Goal: Task Accomplishment & Management: Use online tool/utility

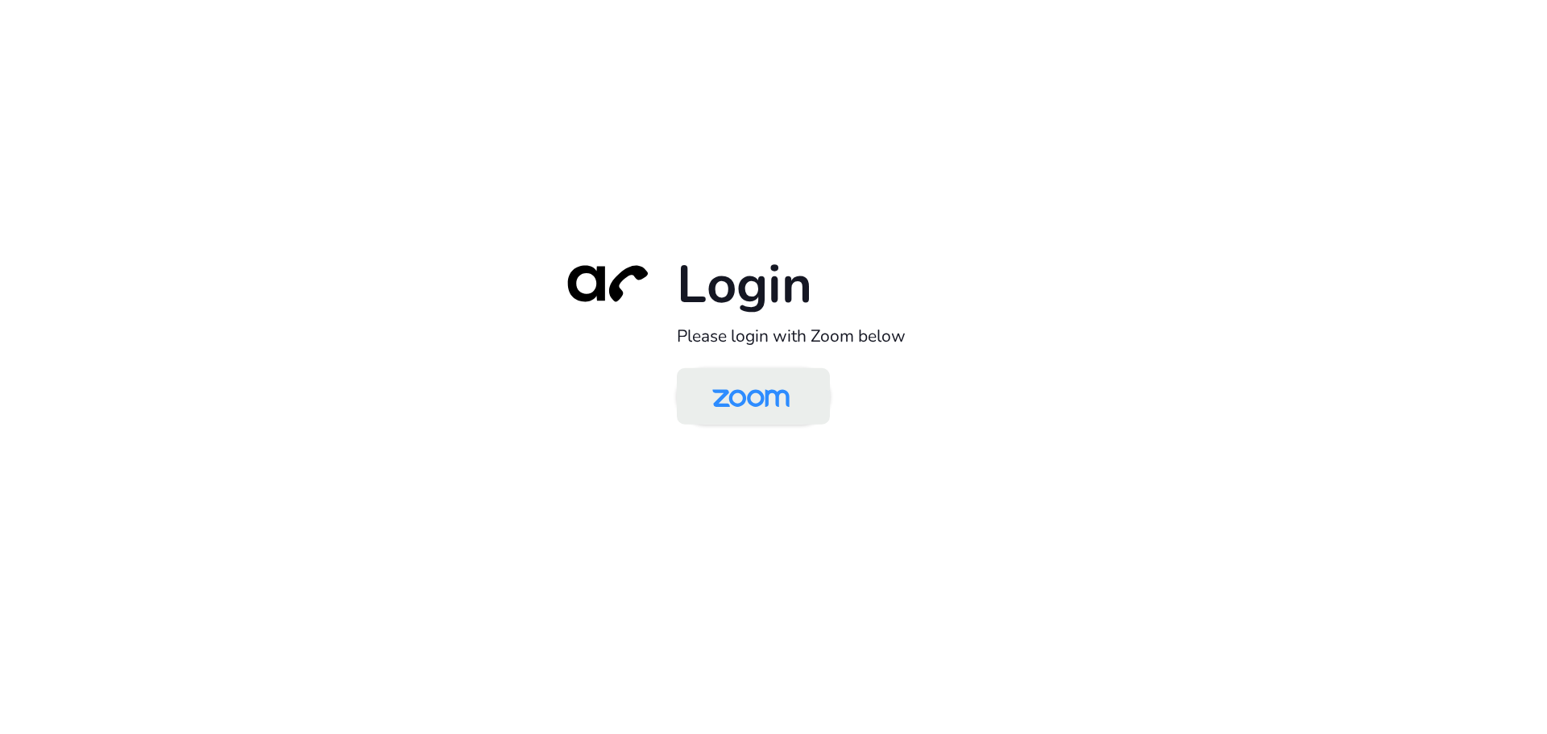
click at [718, 390] on img at bounding box center [750, 397] width 111 height 52
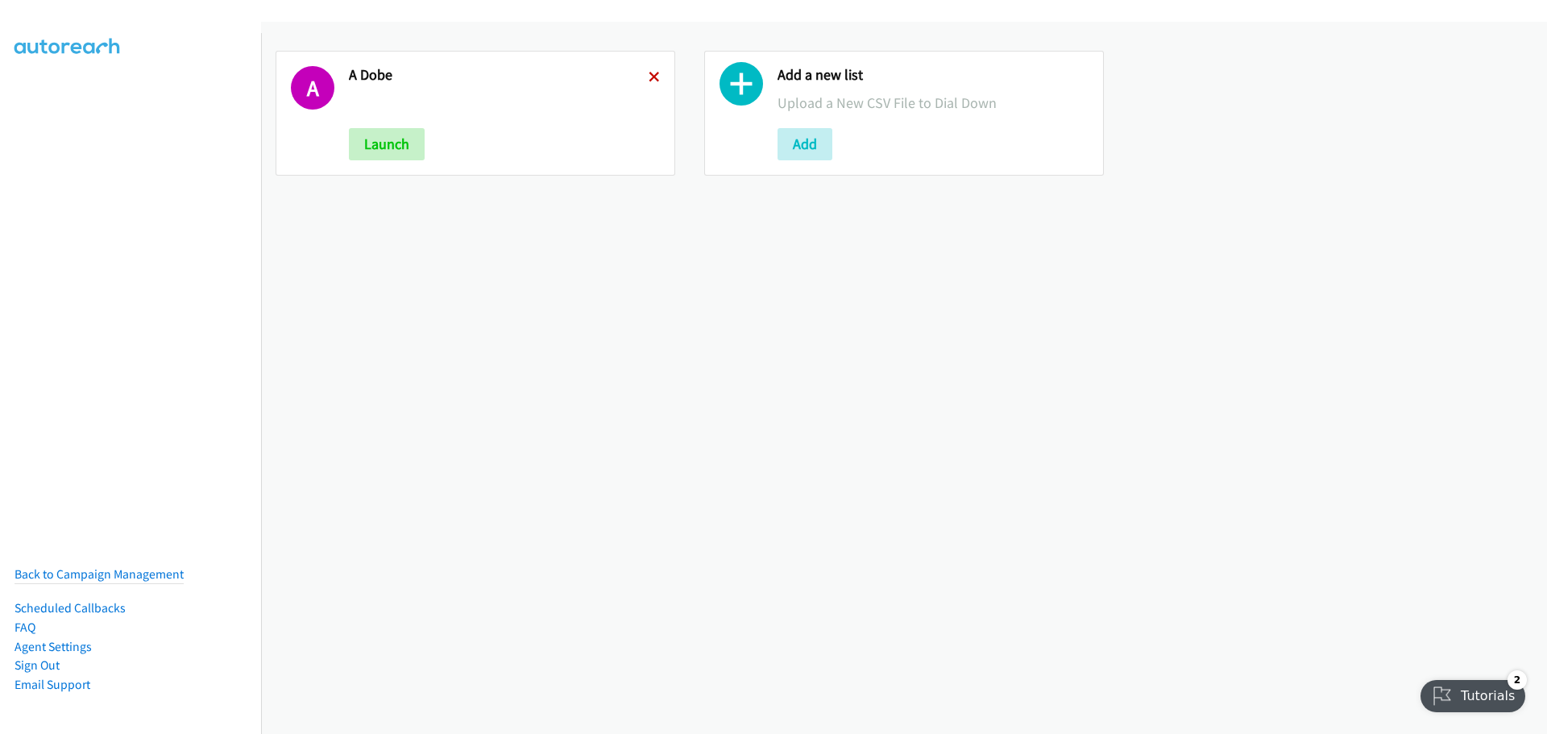
click at [648, 81] on icon at bounding box center [653, 78] width 11 height 11
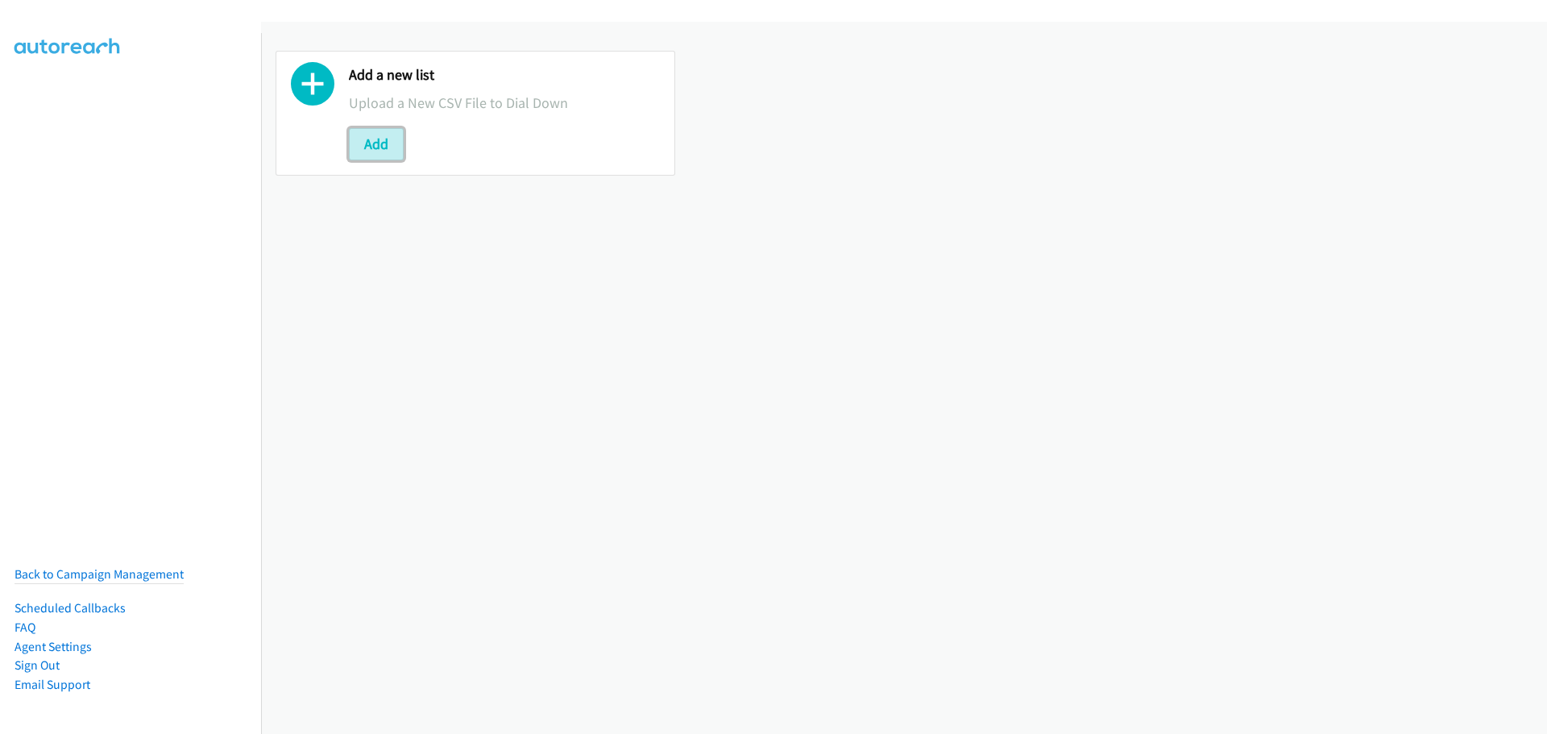
click at [385, 139] on button "Add" at bounding box center [376, 144] width 55 height 32
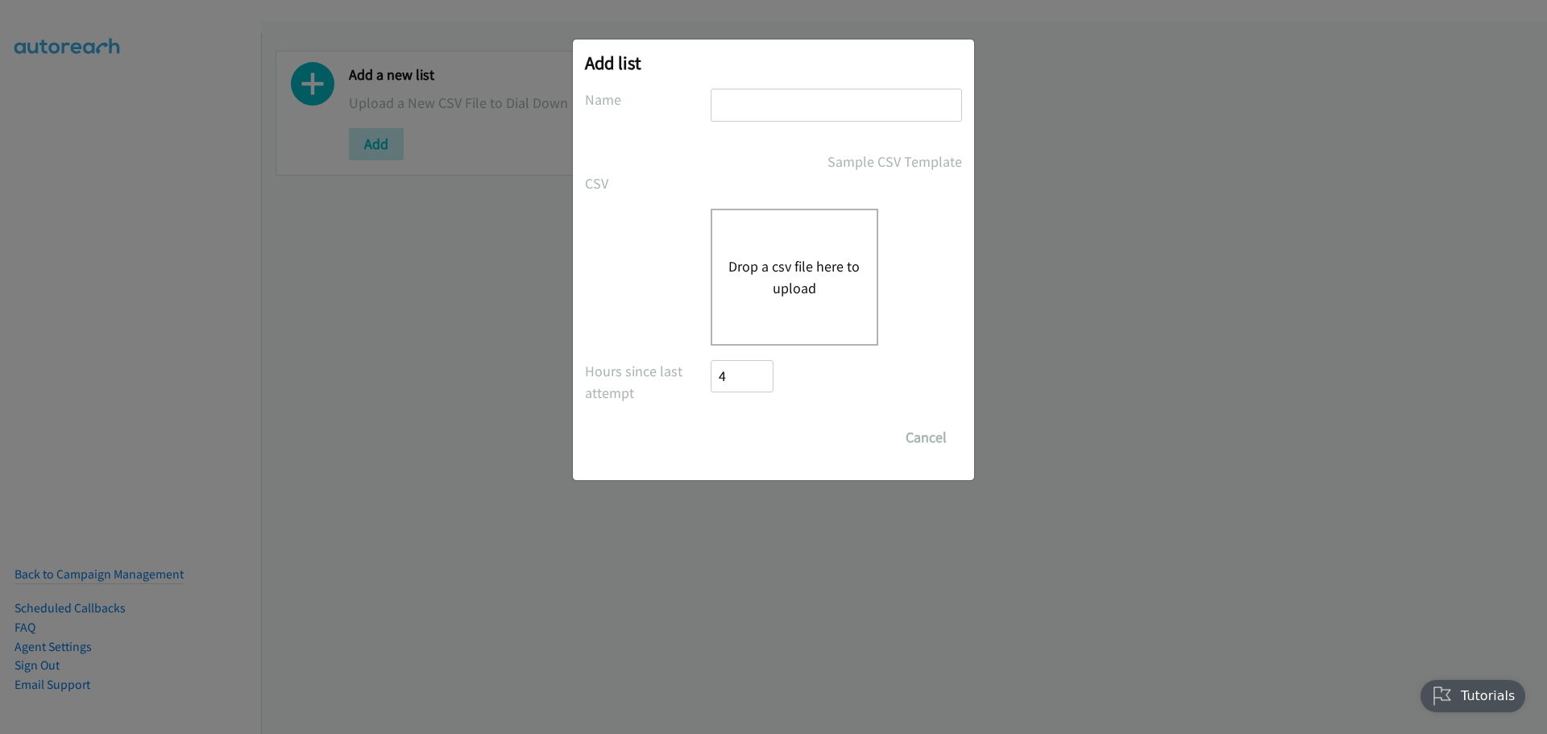
click at [796, 285] on button "Drop a csv file here to upload" at bounding box center [794, 277] width 132 height 44
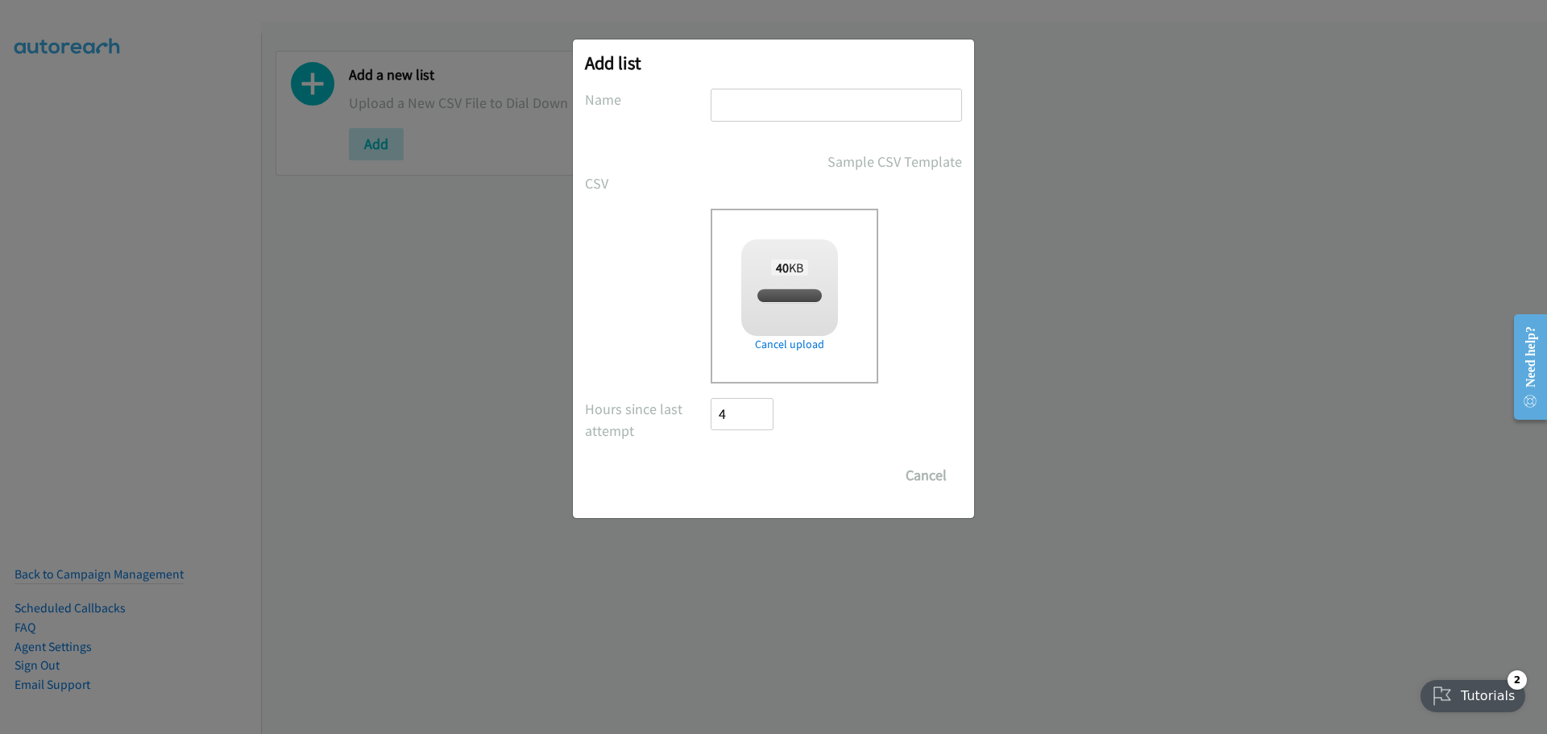
checkbox input "true"
click at [785, 108] on input "text" at bounding box center [836, 105] width 251 height 33
type input "HP"
click at [750, 464] on input "Save List" at bounding box center [753, 475] width 85 height 32
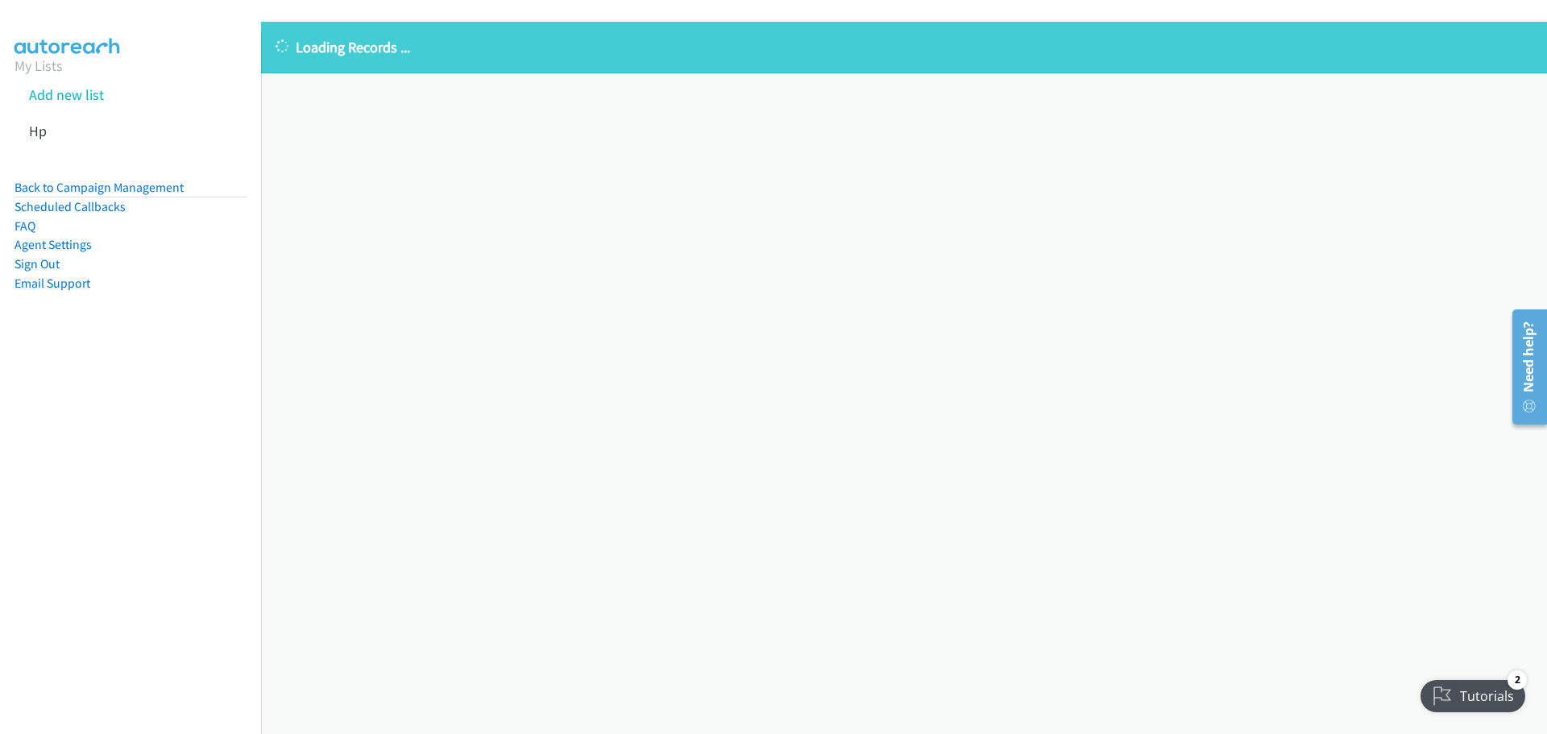
click at [617, 135] on div "Loading Records ... Sorry, something went wrong please try again." at bounding box center [904, 378] width 1286 height 712
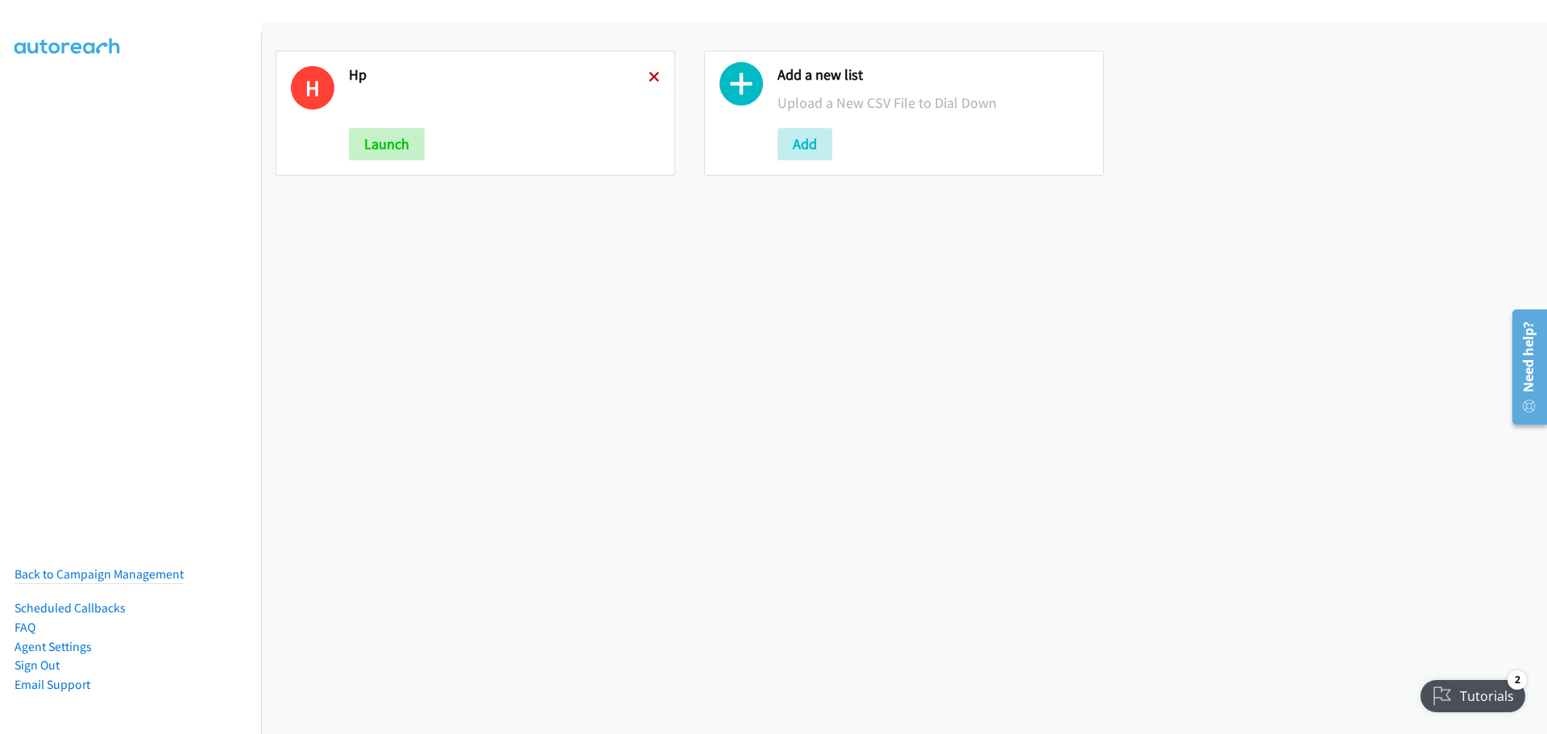
click at [653, 76] on icon at bounding box center [653, 78] width 11 height 11
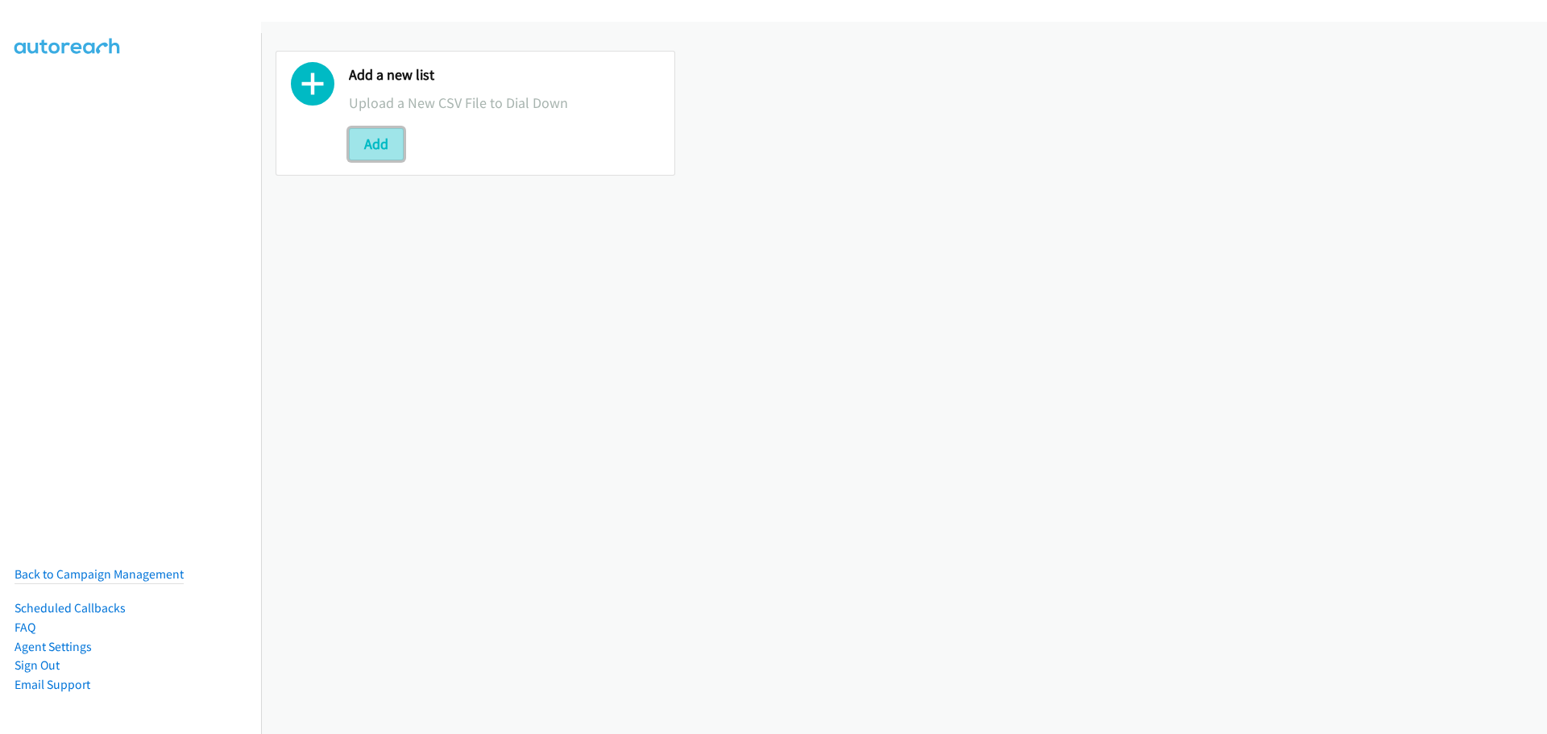
click at [387, 147] on button "Add" at bounding box center [376, 144] width 55 height 32
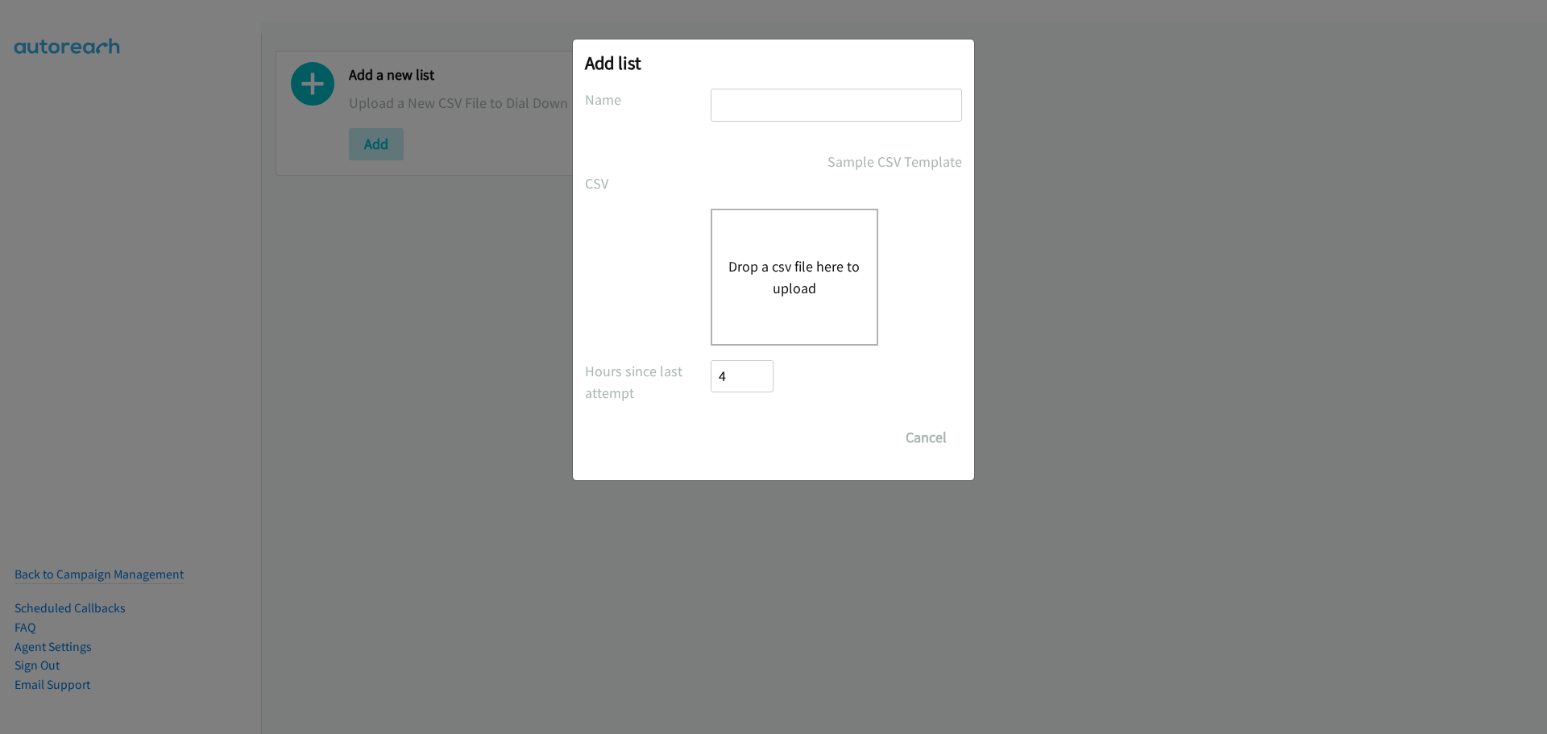
click at [784, 284] on button "Drop a csv file here to upload" at bounding box center [794, 277] width 132 height 44
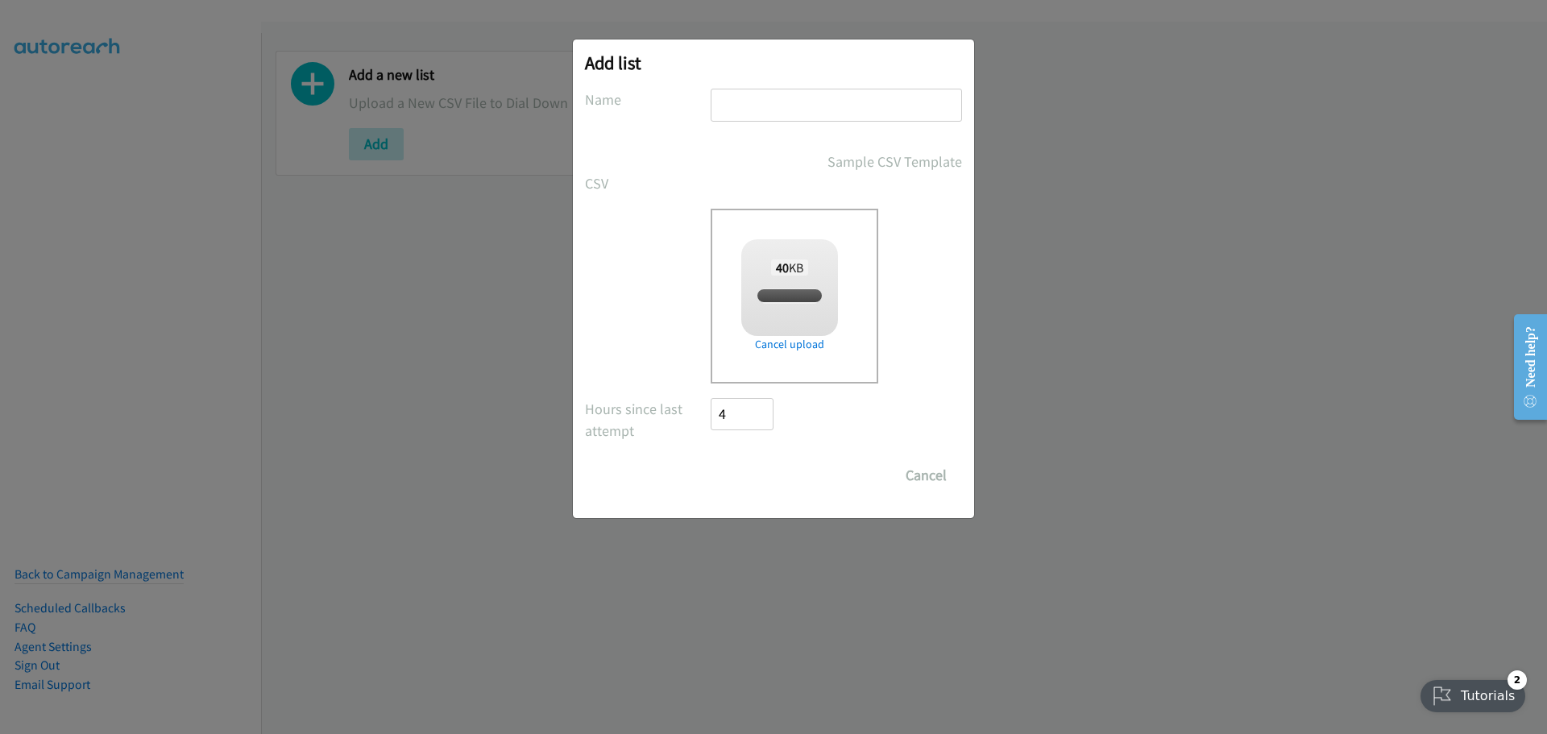
click at [822, 100] on input "text" at bounding box center [836, 105] width 251 height 33
checkbox input "true"
type input "KoreaHP"
click at [753, 469] on input "Save List" at bounding box center [753, 475] width 85 height 32
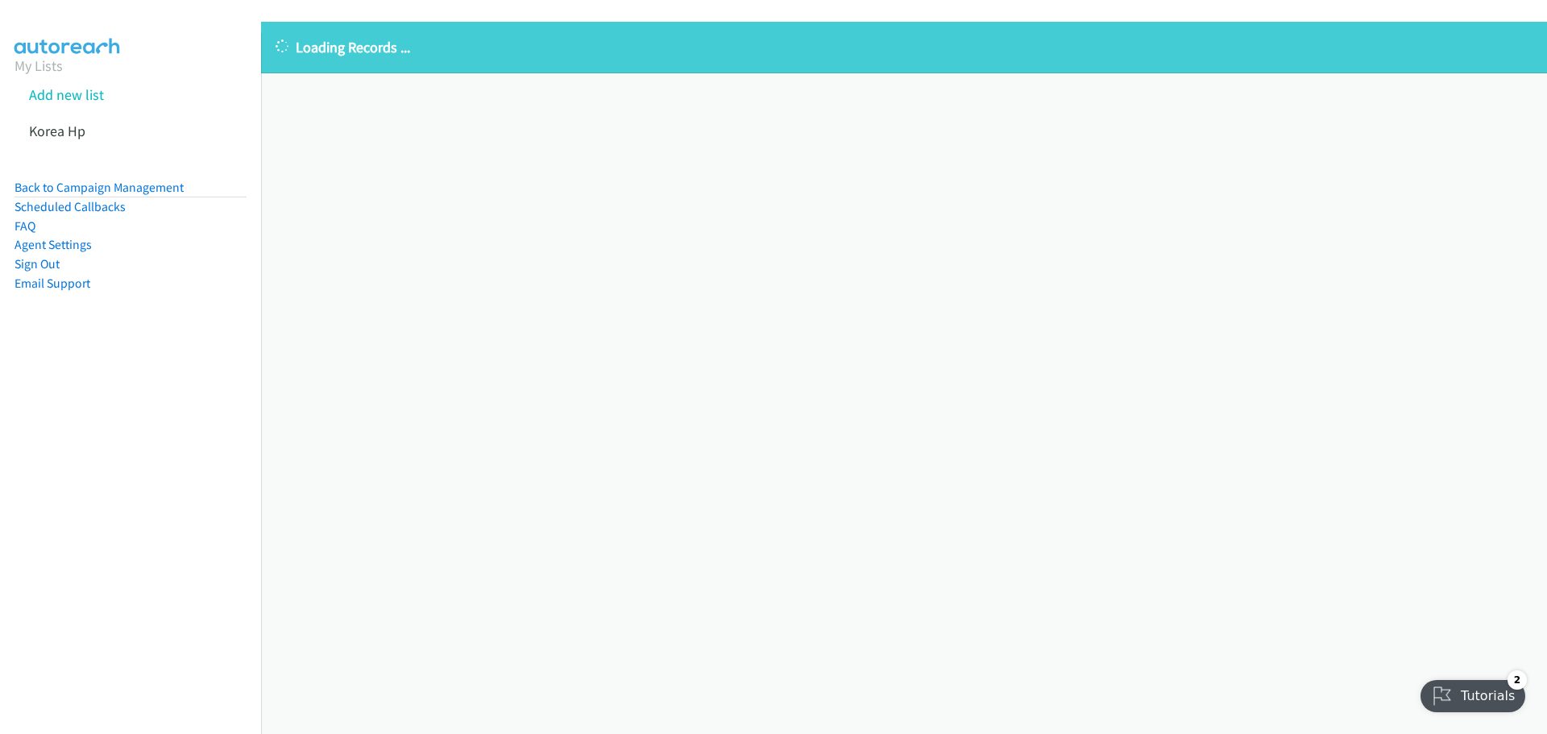
click at [464, 253] on div "Loading Records ... Sorry, something went wrong please try again." at bounding box center [904, 378] width 1286 height 712
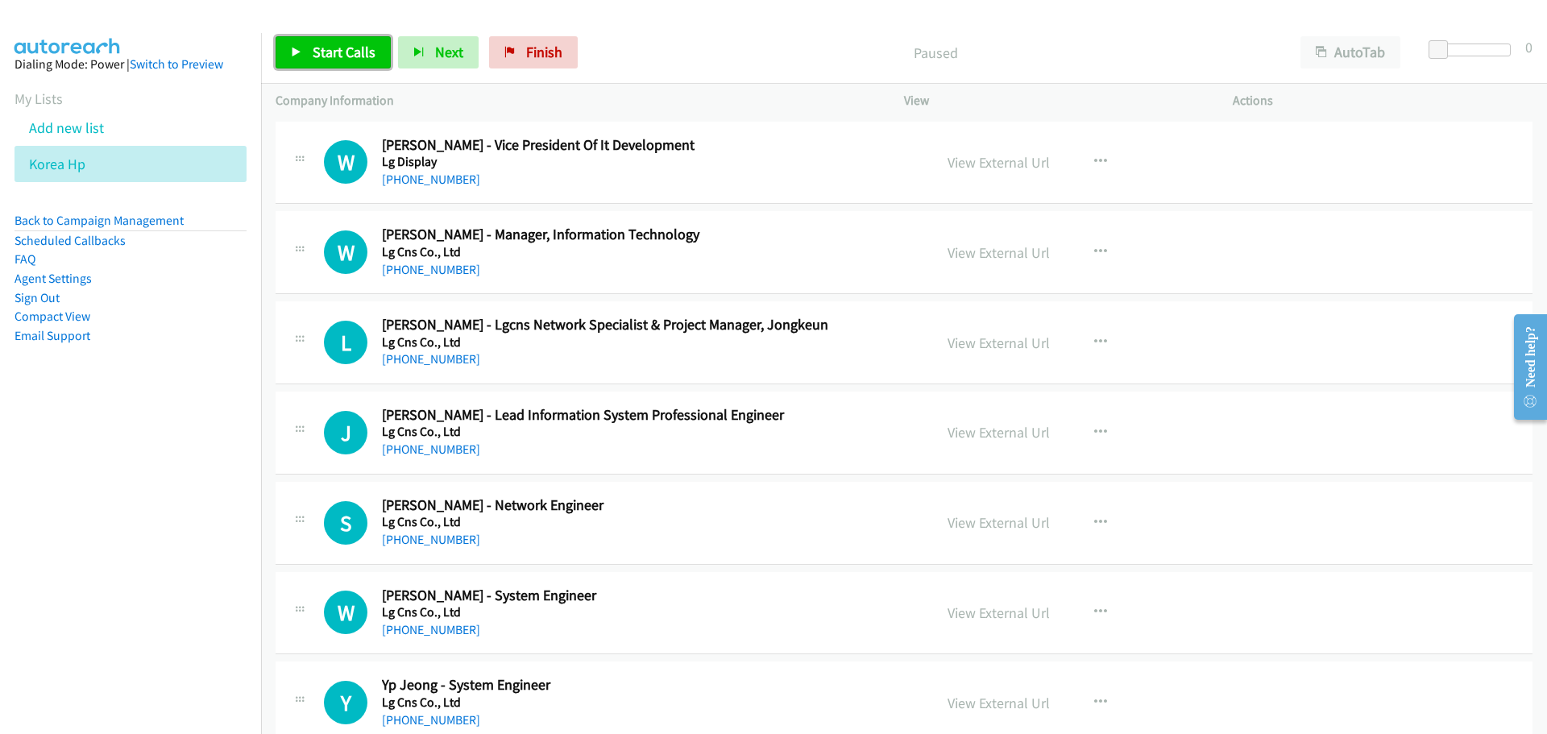
click at [301, 66] on link "Start Calls" at bounding box center [333, 52] width 115 height 32
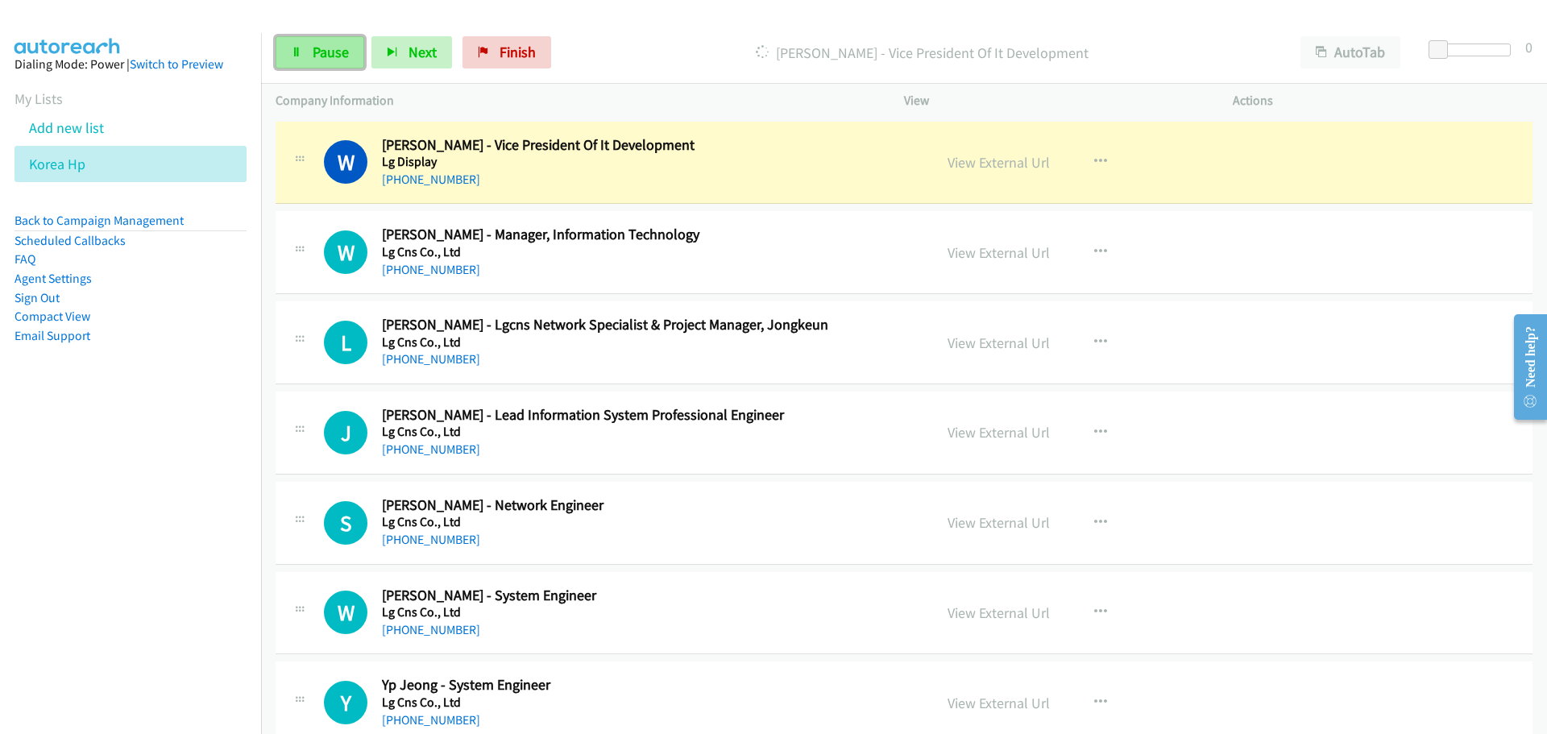
click at [335, 48] on span "Pause" at bounding box center [331, 52] width 36 height 19
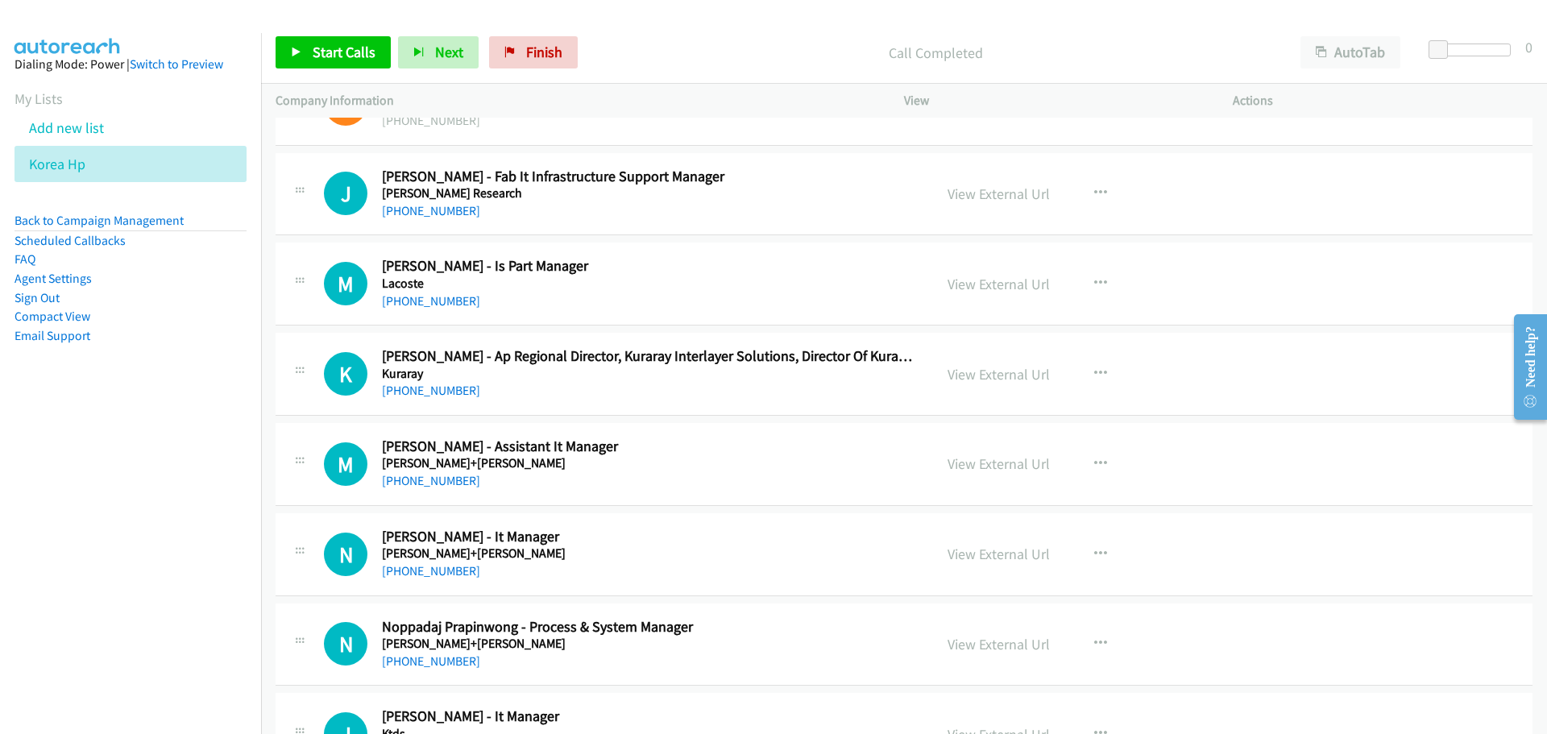
scroll to position [1450, 0]
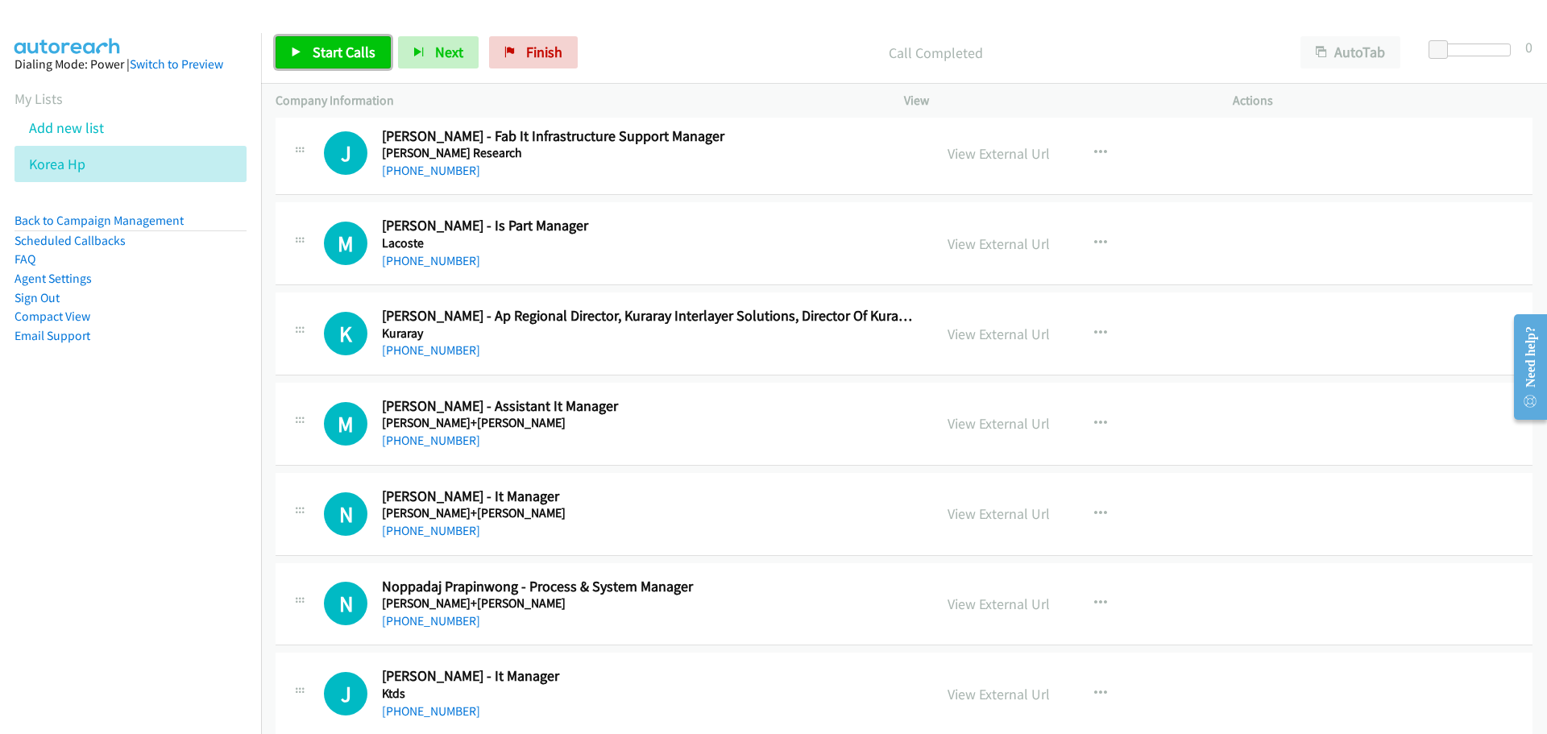
click at [367, 53] on span "Start Calls" at bounding box center [344, 52] width 63 height 19
click at [340, 41] on link "Pause" at bounding box center [320, 52] width 89 height 32
click at [1083, 153] on button "button" at bounding box center [1101, 153] width 44 height 32
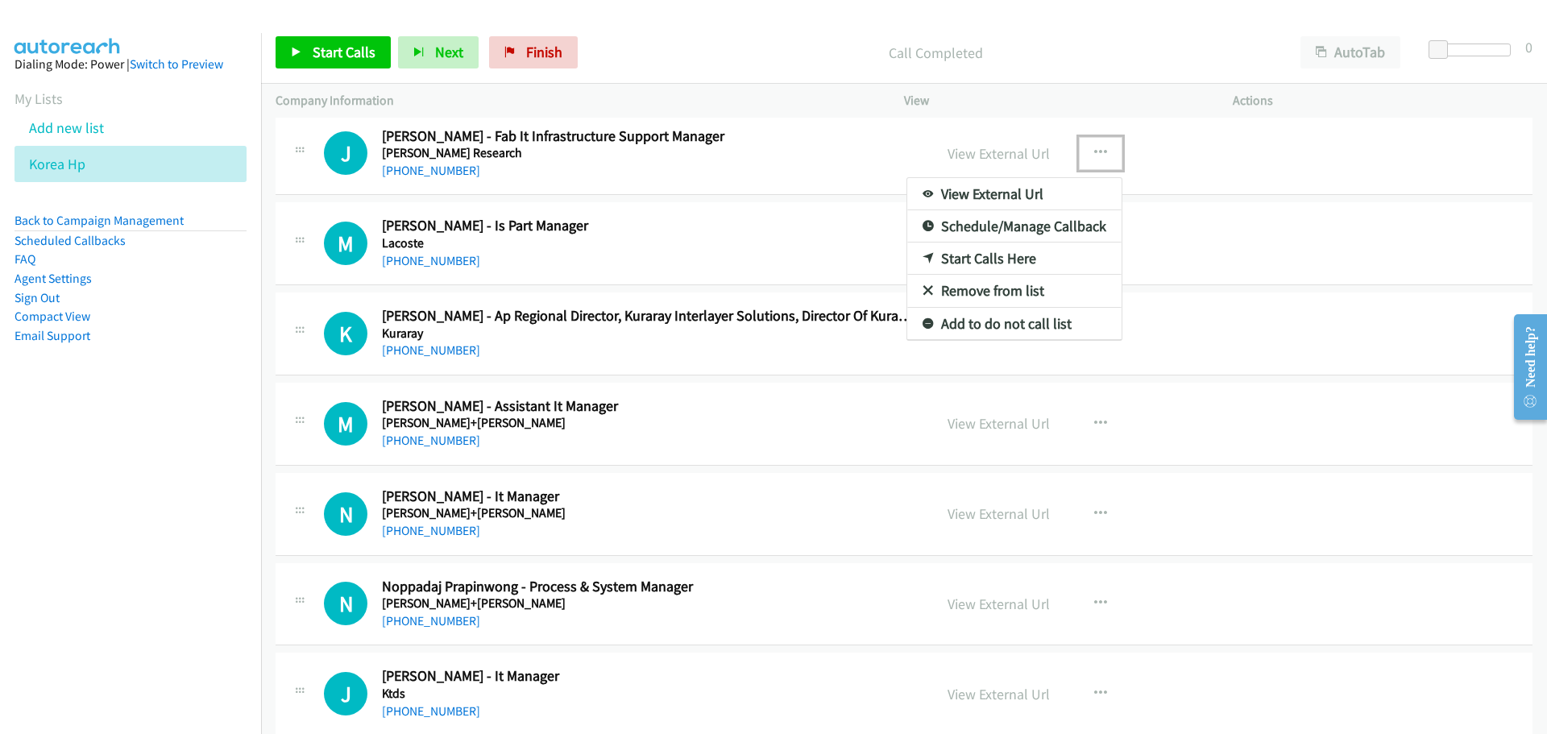
click at [951, 255] on link "Start Calls Here" at bounding box center [1014, 258] width 214 height 32
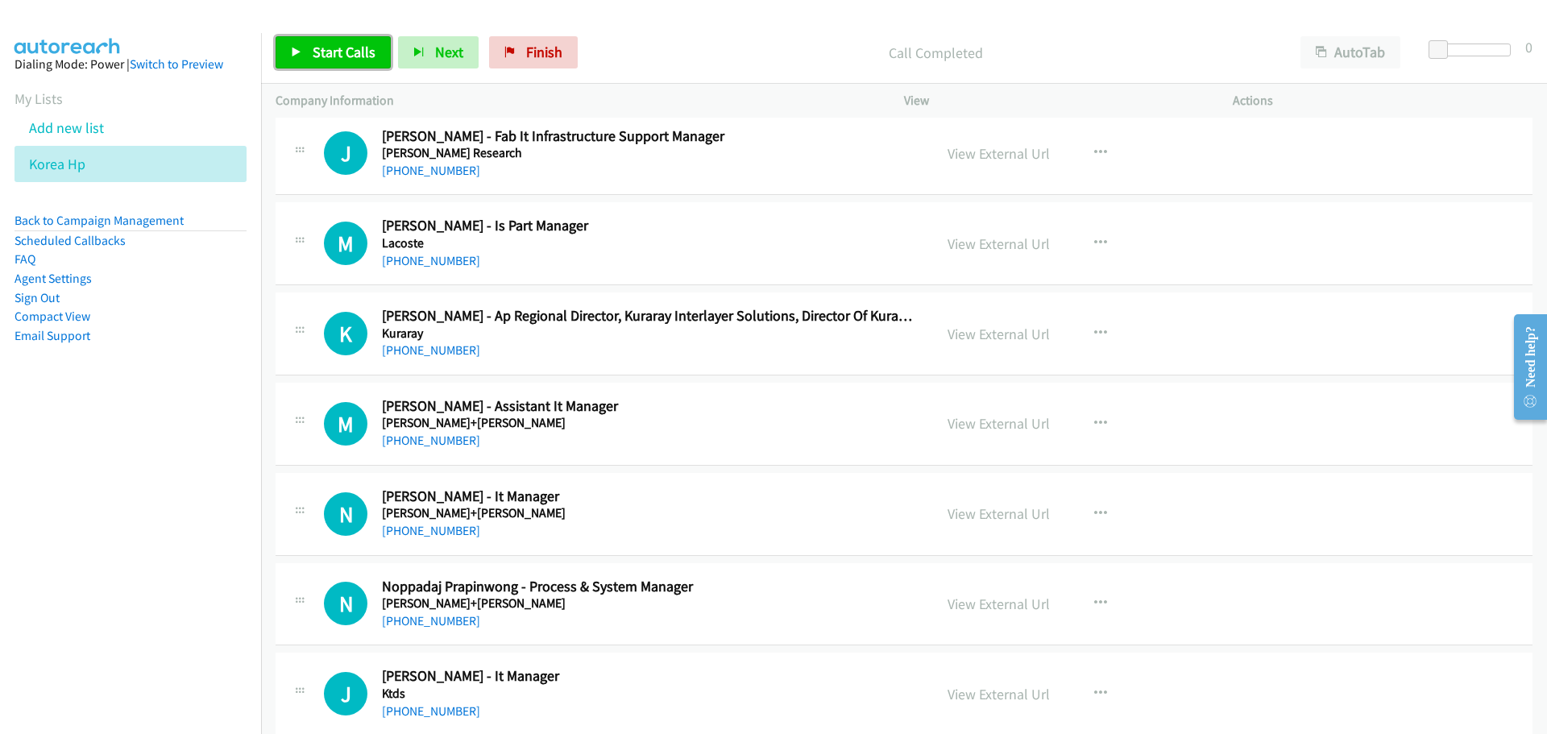
click at [370, 59] on span "Start Calls" at bounding box center [344, 52] width 63 height 19
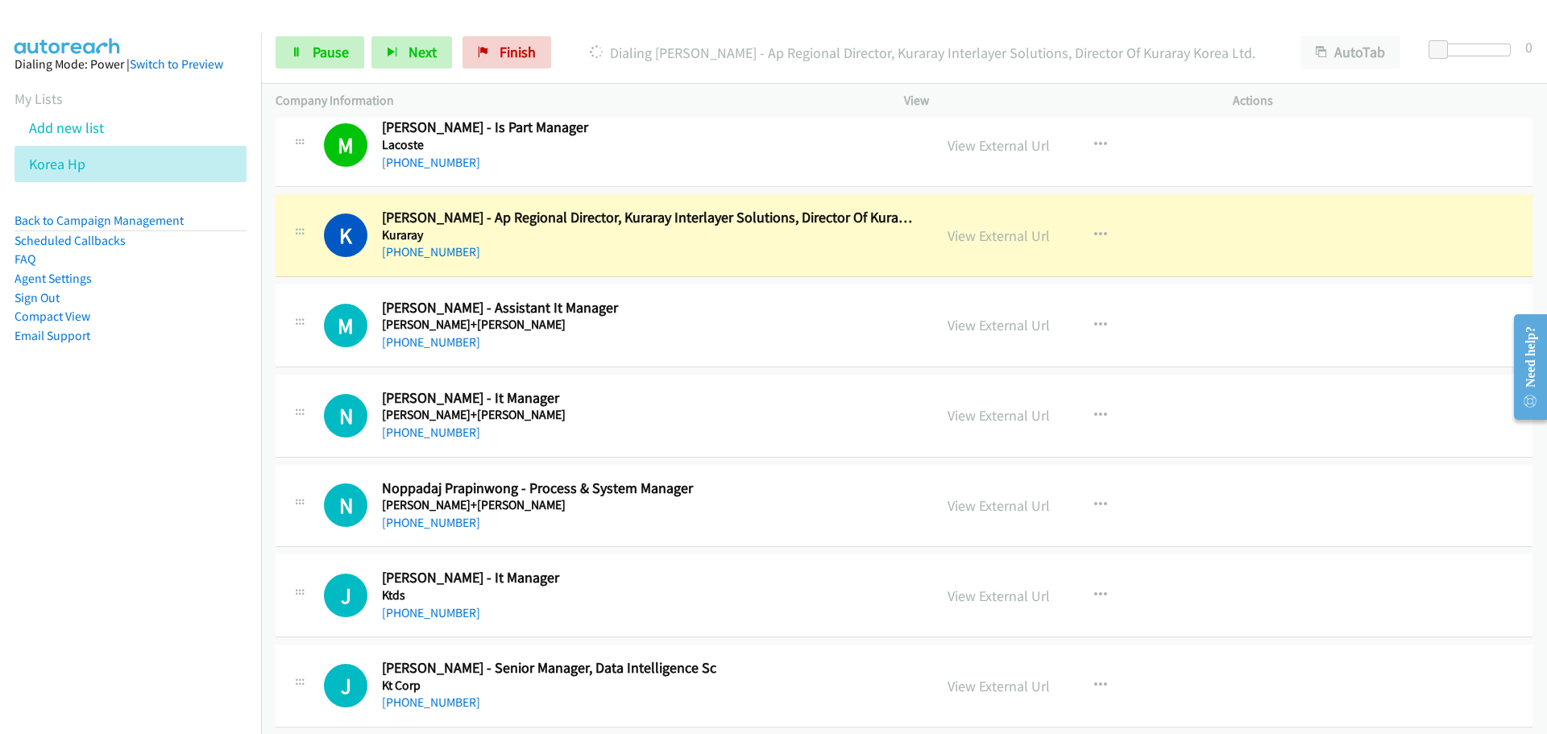
scroll to position [1531, 0]
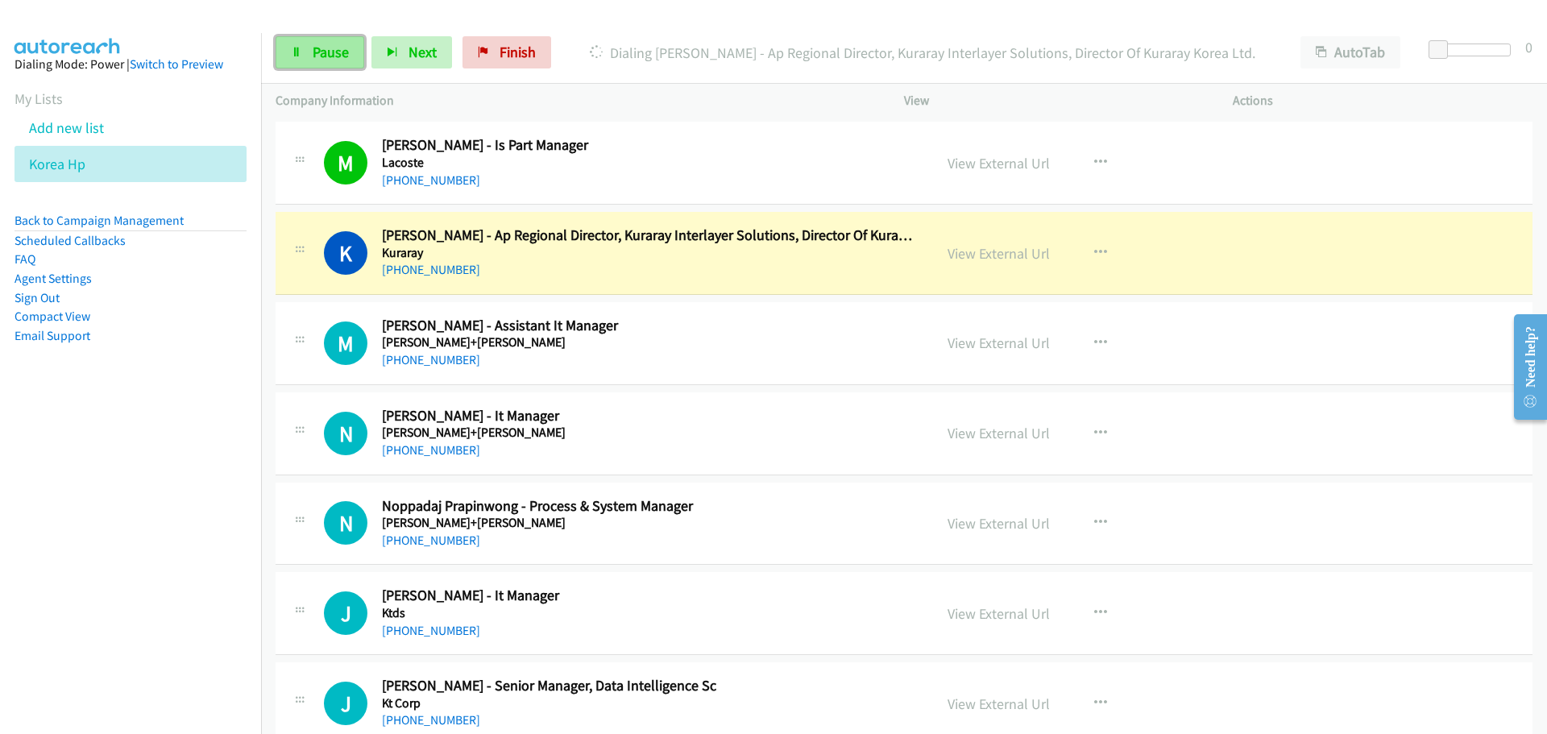
click at [301, 40] on link "Pause" at bounding box center [320, 52] width 89 height 32
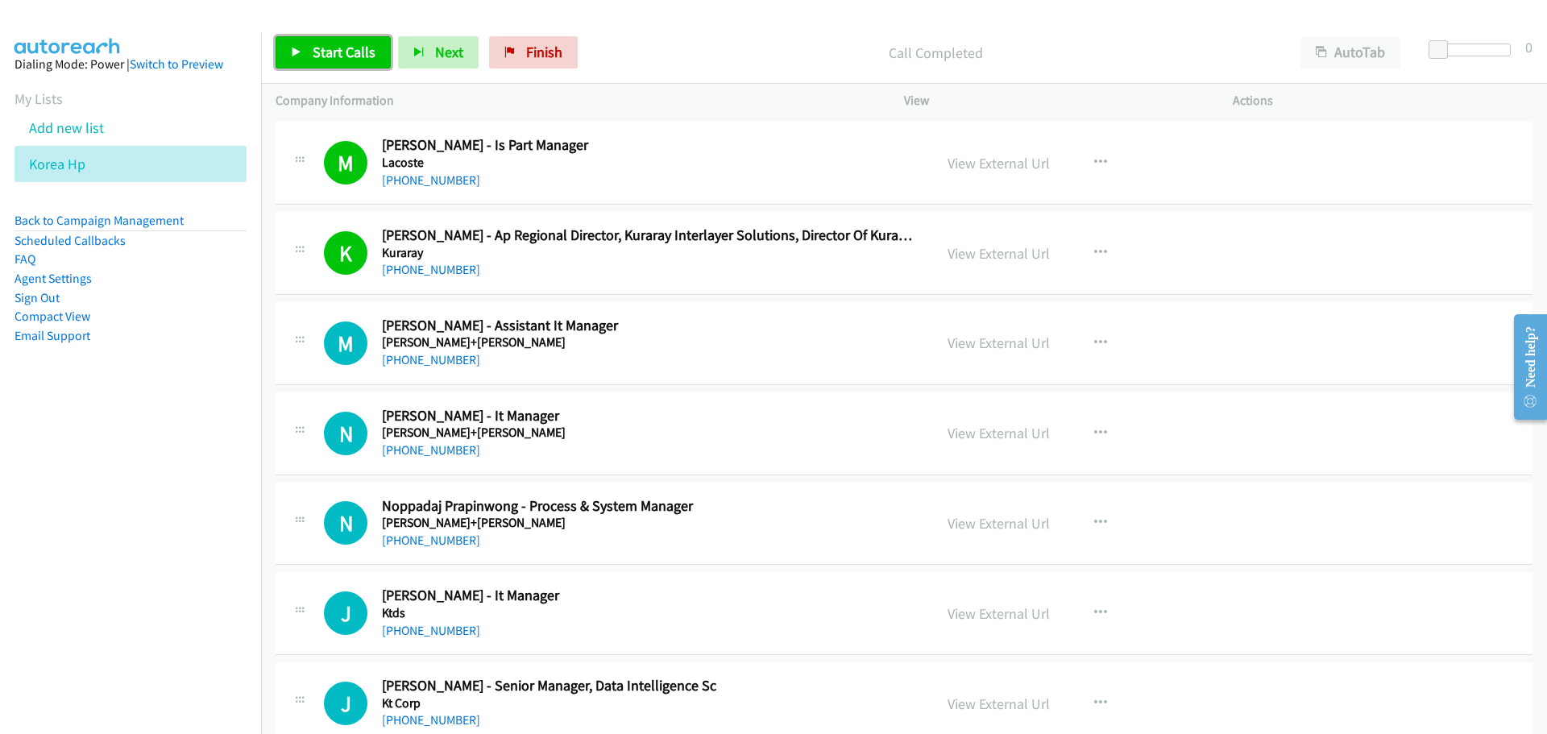
click at [326, 59] on span "Start Calls" at bounding box center [344, 52] width 63 height 19
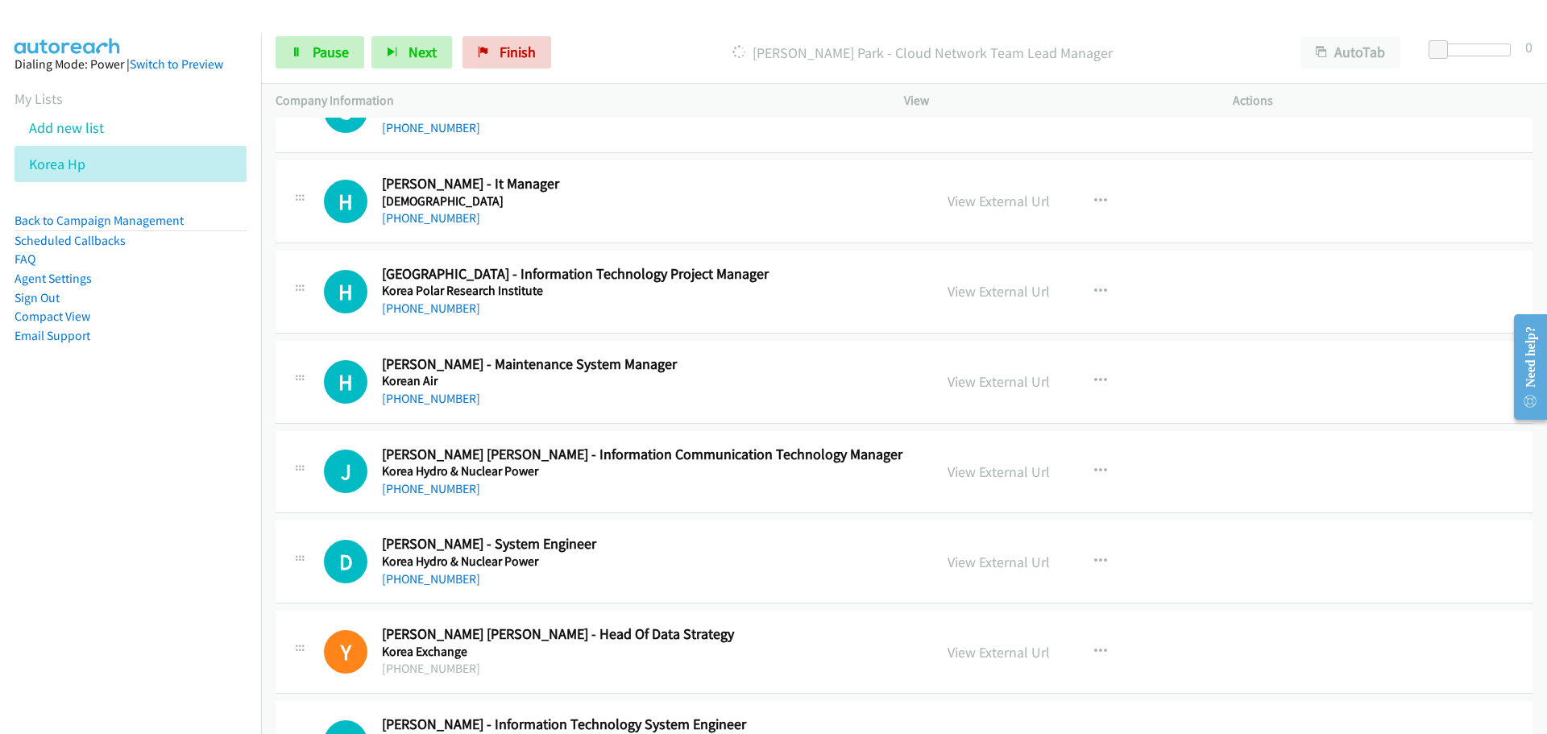
scroll to position [3867, 0]
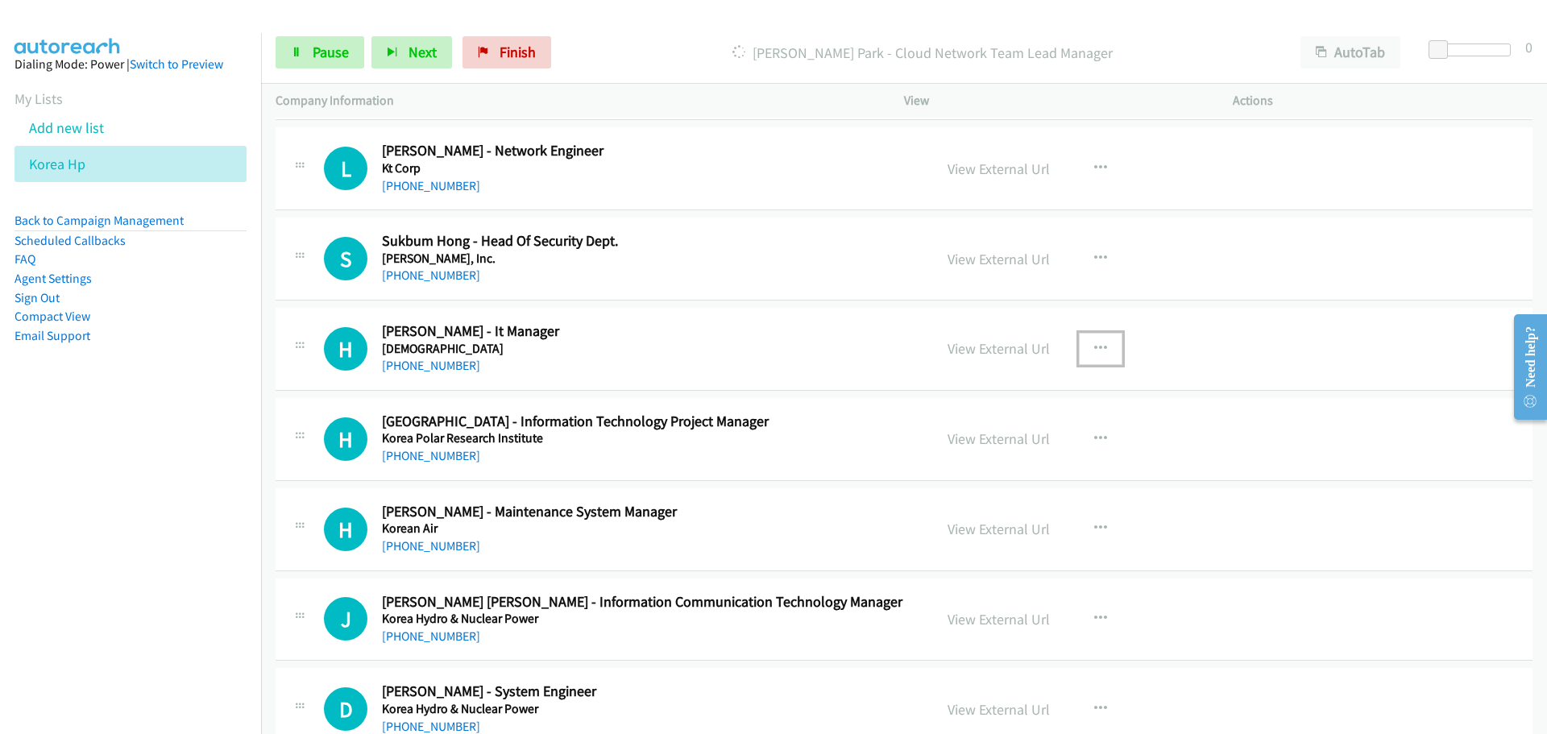
click at [1104, 345] on button "button" at bounding box center [1101, 349] width 44 height 32
click at [975, 450] on link "Start Calls Here" at bounding box center [1014, 454] width 214 height 32
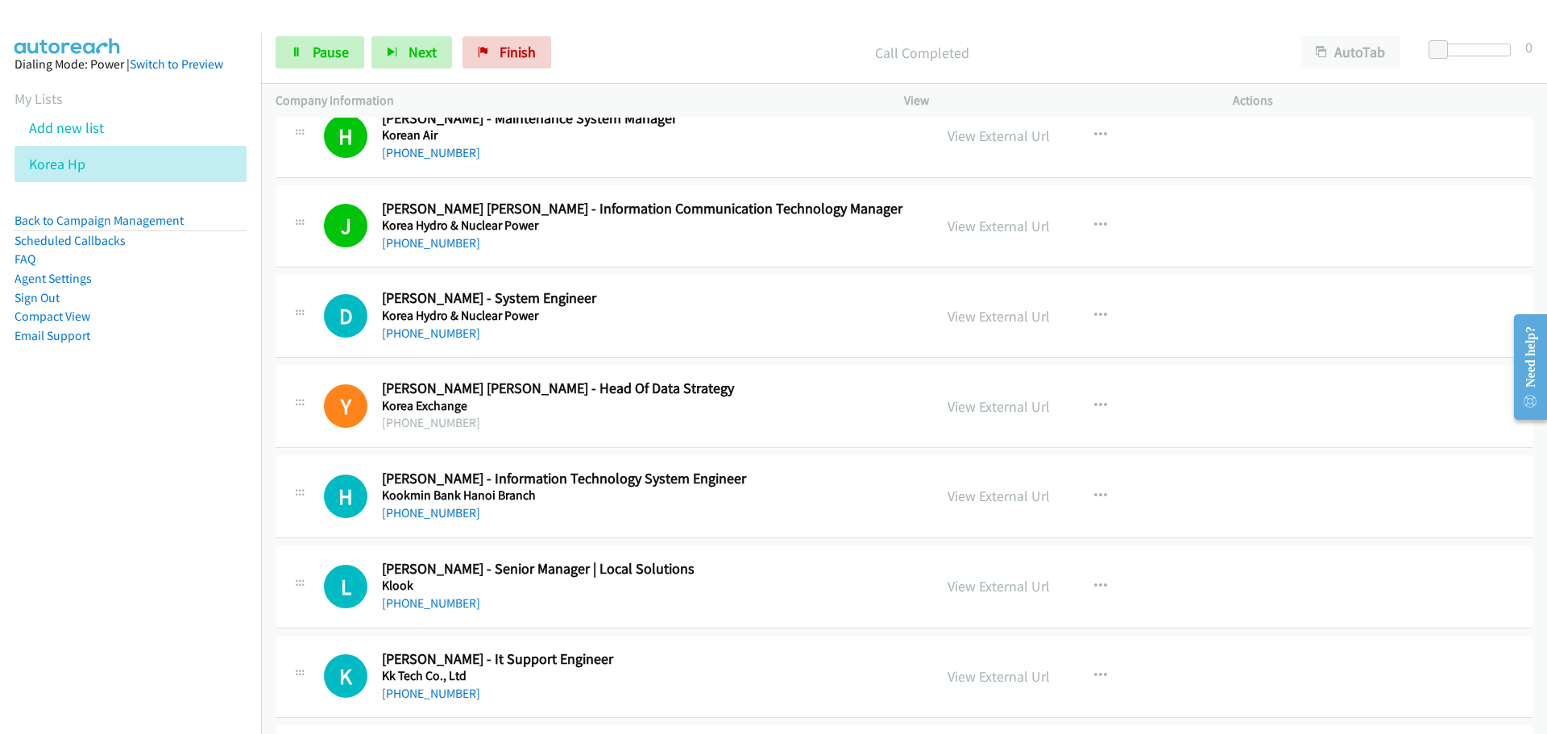
scroll to position [4270, 0]
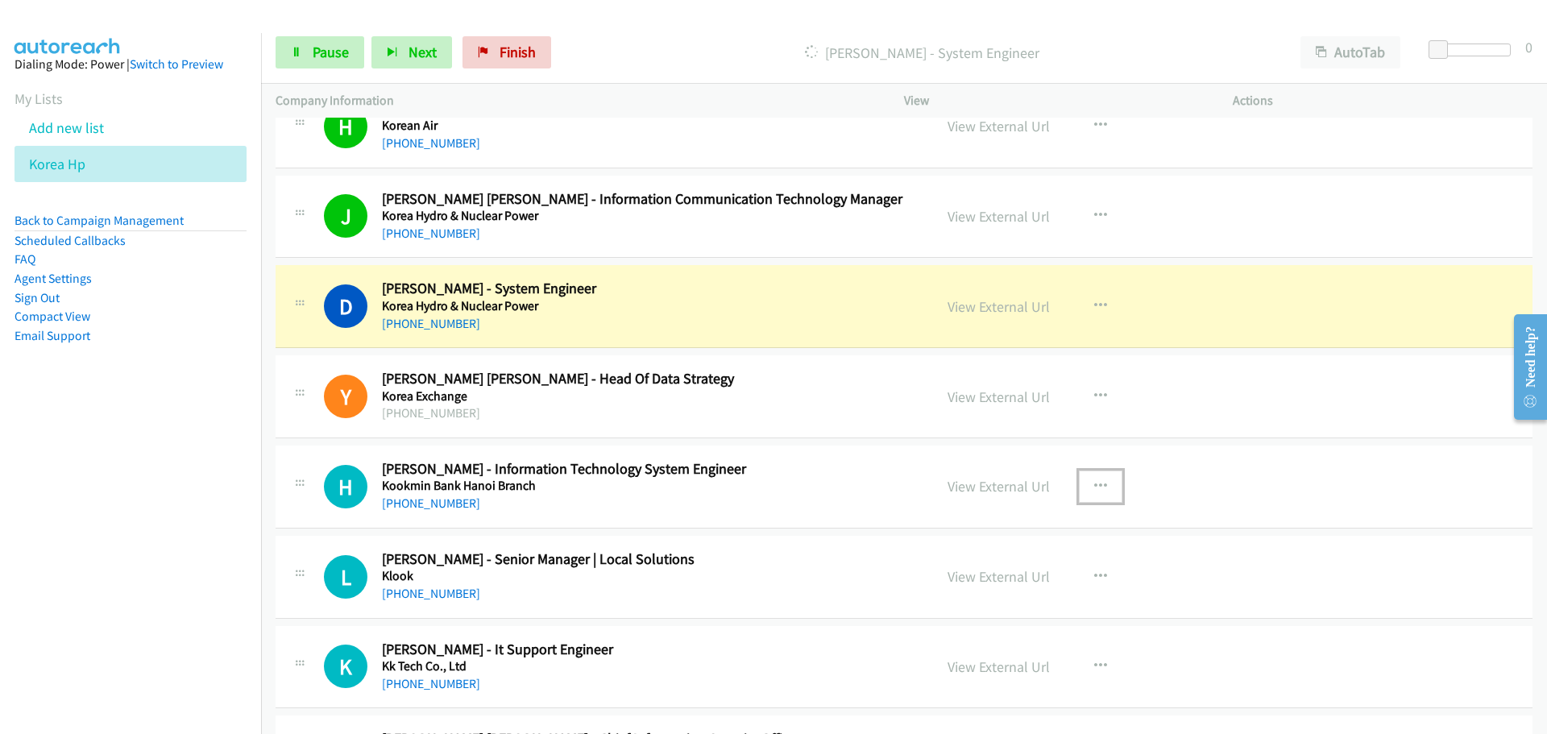
click at [1094, 489] on icon "button" at bounding box center [1100, 486] width 13 height 13
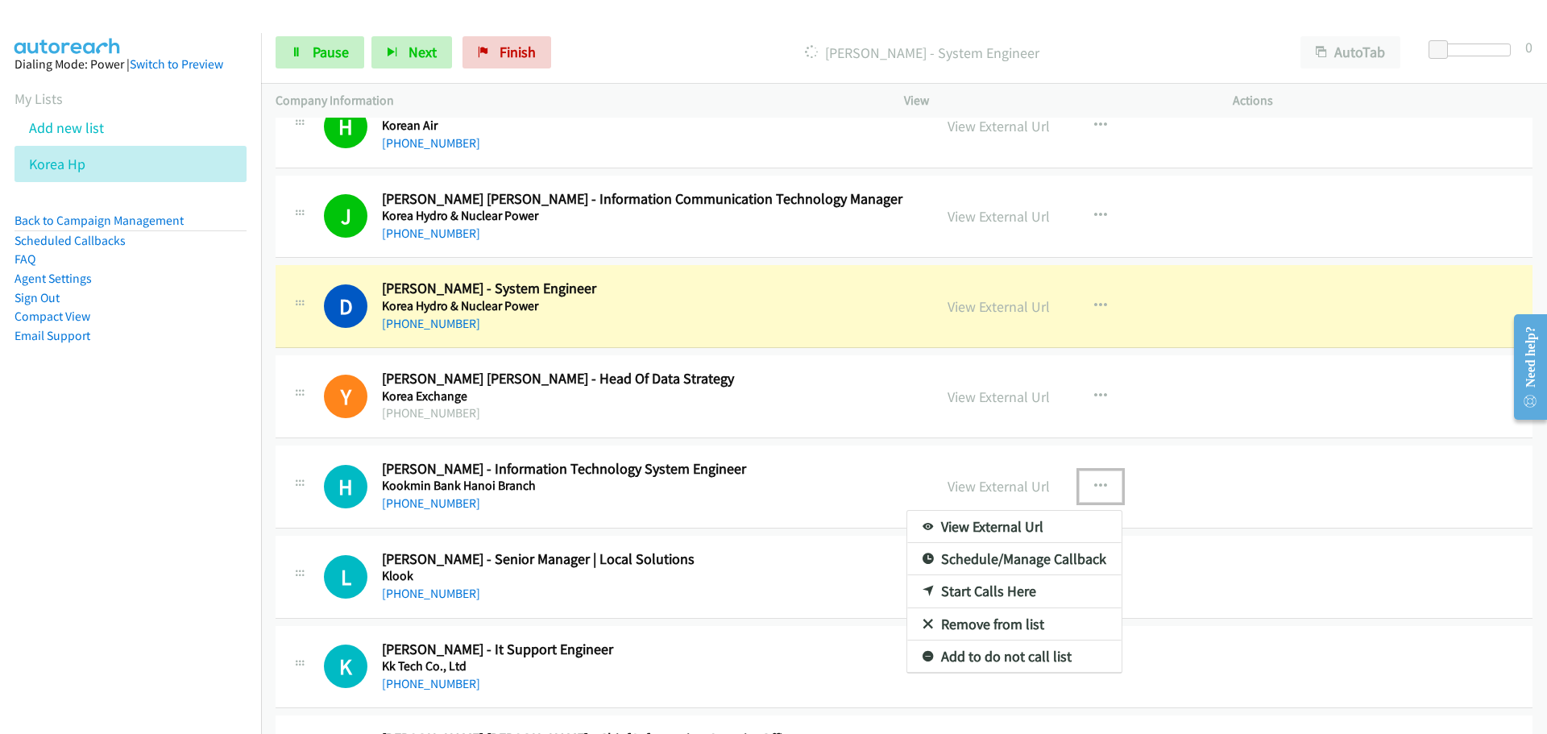
click at [992, 595] on link "Start Calls Here" at bounding box center [1014, 591] width 214 height 32
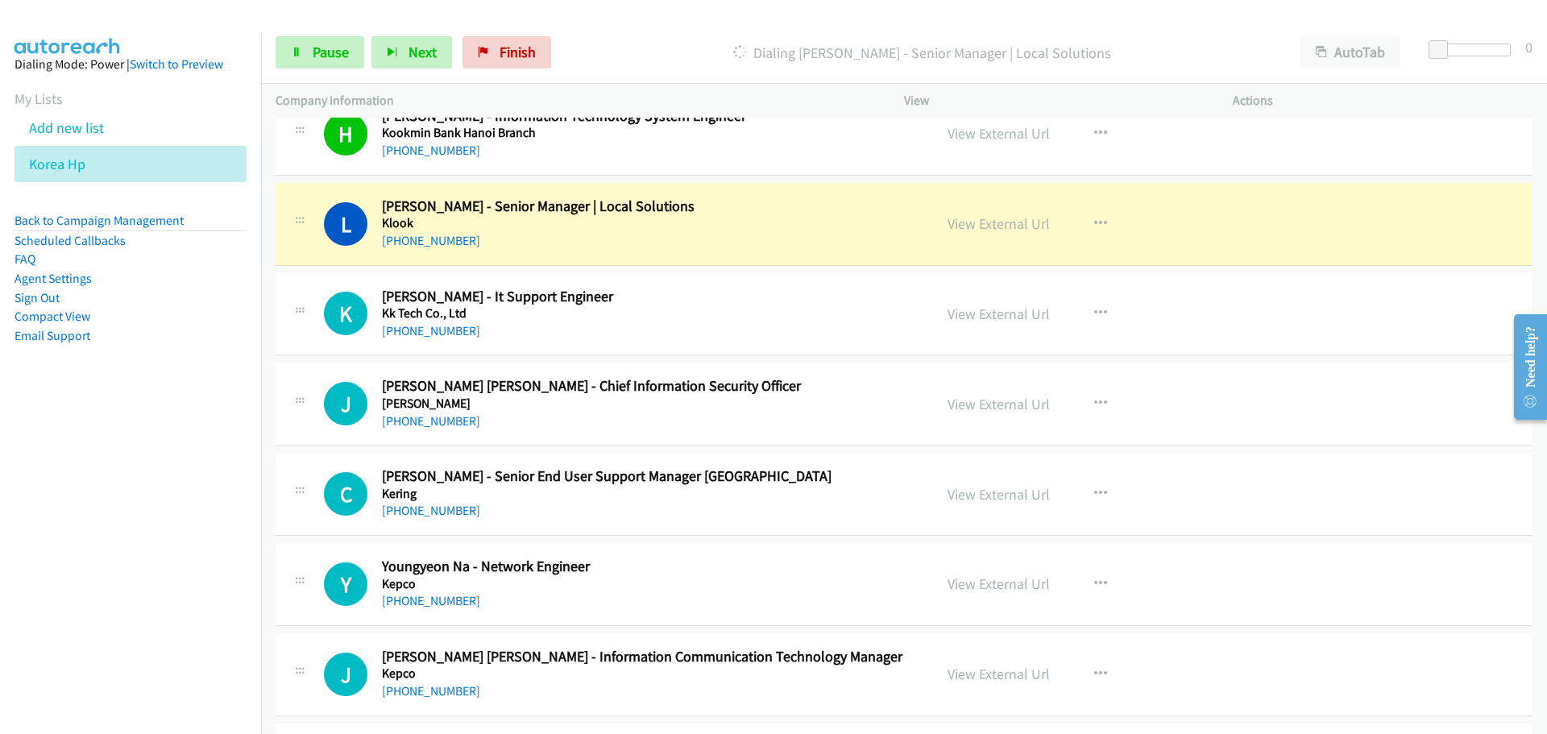
scroll to position [4672, 0]
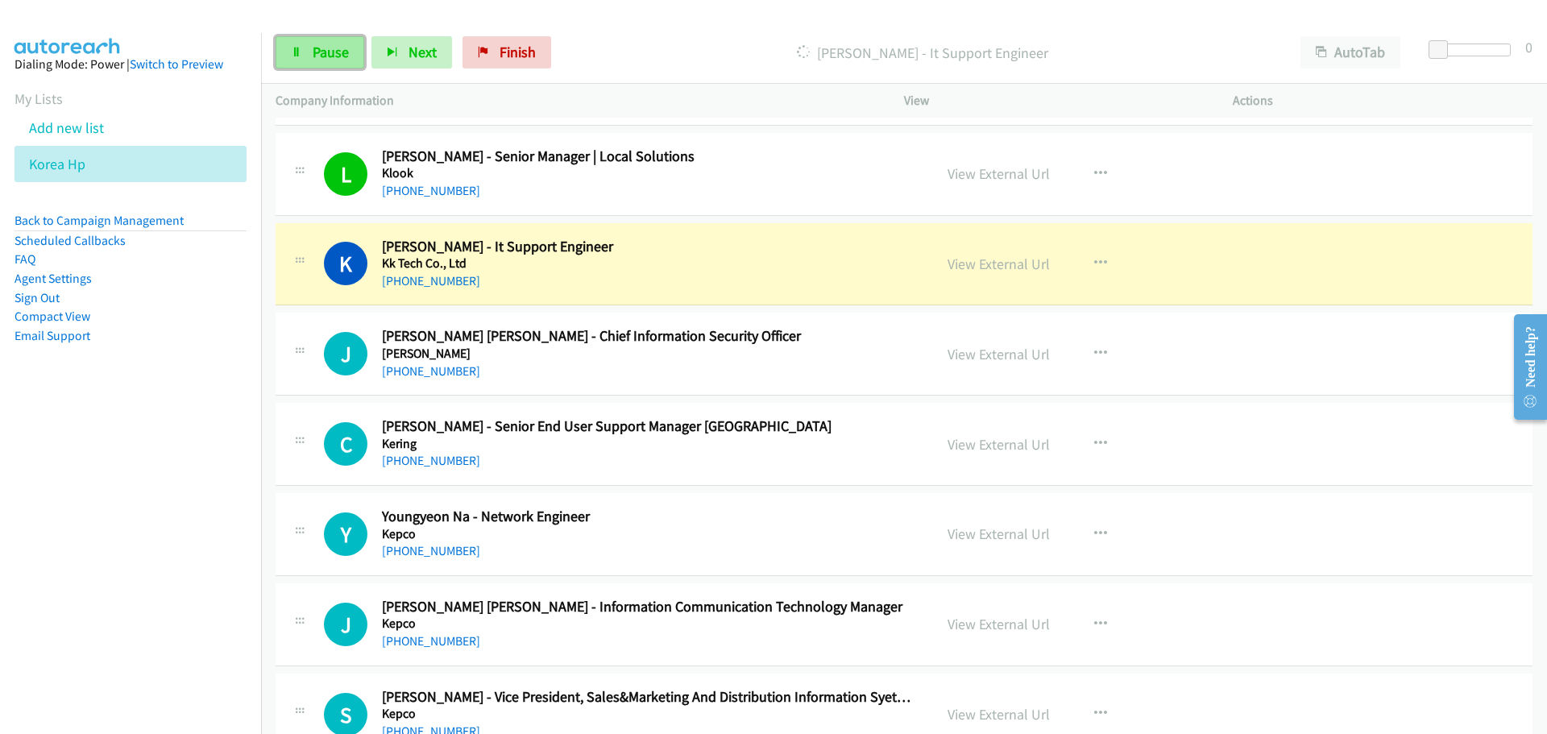
click at [309, 52] on link "Pause" at bounding box center [320, 52] width 89 height 32
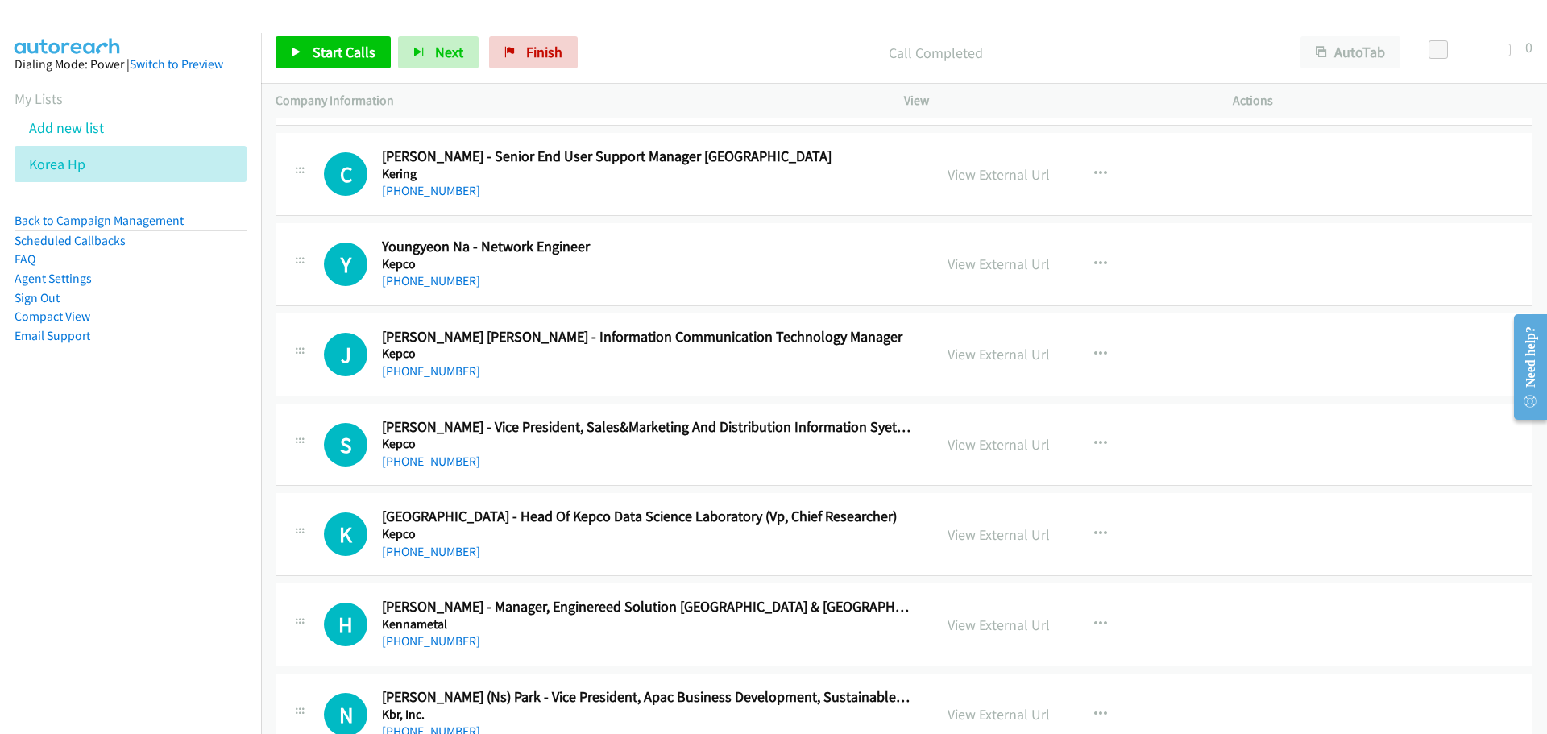
scroll to position [4914, 0]
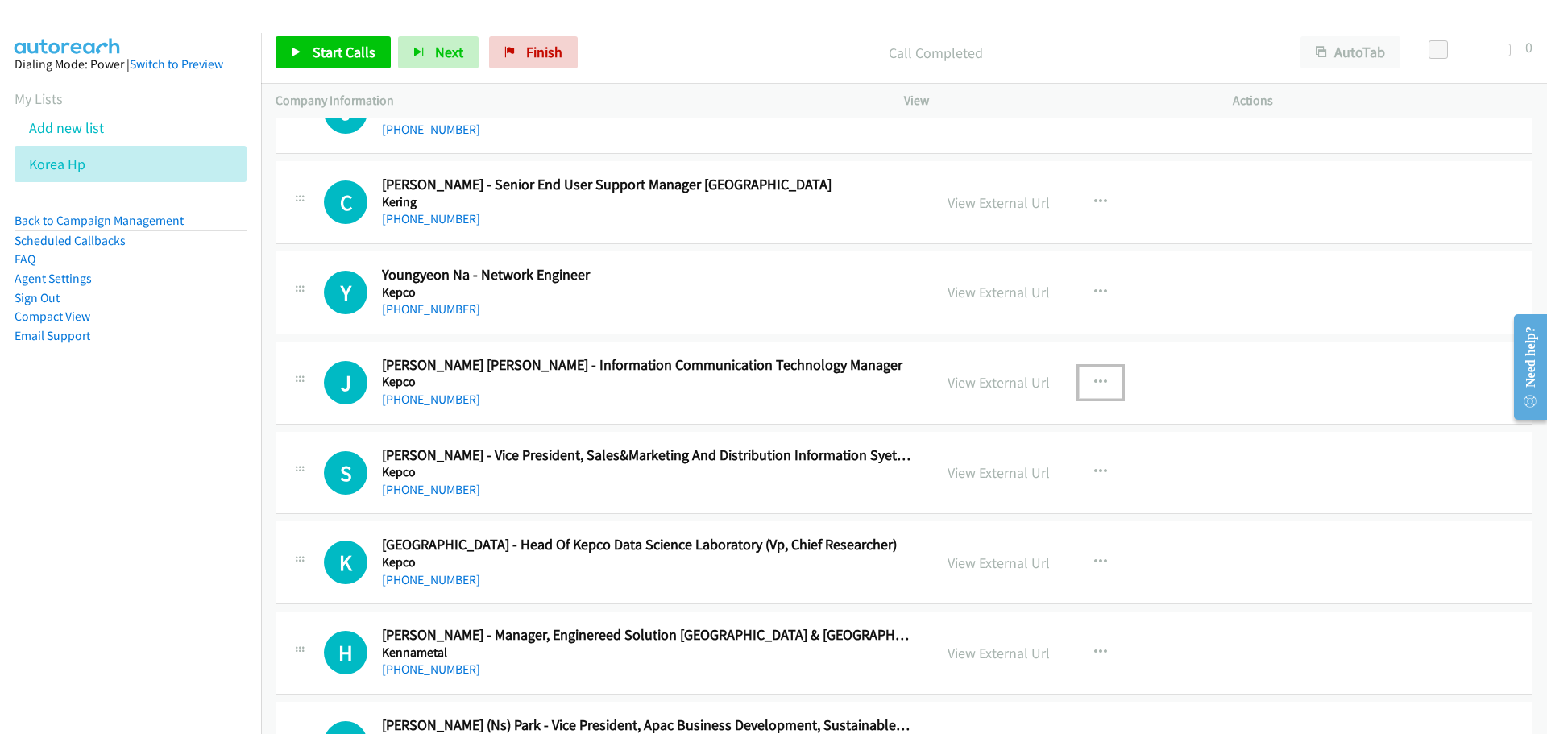
click at [1099, 382] on icon "button" at bounding box center [1100, 382] width 13 height 13
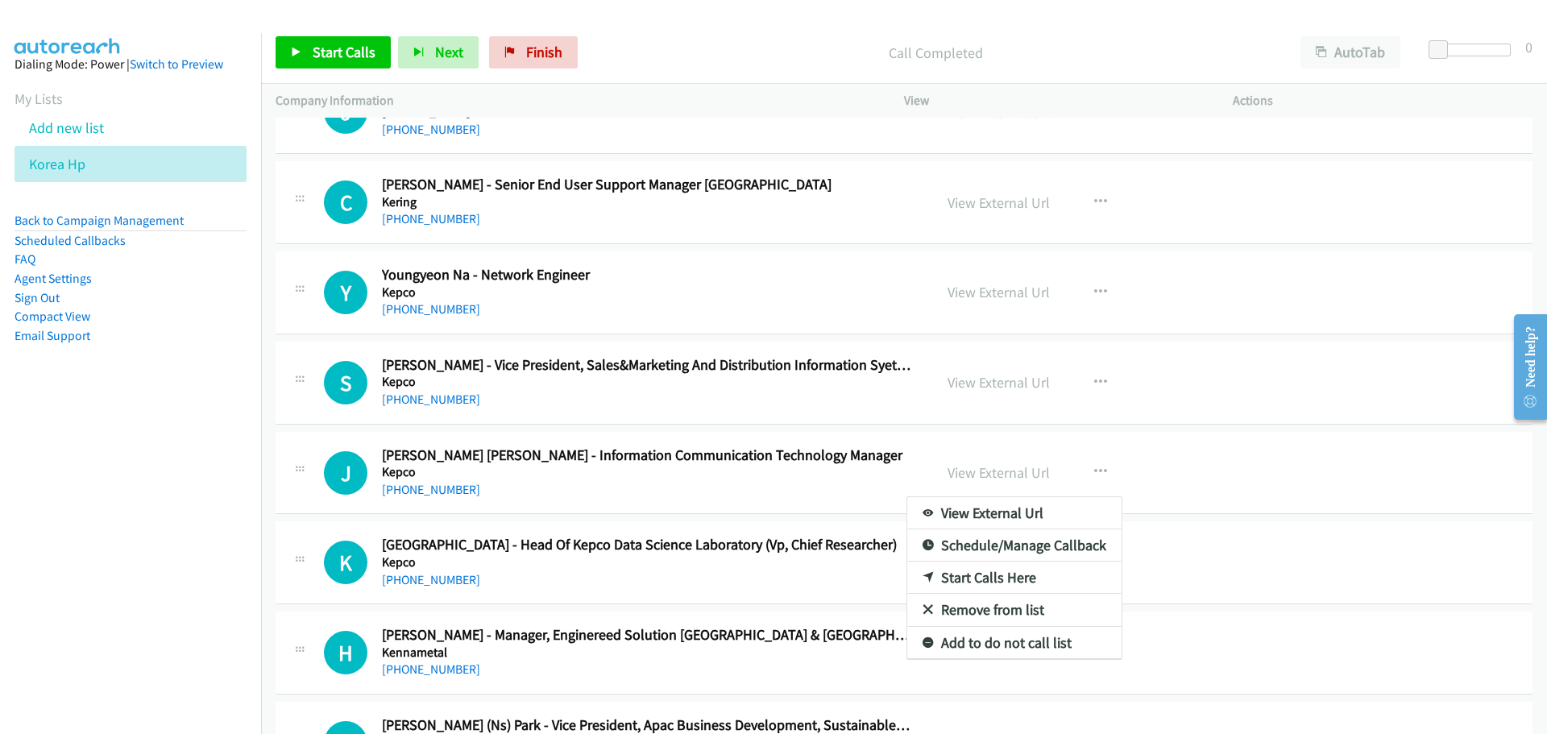
click at [980, 579] on link "Start Calls Here" at bounding box center [1014, 577] width 214 height 32
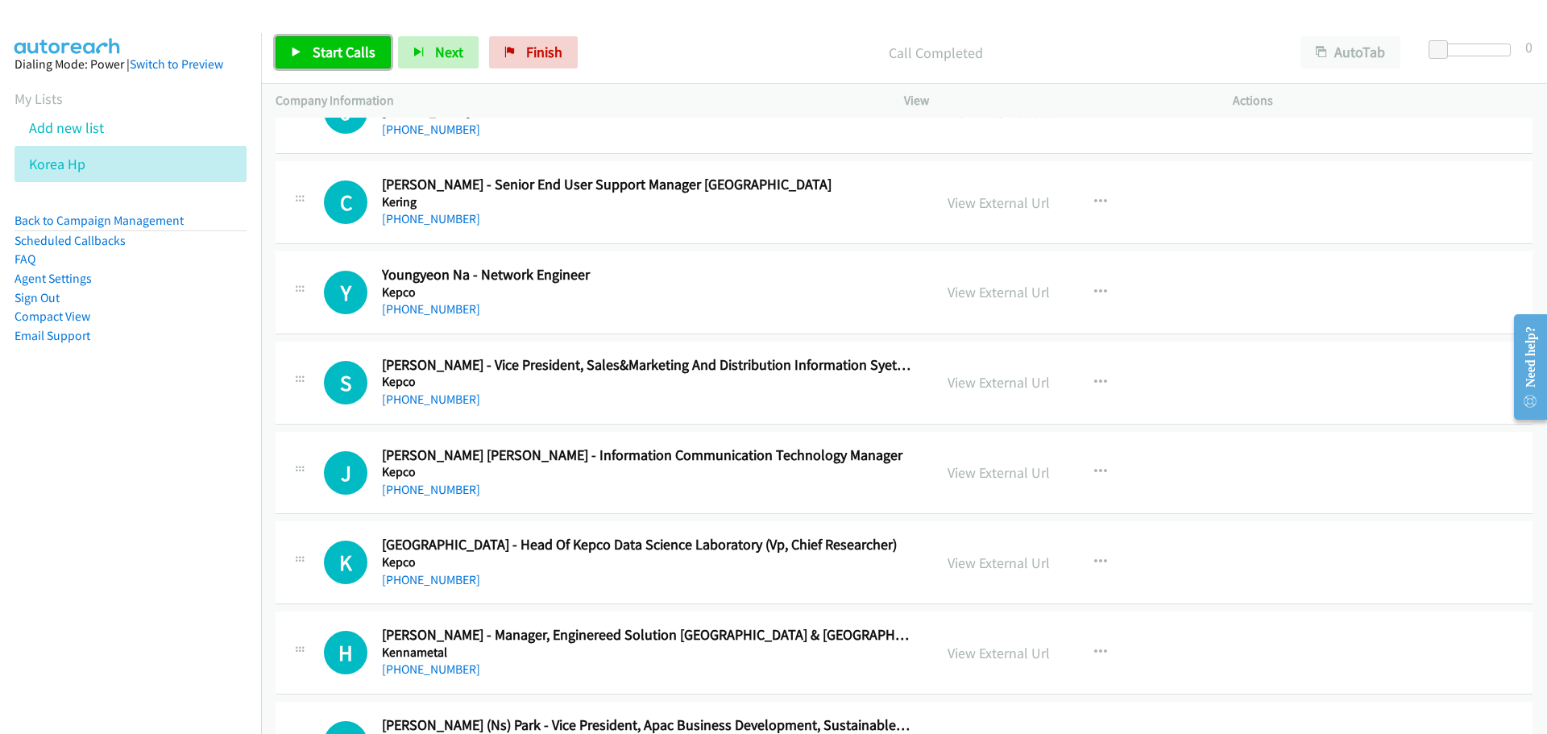
click at [347, 60] on span "Start Calls" at bounding box center [344, 52] width 63 height 19
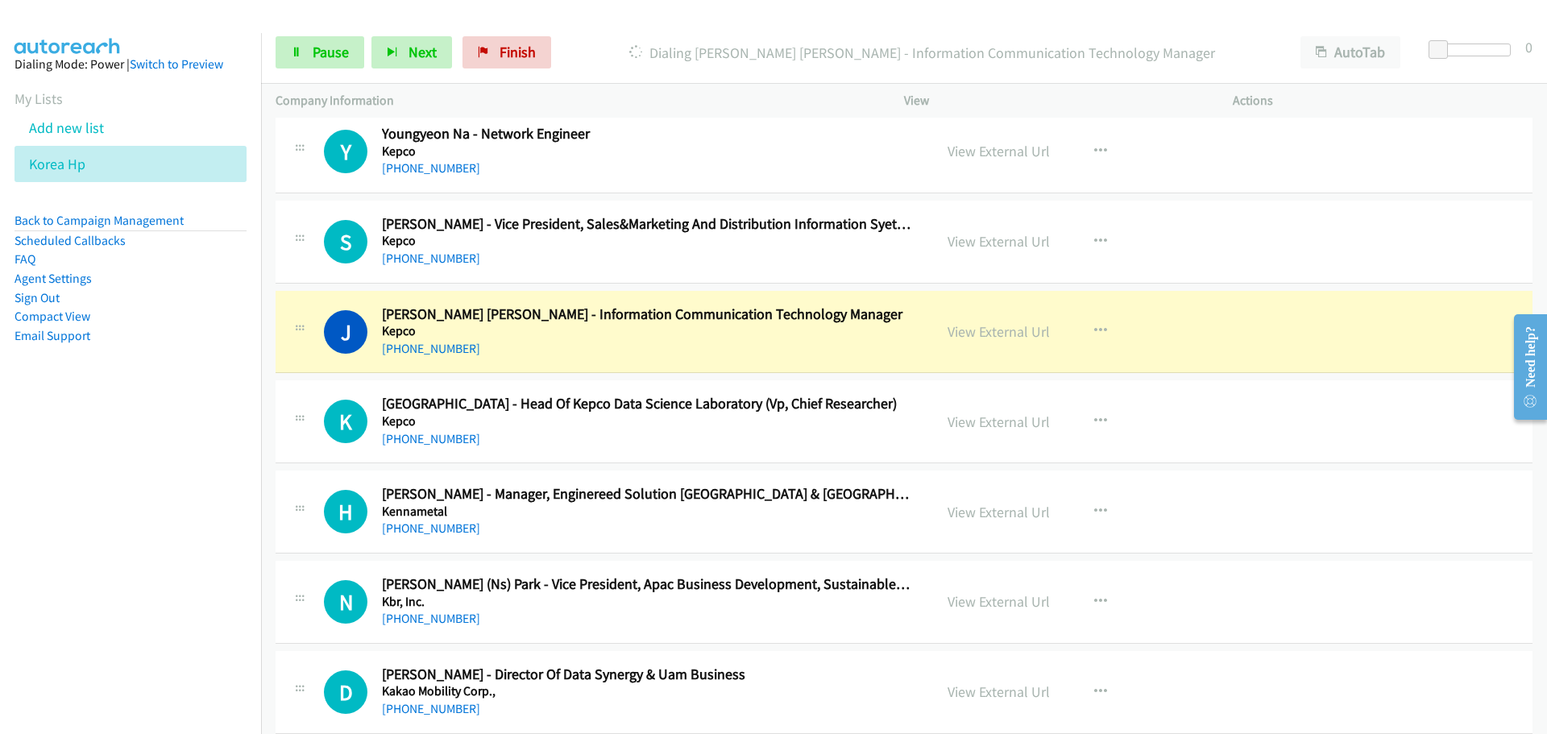
scroll to position [5156, 0]
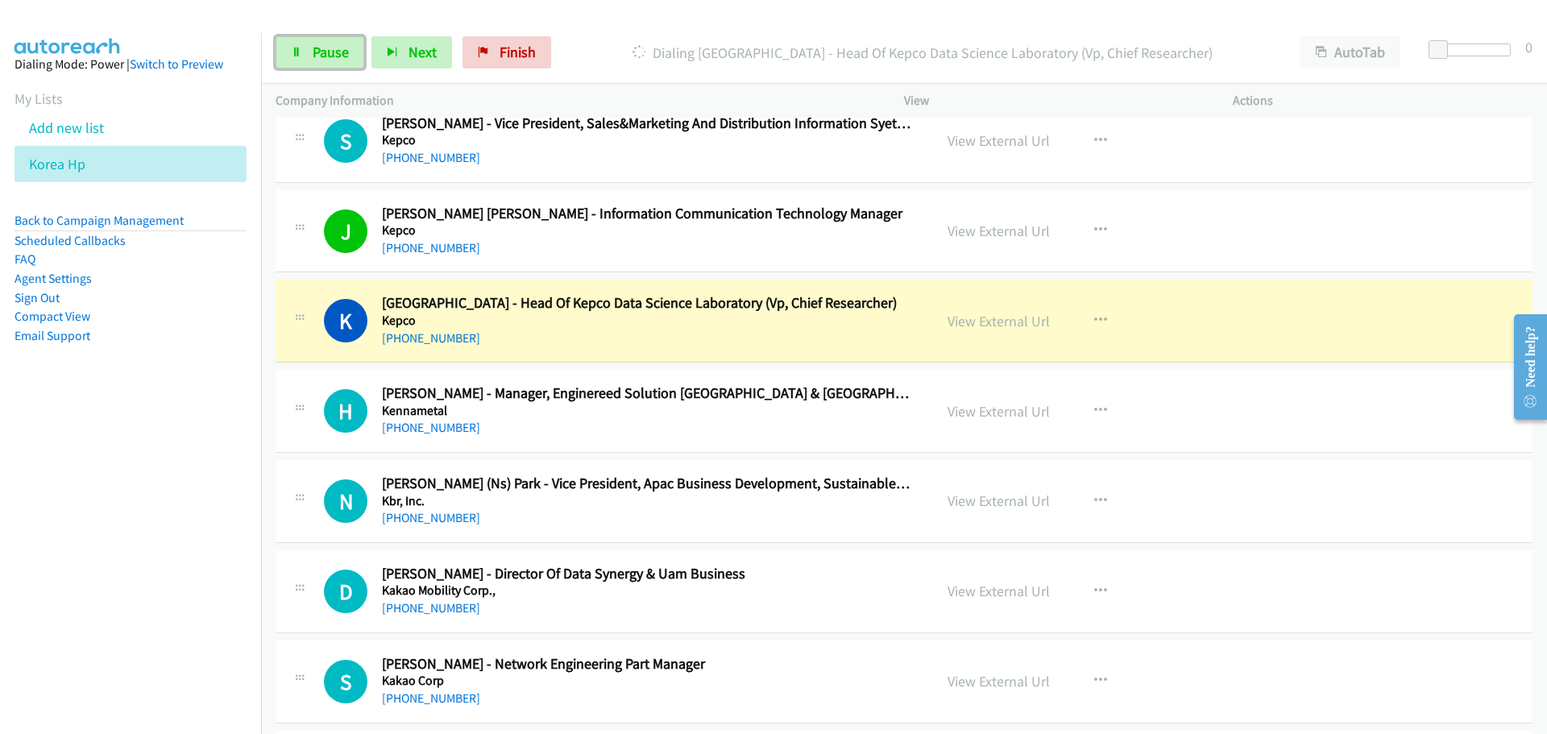
drag, startPoint x: 346, startPoint y: 47, endPoint x: 305, endPoint y: 81, distance: 53.7
click at [346, 47] on span "Pause" at bounding box center [331, 52] width 36 height 19
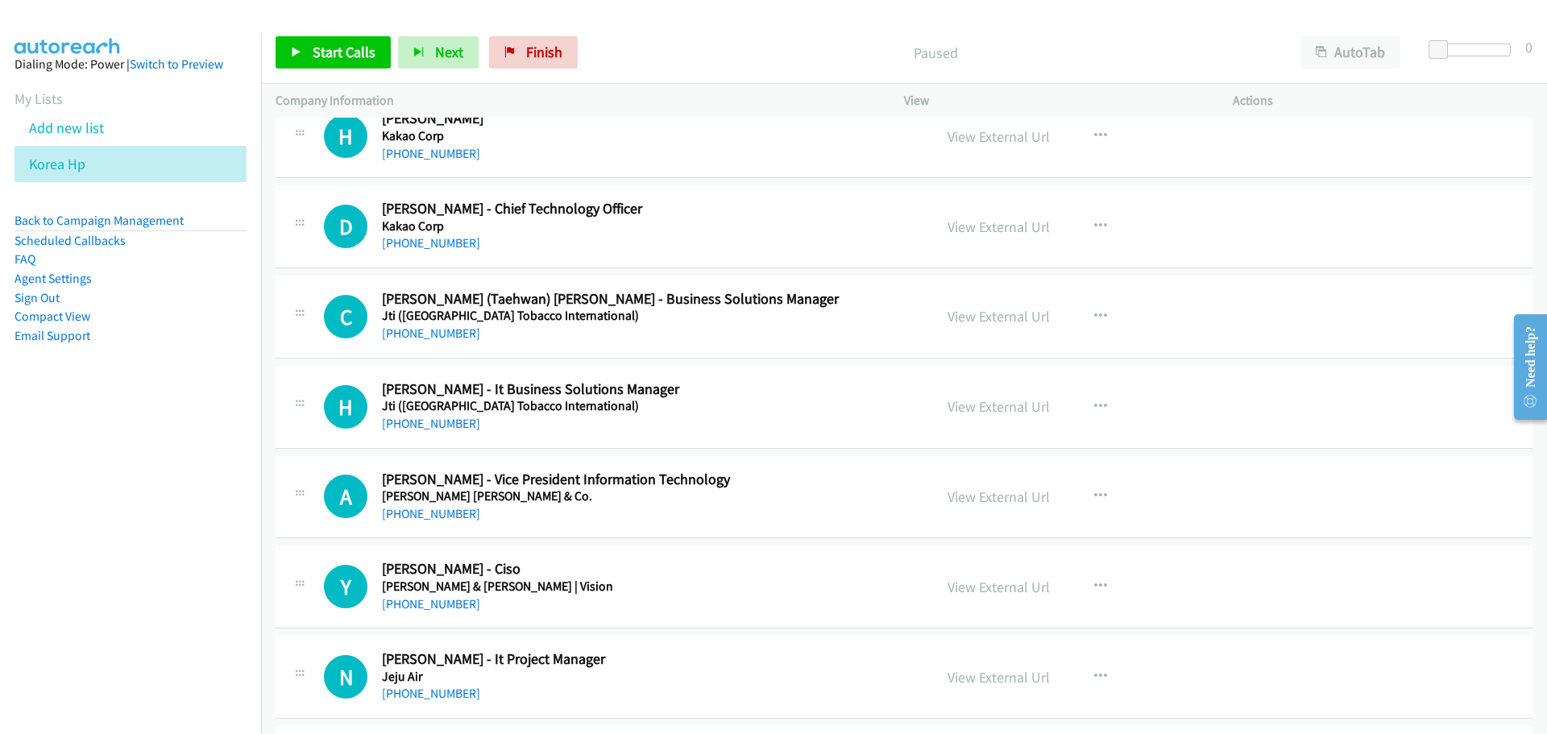
scroll to position [5961, 0]
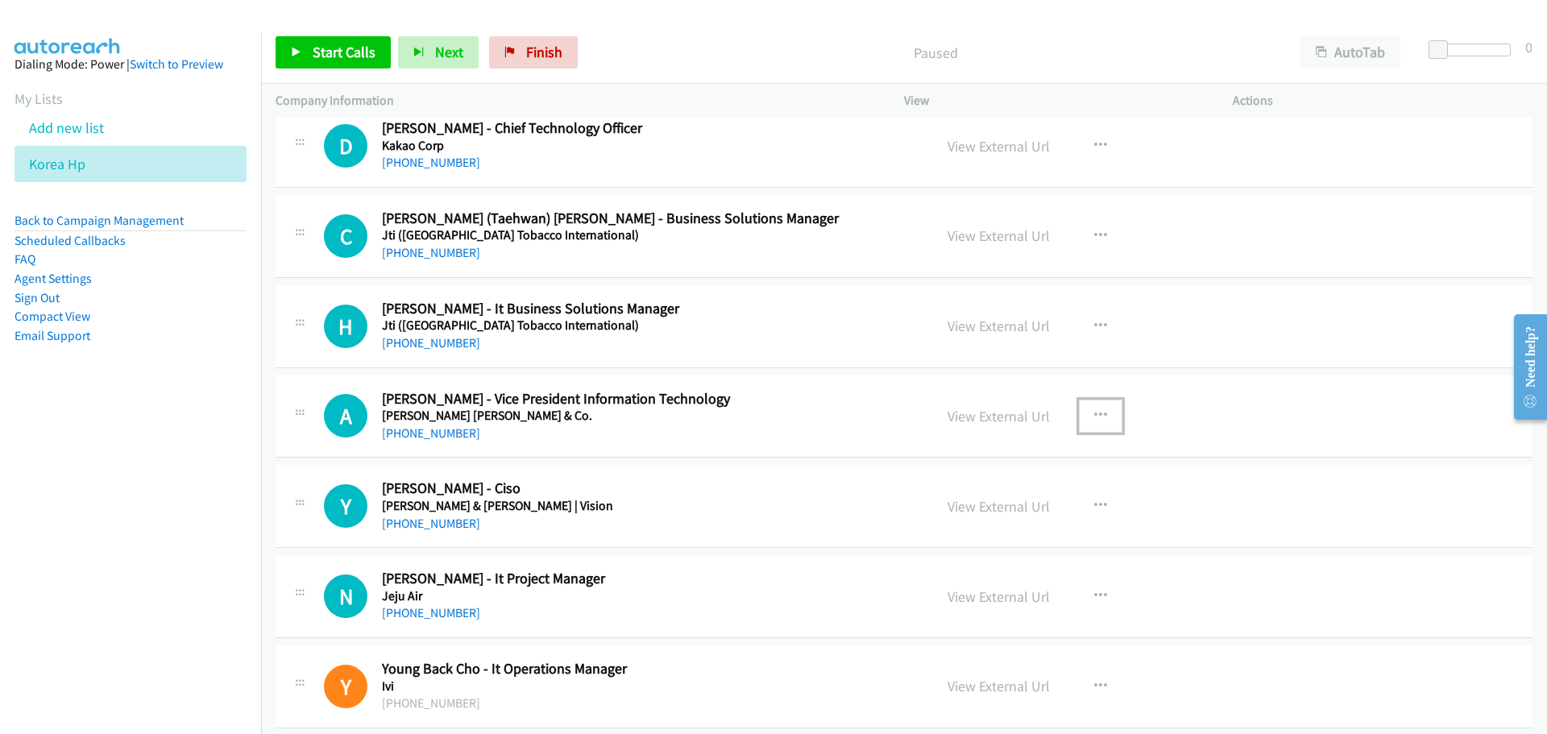
click at [1094, 414] on icon "button" at bounding box center [1100, 415] width 13 height 13
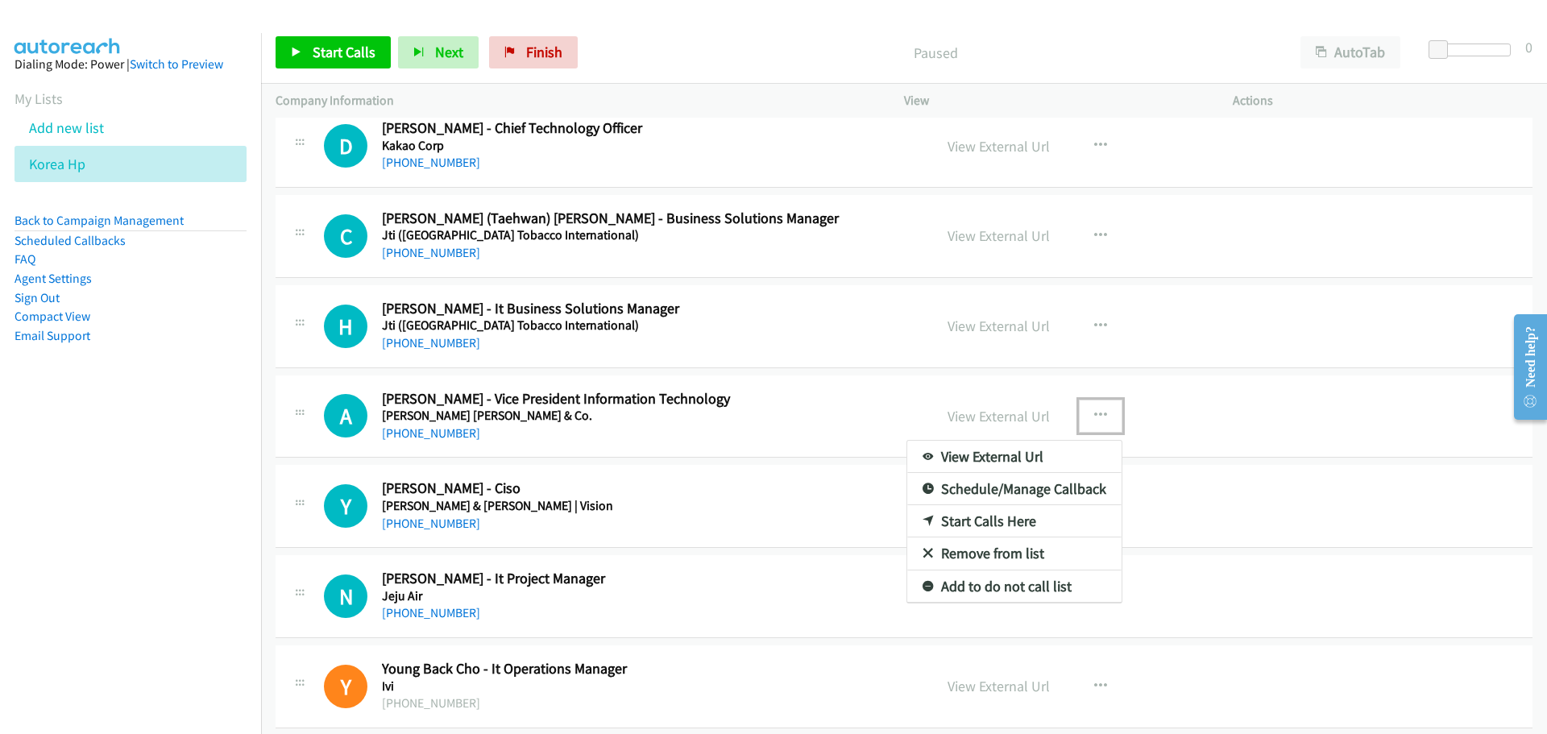
click at [968, 524] on link "Start Calls Here" at bounding box center [1014, 521] width 214 height 32
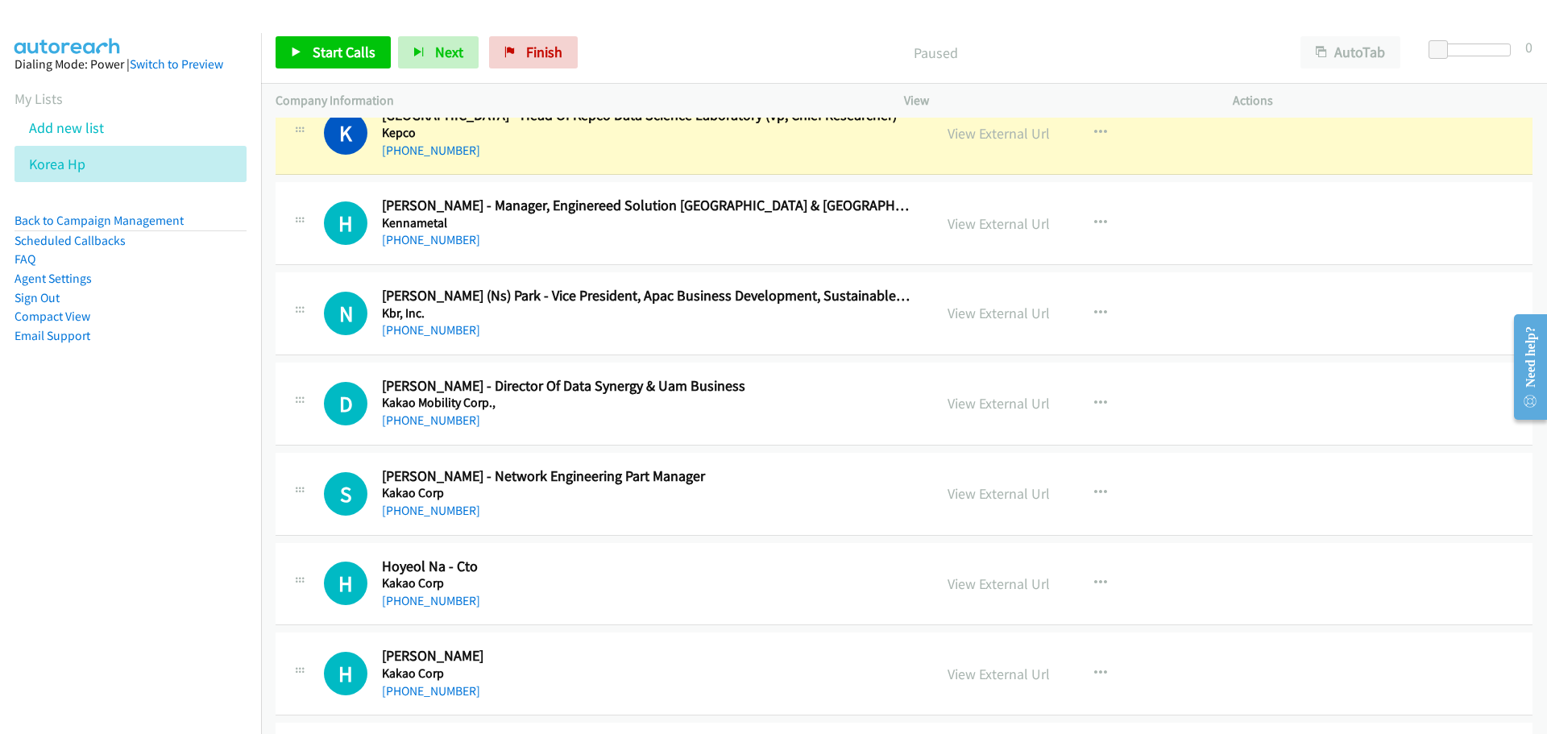
scroll to position [4995, 0]
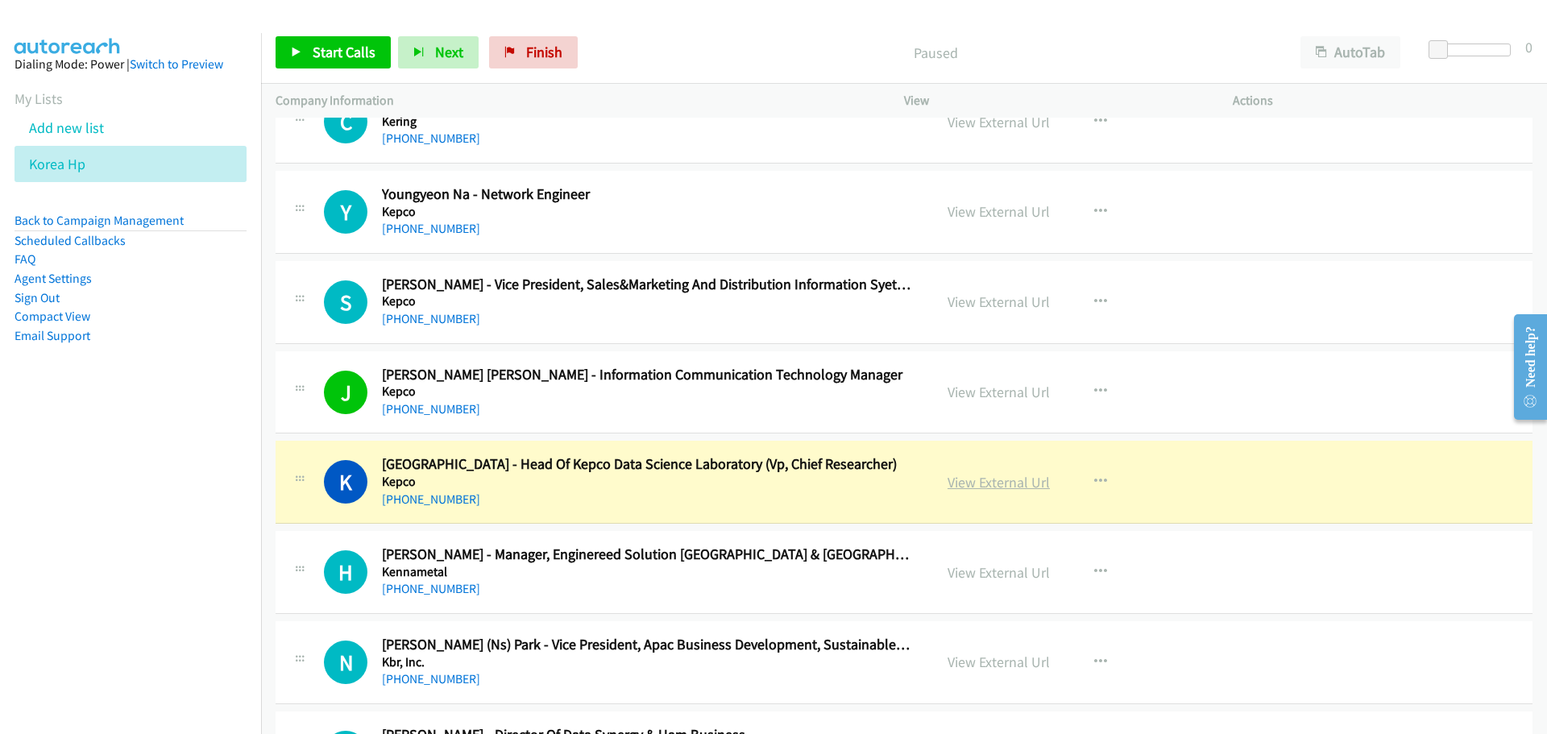
click at [978, 489] on link "View External Url" at bounding box center [998, 482] width 102 height 19
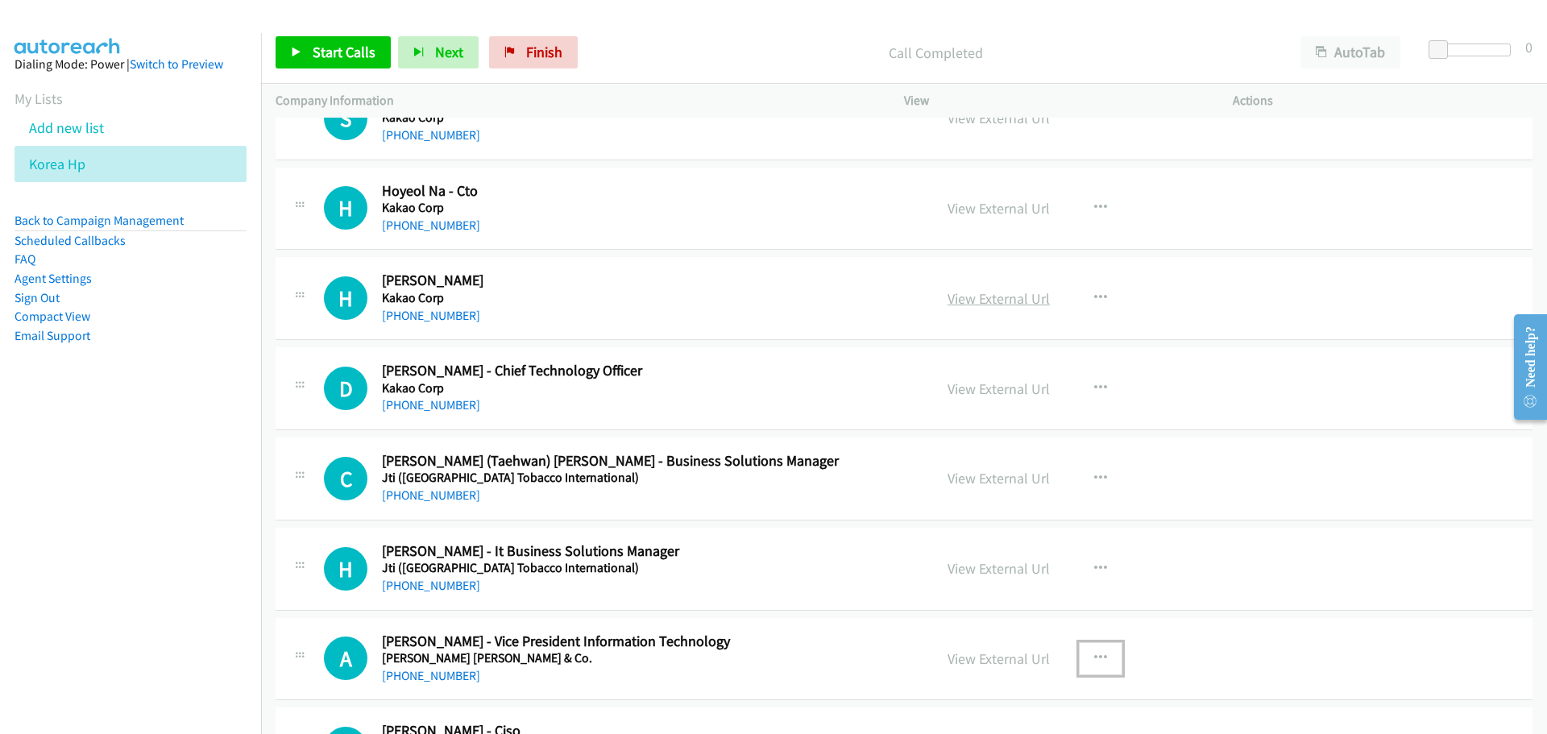
scroll to position [5720, 0]
click at [1102, 199] on button "button" at bounding box center [1101, 207] width 44 height 32
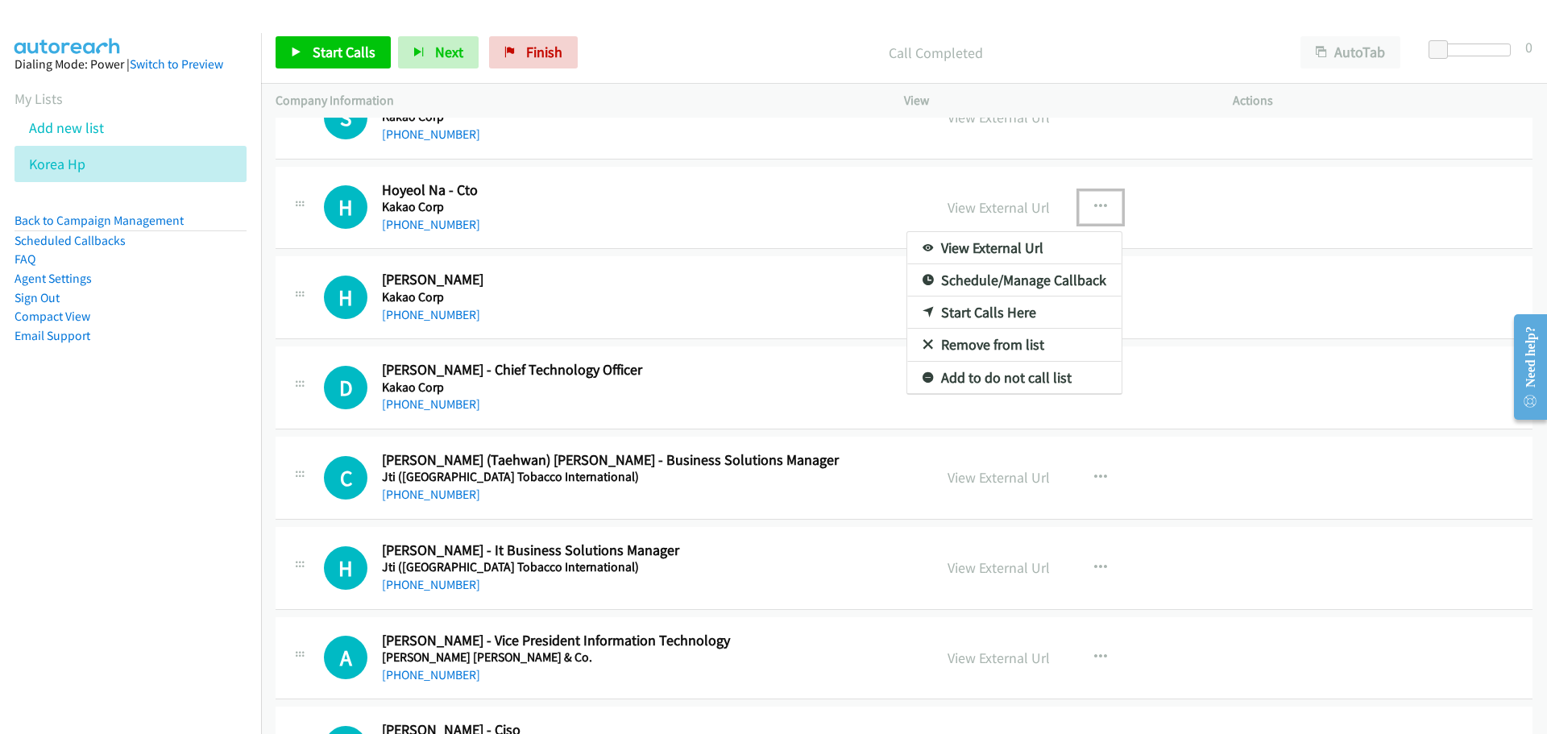
click at [1031, 309] on link "Start Calls Here" at bounding box center [1014, 312] width 214 height 32
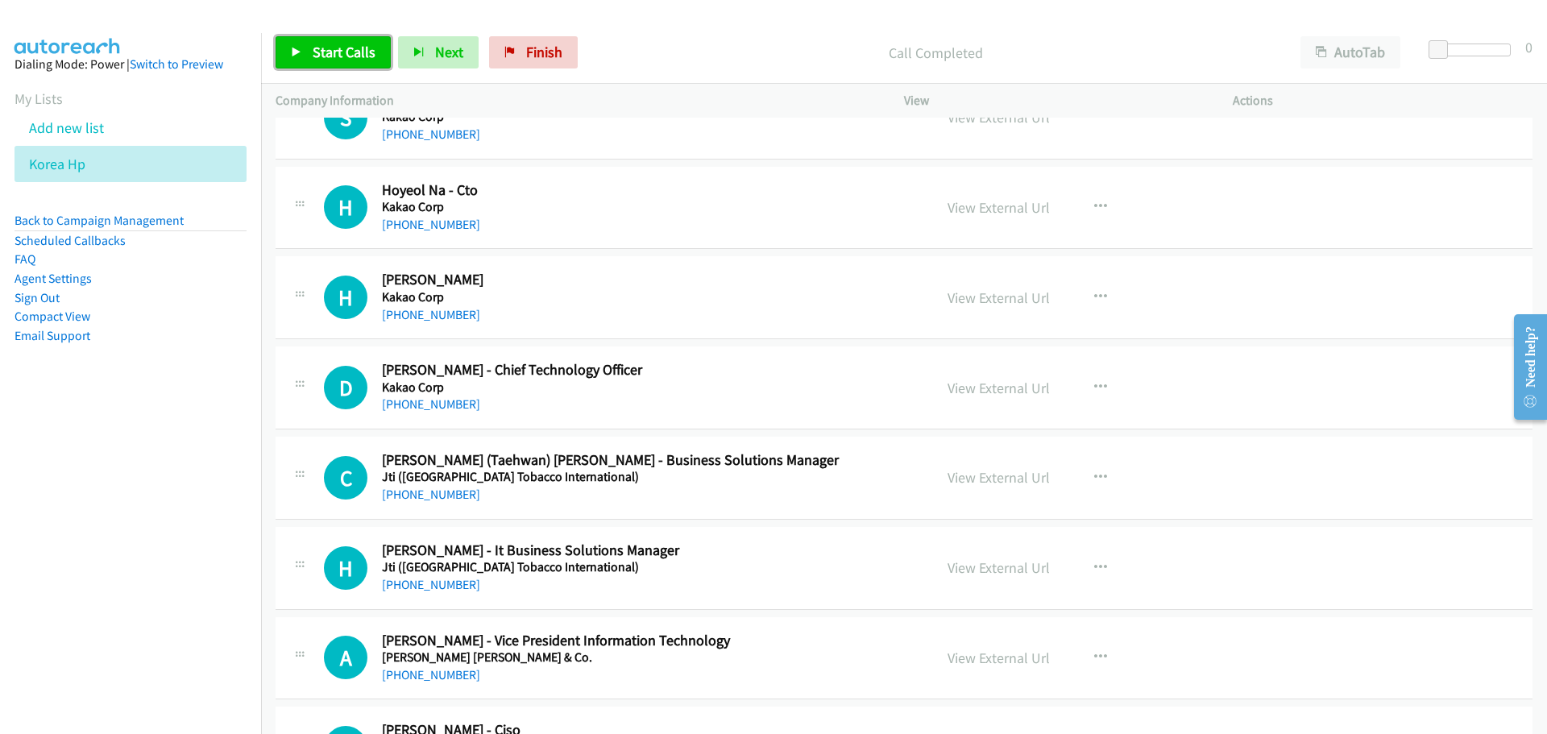
click at [325, 47] on span "Start Calls" at bounding box center [344, 52] width 63 height 19
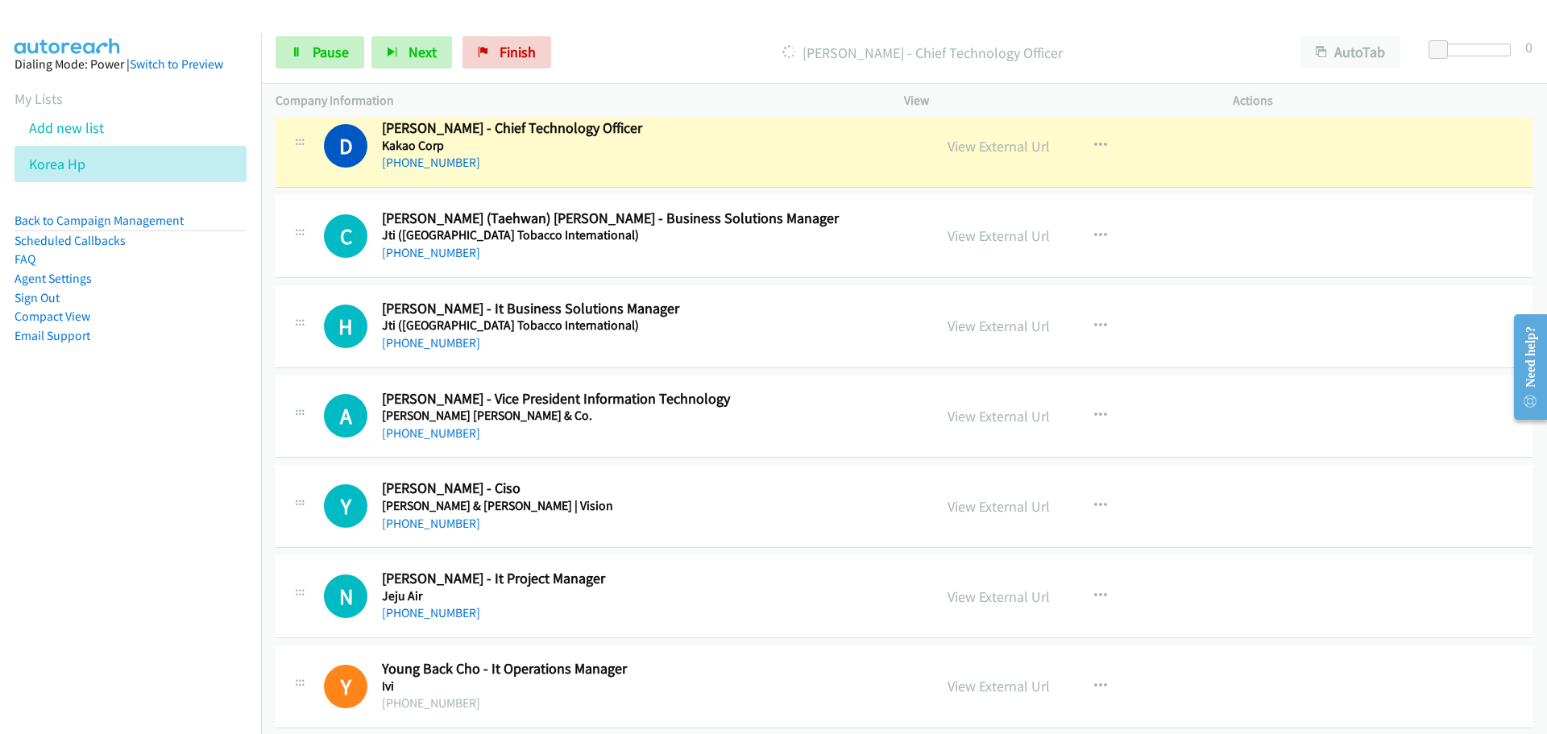
scroll to position [5881, 0]
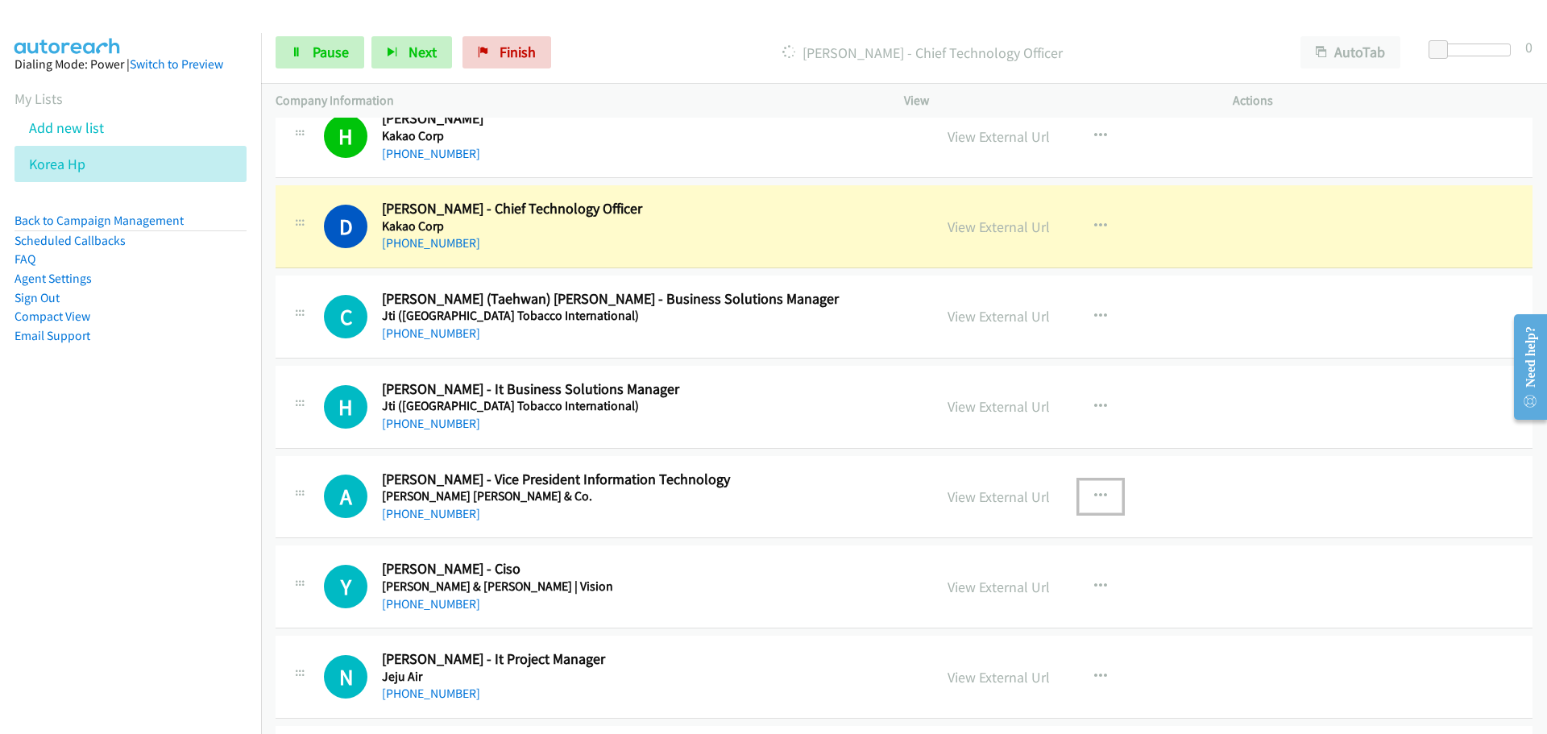
click at [1096, 502] on icon "button" at bounding box center [1100, 496] width 13 height 13
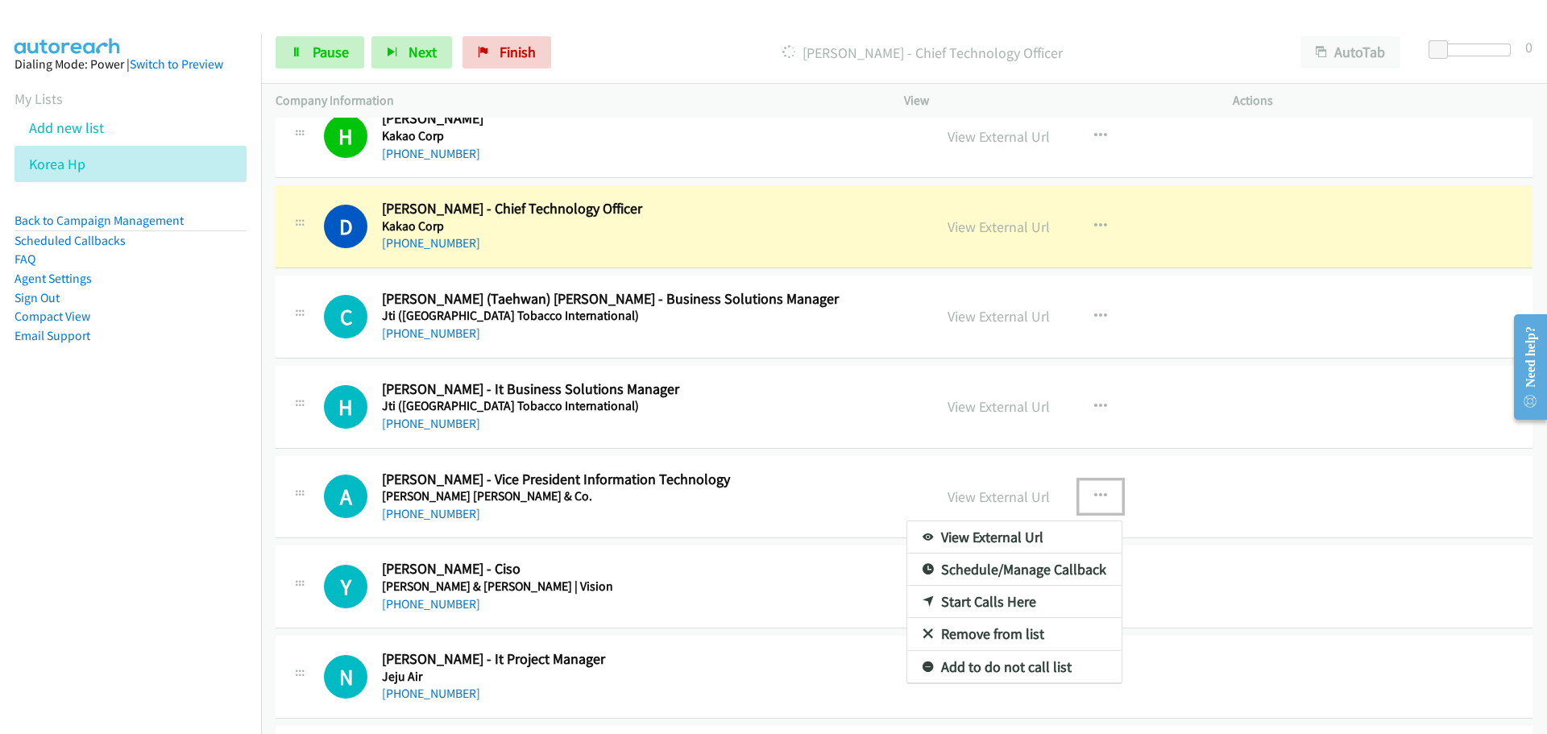
click at [979, 603] on link "Start Calls Here" at bounding box center [1014, 602] width 214 height 32
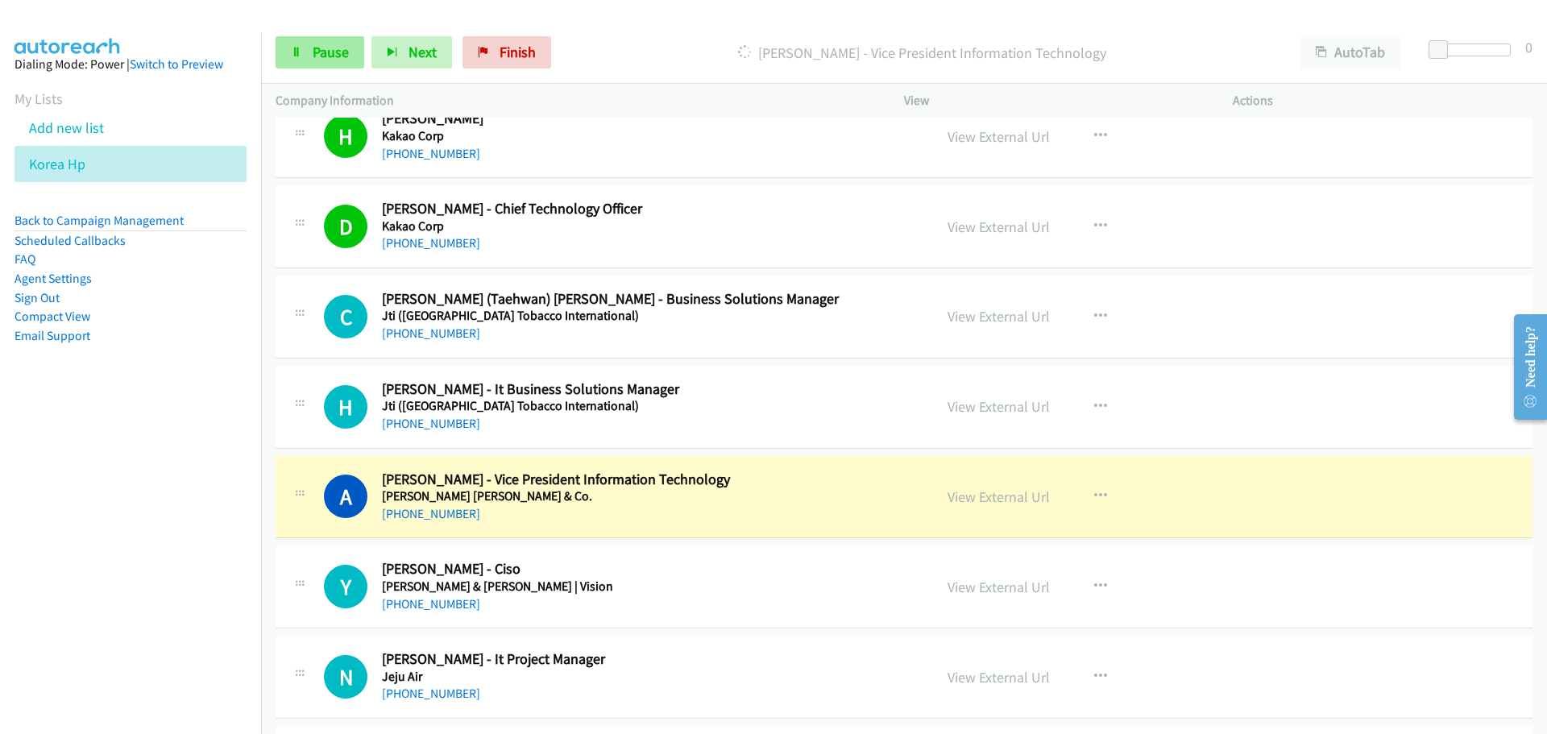
click at [324, 34] on div "Start Calls Pause Next Finish Dialing Allan J Shin - Vice President Information…" at bounding box center [904, 53] width 1286 height 62
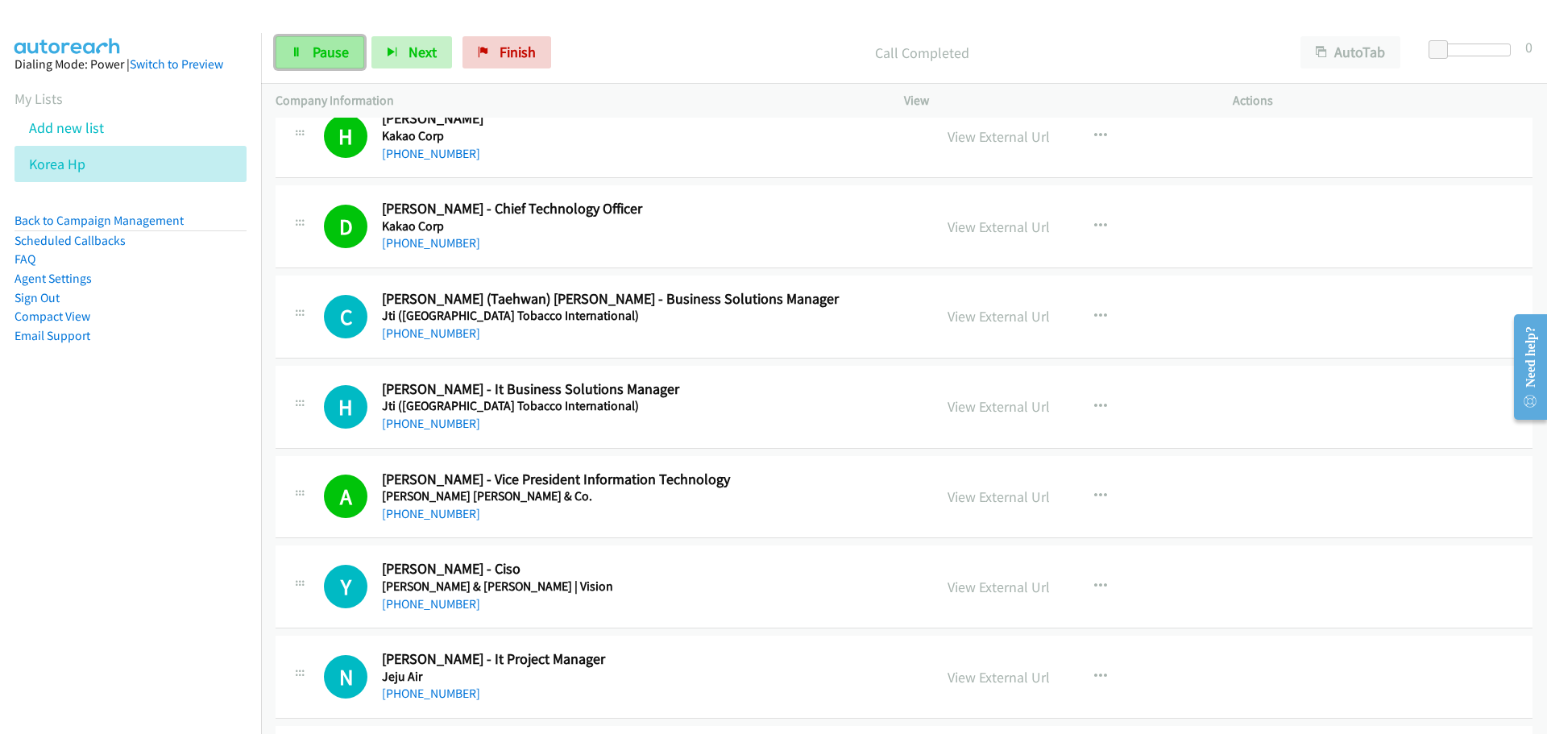
click at [325, 43] on span "Pause" at bounding box center [331, 52] width 36 height 19
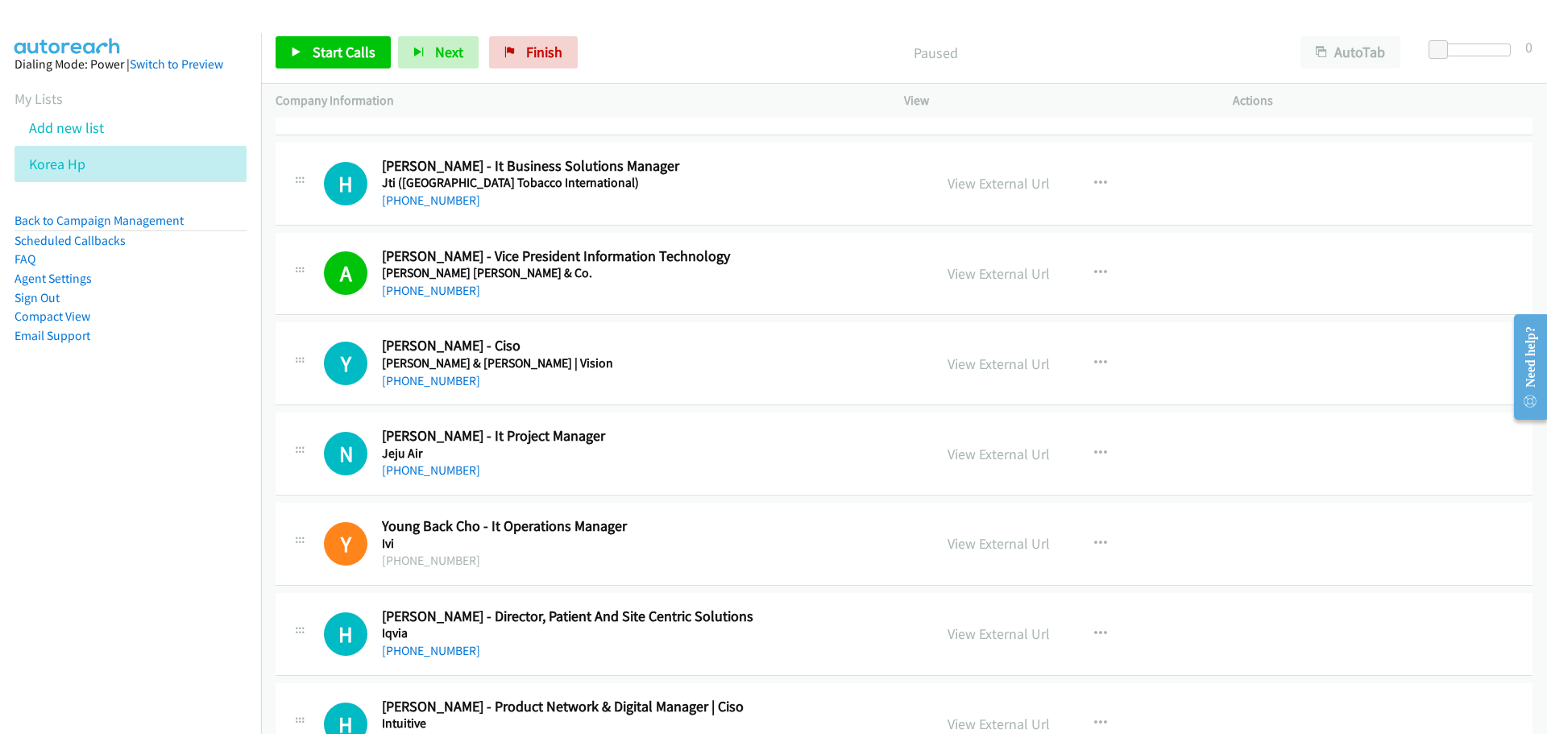
scroll to position [6122, 0]
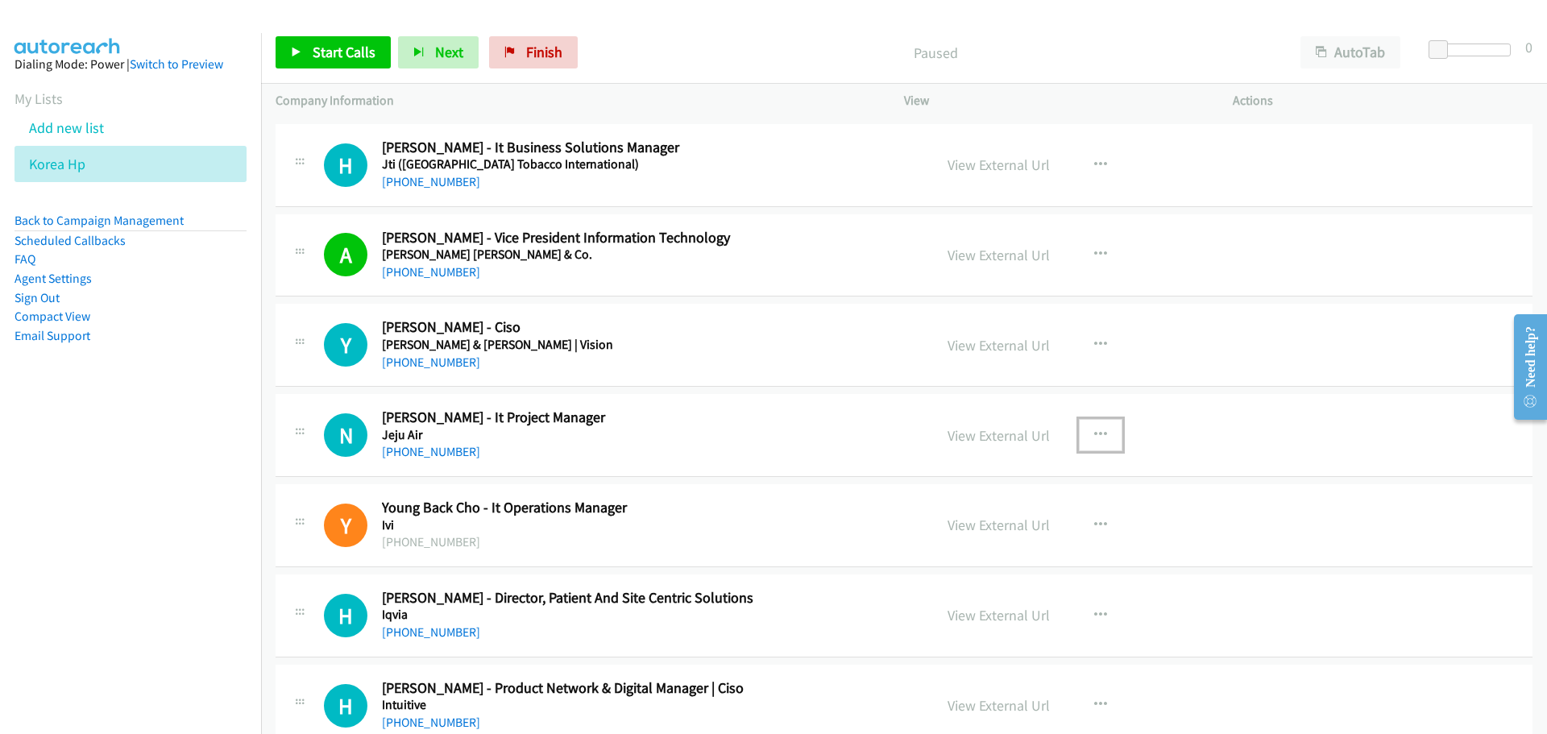
drag, startPoint x: 1103, startPoint y: 433, endPoint x: 1092, endPoint y: 436, distance: 10.7
click at [1104, 433] on button "button" at bounding box center [1101, 435] width 44 height 32
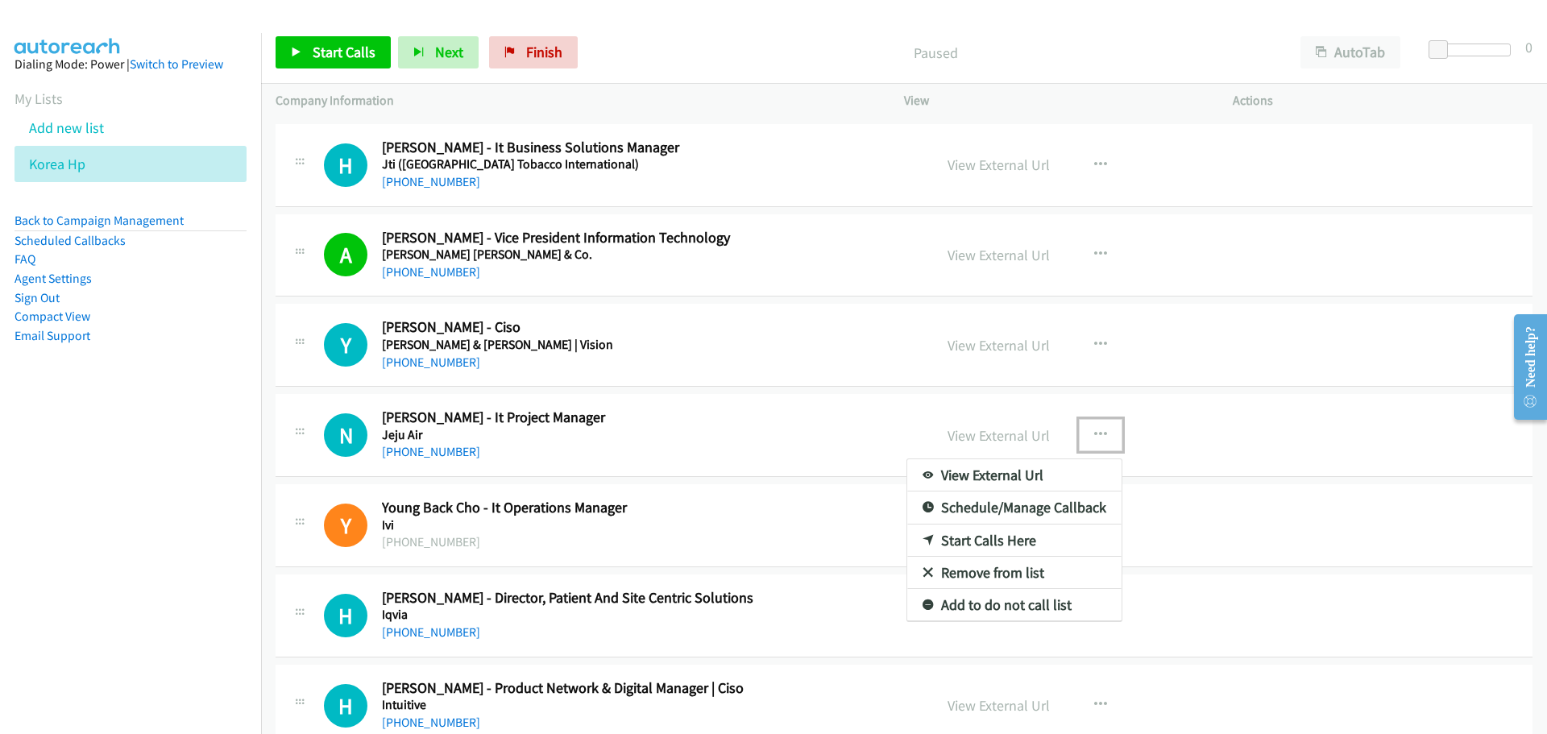
click at [951, 537] on link "Start Calls Here" at bounding box center [1014, 540] width 214 height 32
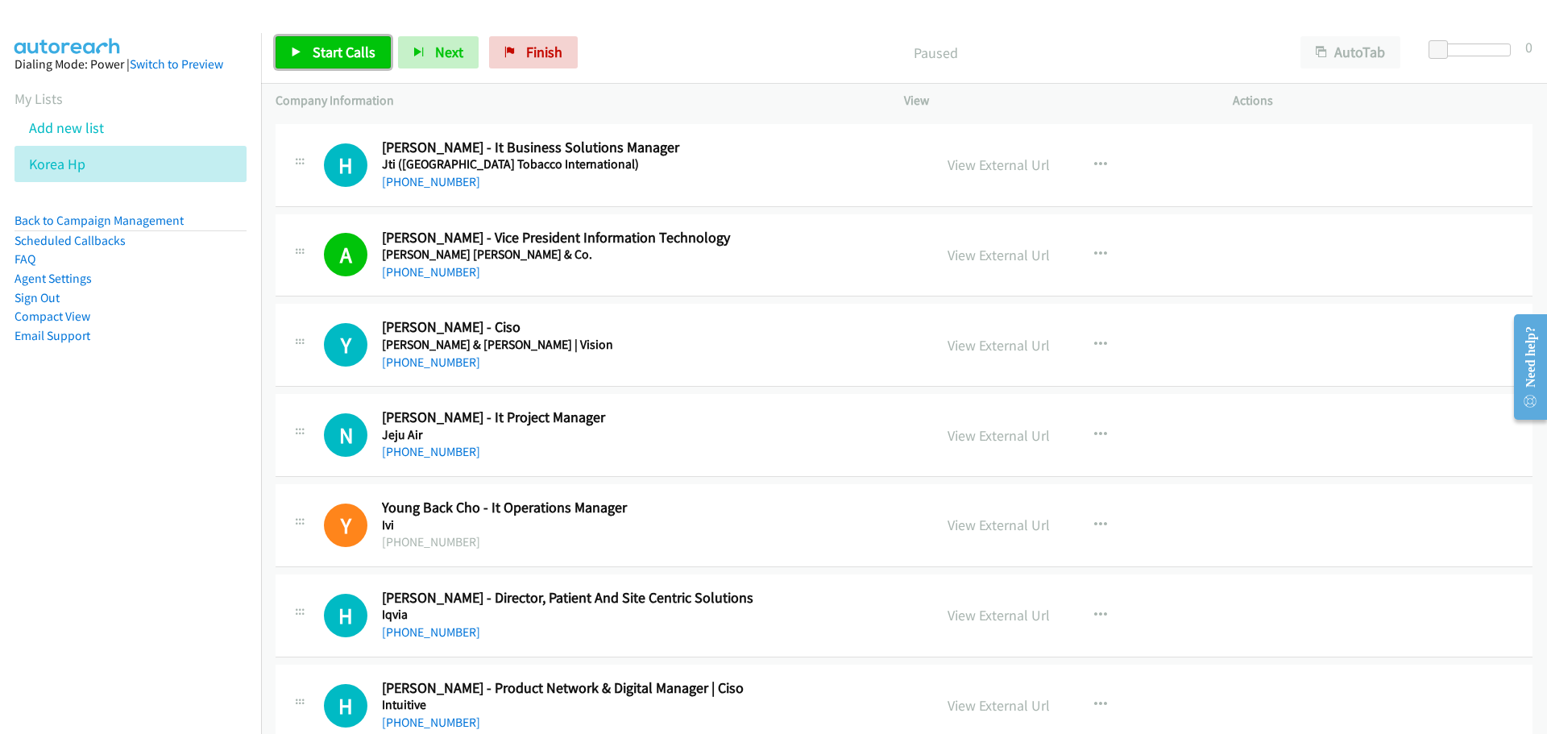
click at [334, 48] on span "Start Calls" at bounding box center [344, 52] width 63 height 19
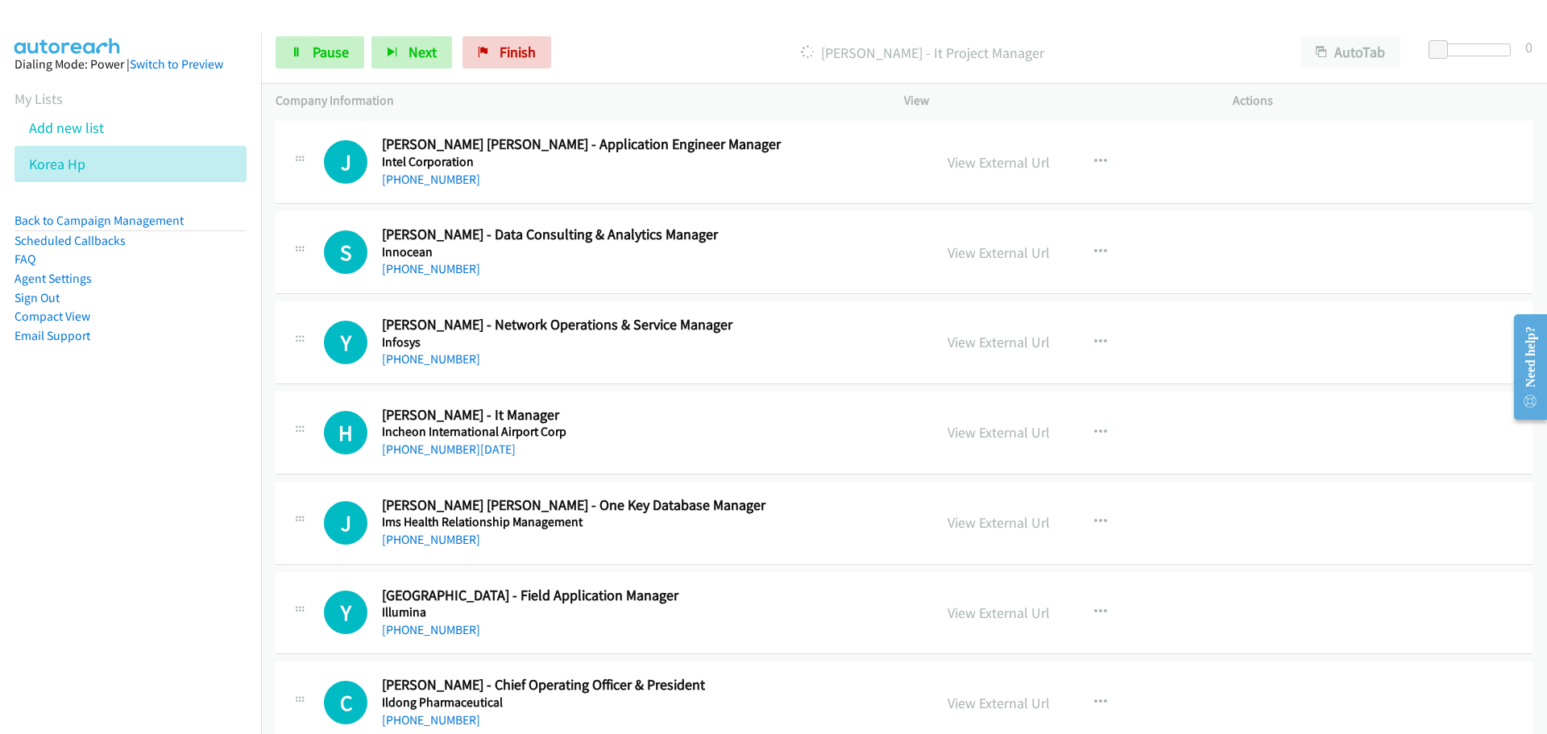
scroll to position [6767, 0]
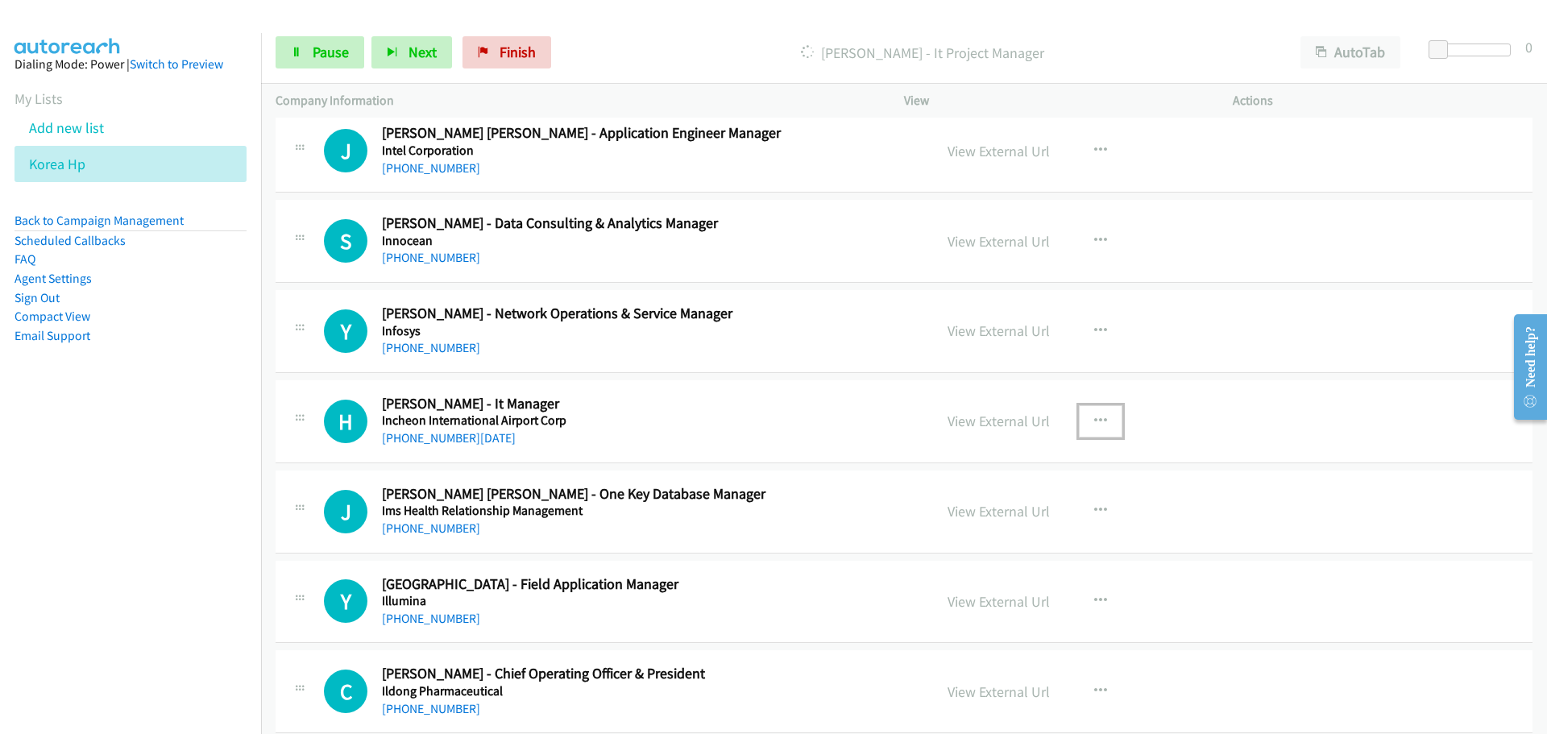
click at [1098, 432] on button "button" at bounding box center [1101, 421] width 44 height 32
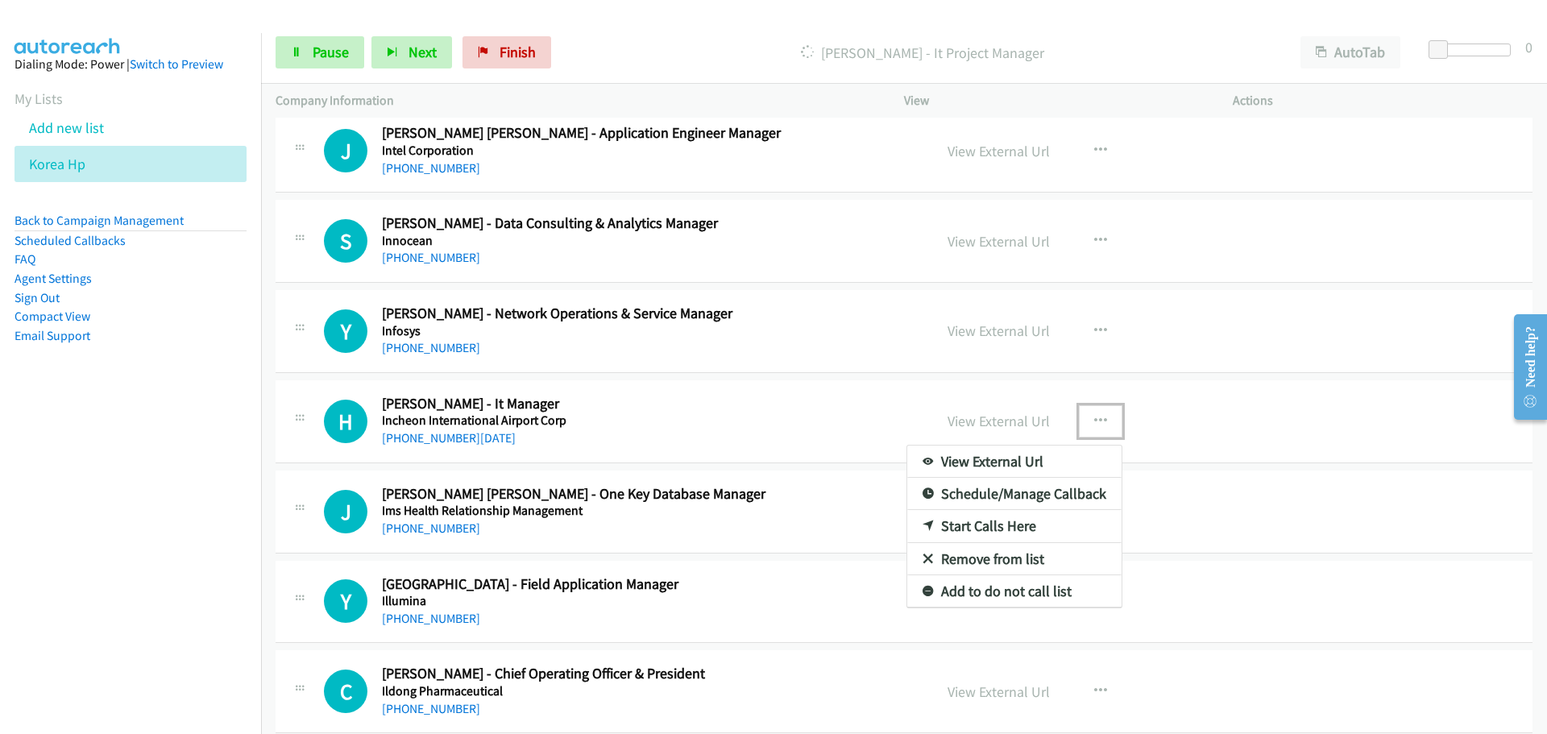
click at [962, 525] on link "Start Calls Here" at bounding box center [1014, 526] width 214 height 32
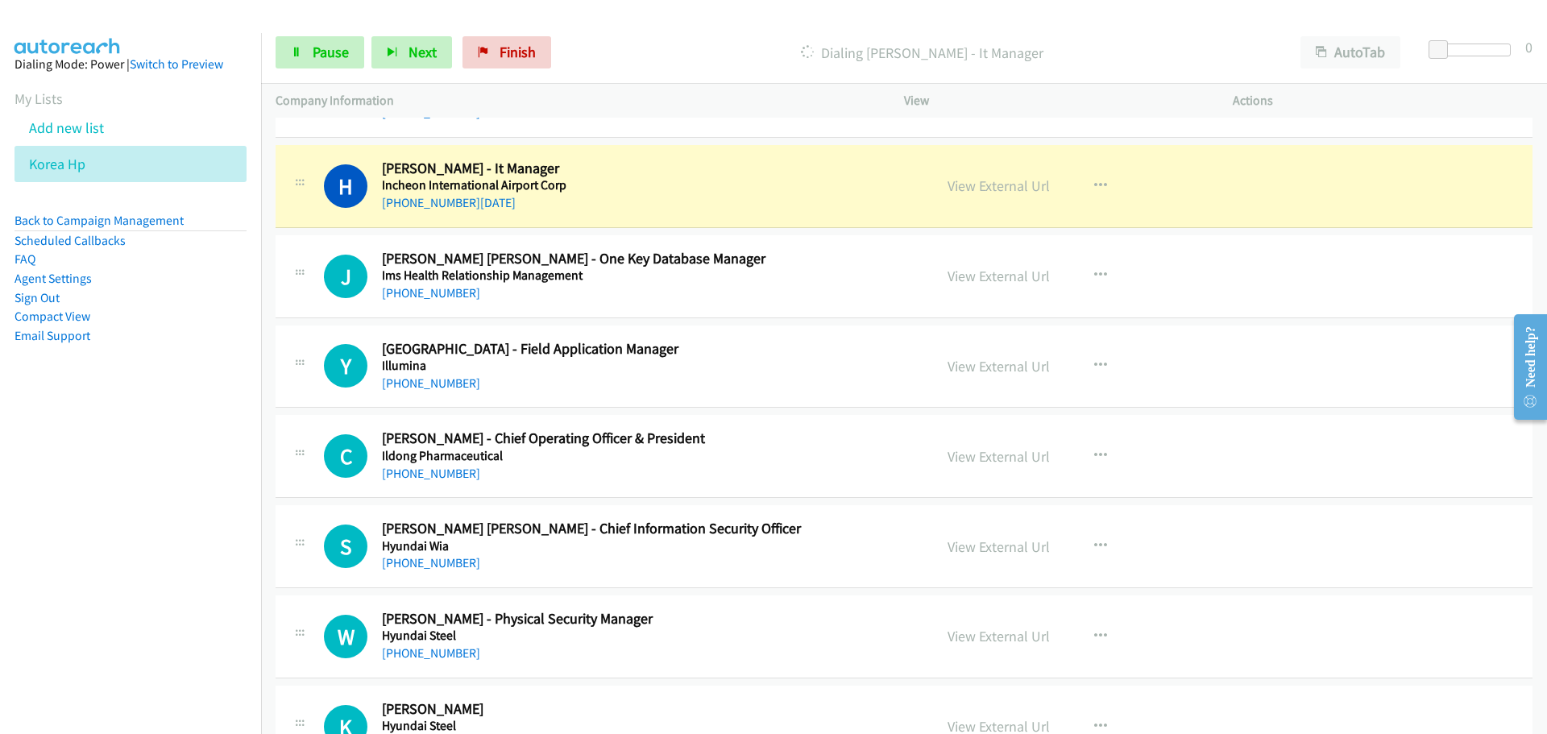
scroll to position [7009, 0]
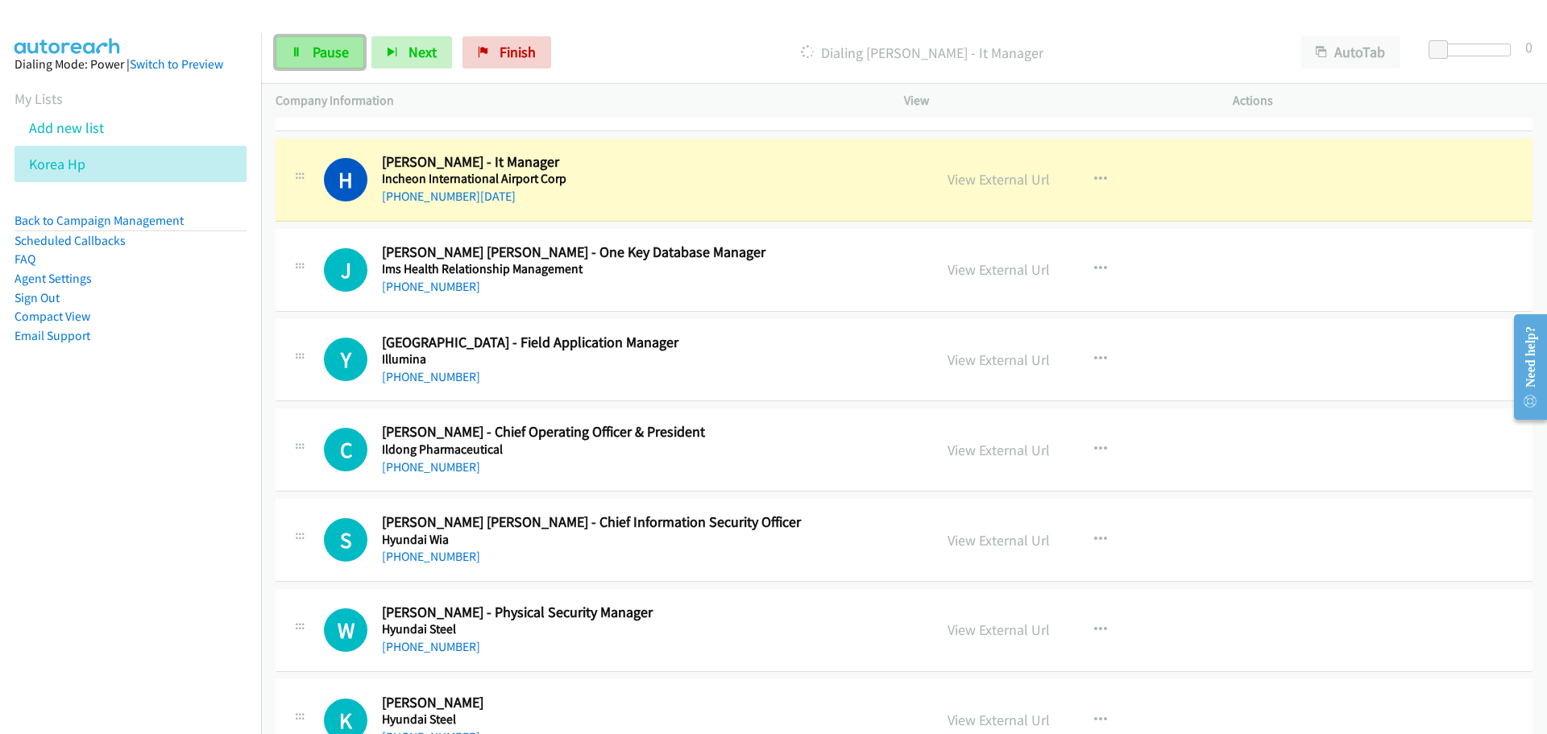
click at [288, 53] on link "Pause" at bounding box center [320, 52] width 89 height 32
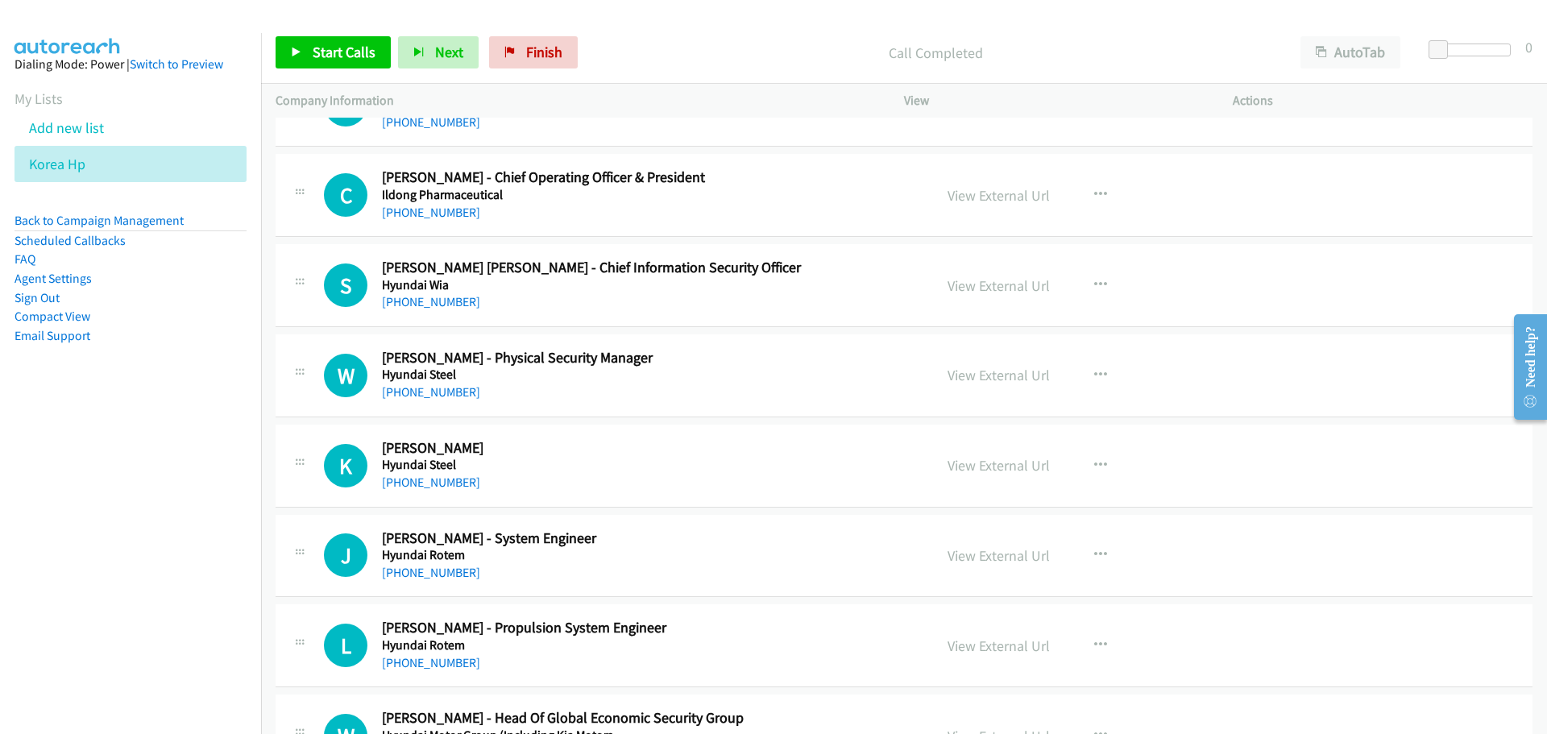
scroll to position [7411, 0]
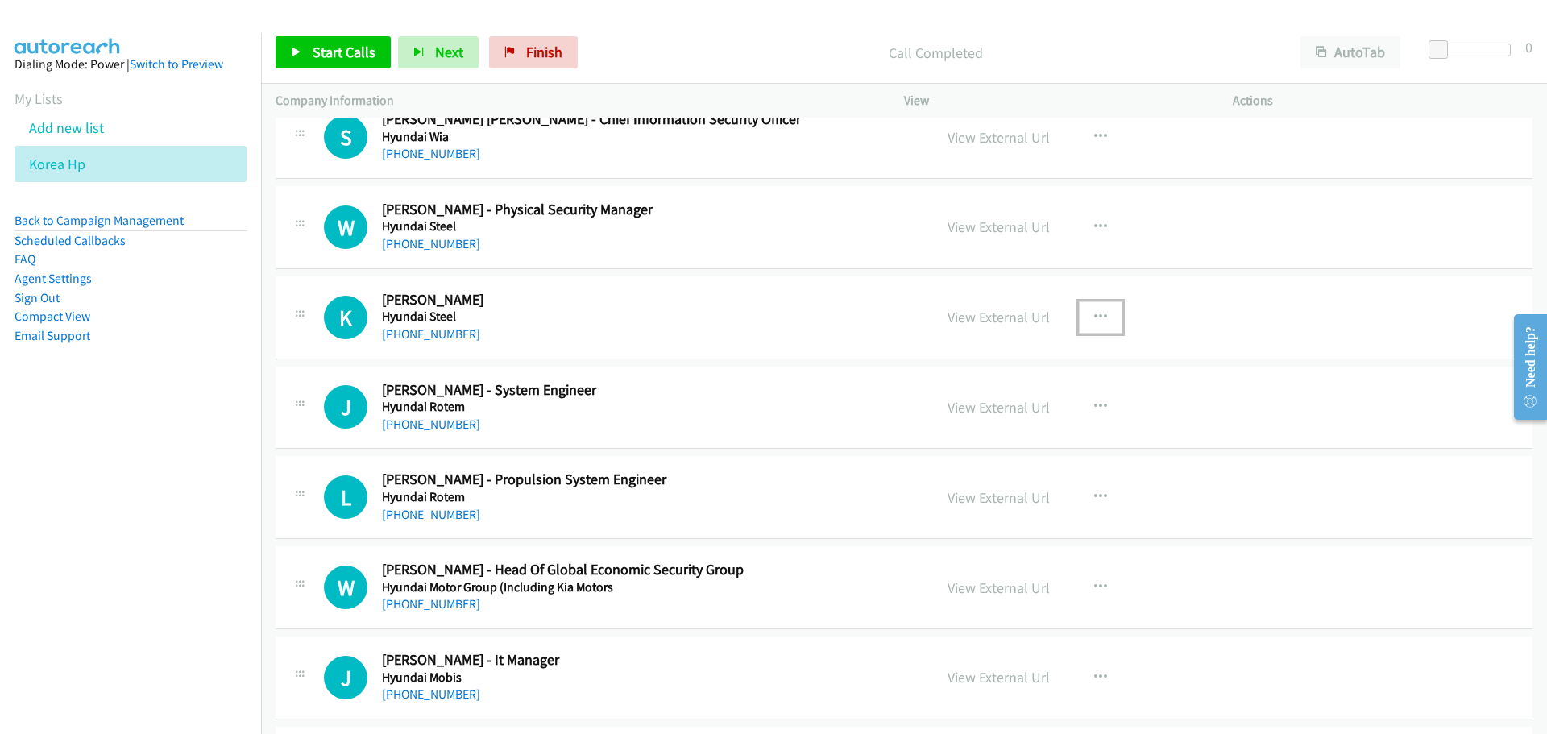
click at [1088, 323] on button "button" at bounding box center [1101, 317] width 44 height 32
click at [984, 425] on link "Start Calls Here" at bounding box center [1014, 422] width 214 height 32
click at [322, 43] on span "Start Calls" at bounding box center [344, 52] width 63 height 19
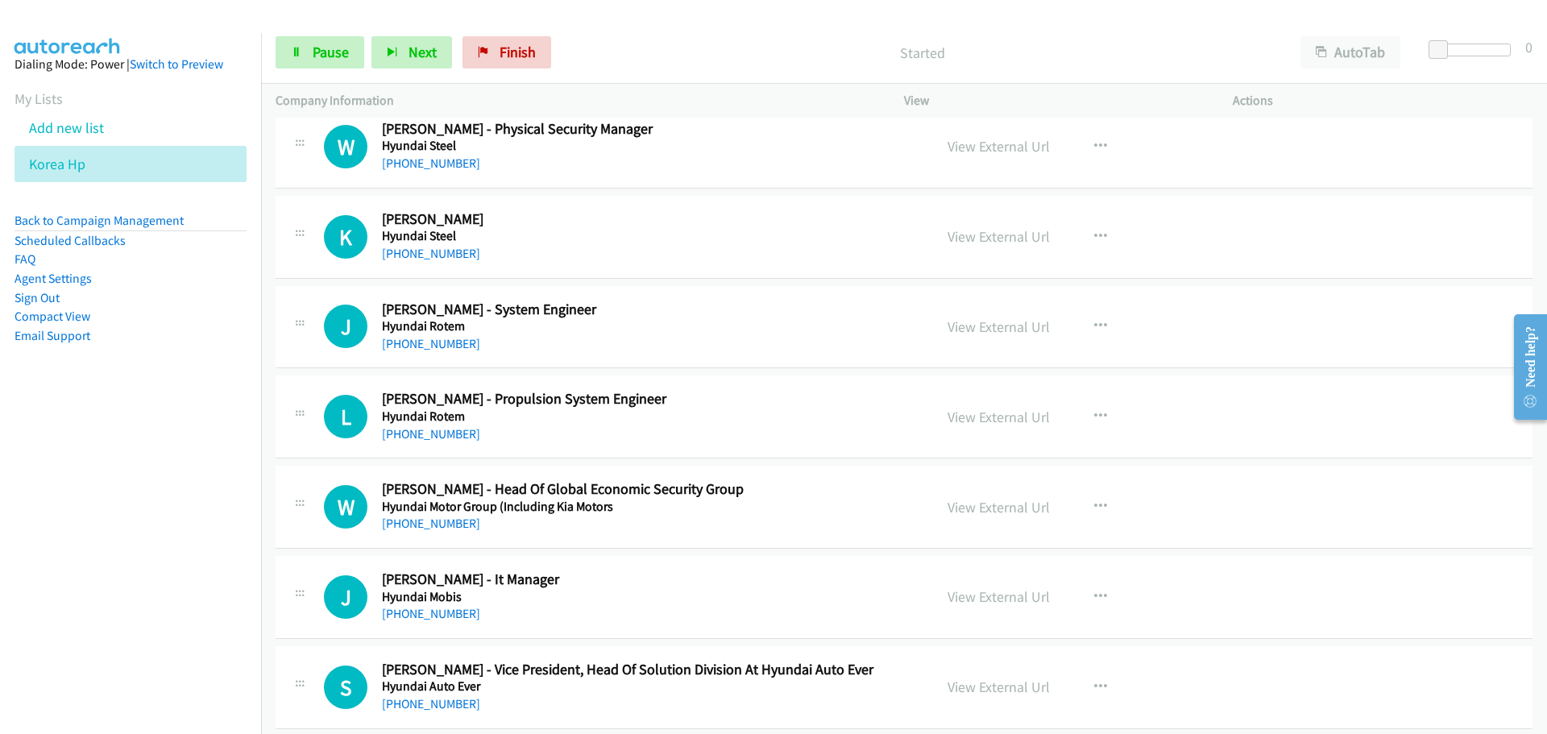
scroll to position [7572, 0]
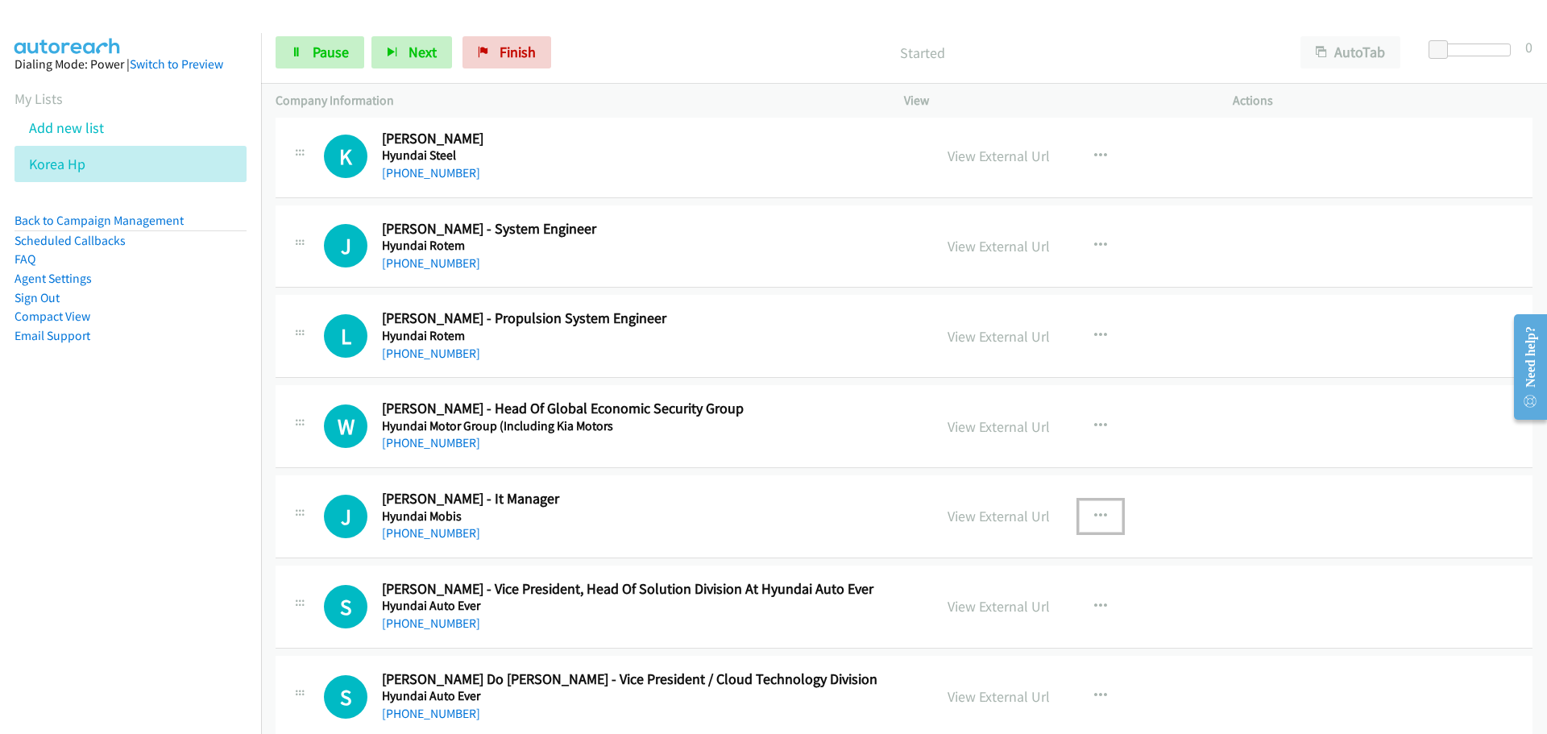
click at [1094, 510] on icon "button" at bounding box center [1100, 516] width 13 height 13
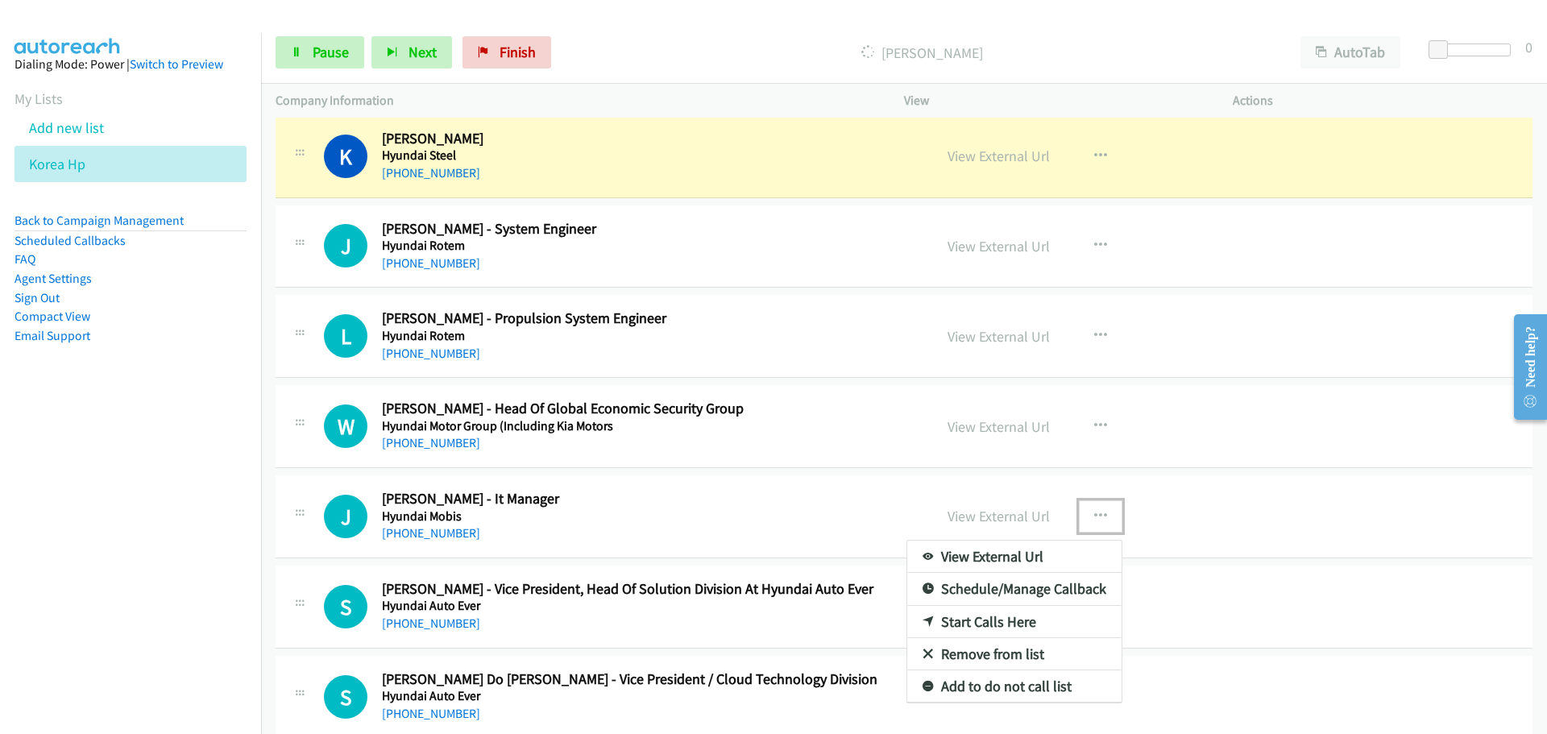
click at [976, 626] on link "Start Calls Here" at bounding box center [1014, 622] width 214 height 32
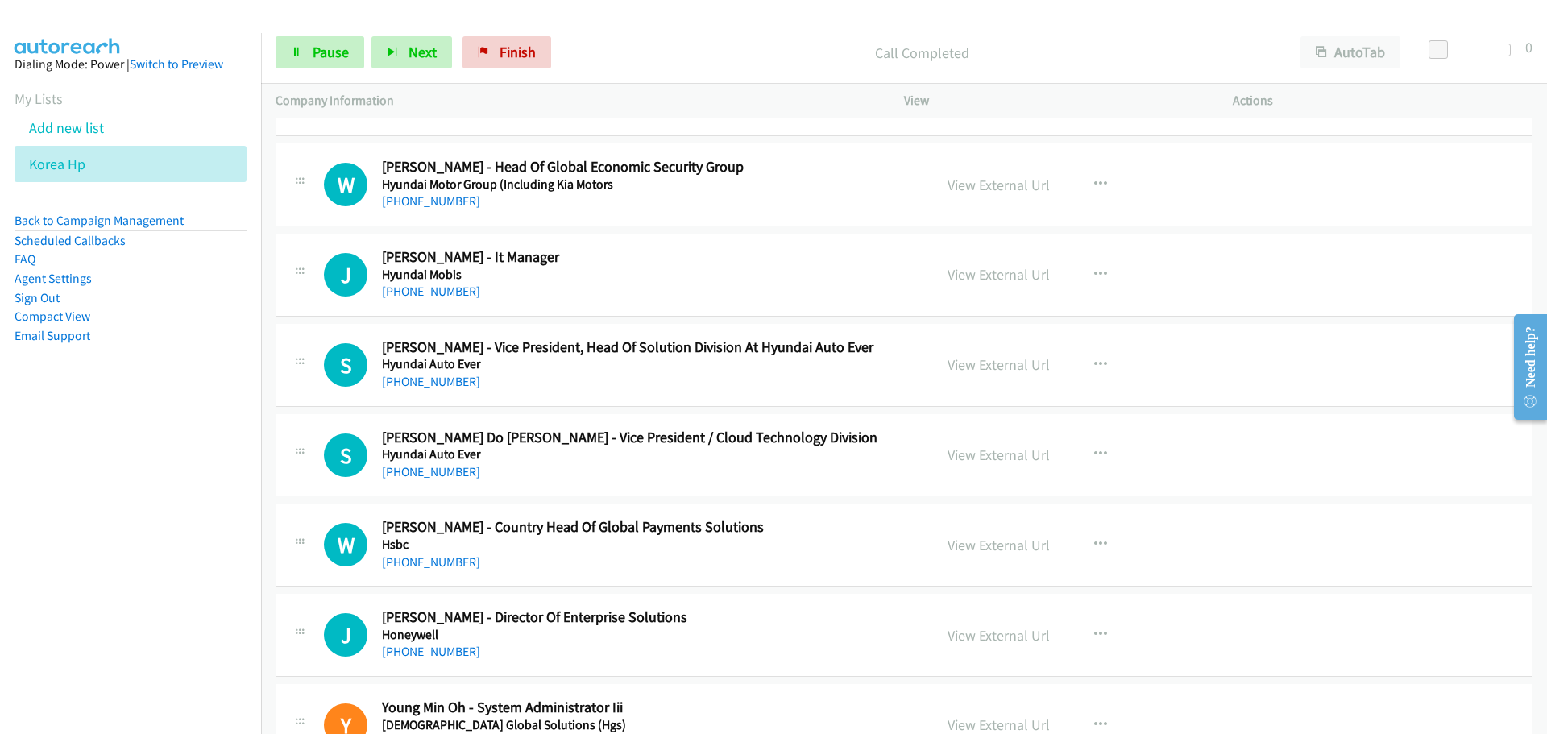
scroll to position [7895, 0]
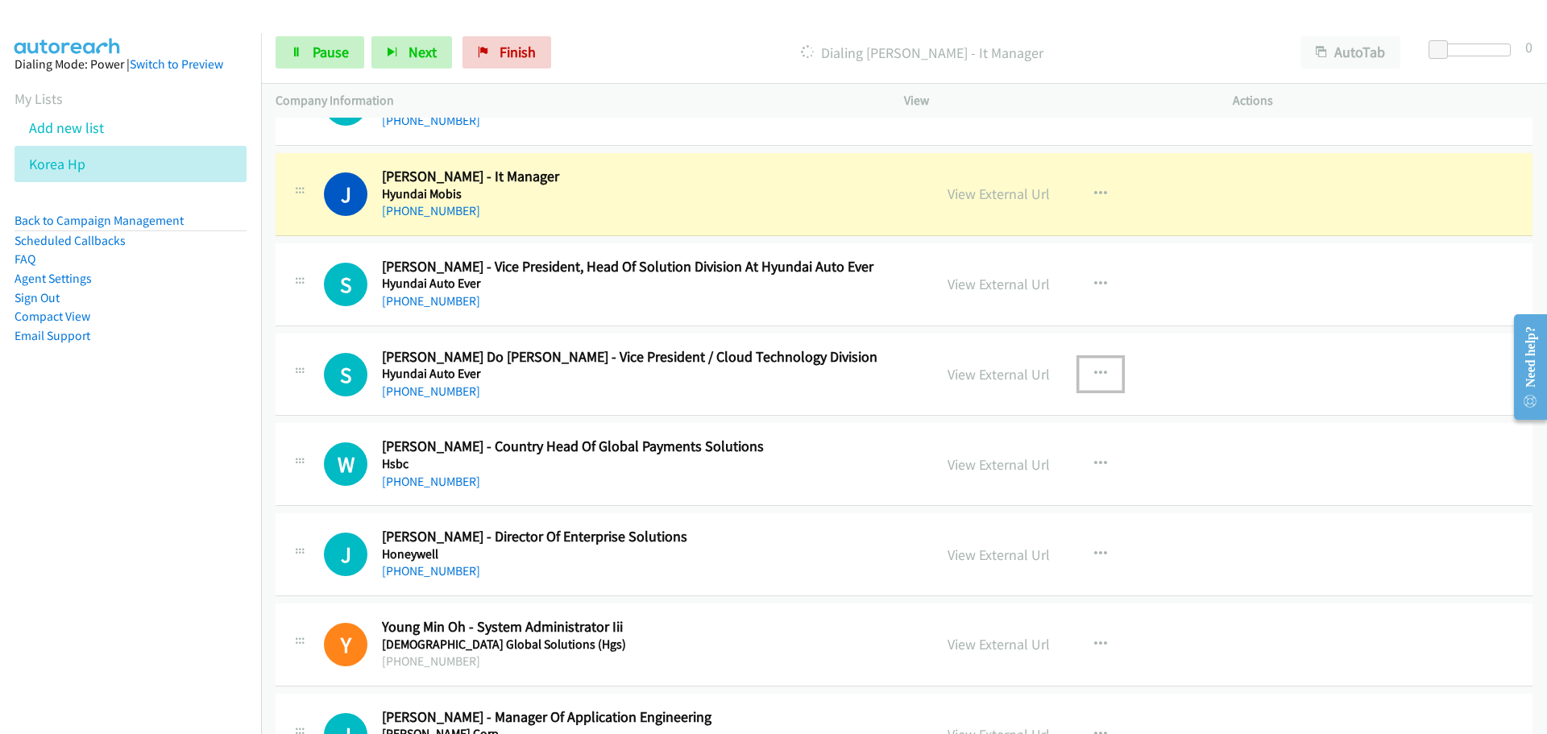
click at [1094, 378] on icon "button" at bounding box center [1100, 373] width 13 height 13
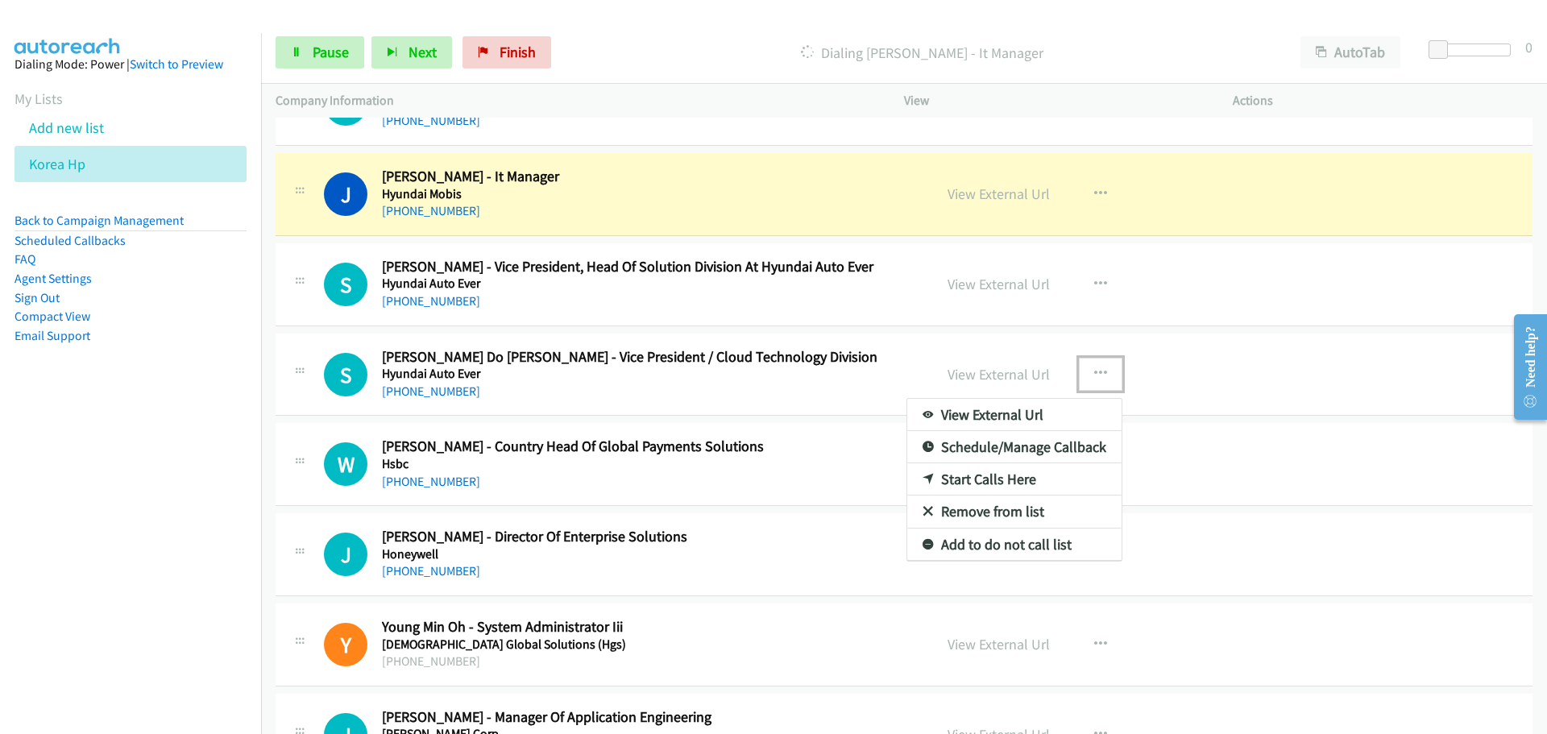
click at [982, 483] on link "Start Calls Here" at bounding box center [1014, 479] width 214 height 32
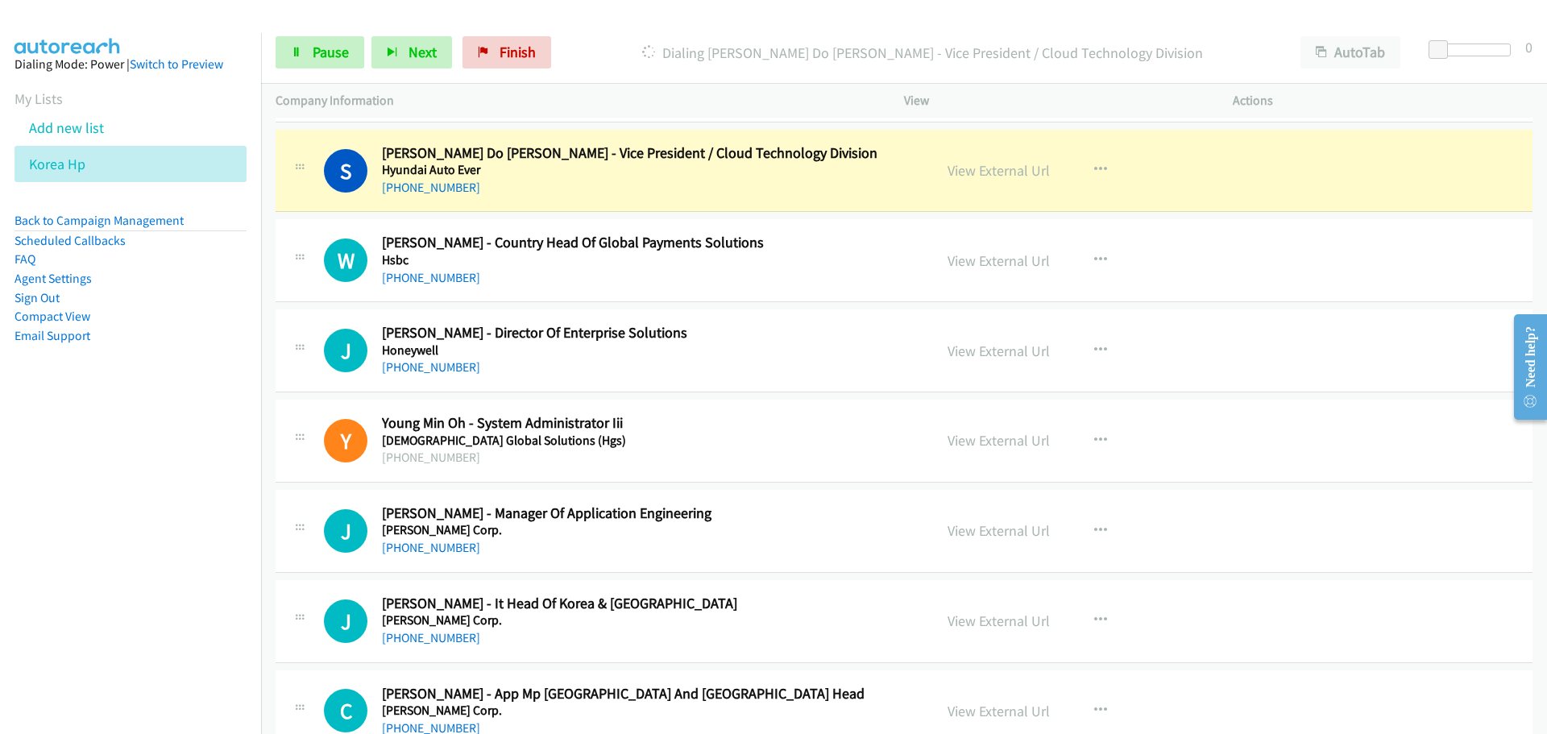
scroll to position [8136, 0]
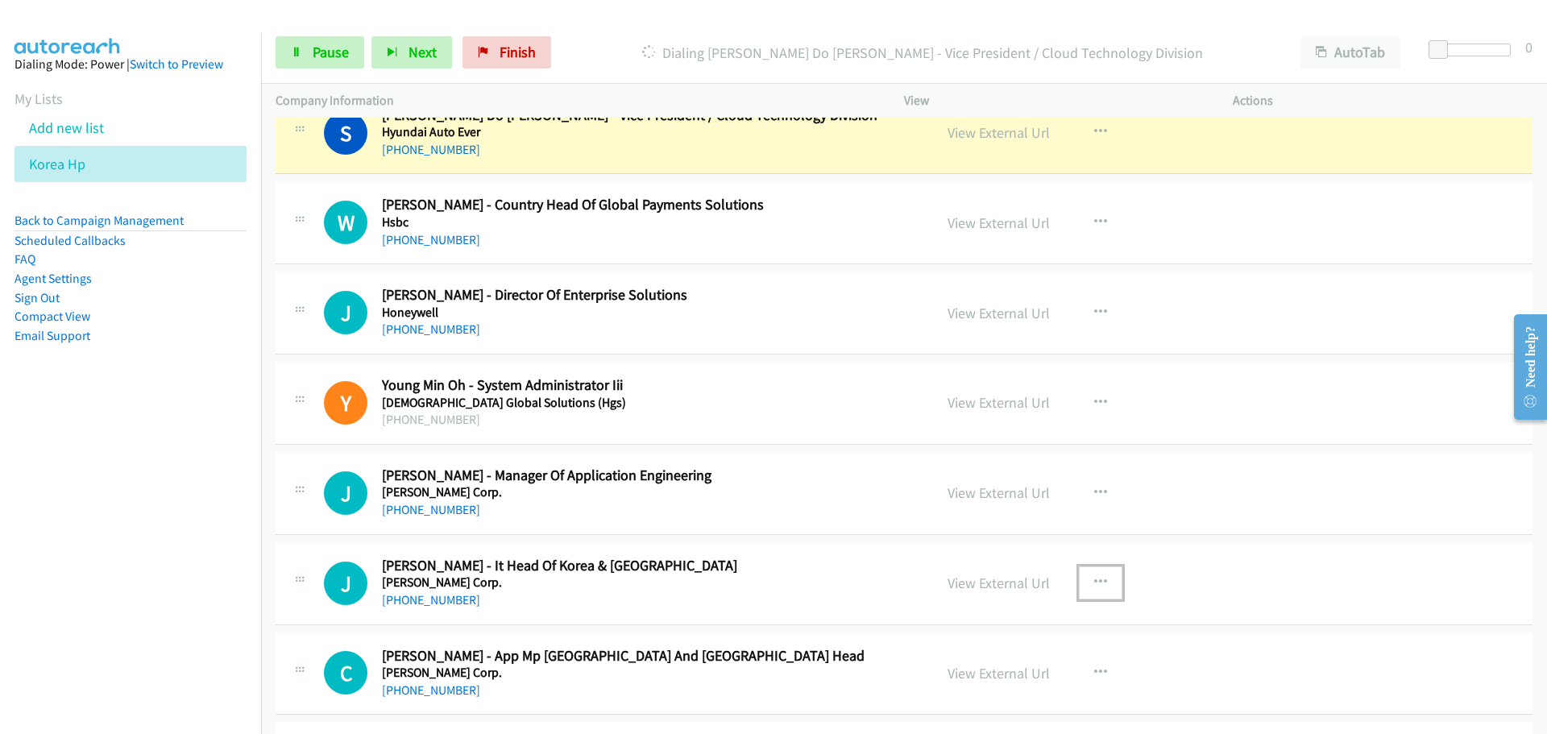
click at [1098, 576] on icon "button" at bounding box center [1100, 582] width 13 height 13
click at [993, 694] on link "Start Calls Here" at bounding box center [1014, 688] width 214 height 32
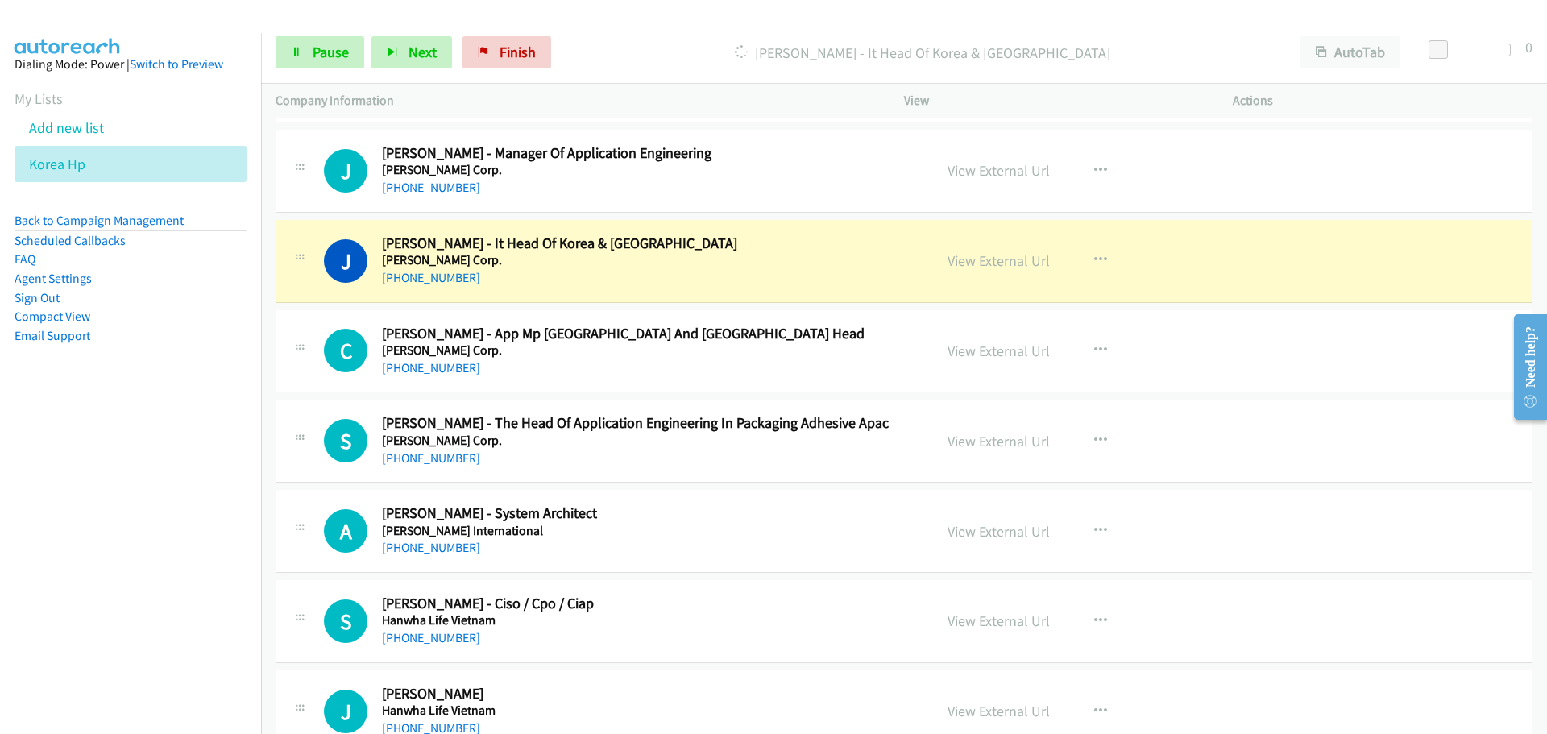
scroll to position [8539, 0]
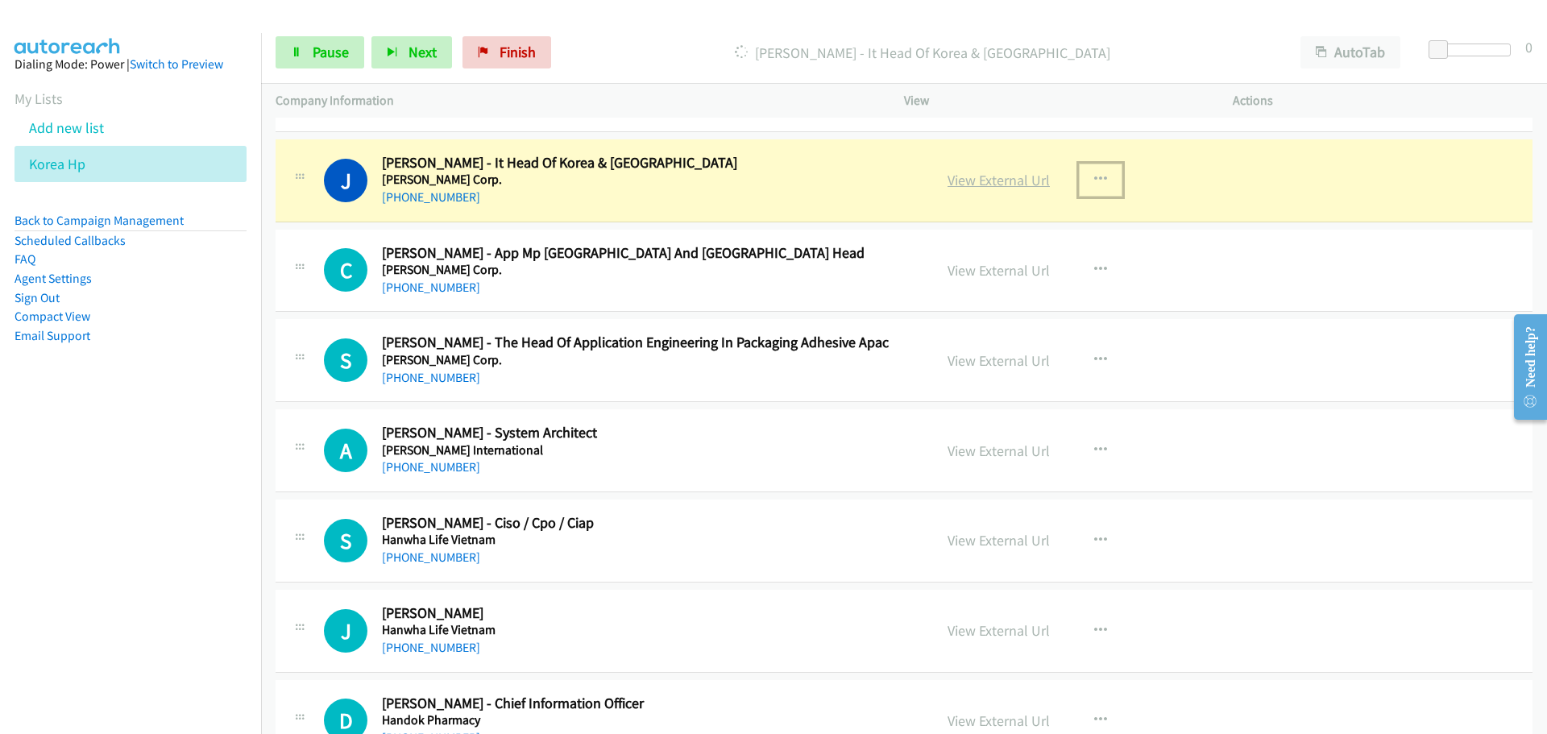
click at [992, 176] on link "View External Url" at bounding box center [998, 180] width 102 height 19
click at [313, 55] on span "Pause" at bounding box center [331, 52] width 36 height 19
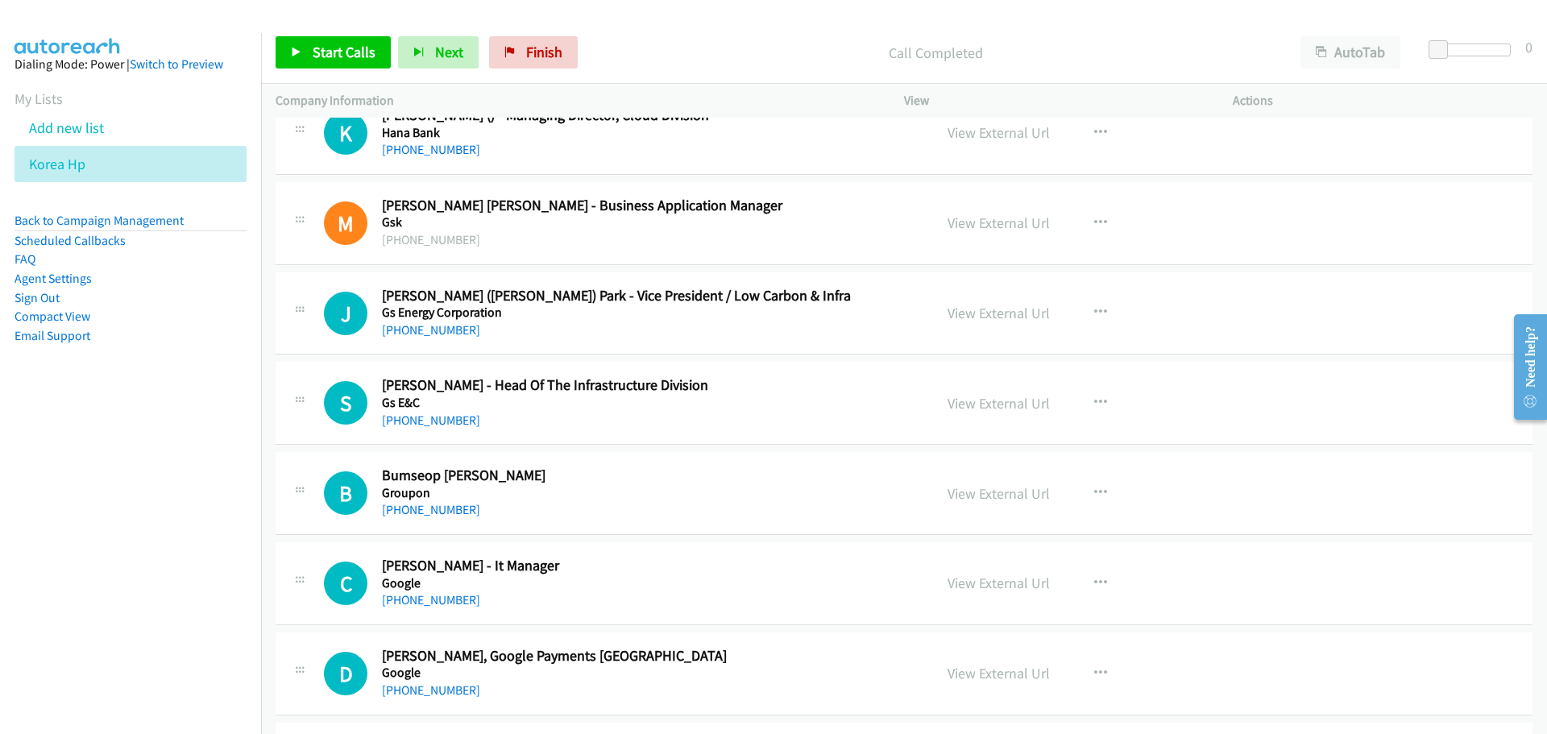
scroll to position [9425, 0]
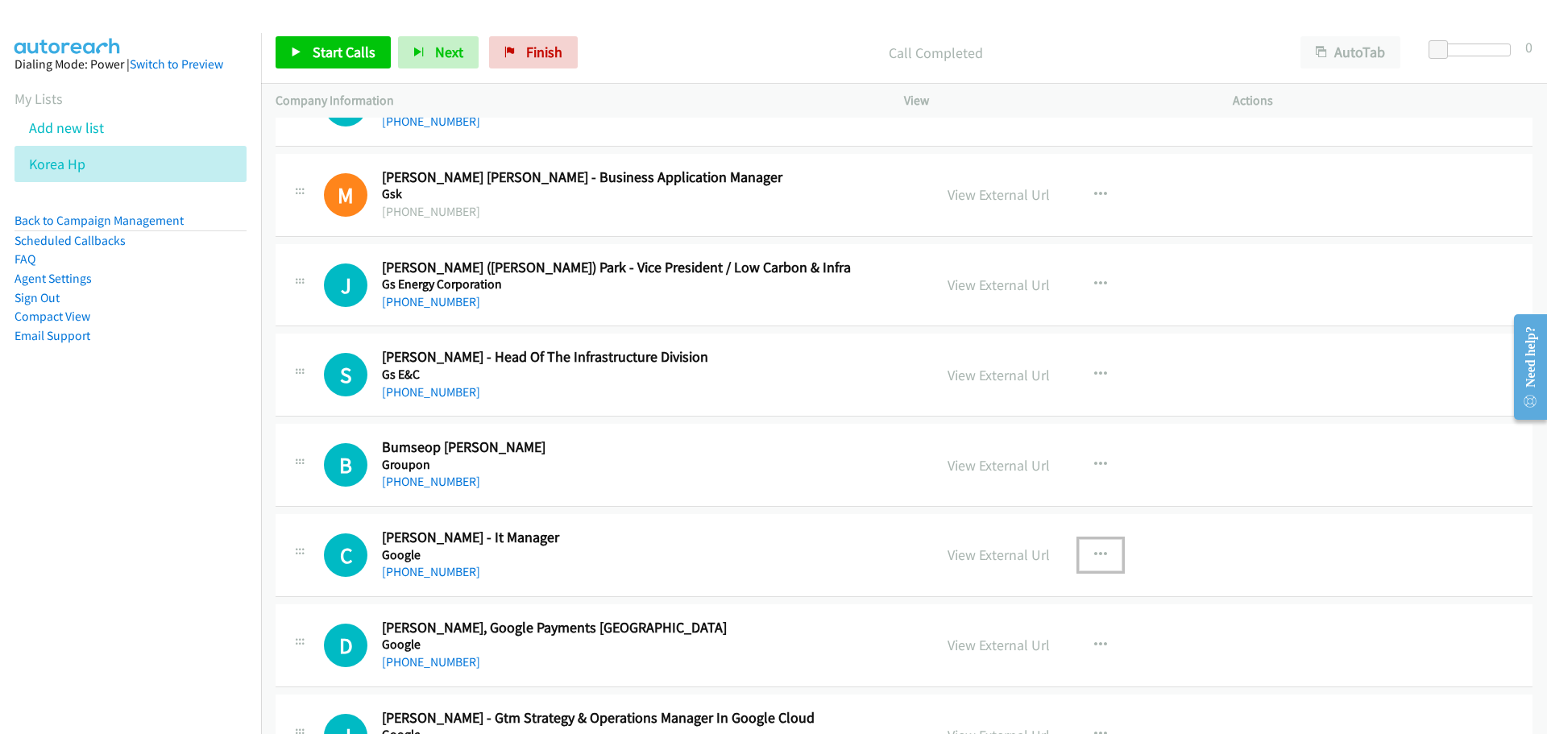
click at [1094, 549] on icon "button" at bounding box center [1100, 555] width 13 height 13
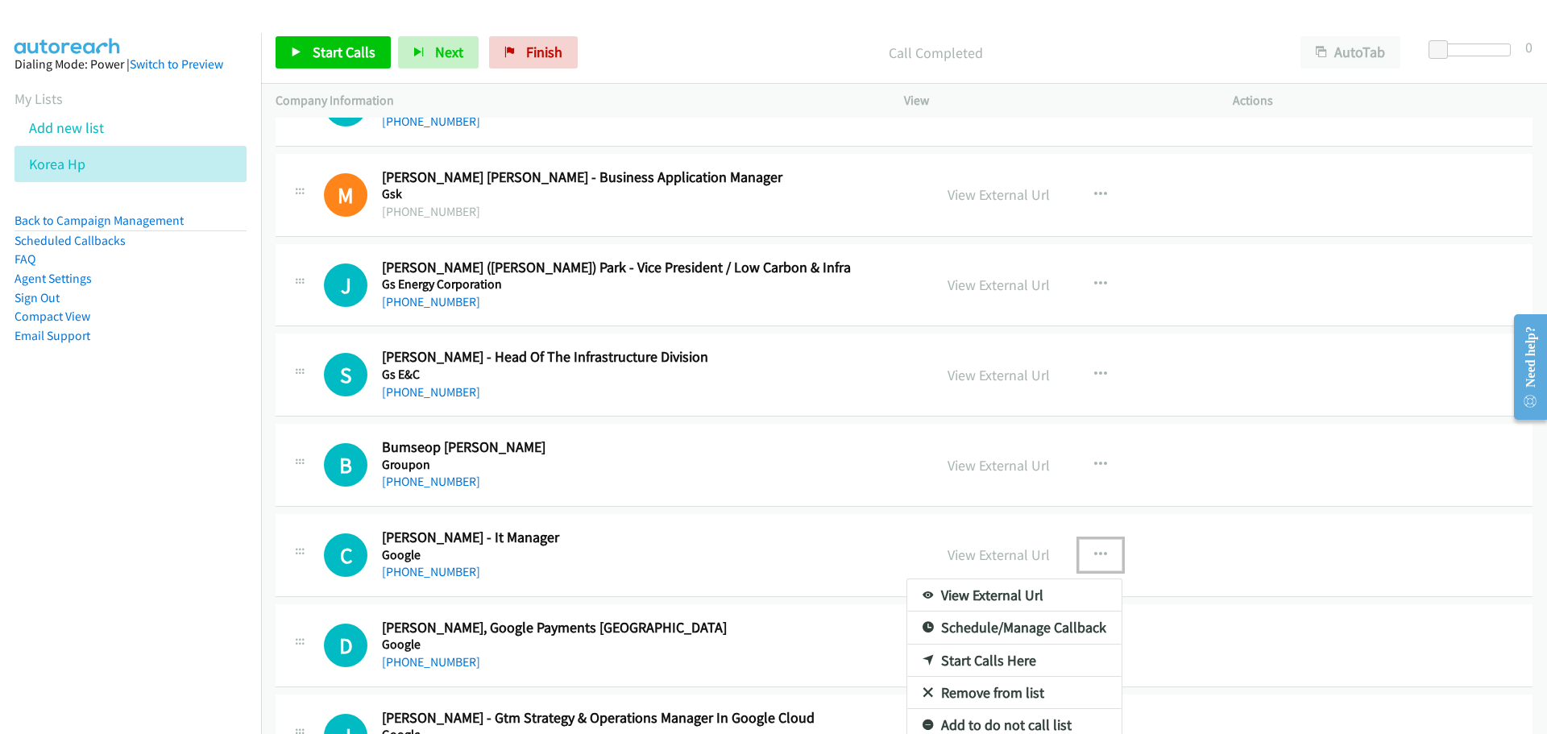
click at [1016, 663] on link "Start Calls Here" at bounding box center [1014, 660] width 214 height 32
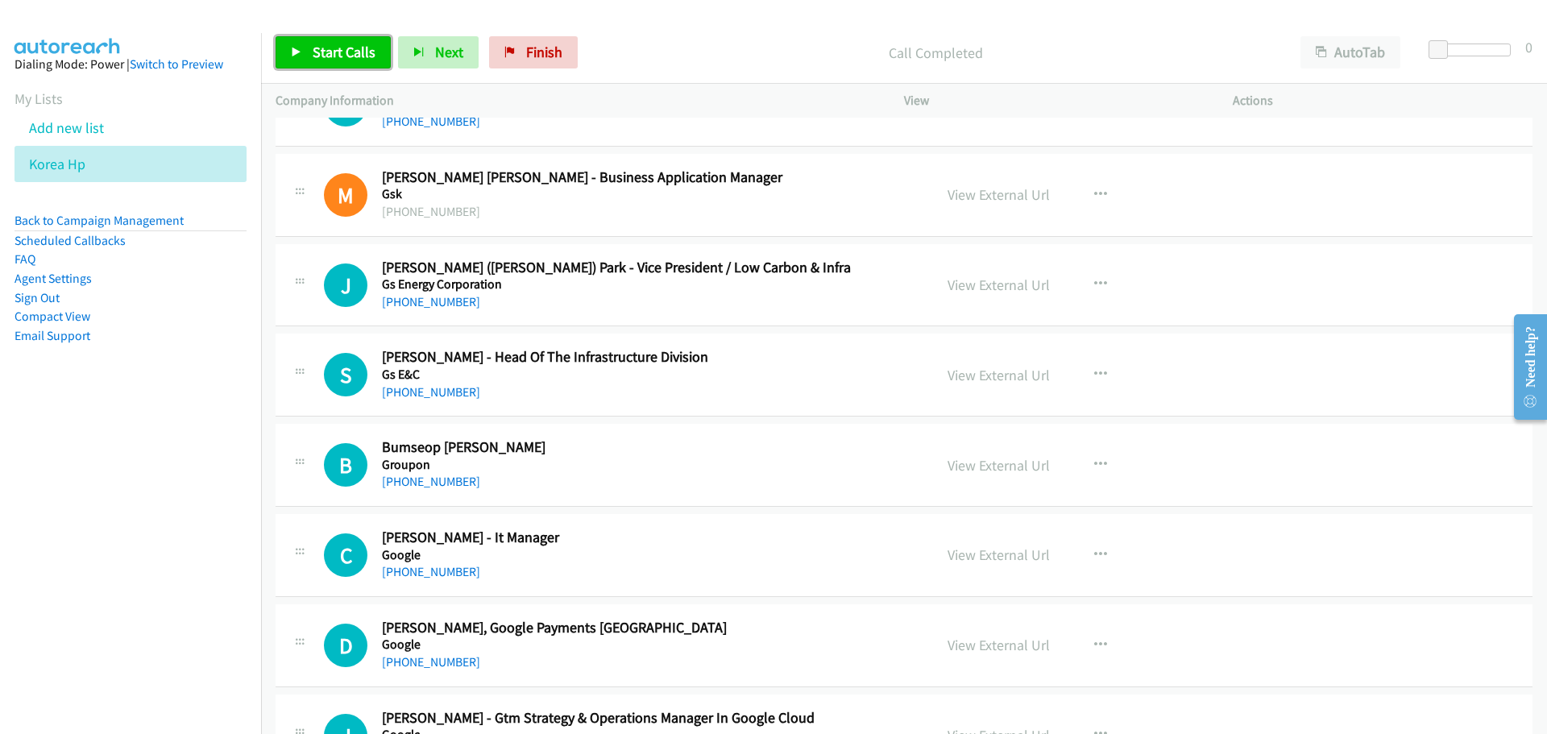
click at [311, 53] on link "Start Calls" at bounding box center [333, 52] width 115 height 32
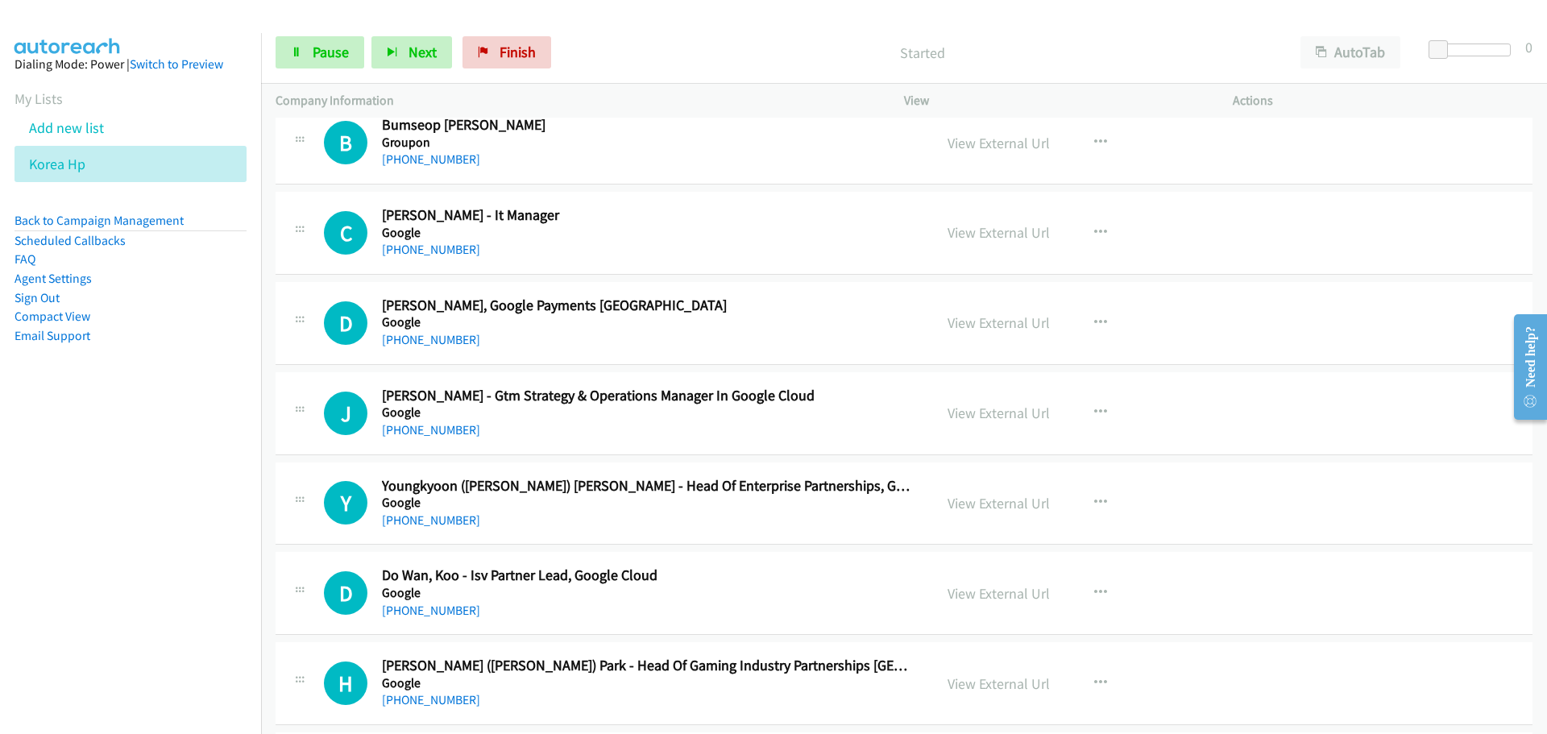
scroll to position [9828, 0]
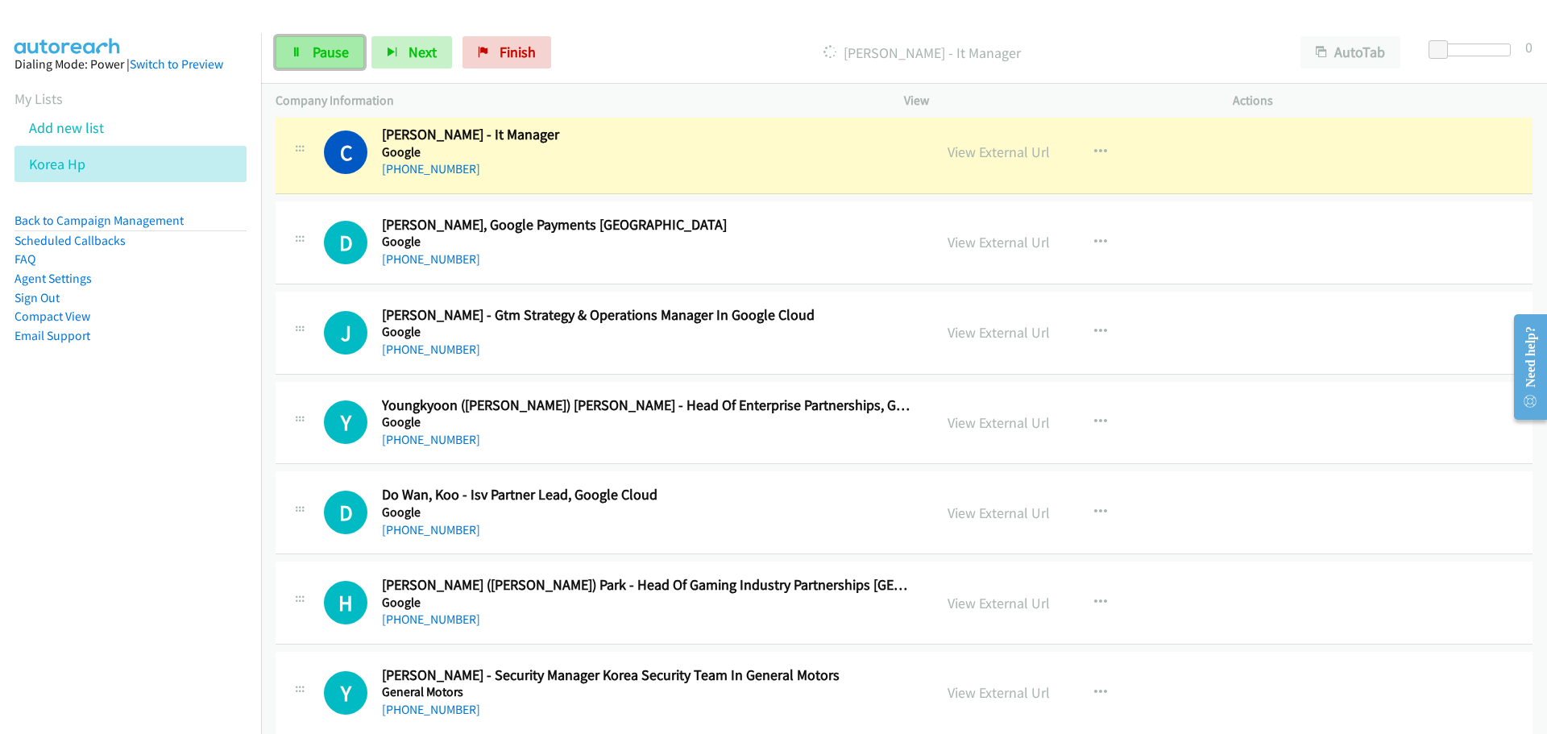
click at [309, 43] on link "Pause" at bounding box center [320, 52] width 89 height 32
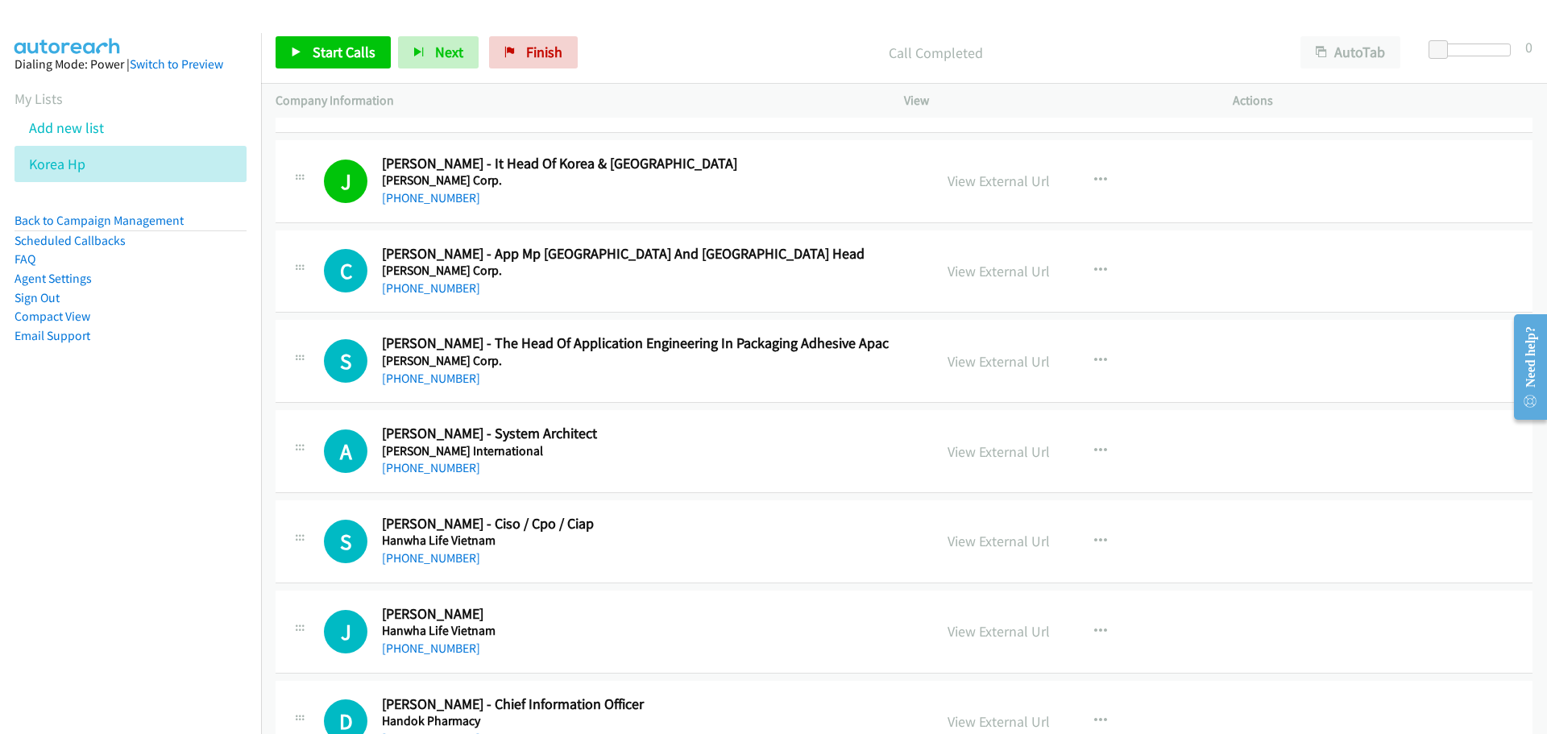
scroll to position [8459, 0]
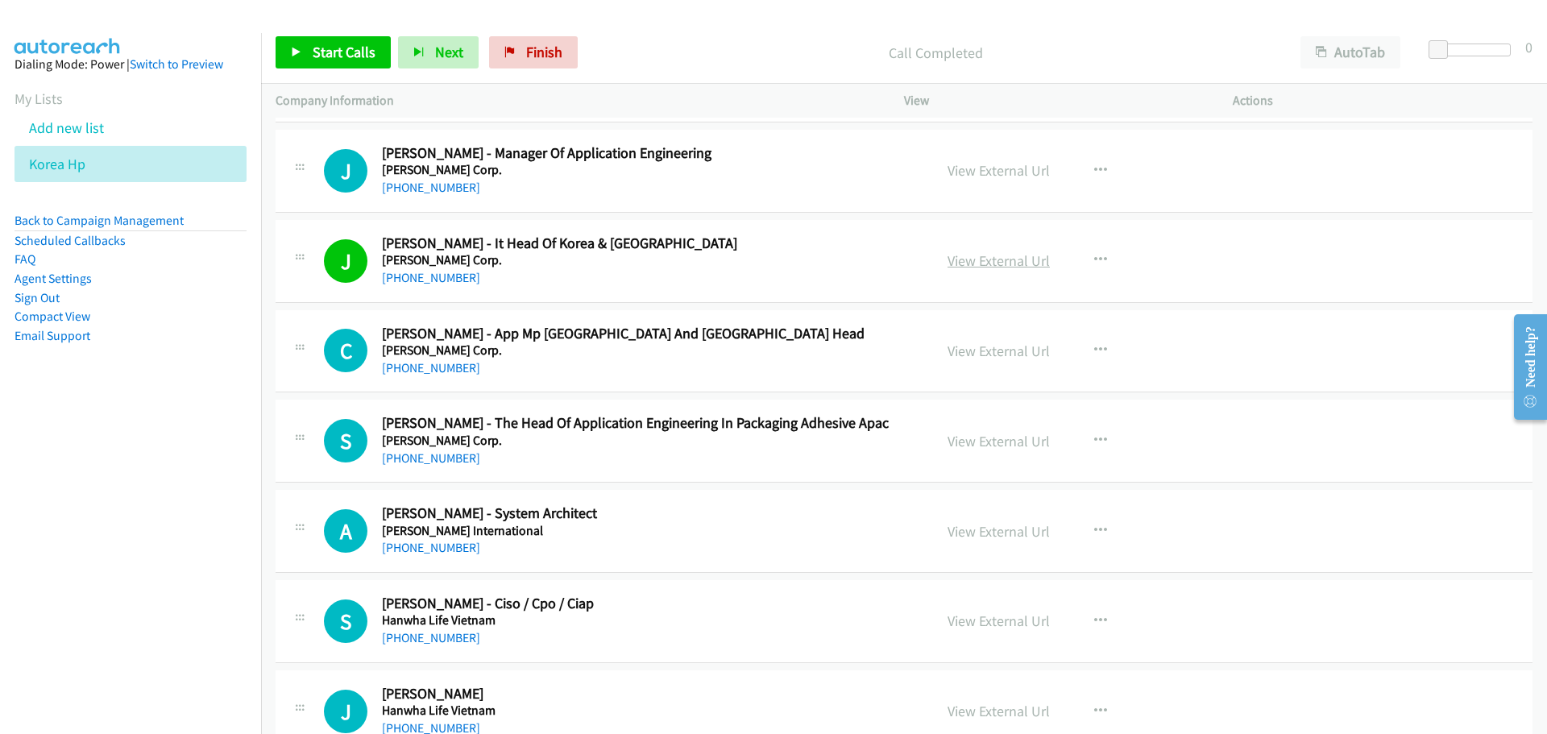
click at [1004, 269] on link "View External Url" at bounding box center [998, 260] width 102 height 19
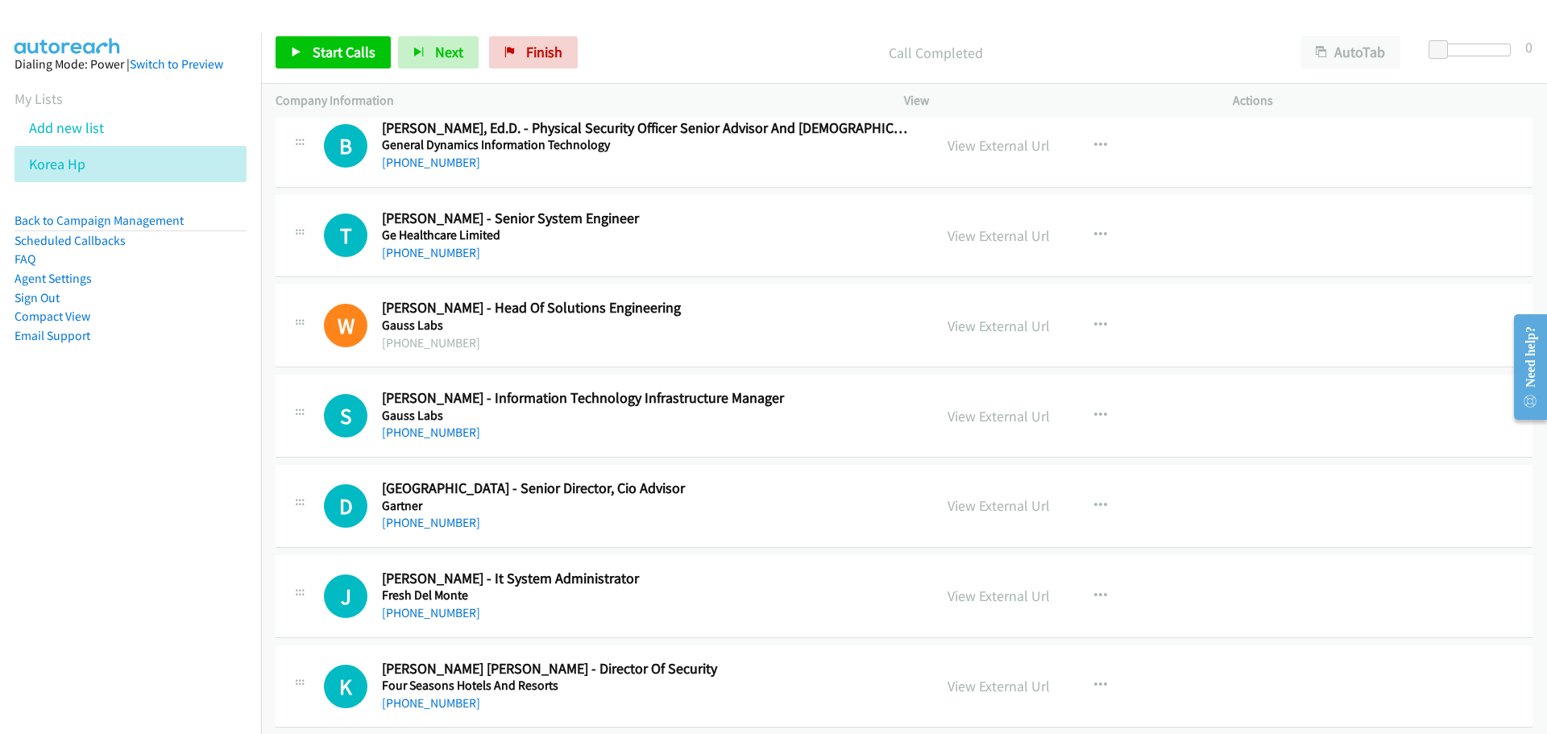
scroll to position [10553, 0]
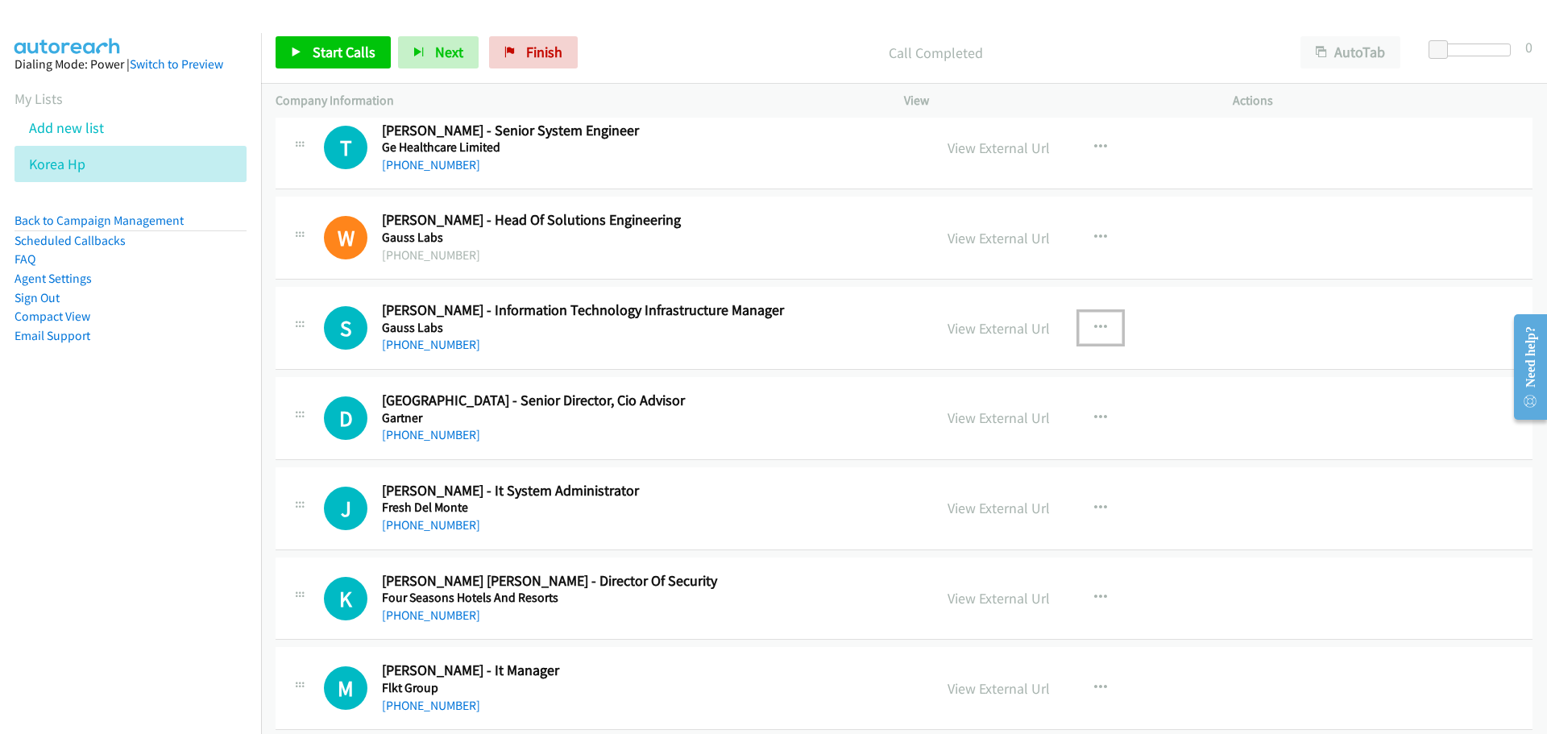
click at [1096, 337] on button "button" at bounding box center [1101, 328] width 44 height 32
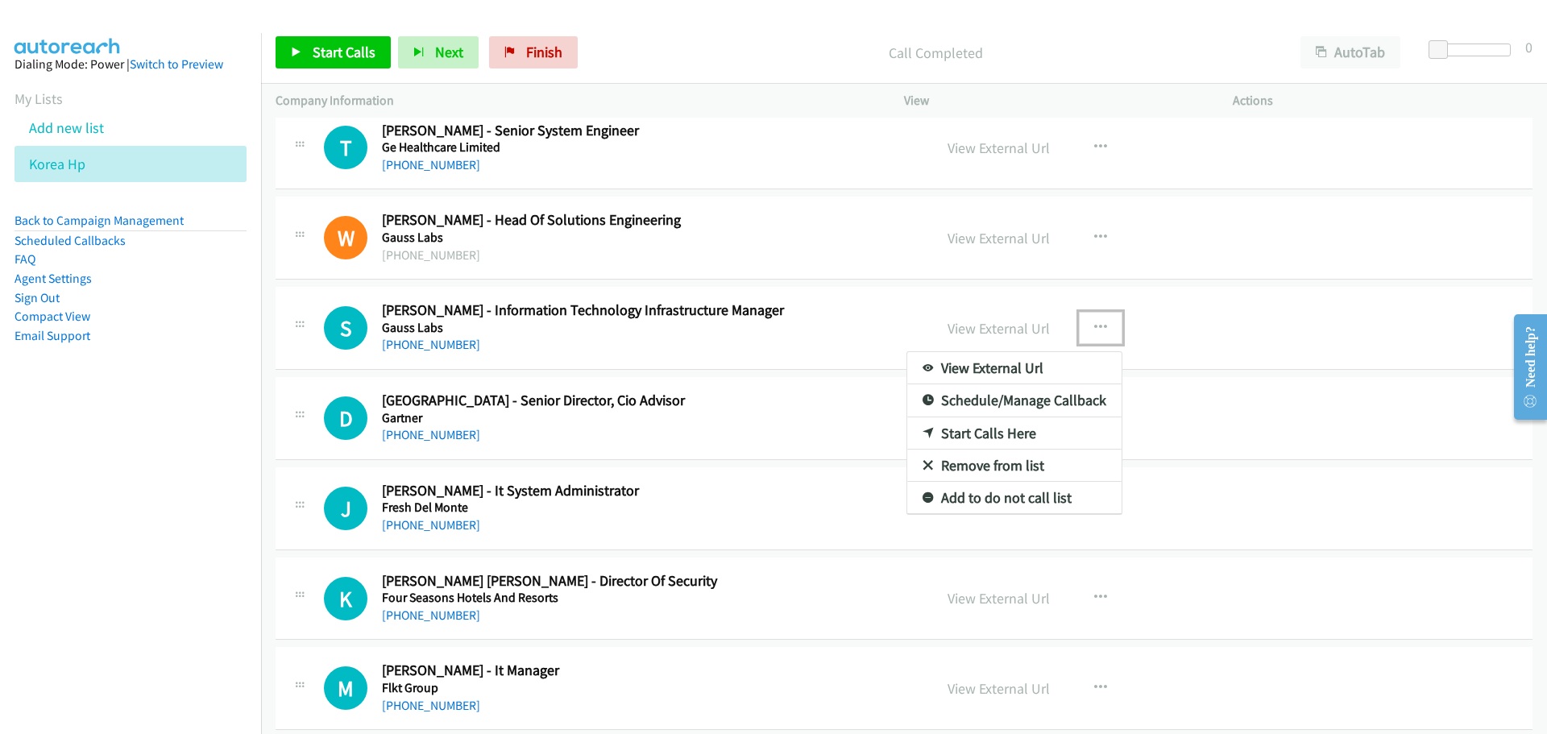
drag, startPoint x: 980, startPoint y: 440, endPoint x: 813, endPoint y: 381, distance: 176.8
click at [987, 441] on link "Start Calls Here" at bounding box center [1014, 433] width 214 height 32
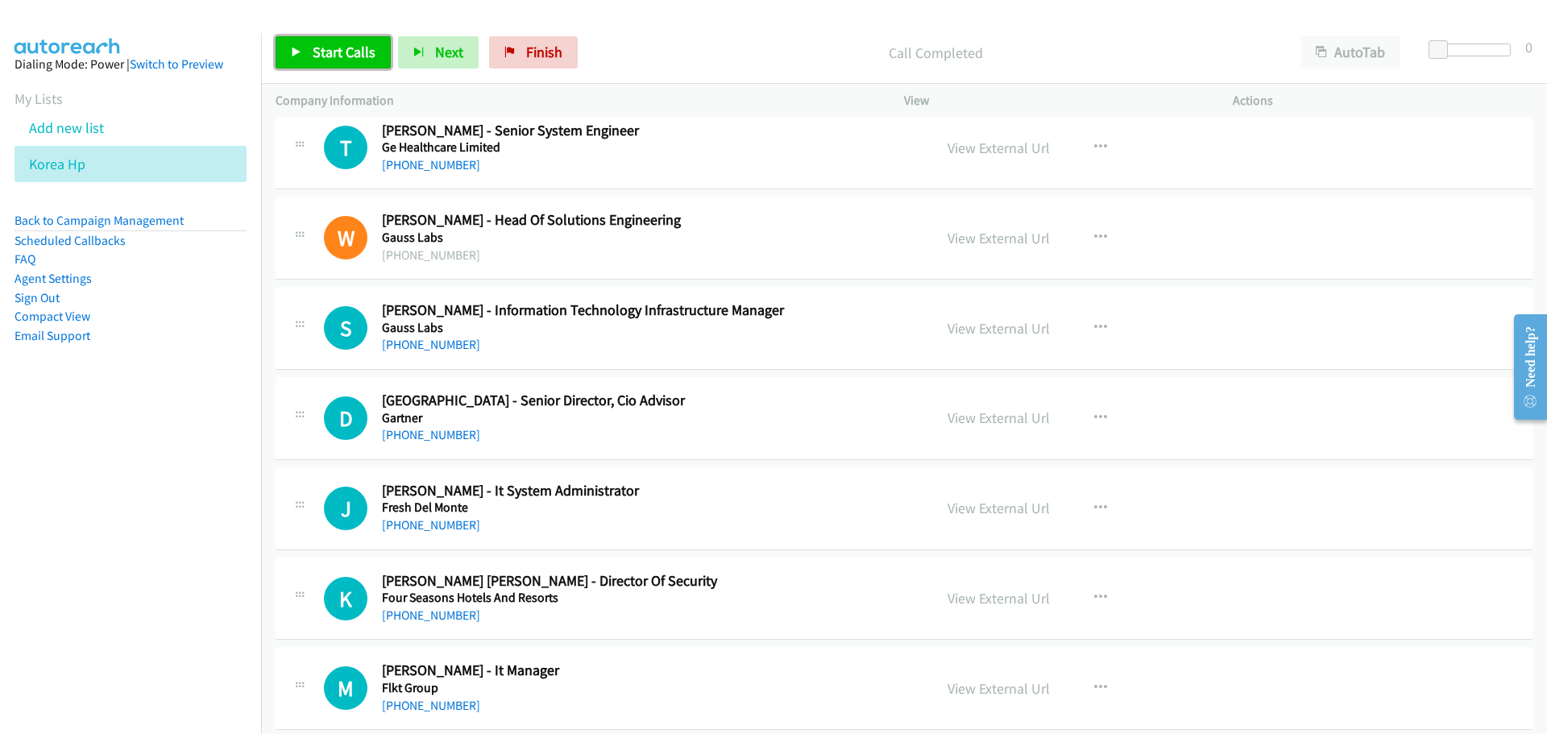
click at [318, 54] on span "Start Calls" at bounding box center [344, 52] width 63 height 19
click at [323, 73] on div "Start Calls Pause Next Finish Call Completed AutoTab AutoTab 0" at bounding box center [904, 53] width 1286 height 62
click at [317, 64] on link "Pause" at bounding box center [320, 52] width 89 height 32
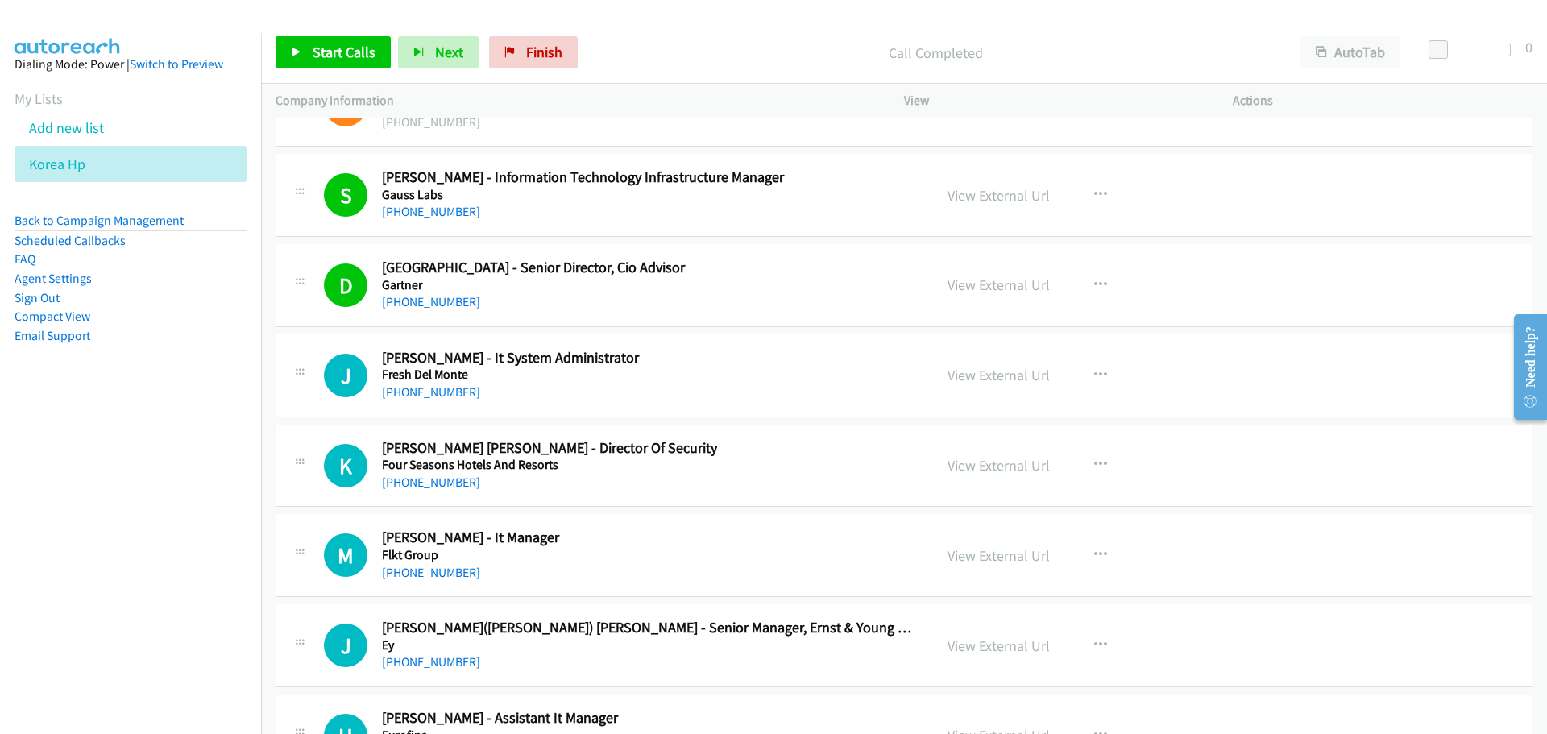
scroll to position [10714, 0]
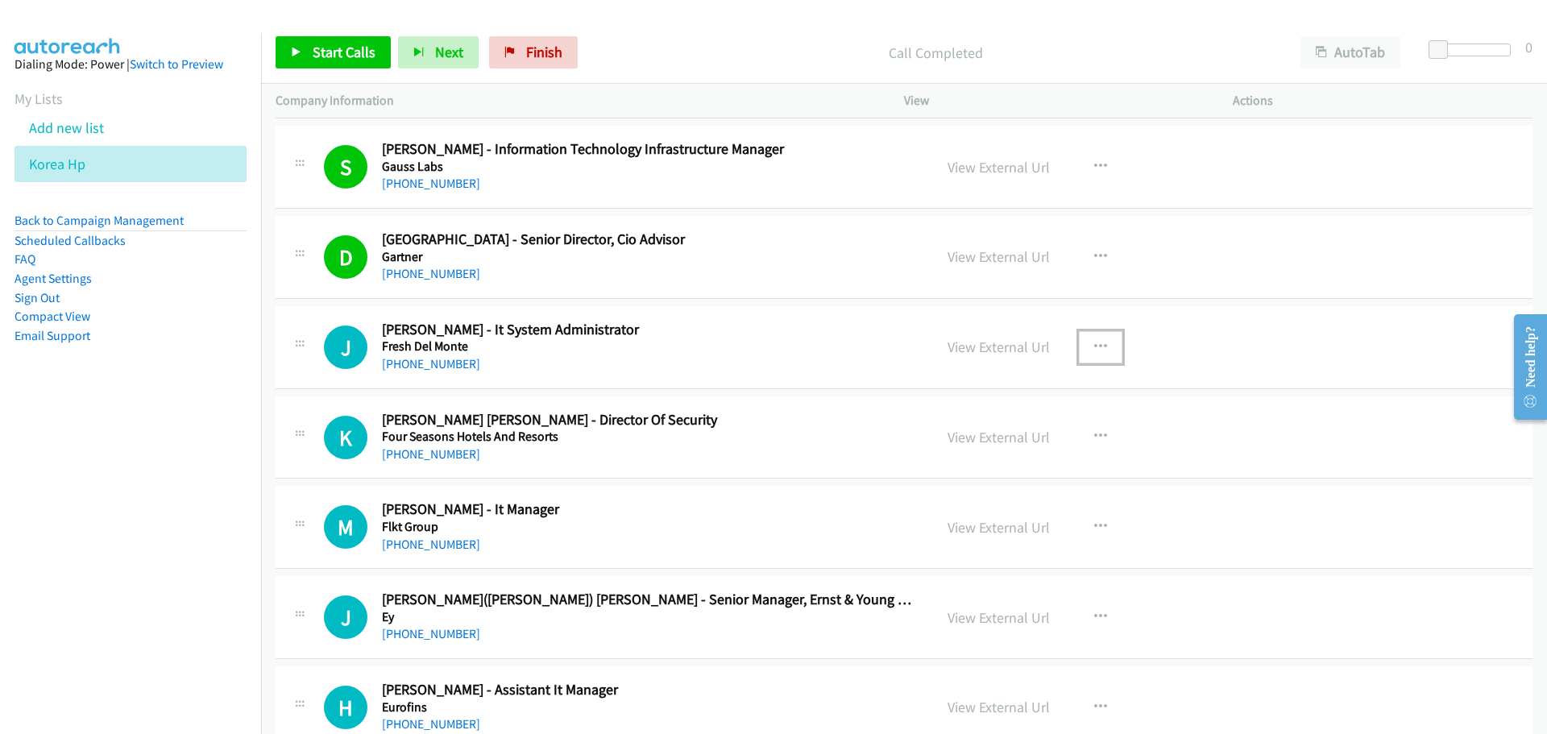
click at [1095, 338] on button "button" at bounding box center [1101, 347] width 44 height 32
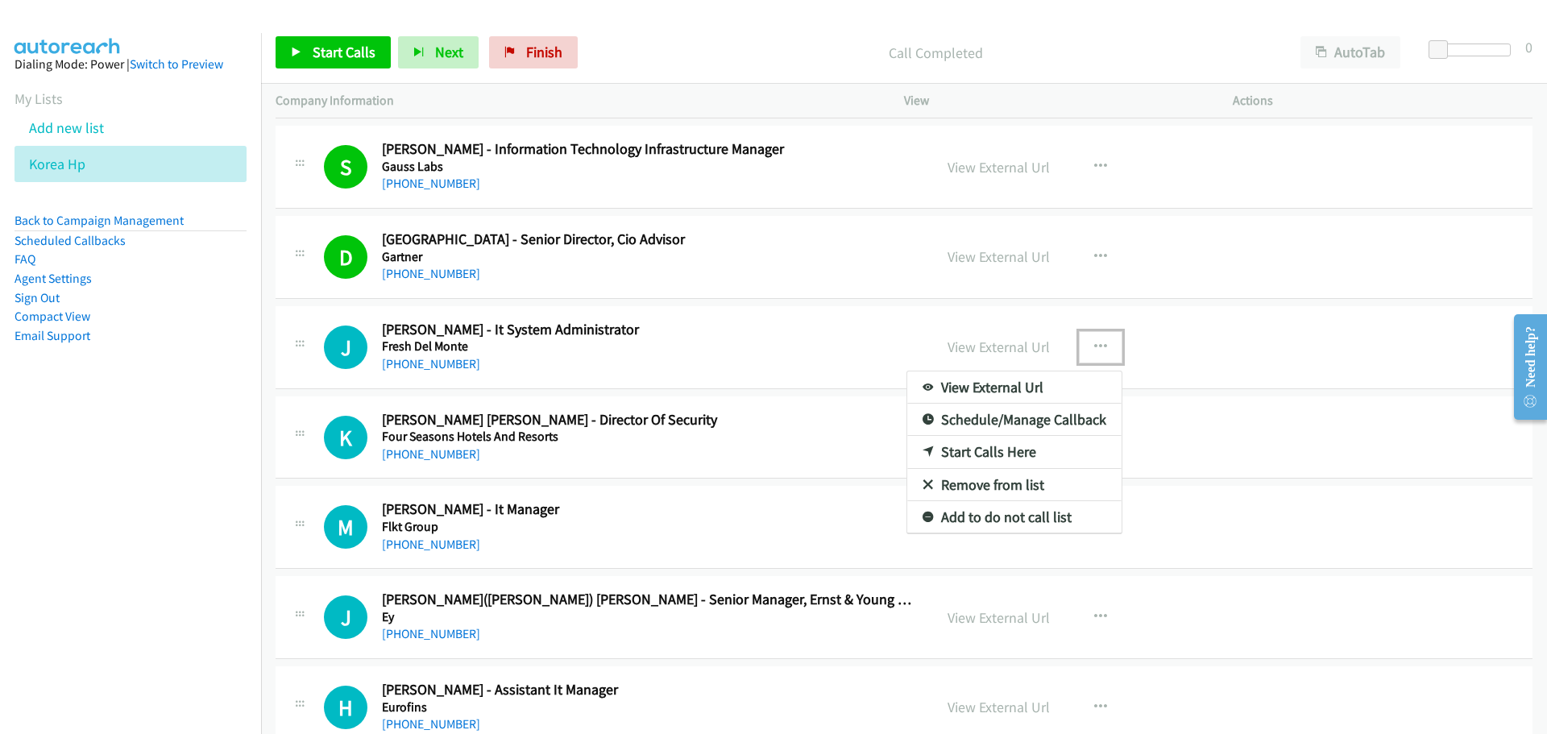
click at [983, 448] on link "Start Calls Here" at bounding box center [1014, 452] width 214 height 32
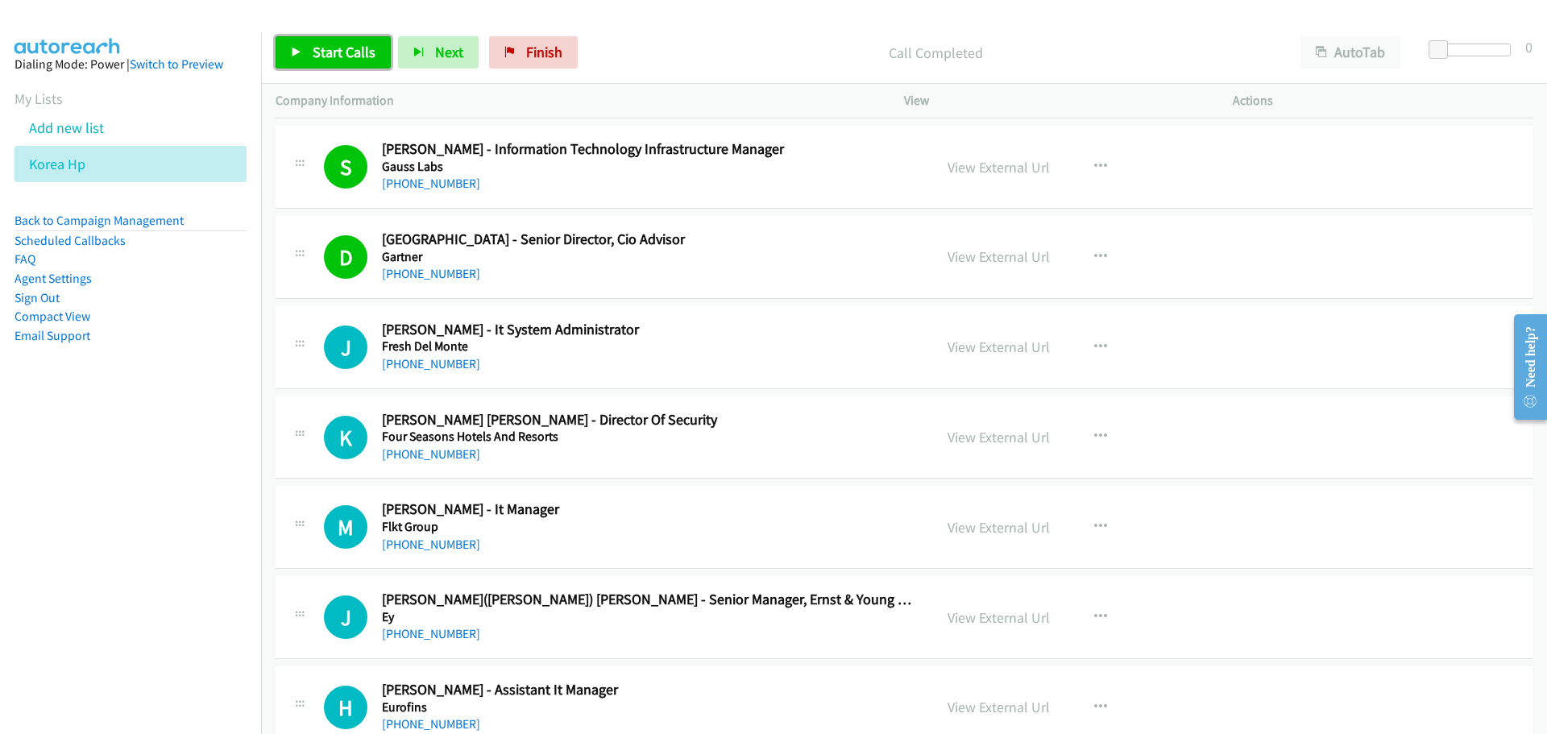
click at [292, 56] on icon at bounding box center [296, 53] width 11 height 11
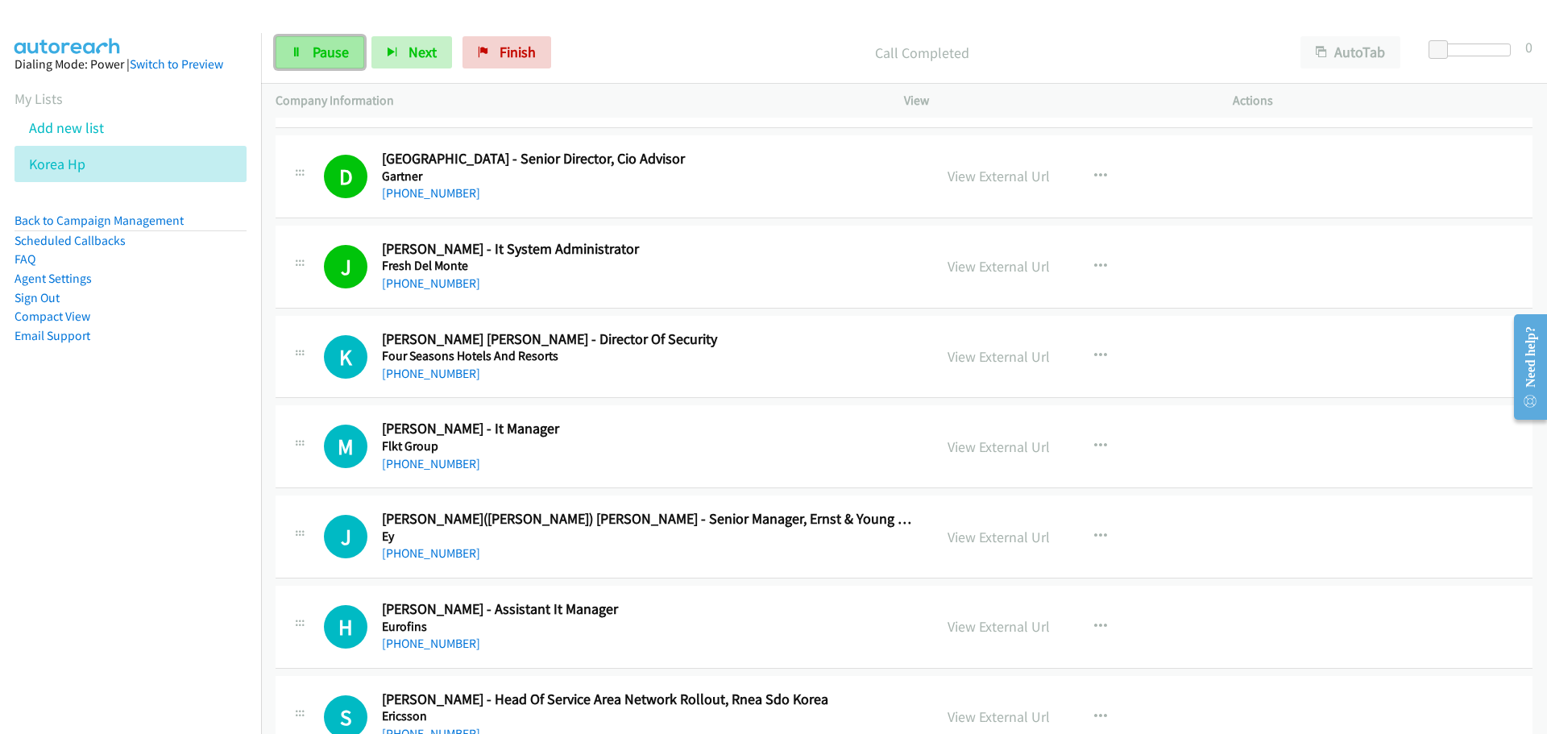
click at [330, 46] on span "Pause" at bounding box center [331, 52] width 36 height 19
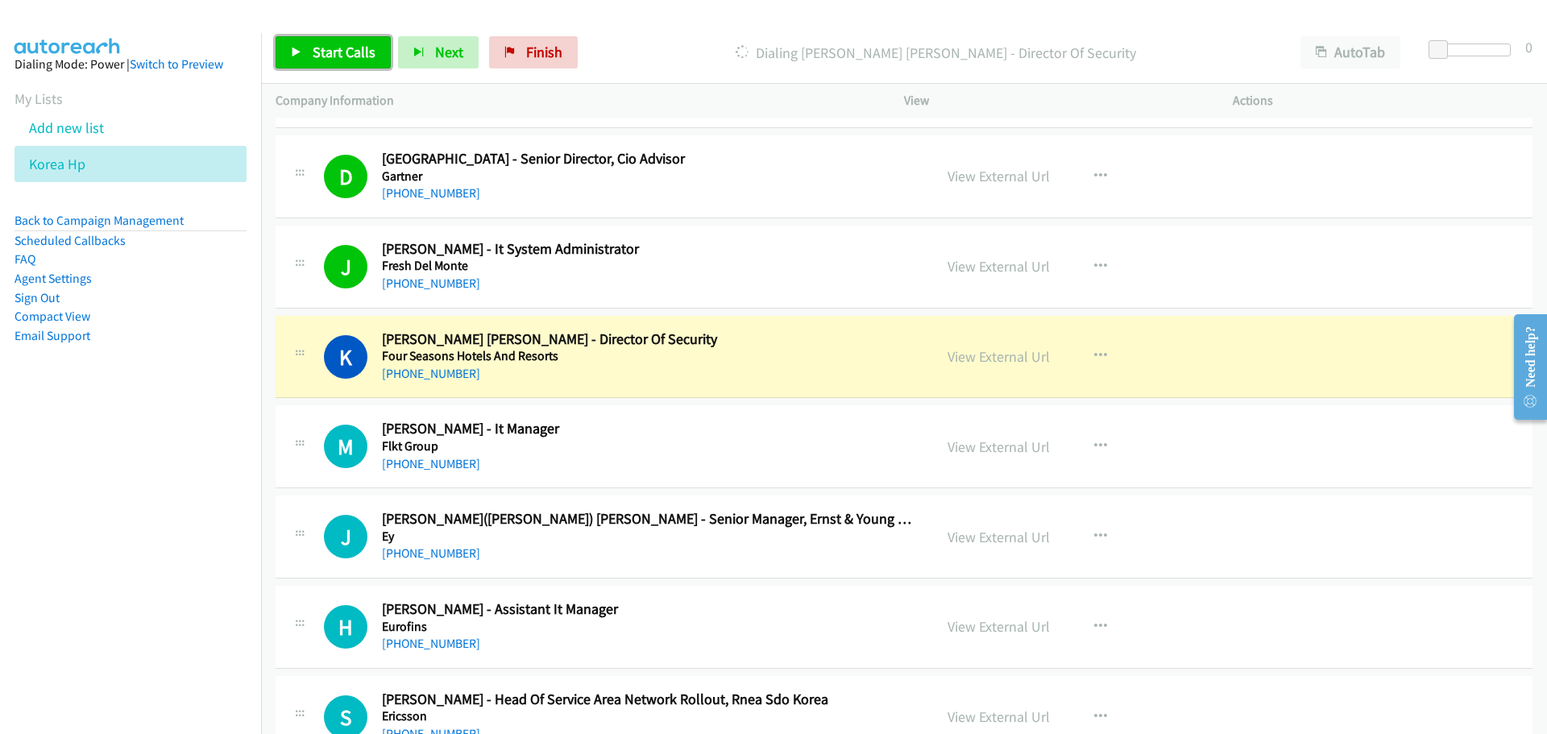
click at [321, 56] on span "Start Calls" at bounding box center [344, 52] width 63 height 19
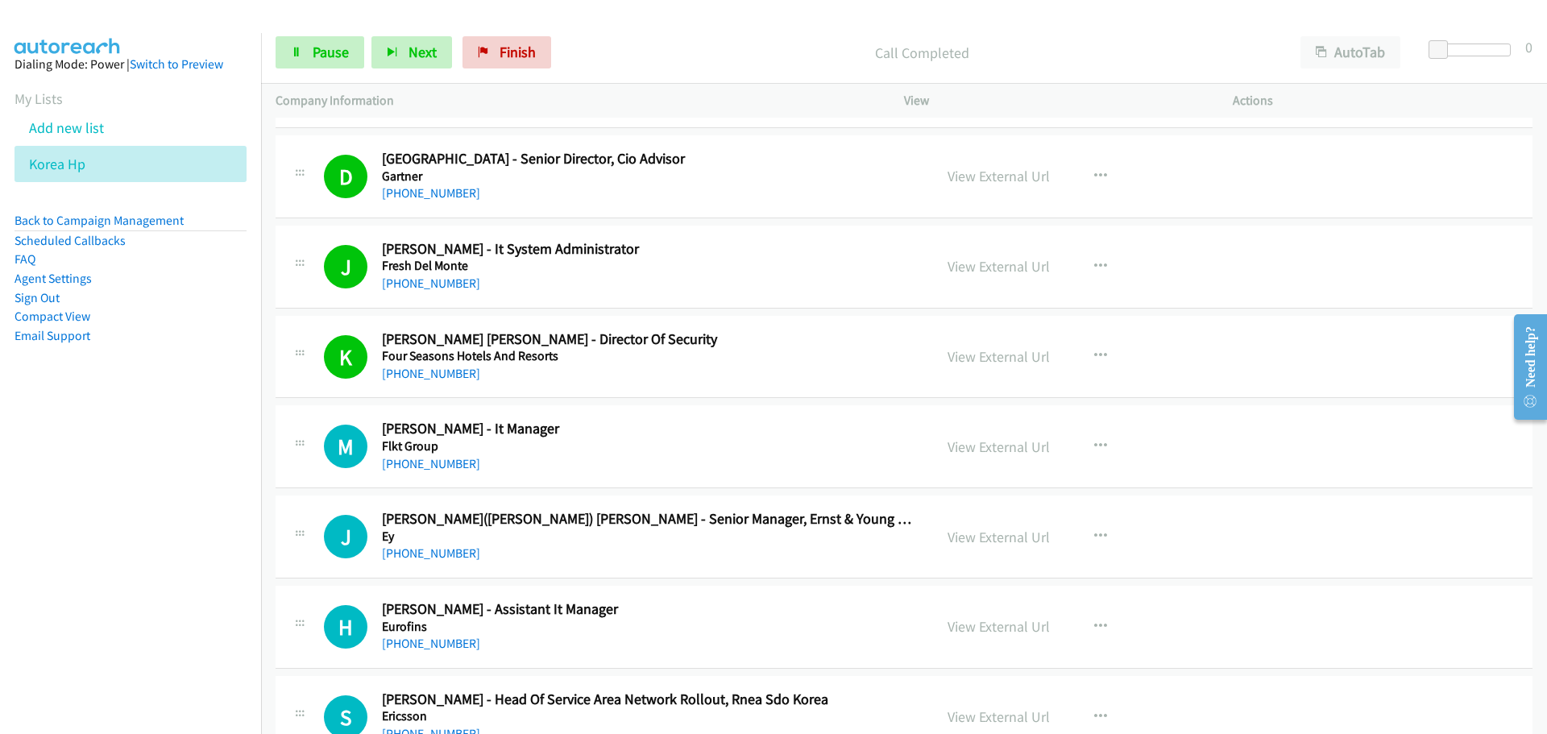
scroll to position [10875, 0]
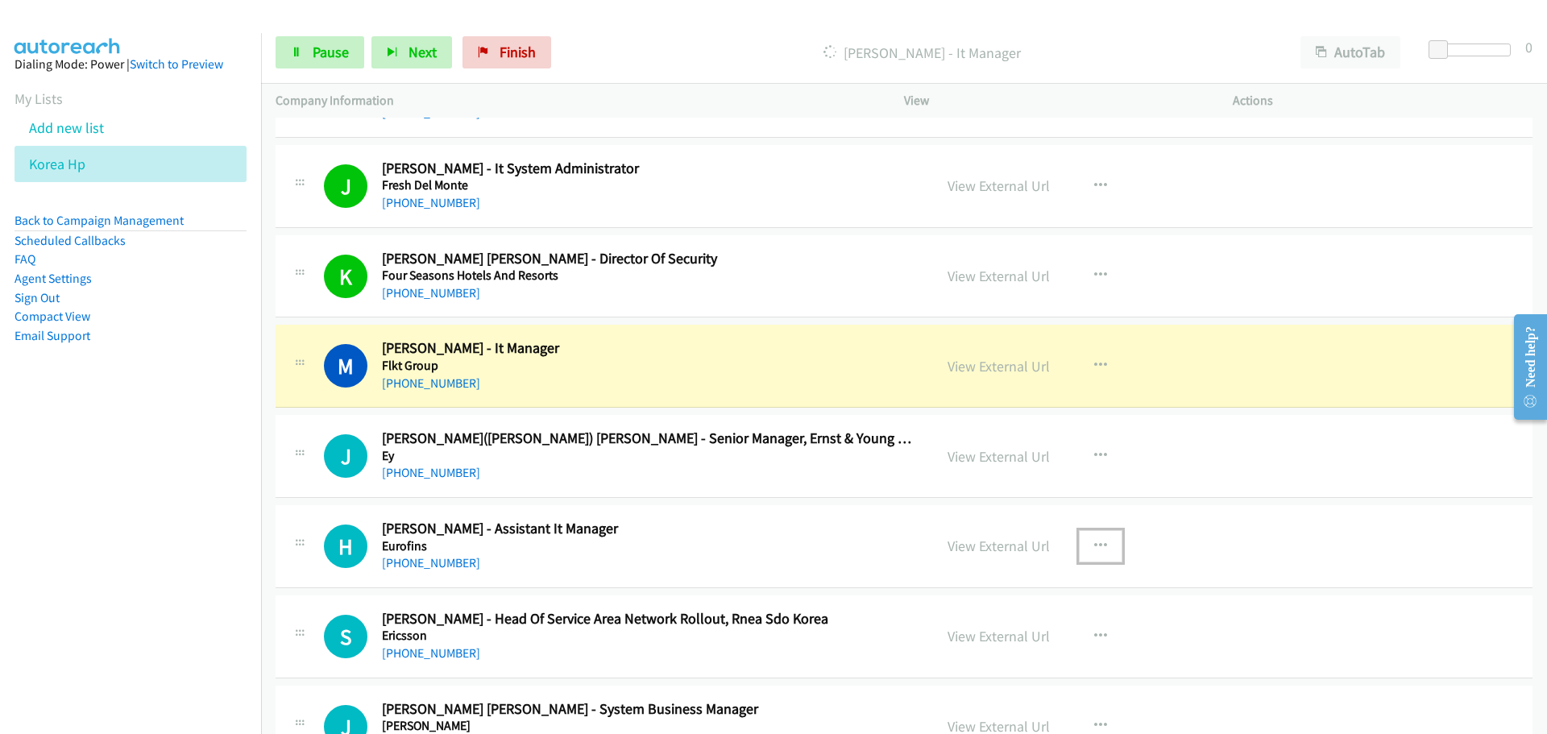
click at [1085, 545] on button "button" at bounding box center [1101, 546] width 44 height 32
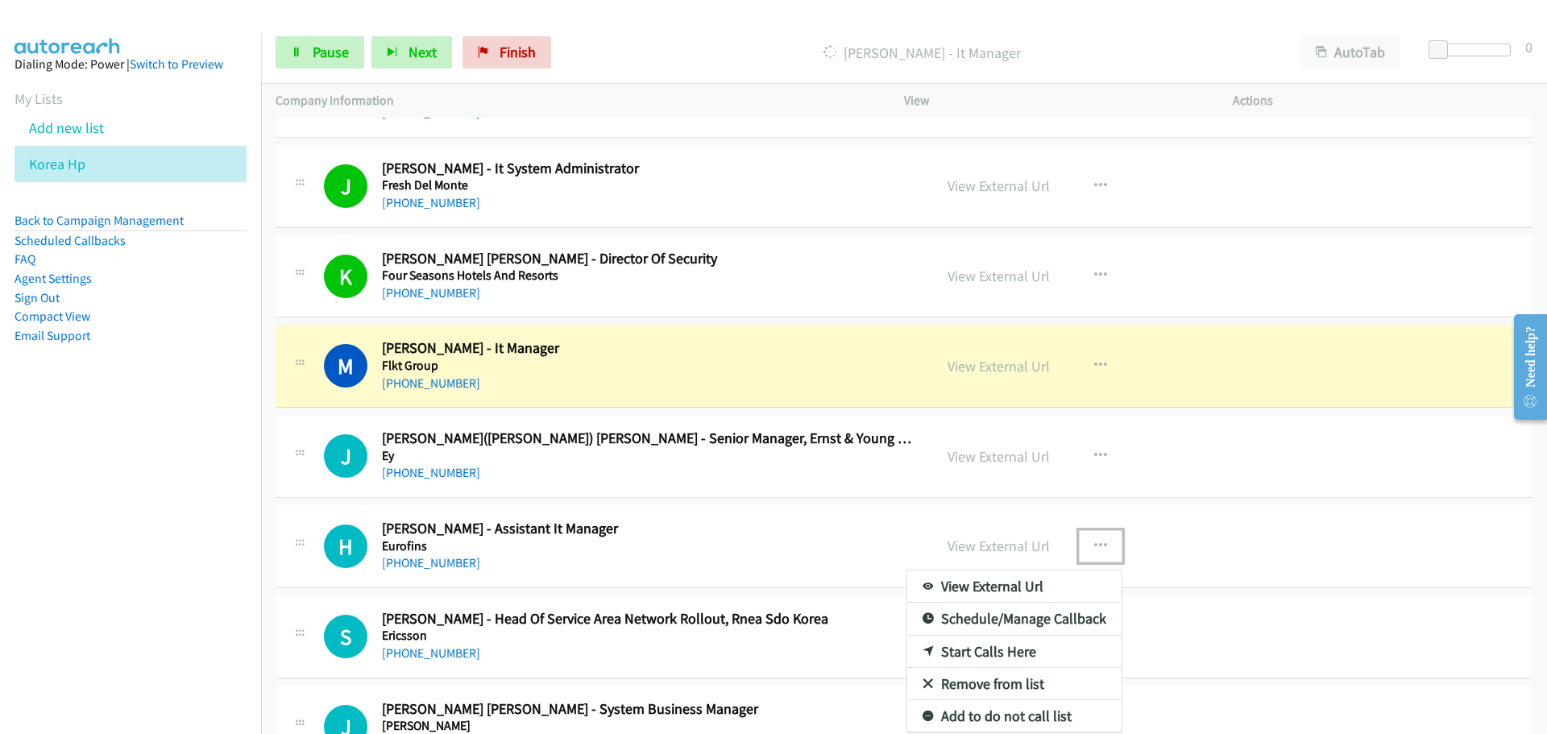
click at [984, 645] on link "Start Calls Here" at bounding box center [1014, 652] width 214 height 32
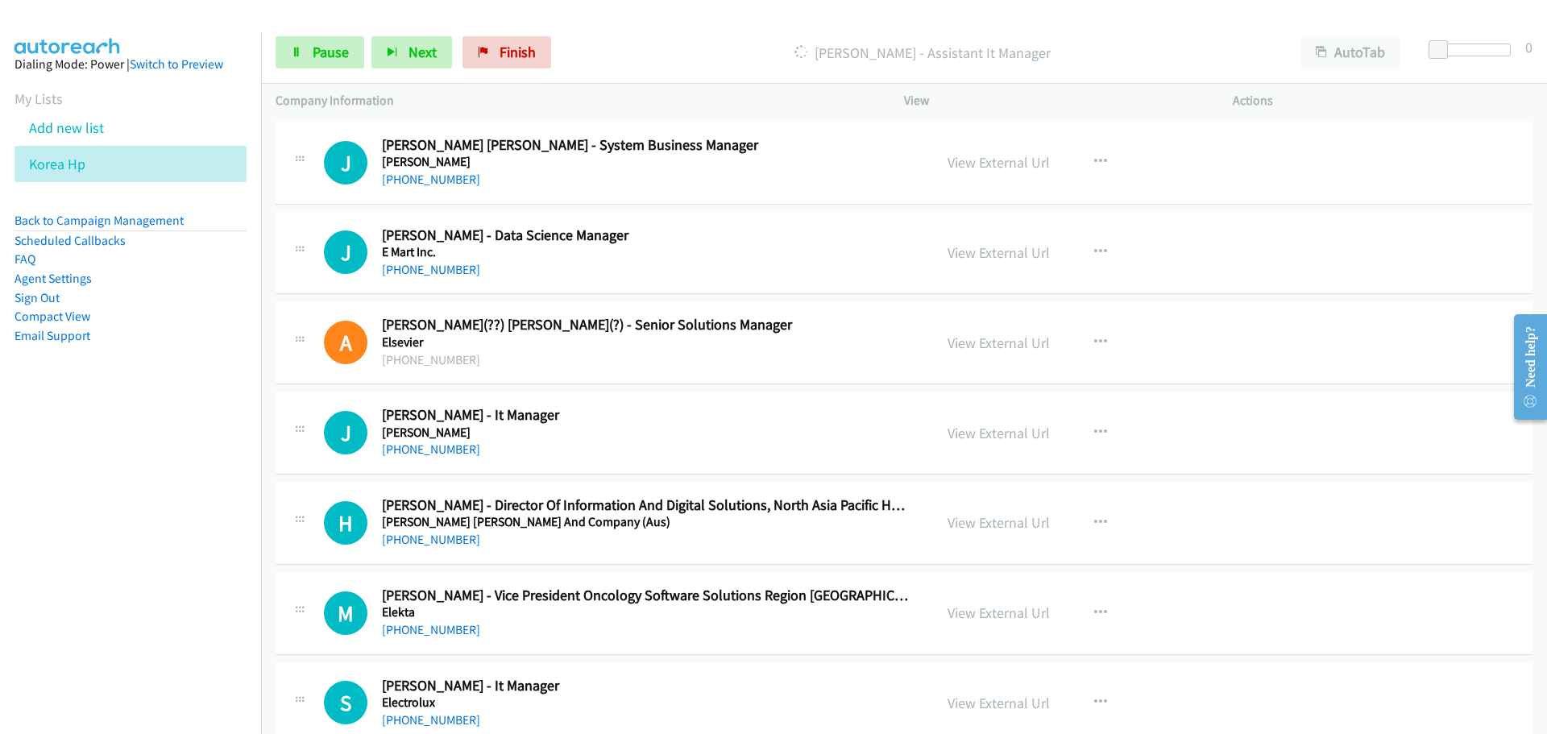
scroll to position [11359, 0]
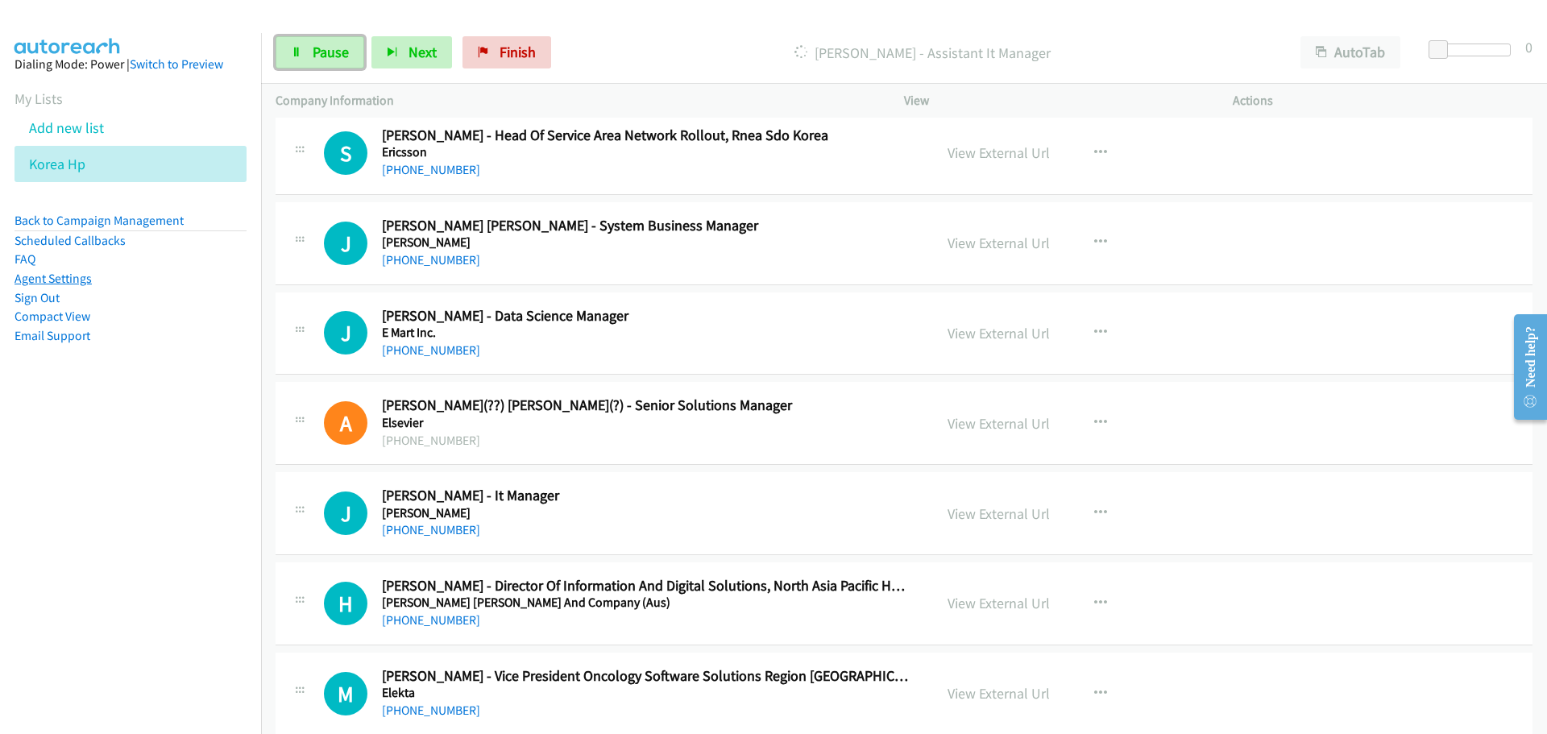
drag, startPoint x: 309, startPoint y: 56, endPoint x: 44, endPoint y: 283, distance: 349.1
click at [309, 56] on link "Pause" at bounding box center [320, 52] width 89 height 32
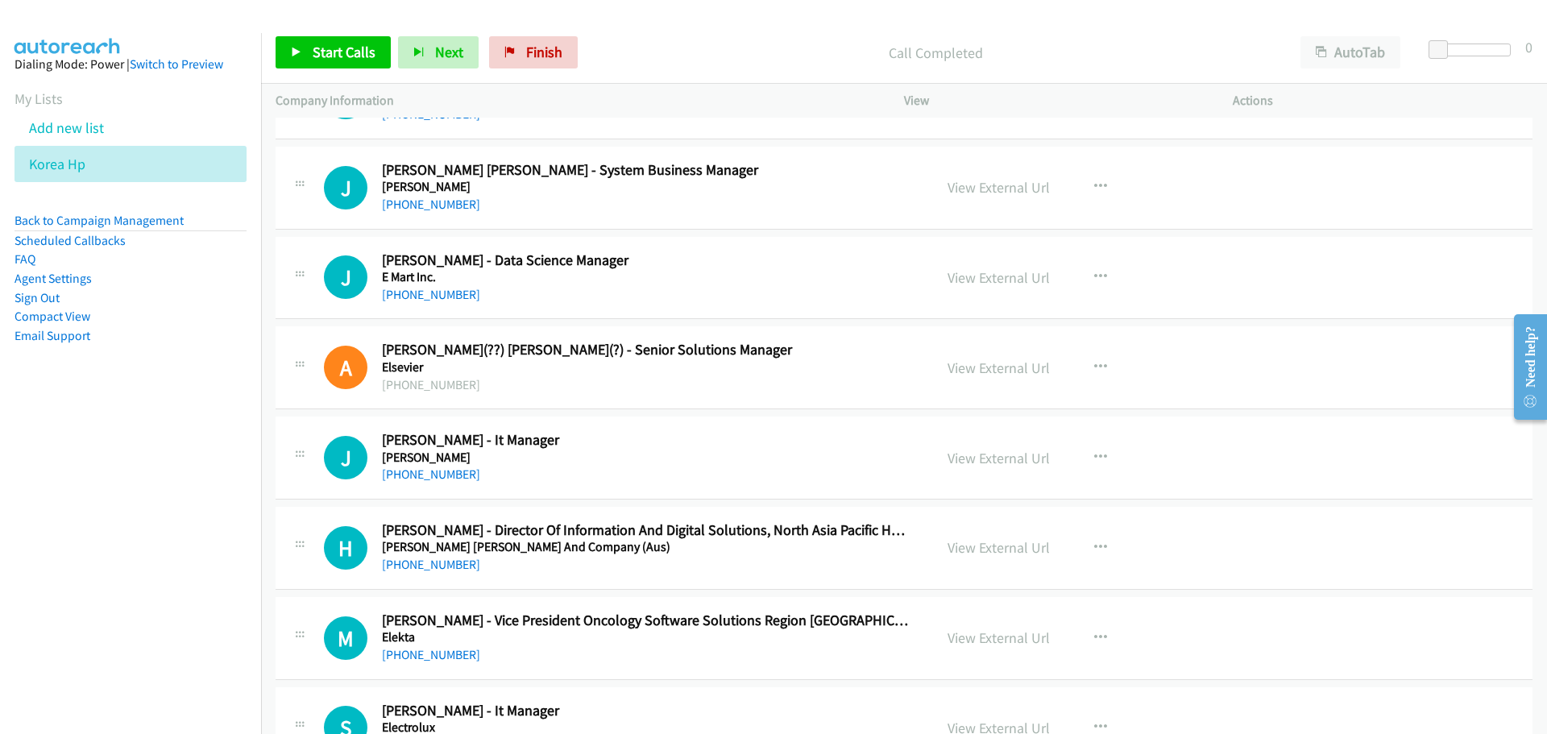
scroll to position [11439, 0]
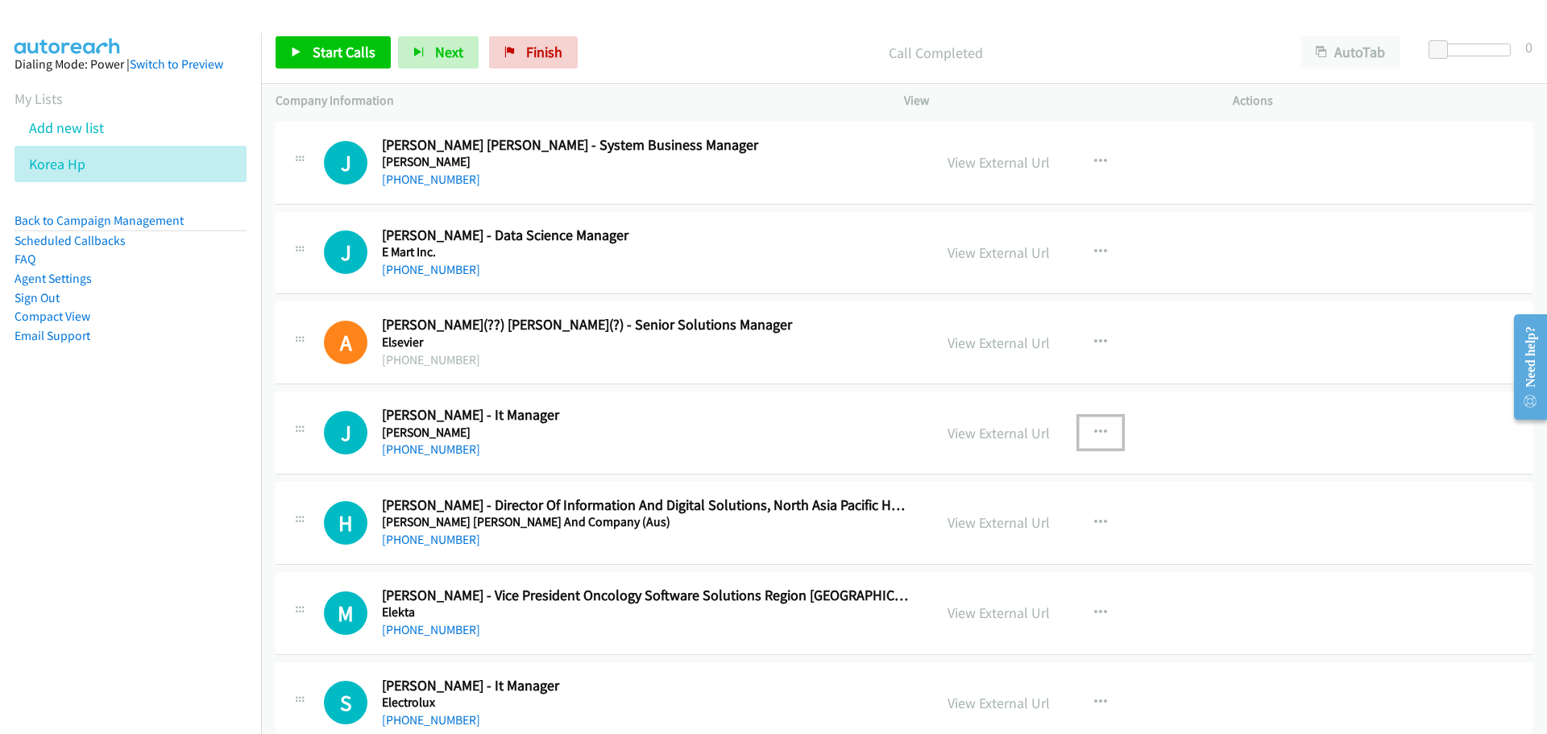
click at [1098, 437] on icon "button" at bounding box center [1100, 432] width 13 height 13
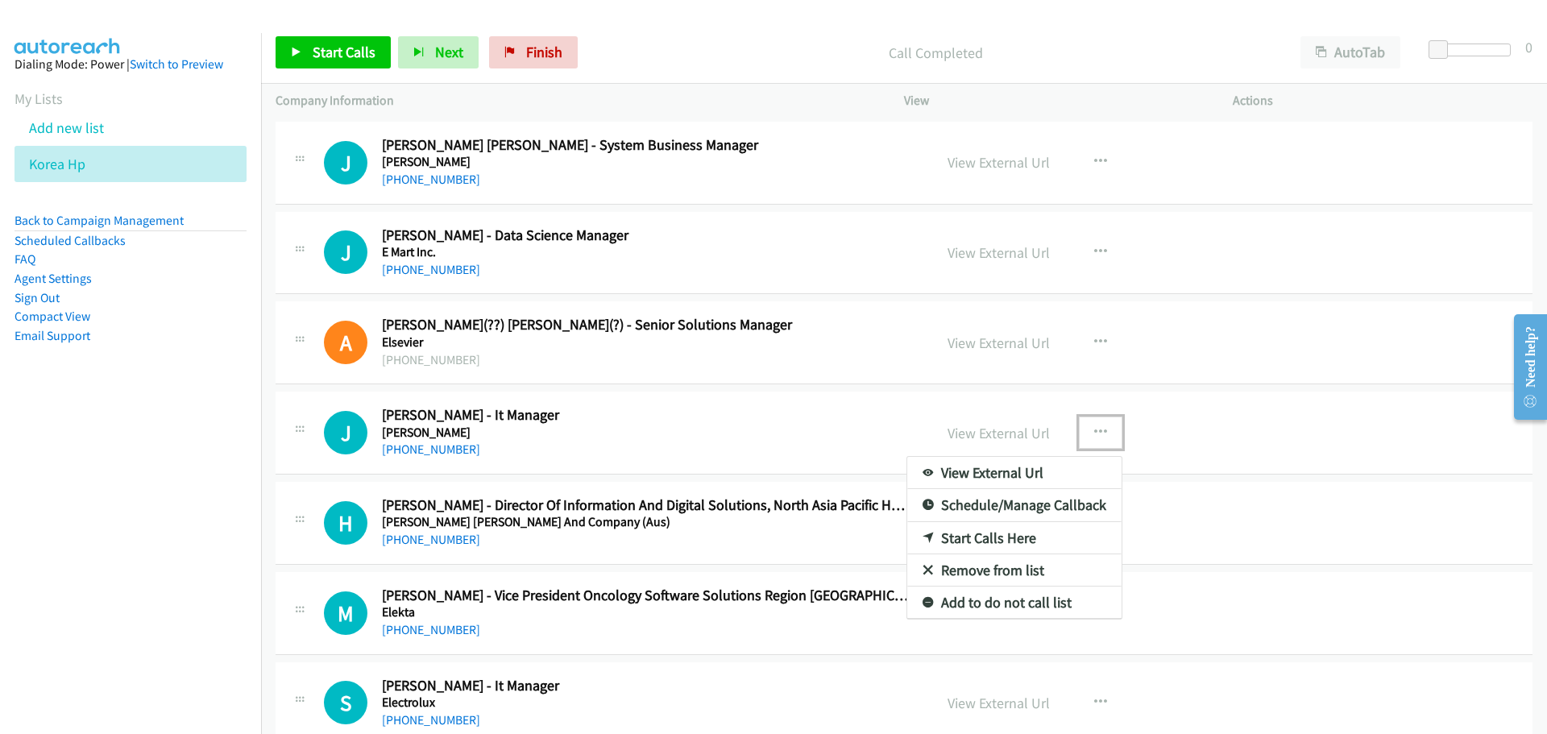
click at [992, 533] on link "Start Calls Here" at bounding box center [1014, 538] width 214 height 32
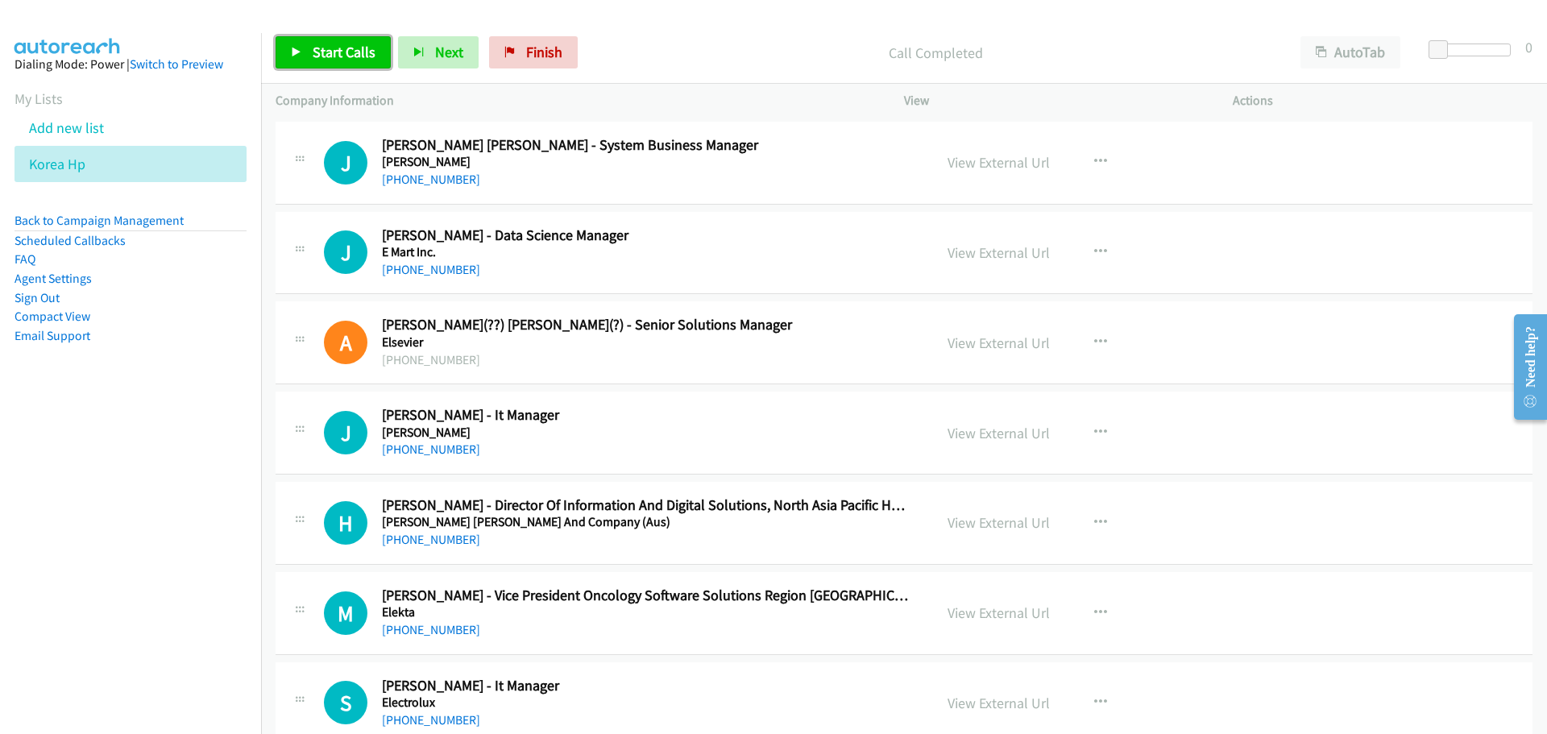
click at [332, 59] on span "Start Calls" at bounding box center [344, 52] width 63 height 19
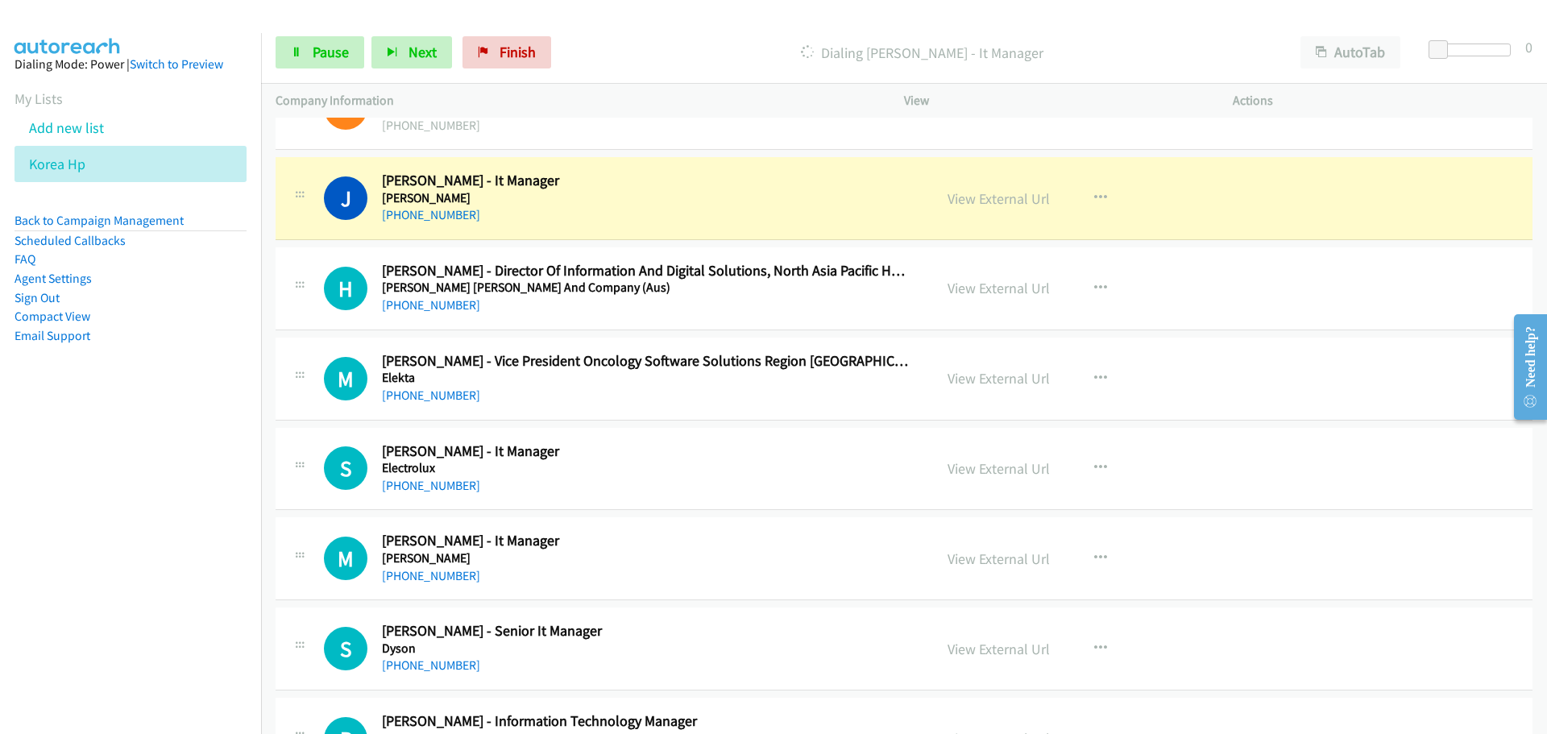
scroll to position [11681, 0]
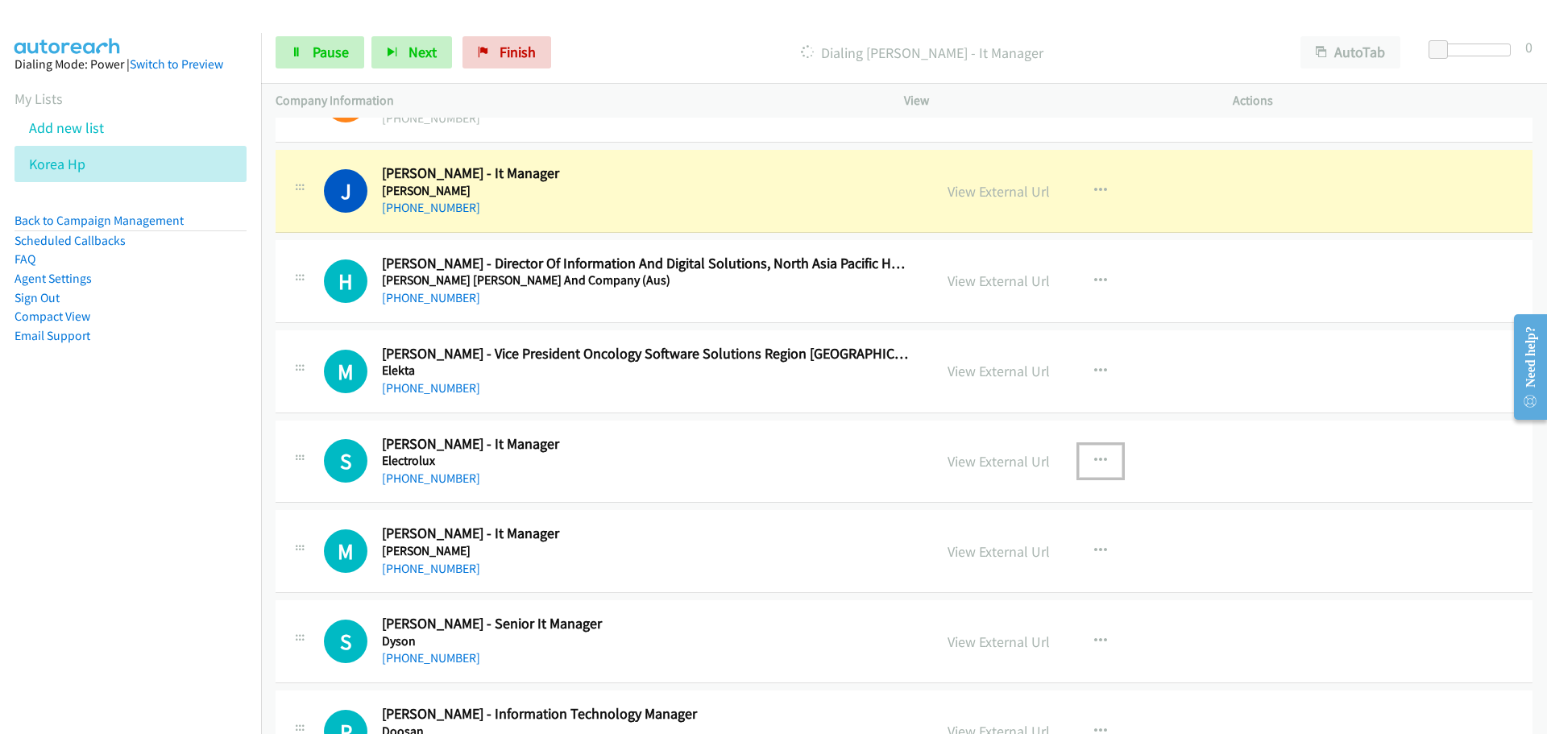
click at [1083, 464] on button "button" at bounding box center [1101, 461] width 44 height 32
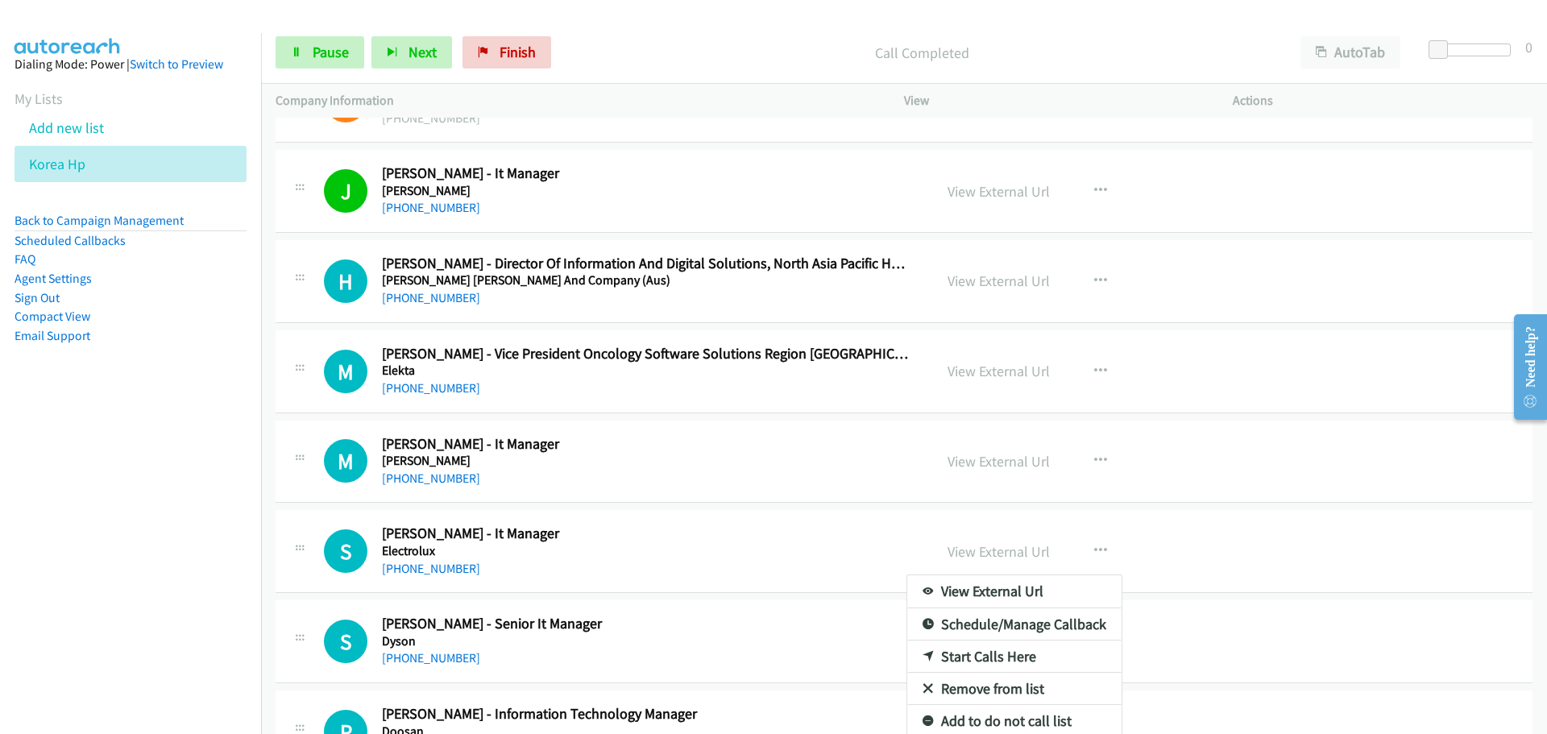
click at [1099, 466] on div at bounding box center [773, 367] width 1547 height 734
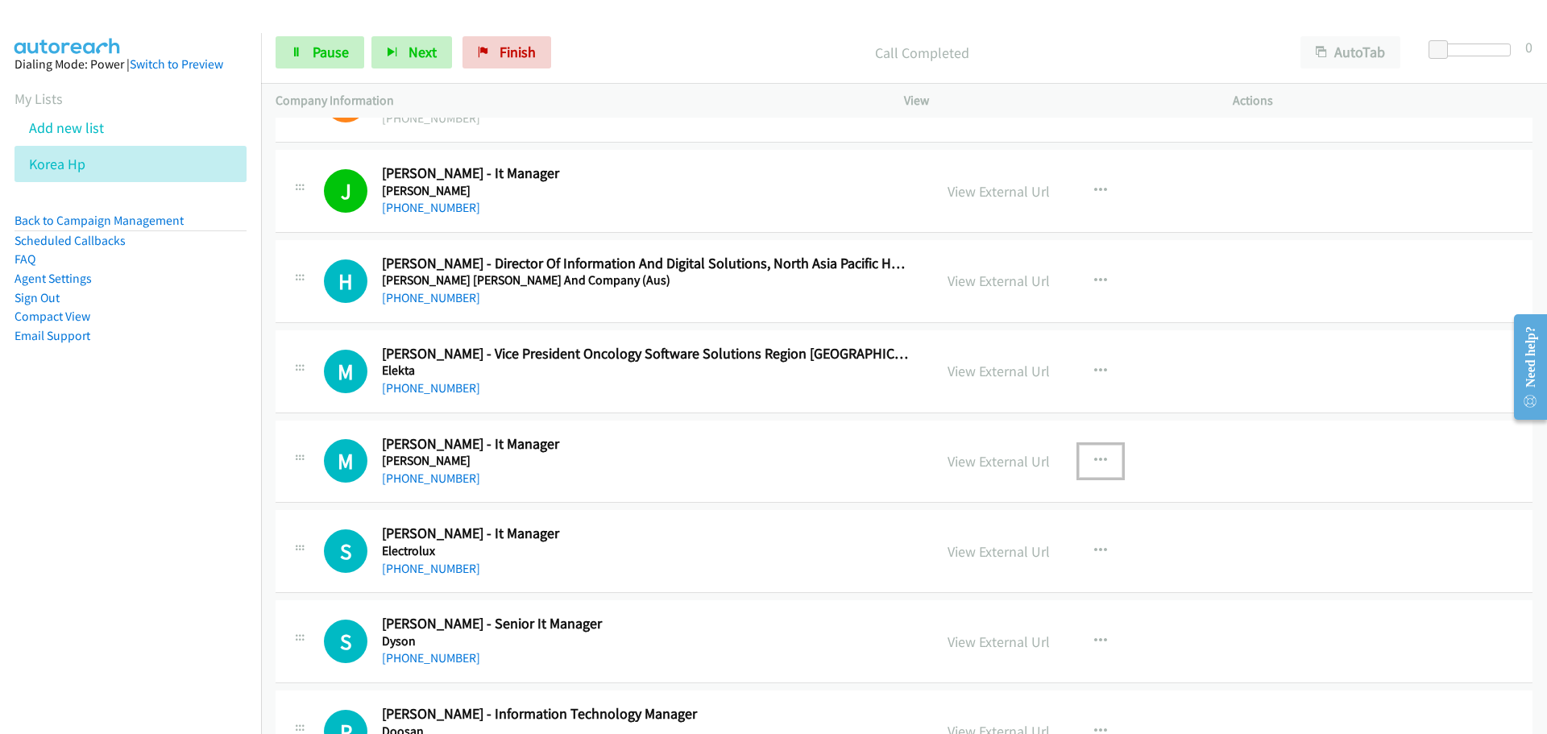
click at [1096, 462] on icon "button" at bounding box center [1100, 460] width 13 height 13
click at [969, 570] on link "Start Calls Here" at bounding box center [1014, 566] width 214 height 32
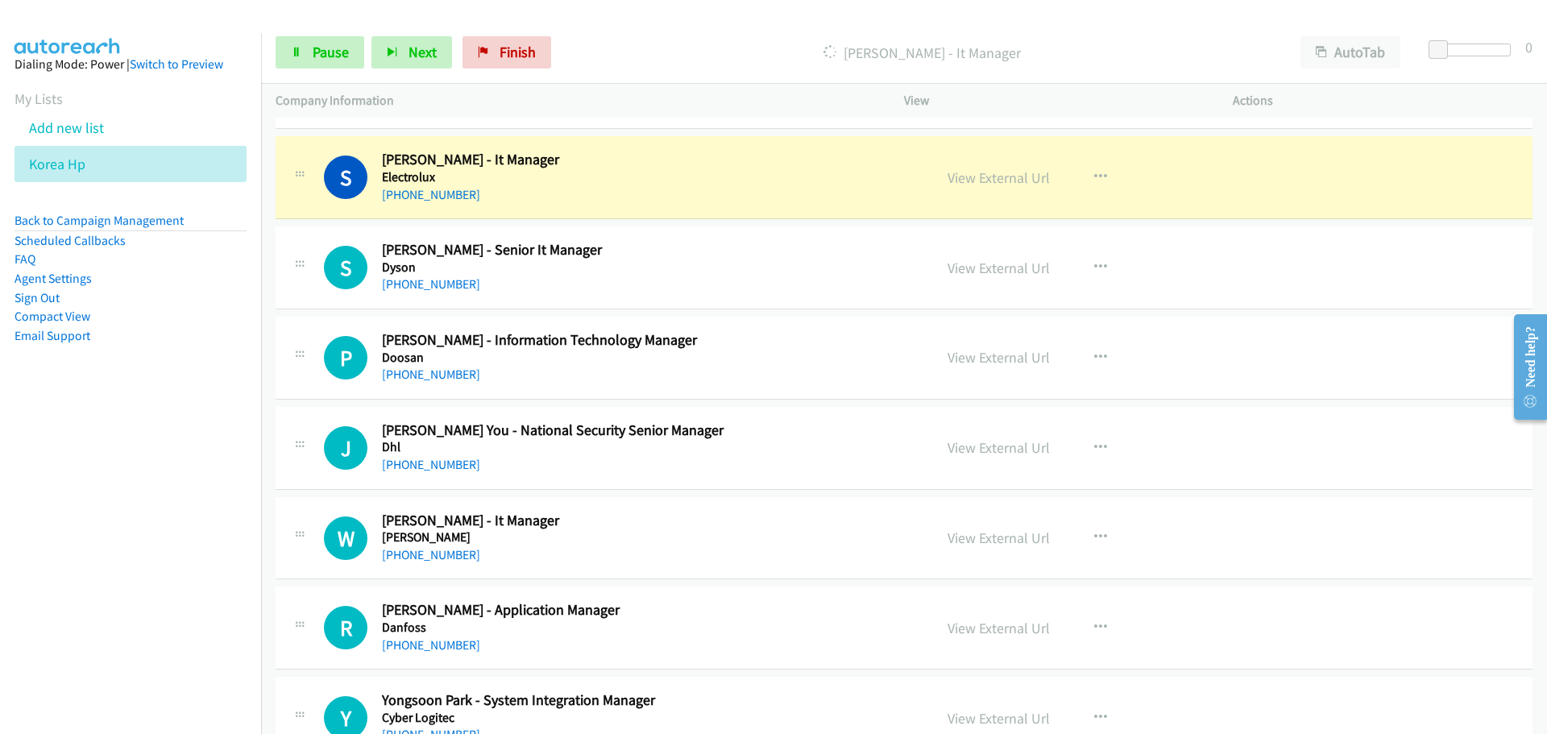
scroll to position [12084, 0]
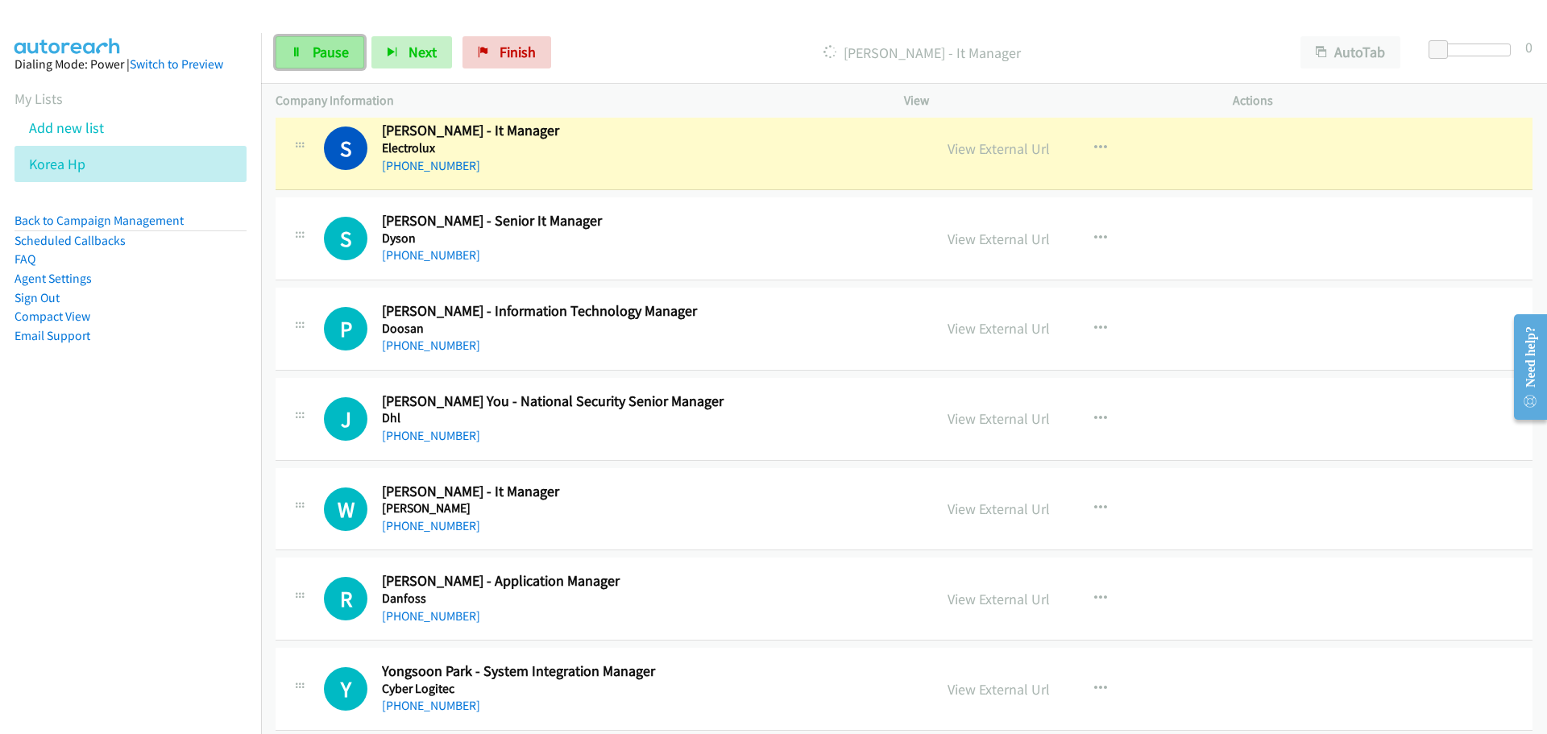
click at [291, 45] on link "Pause" at bounding box center [320, 52] width 89 height 32
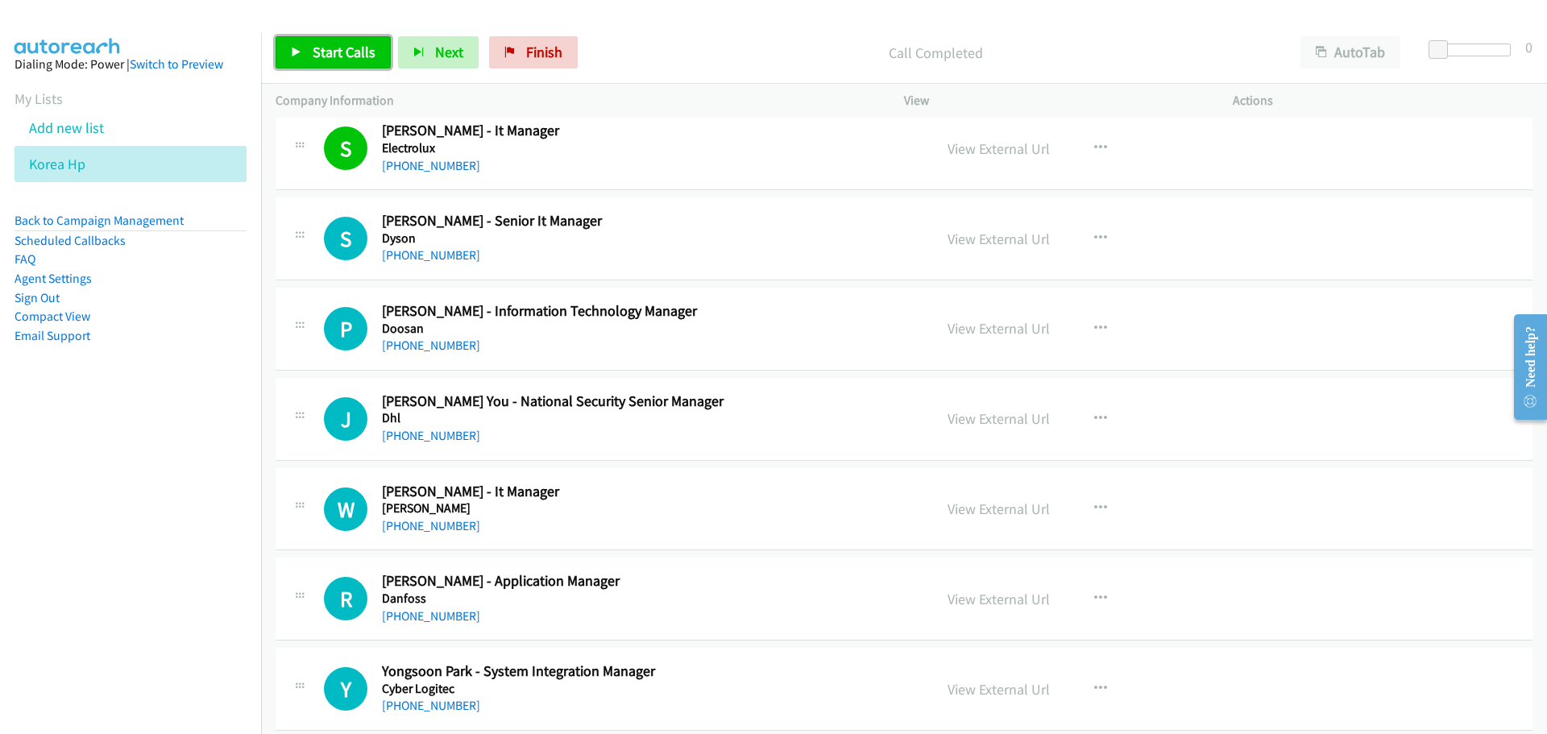
click at [286, 45] on link "Start Calls" at bounding box center [333, 52] width 115 height 32
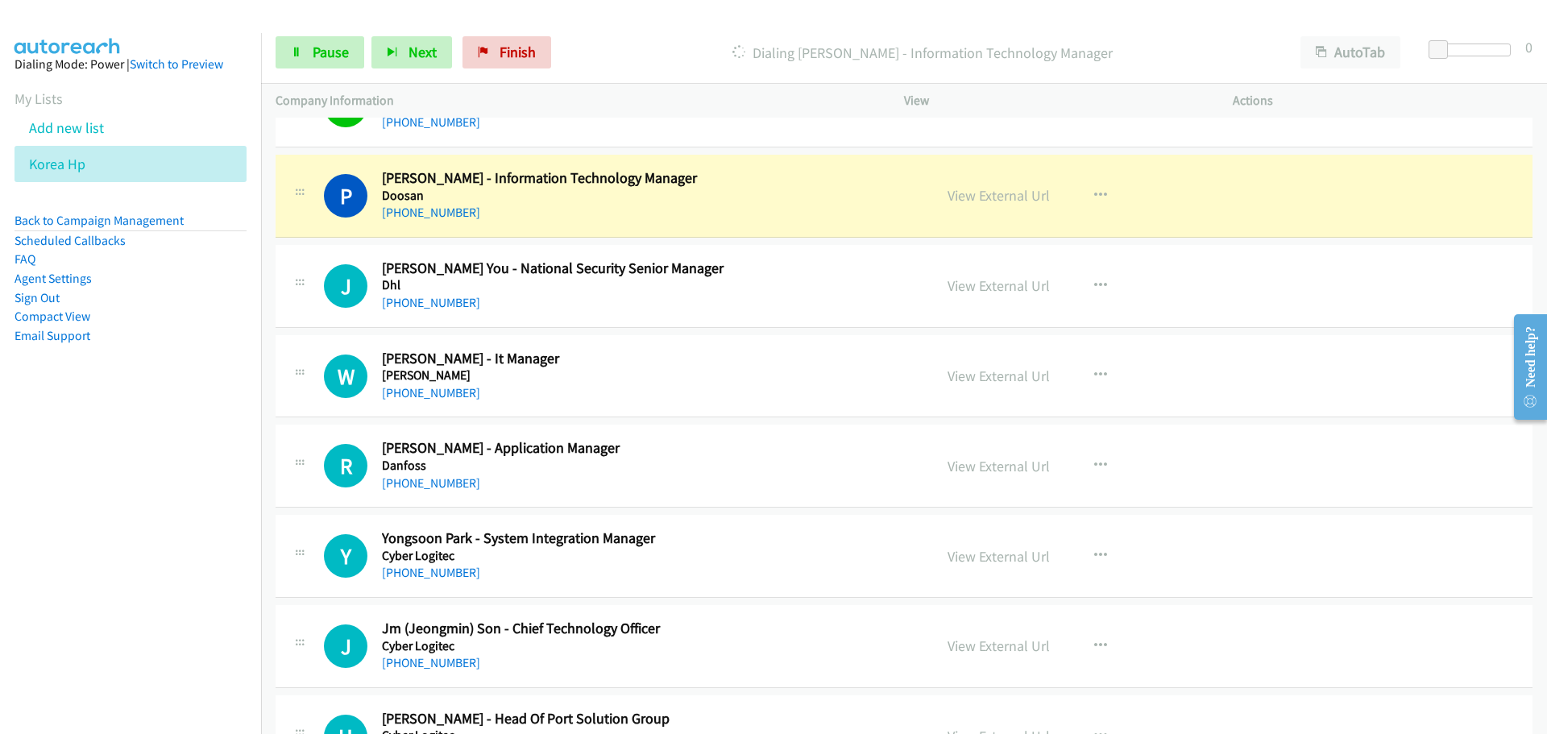
scroll to position [12245, 0]
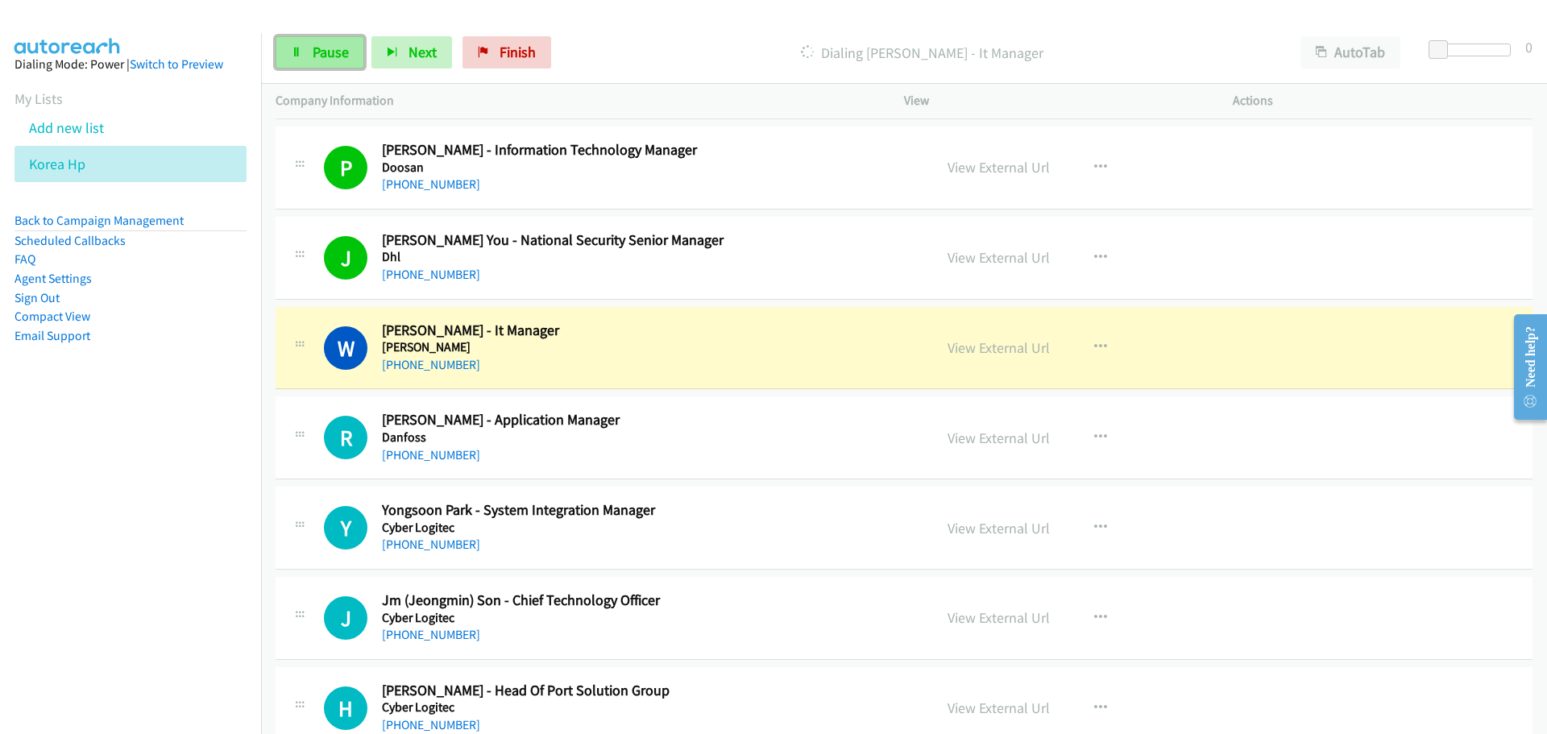
drag, startPoint x: 321, startPoint y: 54, endPoint x: 313, endPoint y: 64, distance: 13.7
click at [321, 54] on span "Pause" at bounding box center [331, 52] width 36 height 19
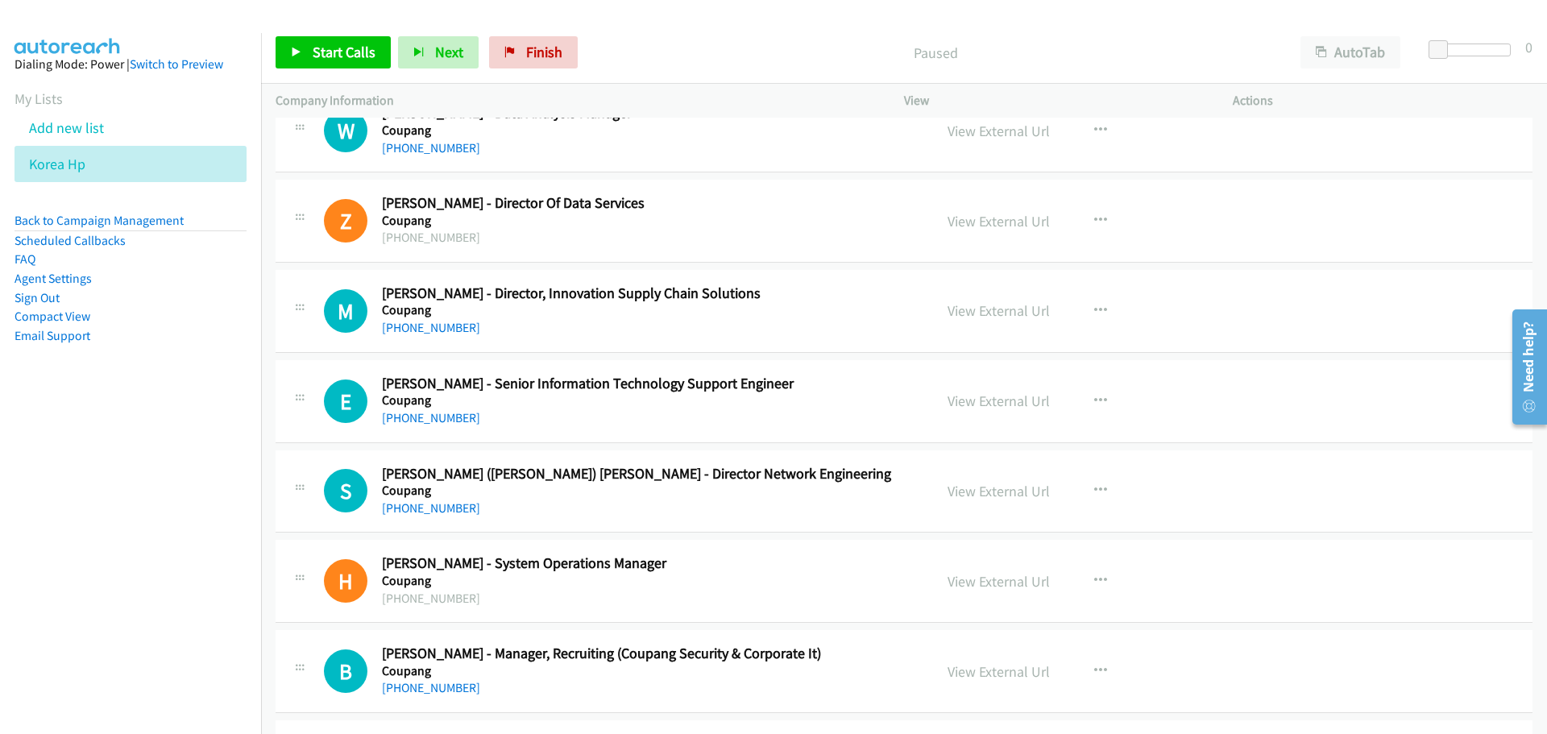
scroll to position [13131, 0]
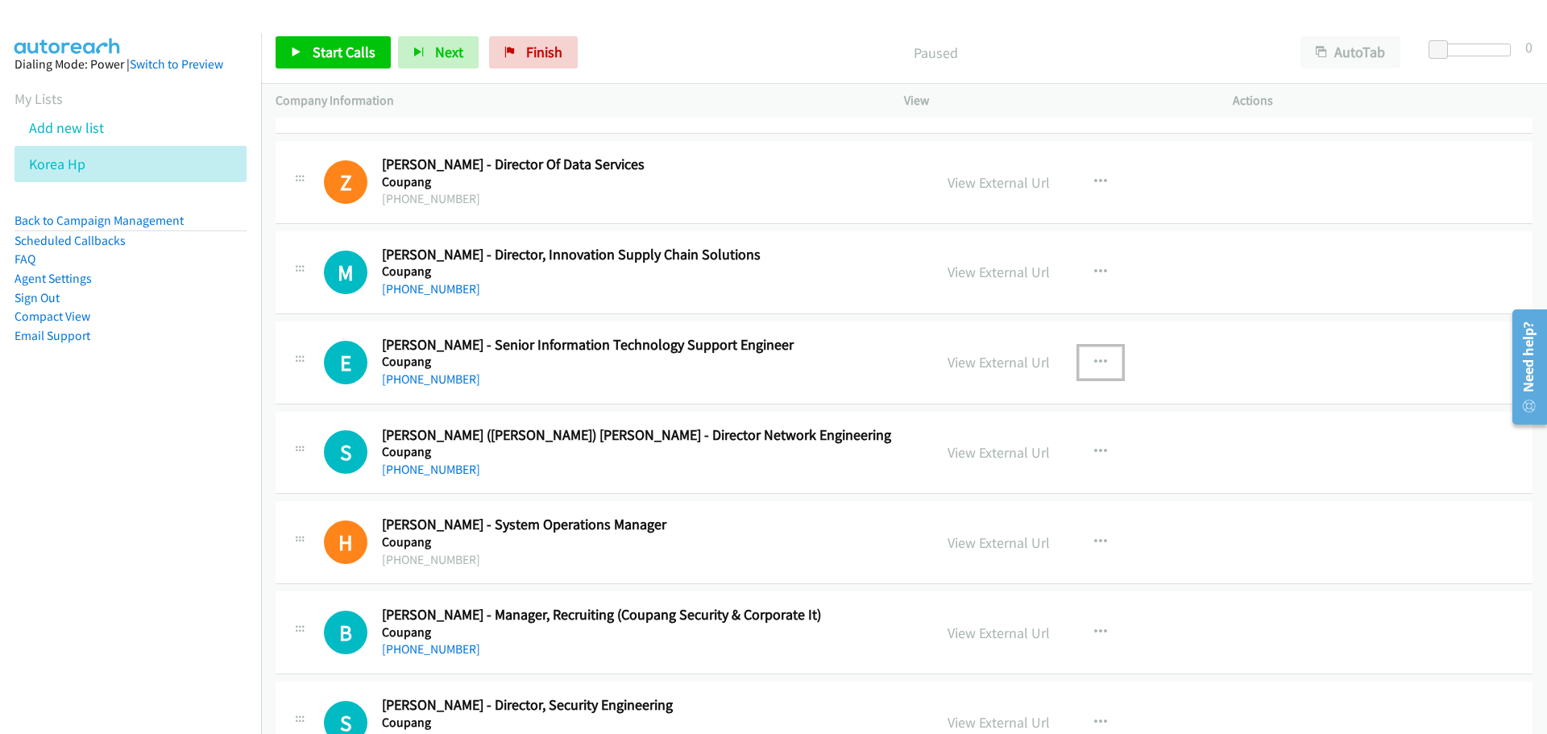
click at [1094, 362] on icon "button" at bounding box center [1100, 362] width 13 height 13
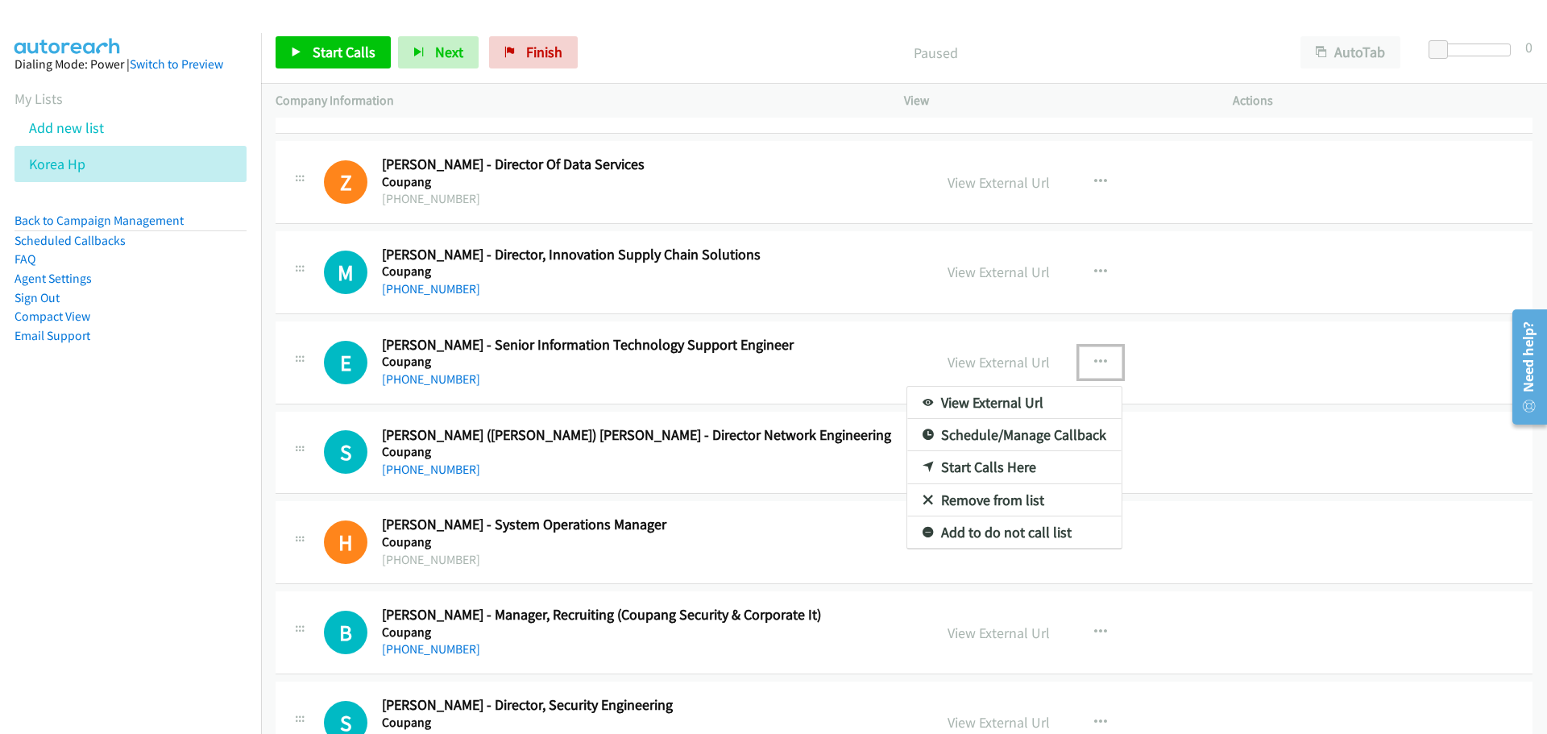
click at [980, 472] on link "Start Calls Here" at bounding box center [1014, 467] width 214 height 32
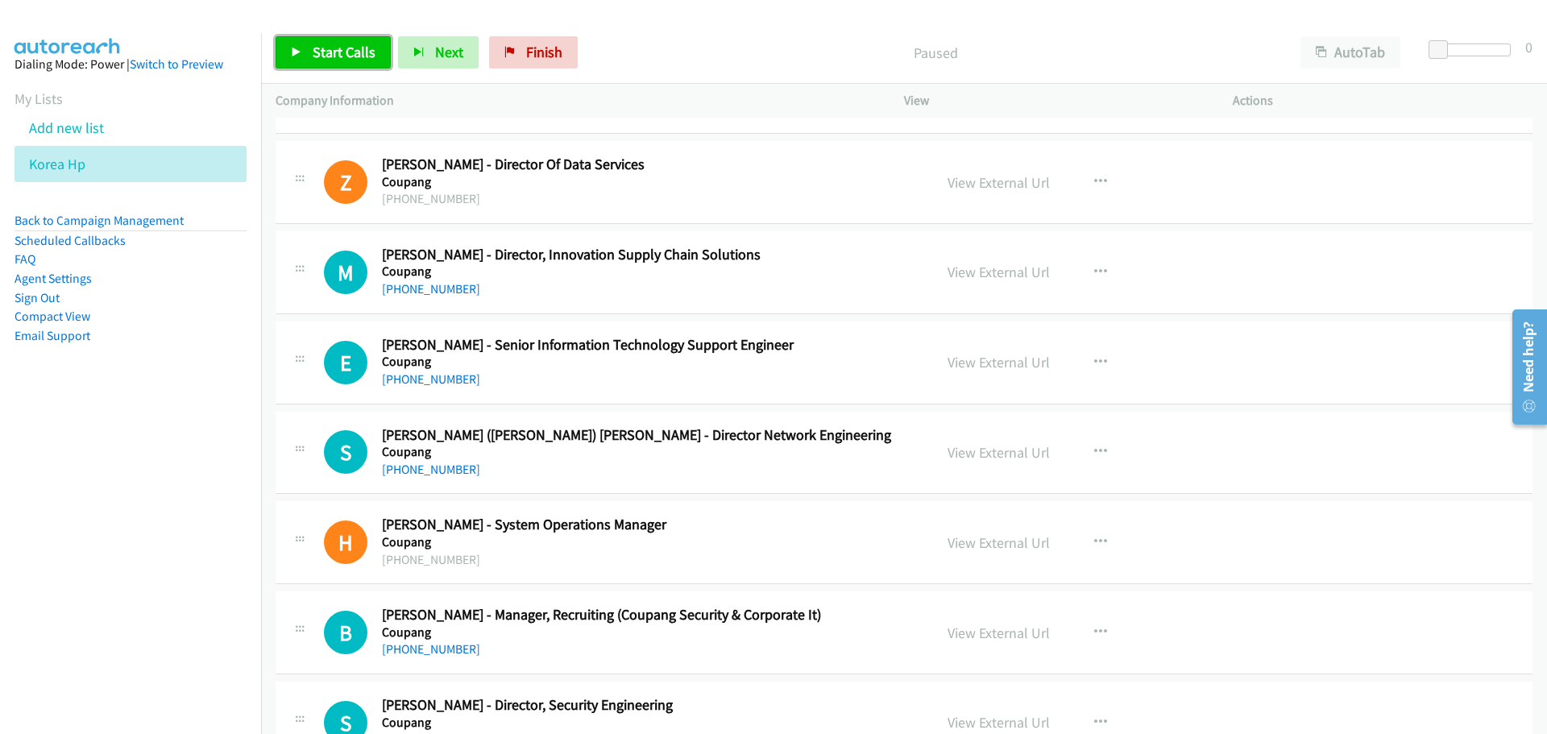
click at [346, 39] on link "Start Calls" at bounding box center [333, 52] width 115 height 32
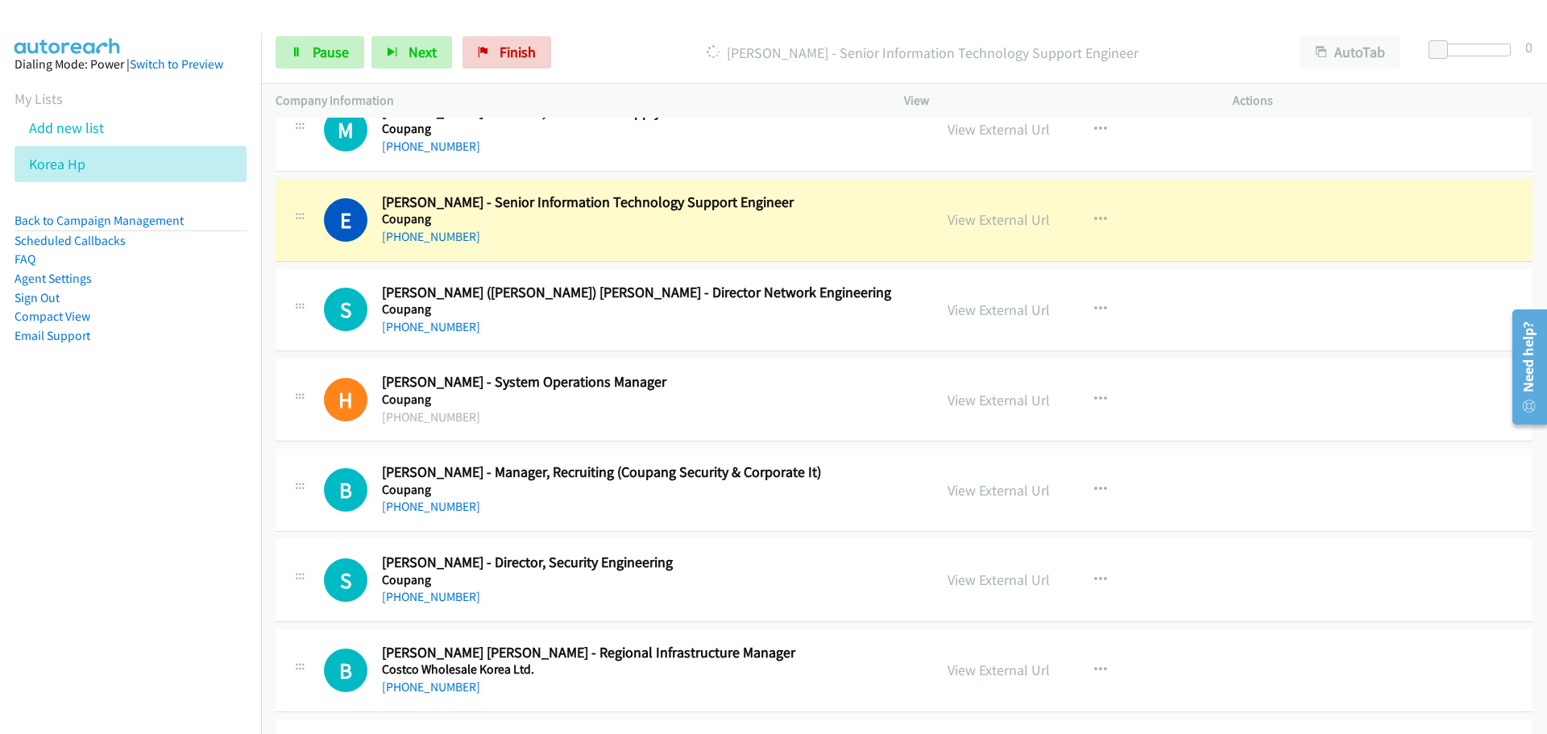
scroll to position [13292, 0]
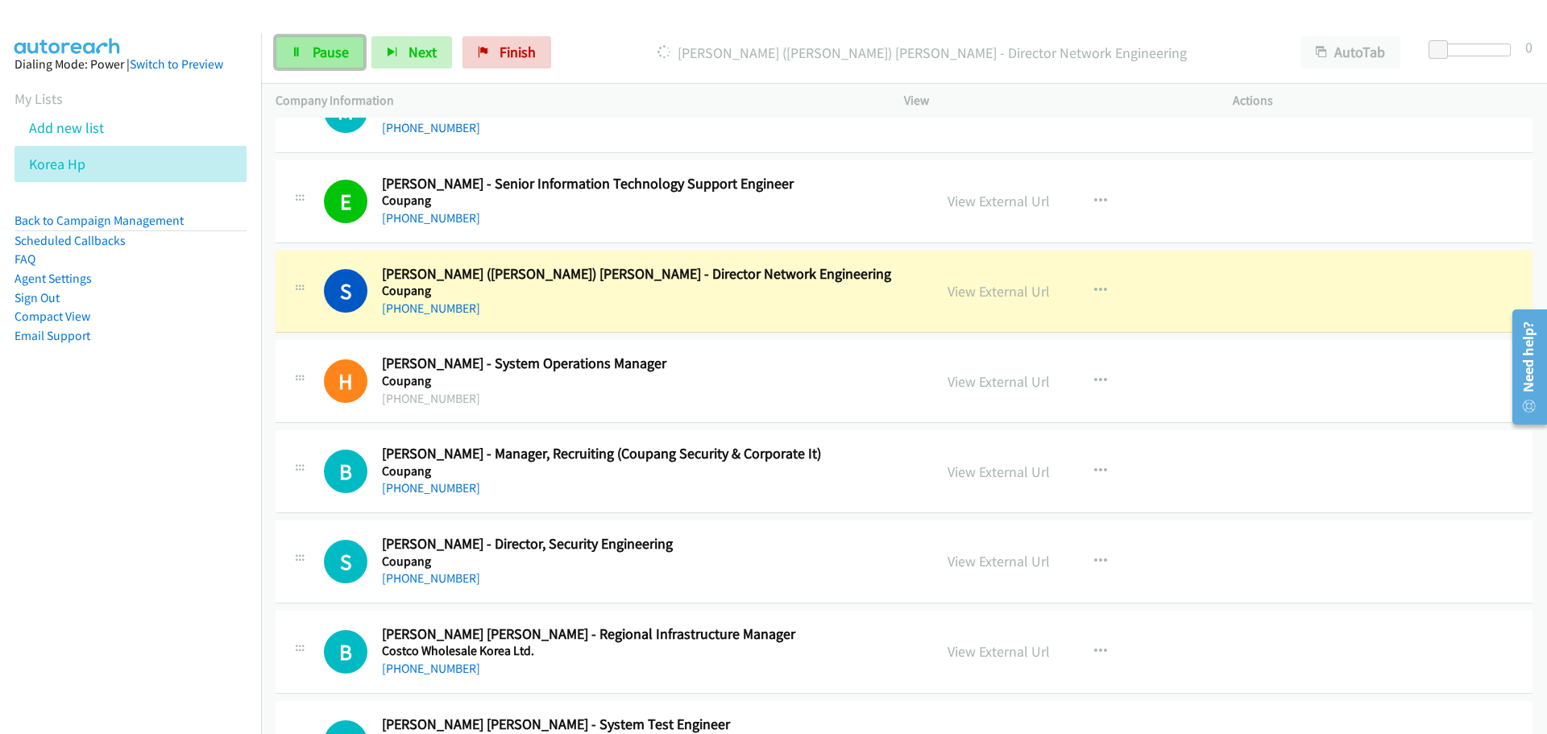
click at [325, 58] on span "Pause" at bounding box center [331, 52] width 36 height 19
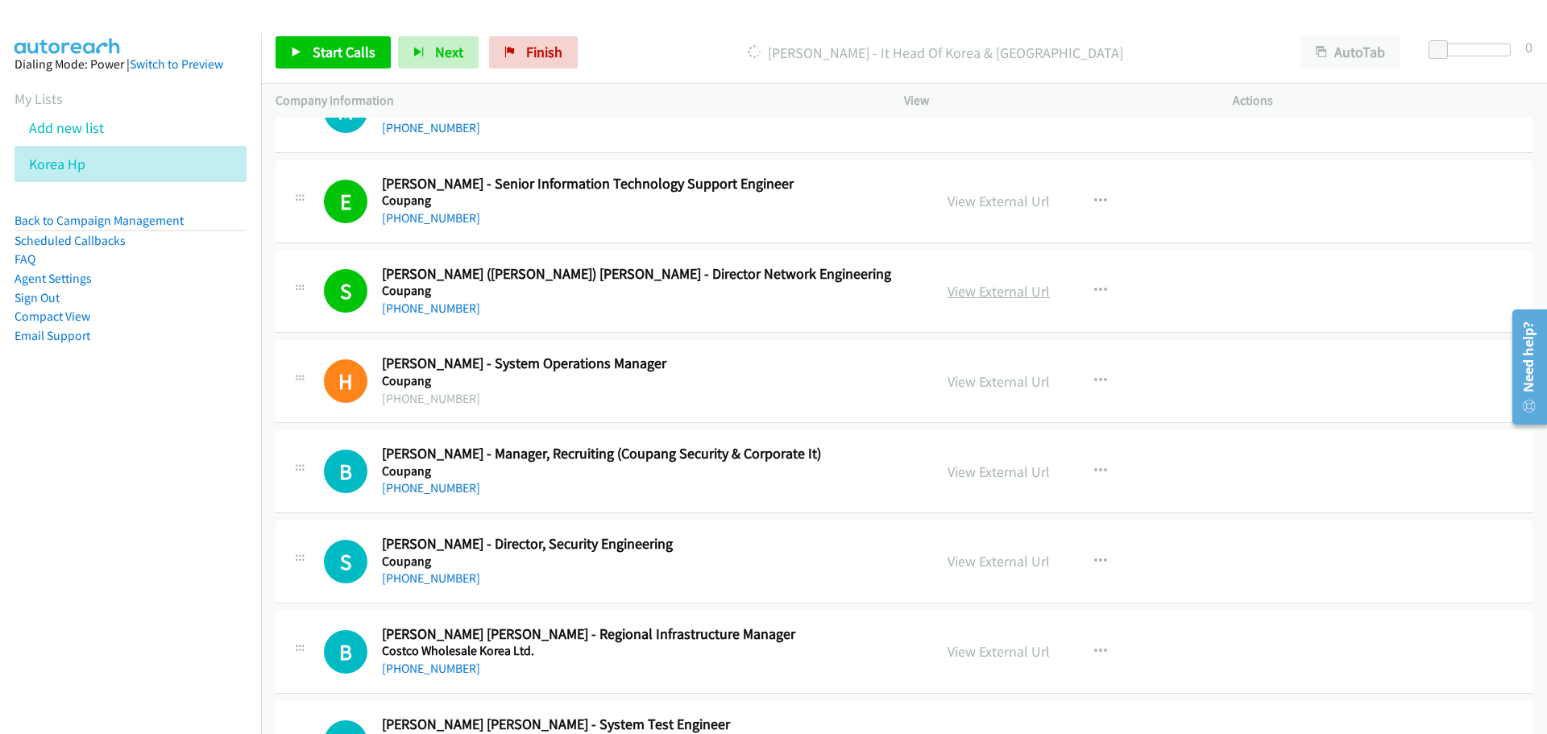
click at [1022, 293] on link "View External Url" at bounding box center [998, 291] width 102 height 19
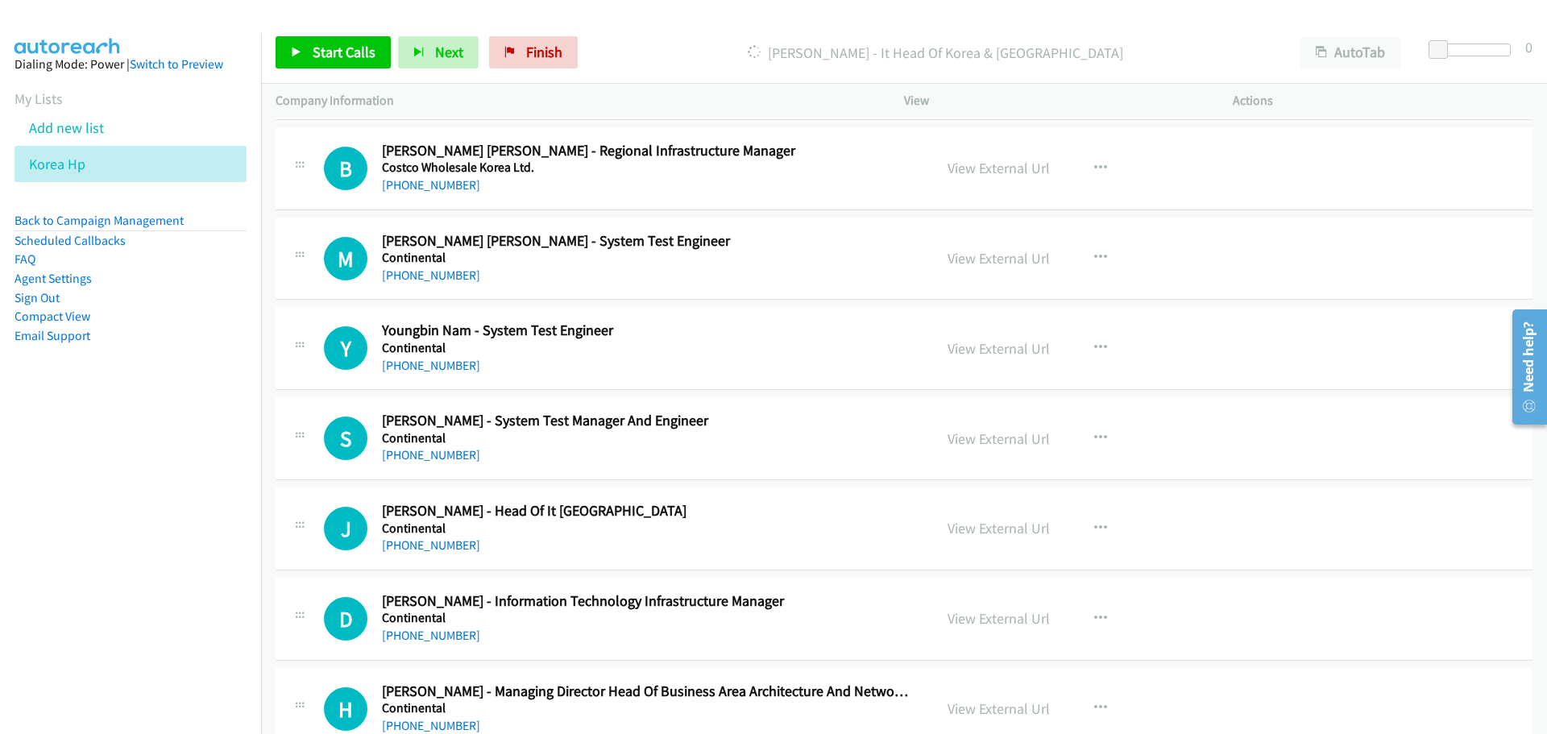
scroll to position [13856, 0]
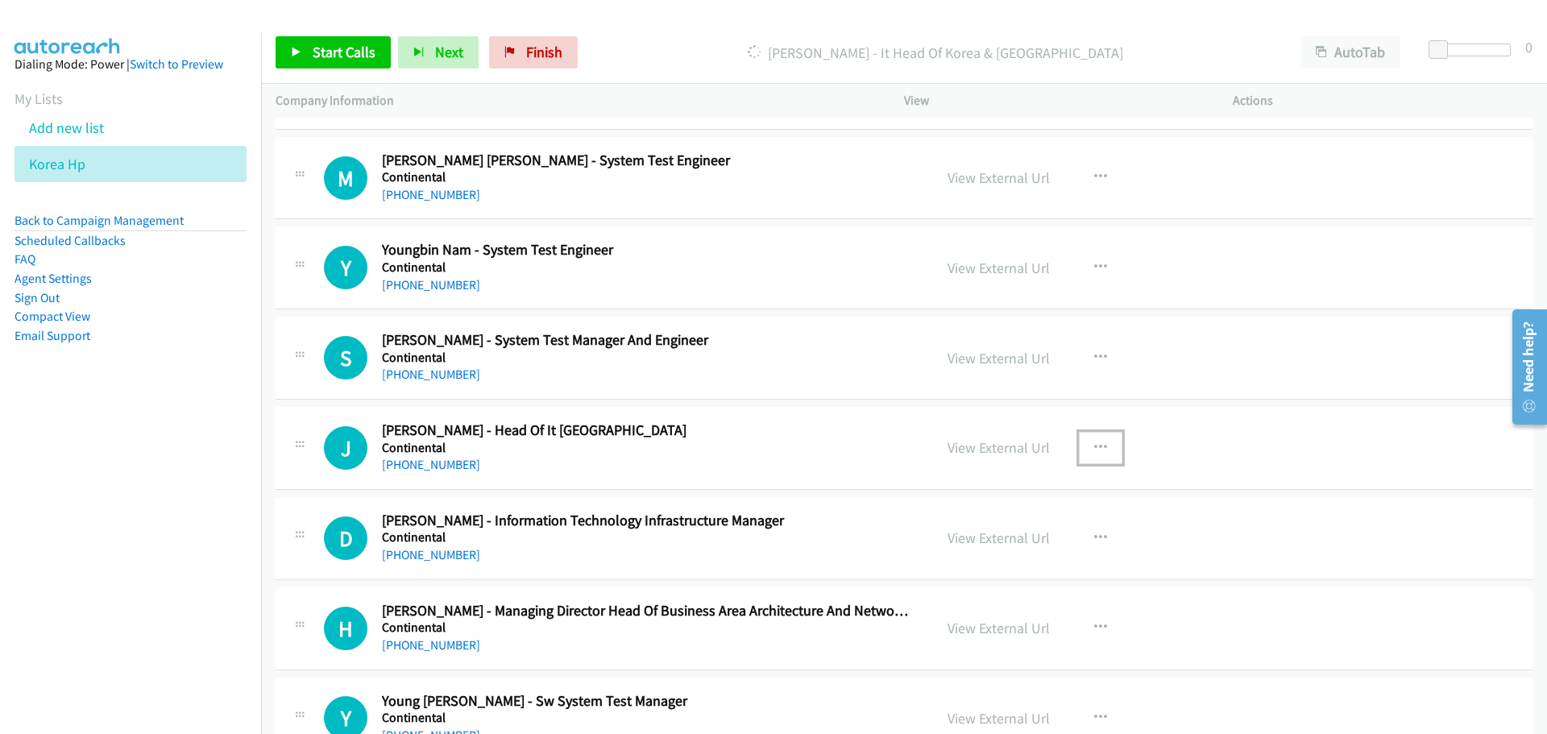
click at [1101, 445] on button "button" at bounding box center [1101, 448] width 44 height 32
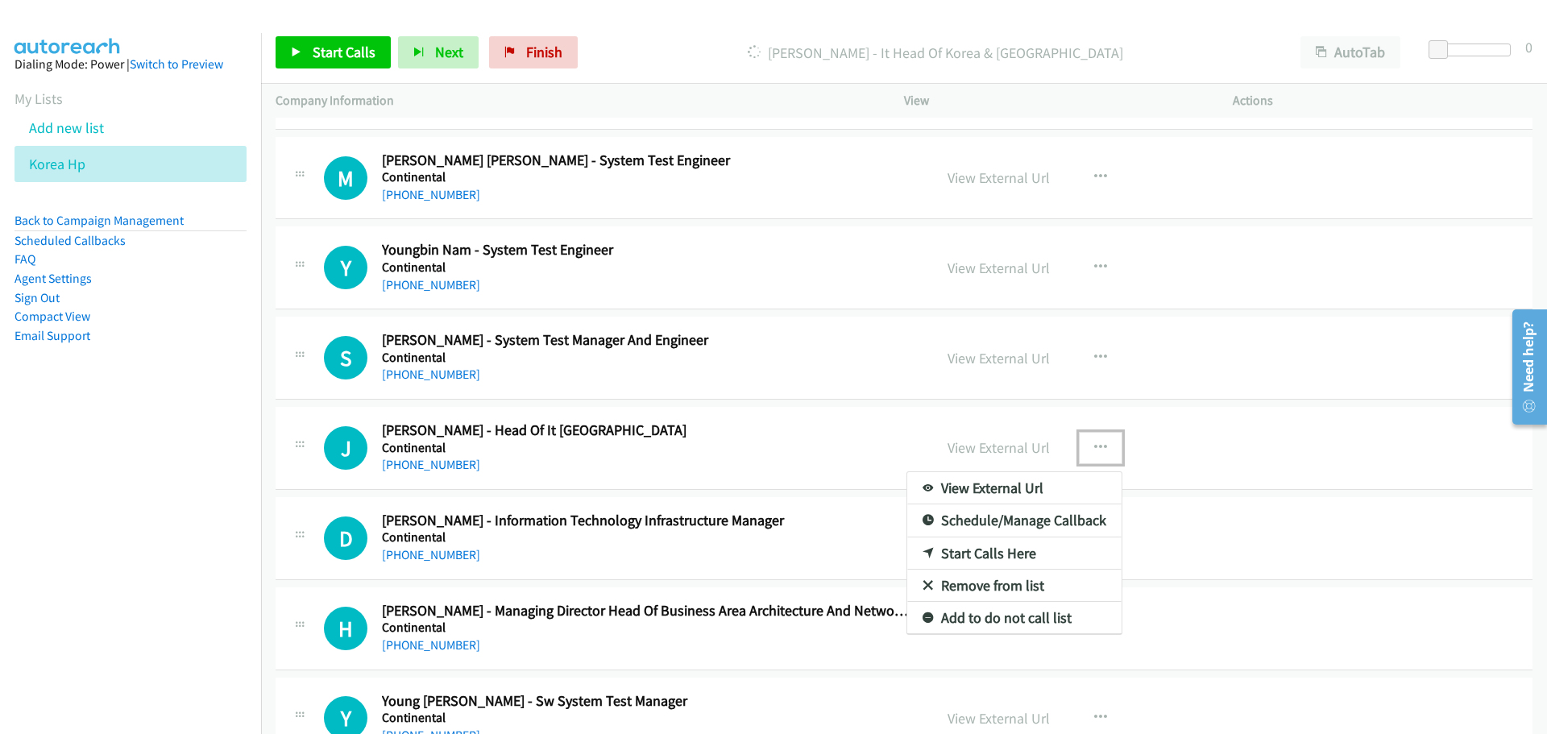
click at [997, 555] on link "Start Calls Here" at bounding box center [1014, 553] width 214 height 32
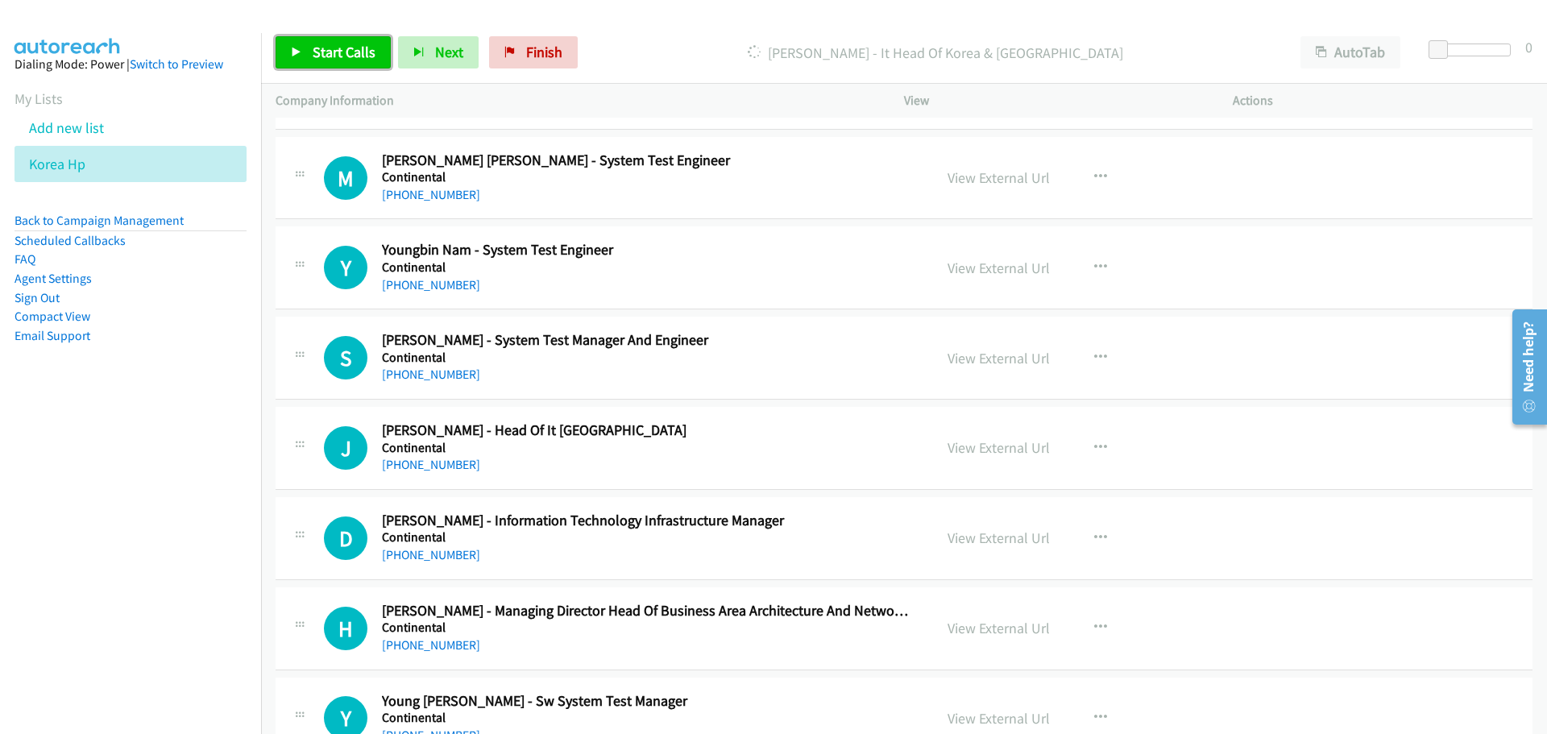
click at [333, 61] on link "Start Calls" at bounding box center [333, 52] width 115 height 32
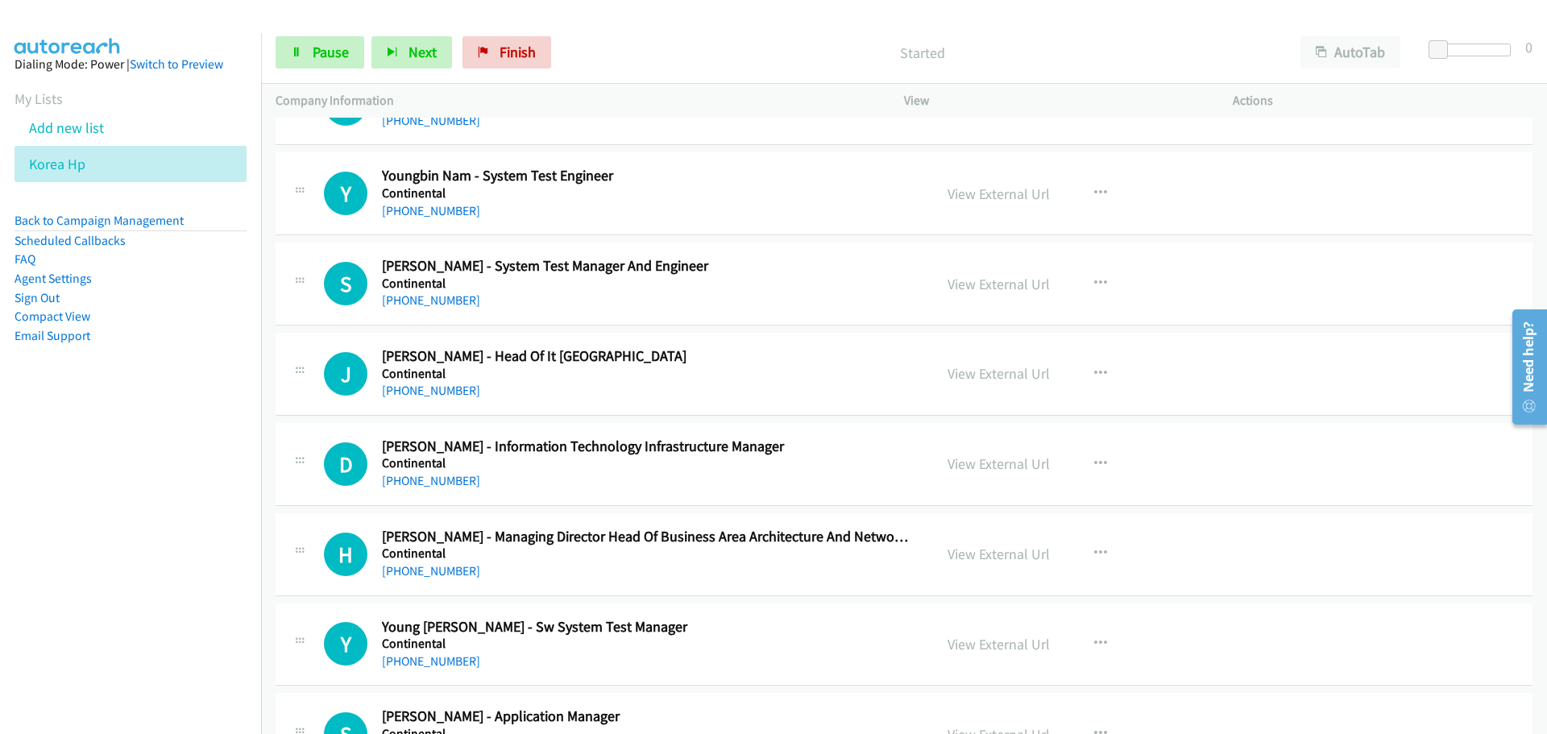
scroll to position [13937, 0]
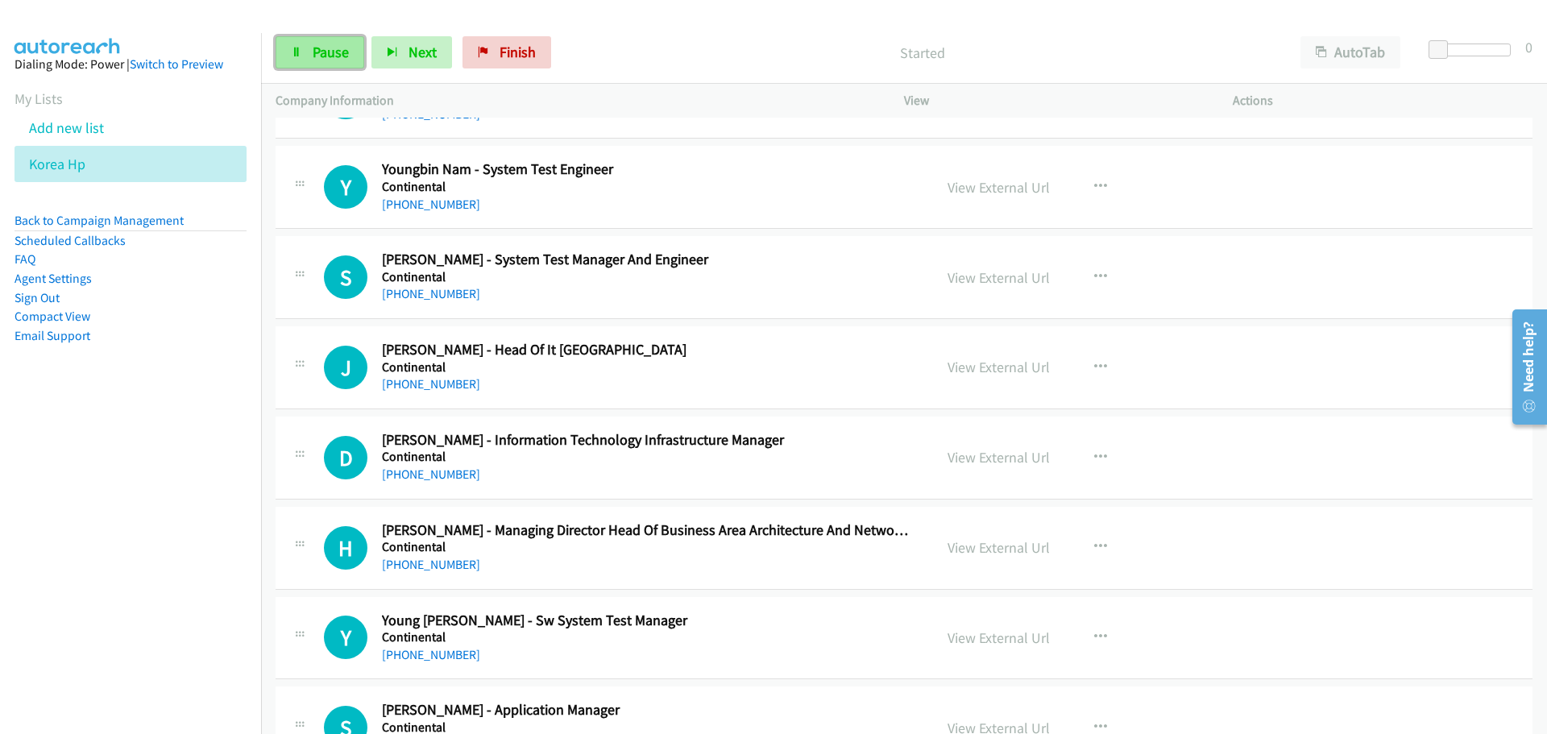
click at [329, 60] on span "Pause" at bounding box center [331, 52] width 36 height 19
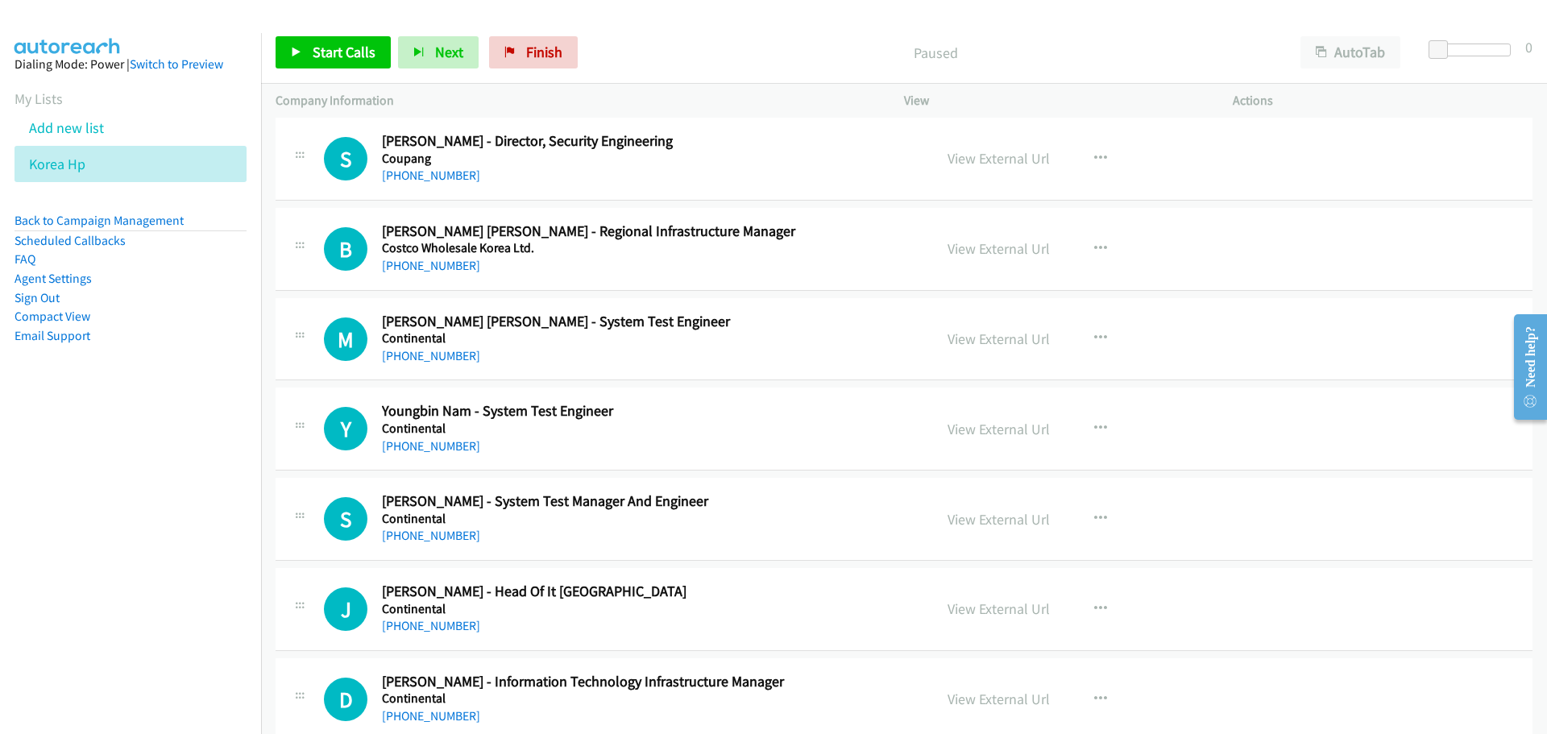
scroll to position [13775, 0]
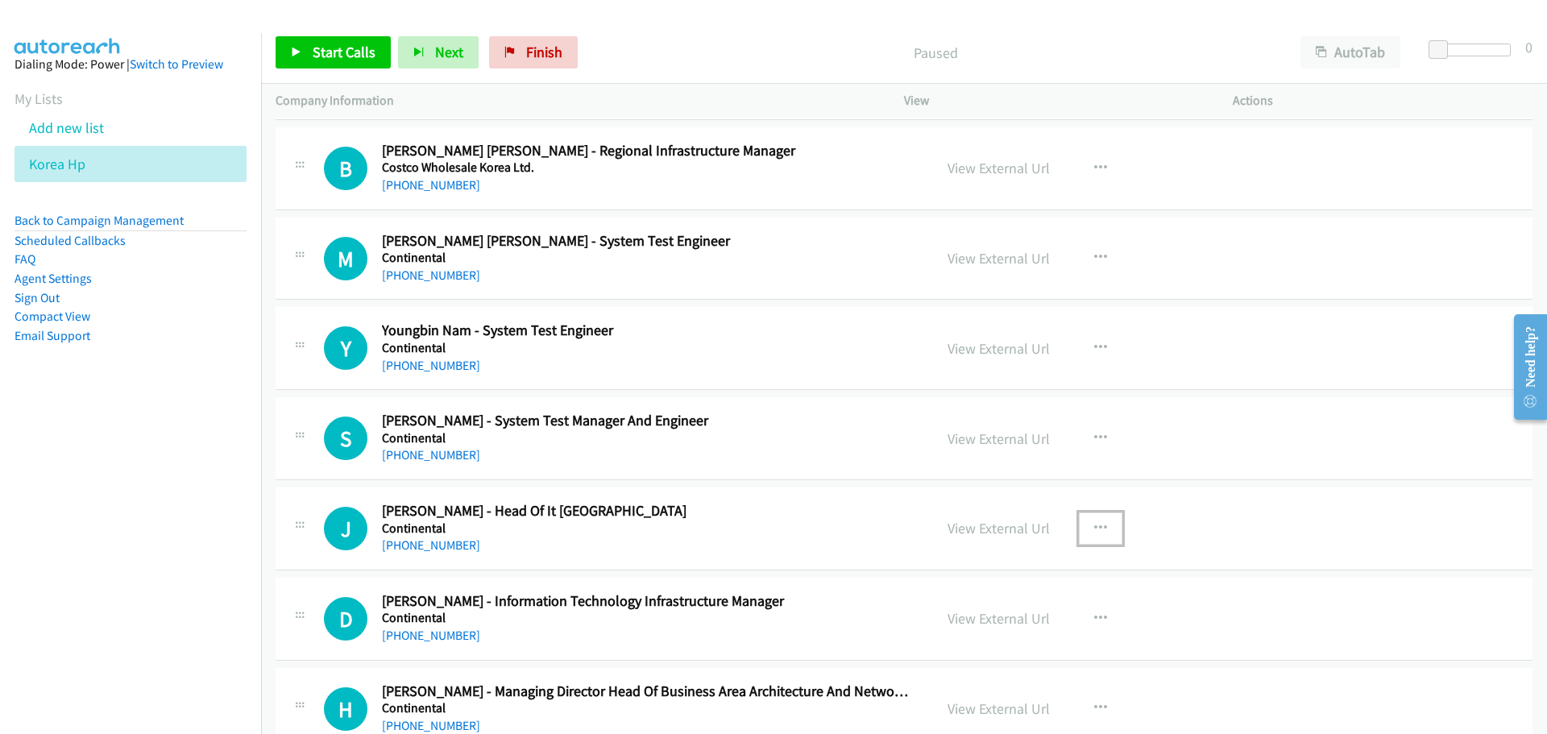
click at [1103, 530] on button "button" at bounding box center [1101, 528] width 44 height 32
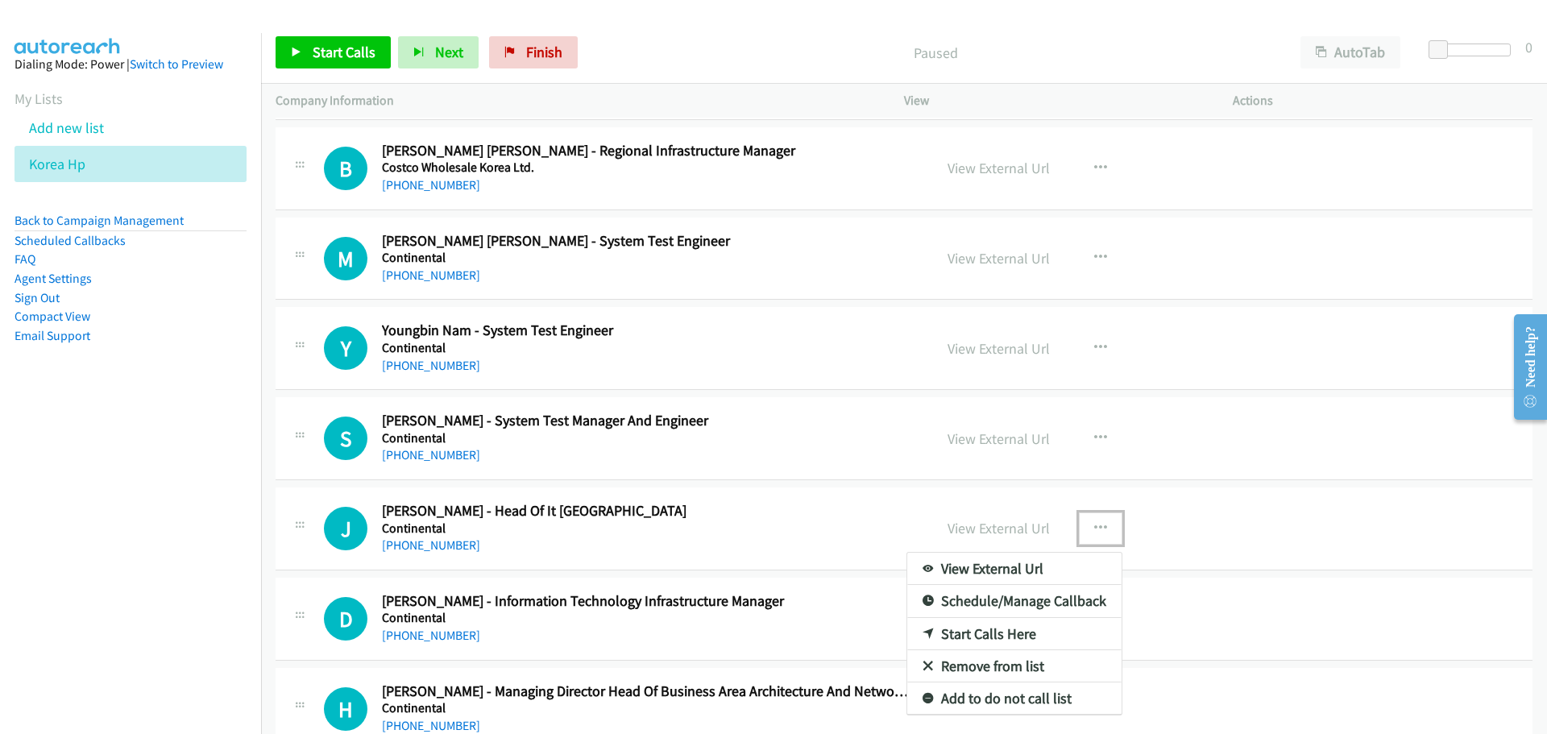
click at [995, 634] on link "Start Calls Here" at bounding box center [1014, 634] width 214 height 32
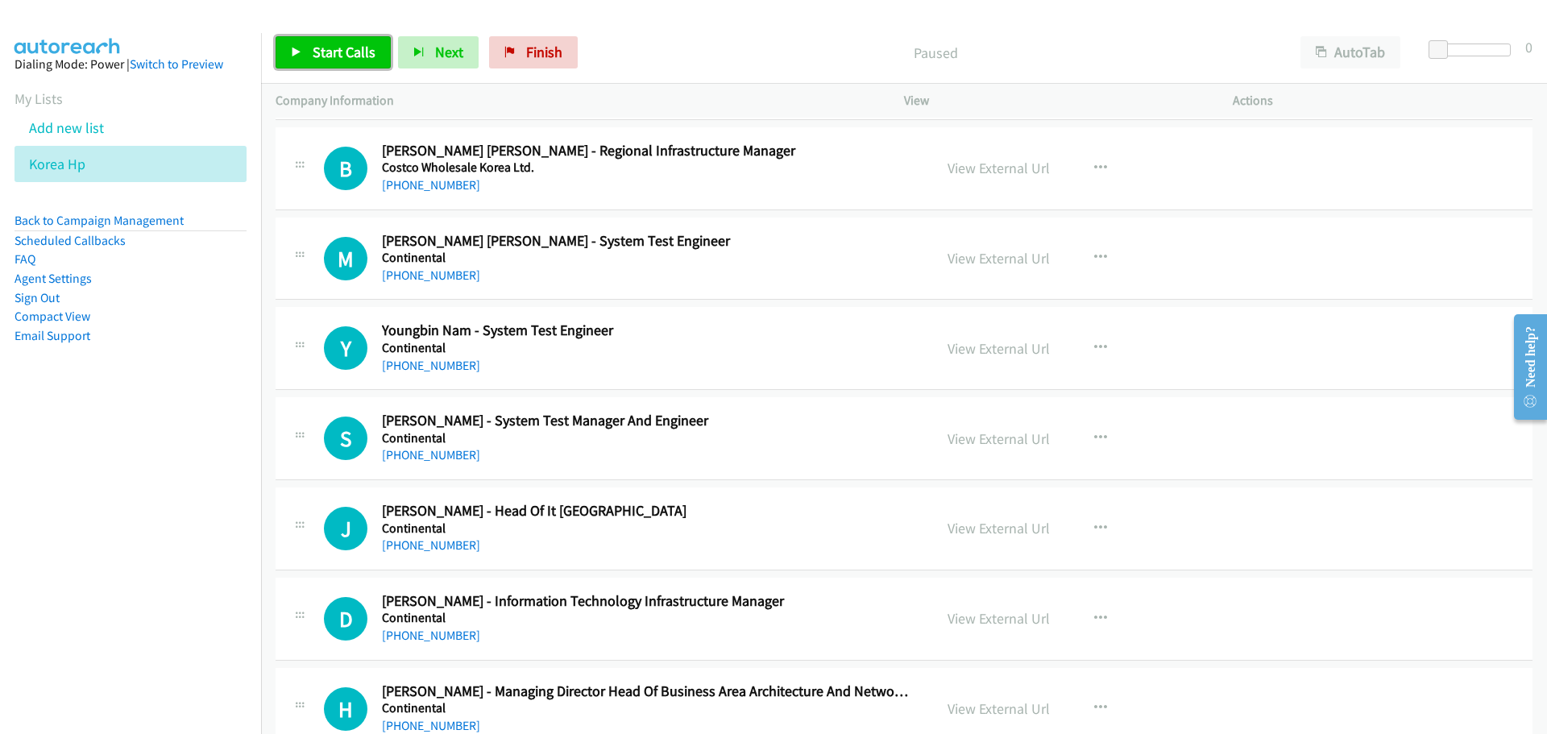
click at [324, 47] on span "Start Calls" at bounding box center [344, 52] width 63 height 19
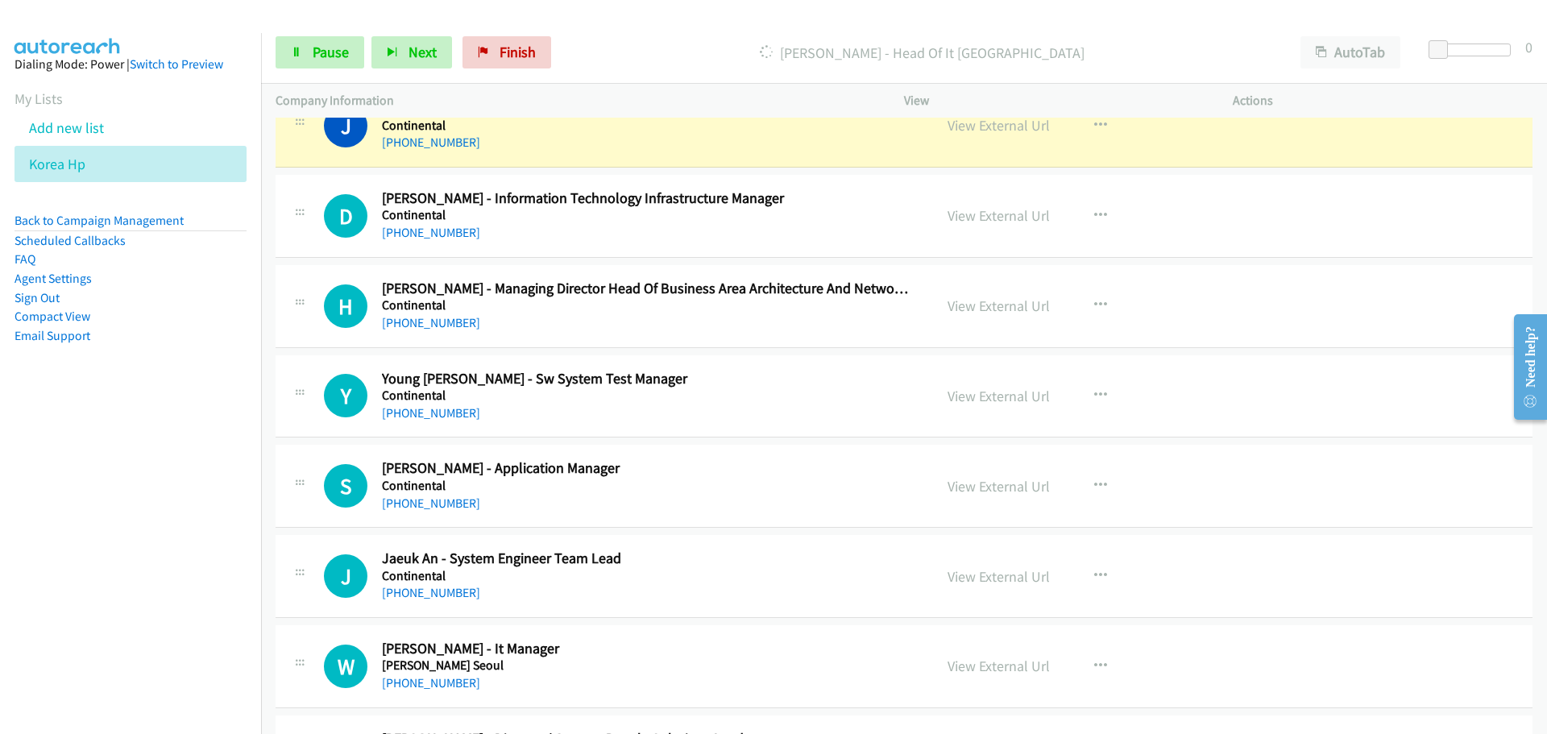
scroll to position [14098, 0]
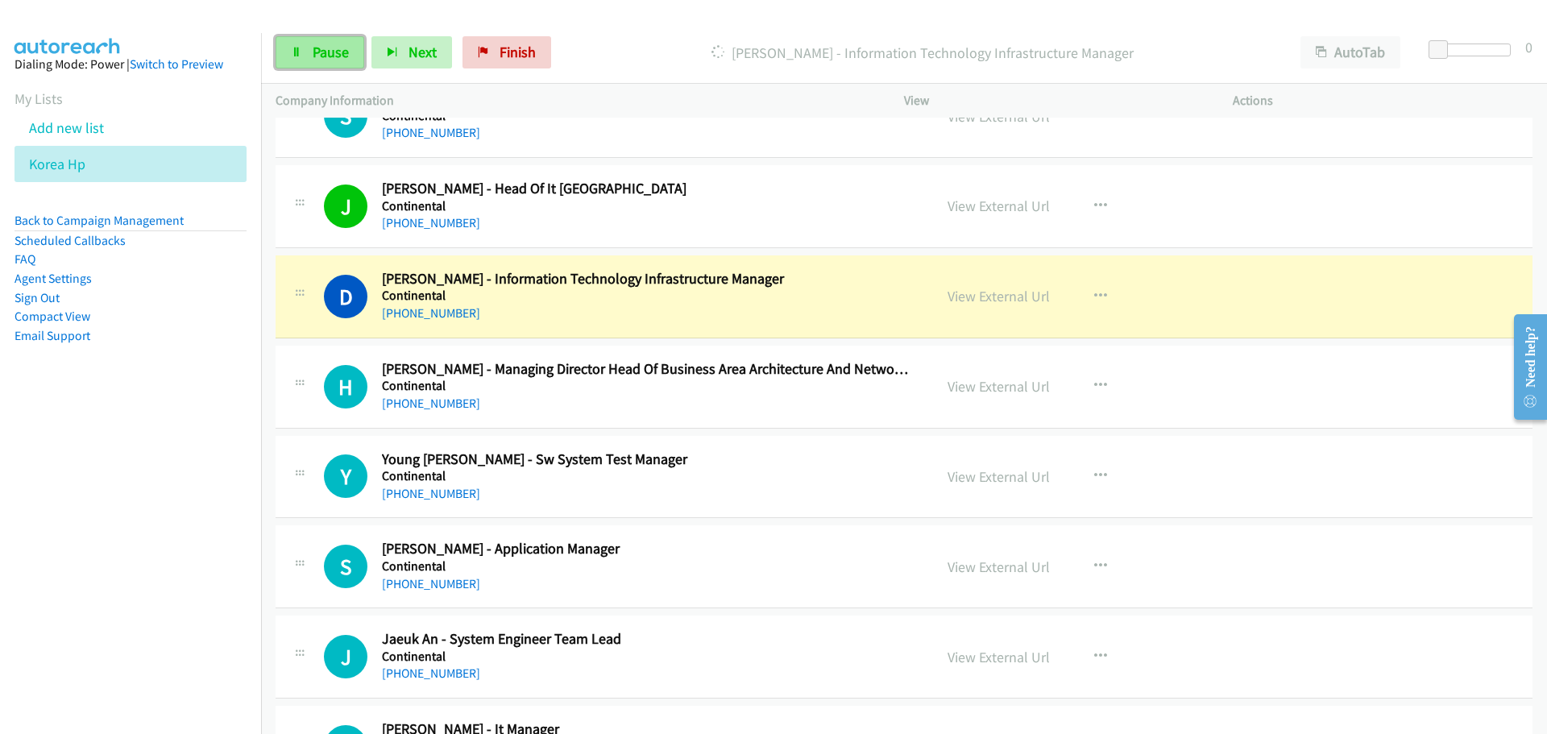
drag, startPoint x: 311, startPoint y: 53, endPoint x: 296, endPoint y: 55, distance: 14.6
click at [311, 53] on link "Pause" at bounding box center [320, 52] width 89 height 32
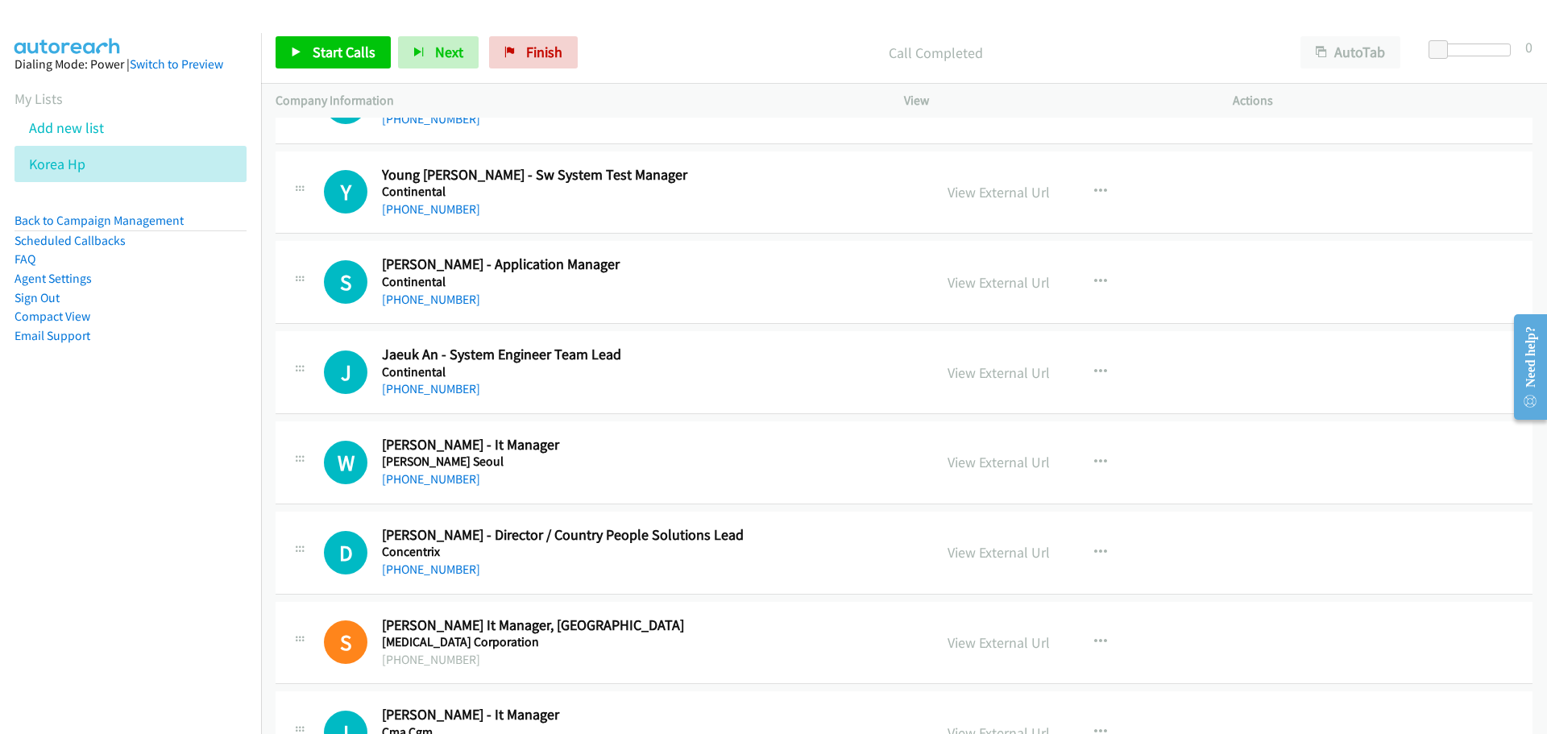
scroll to position [14420, 0]
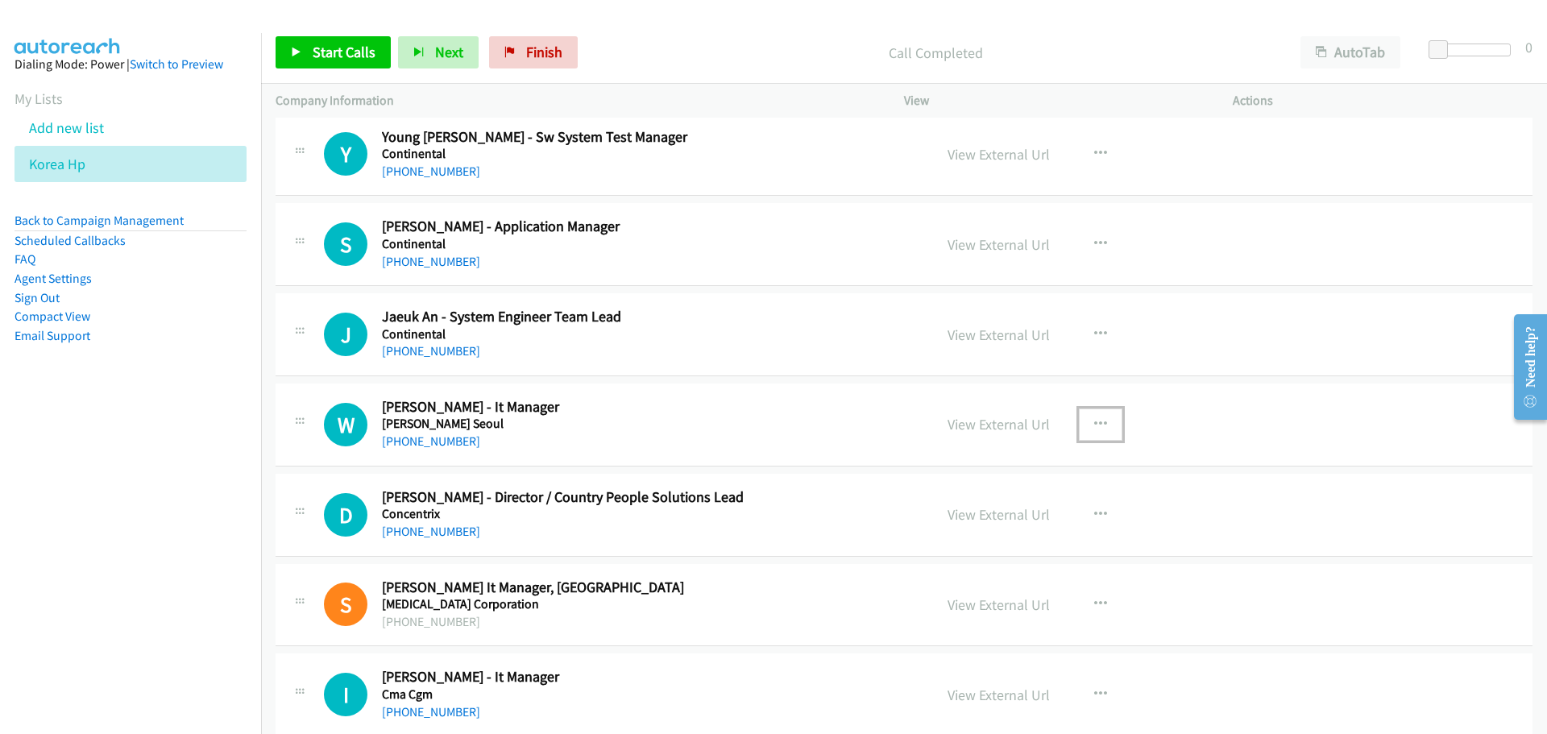
click at [1086, 420] on button "button" at bounding box center [1101, 424] width 44 height 32
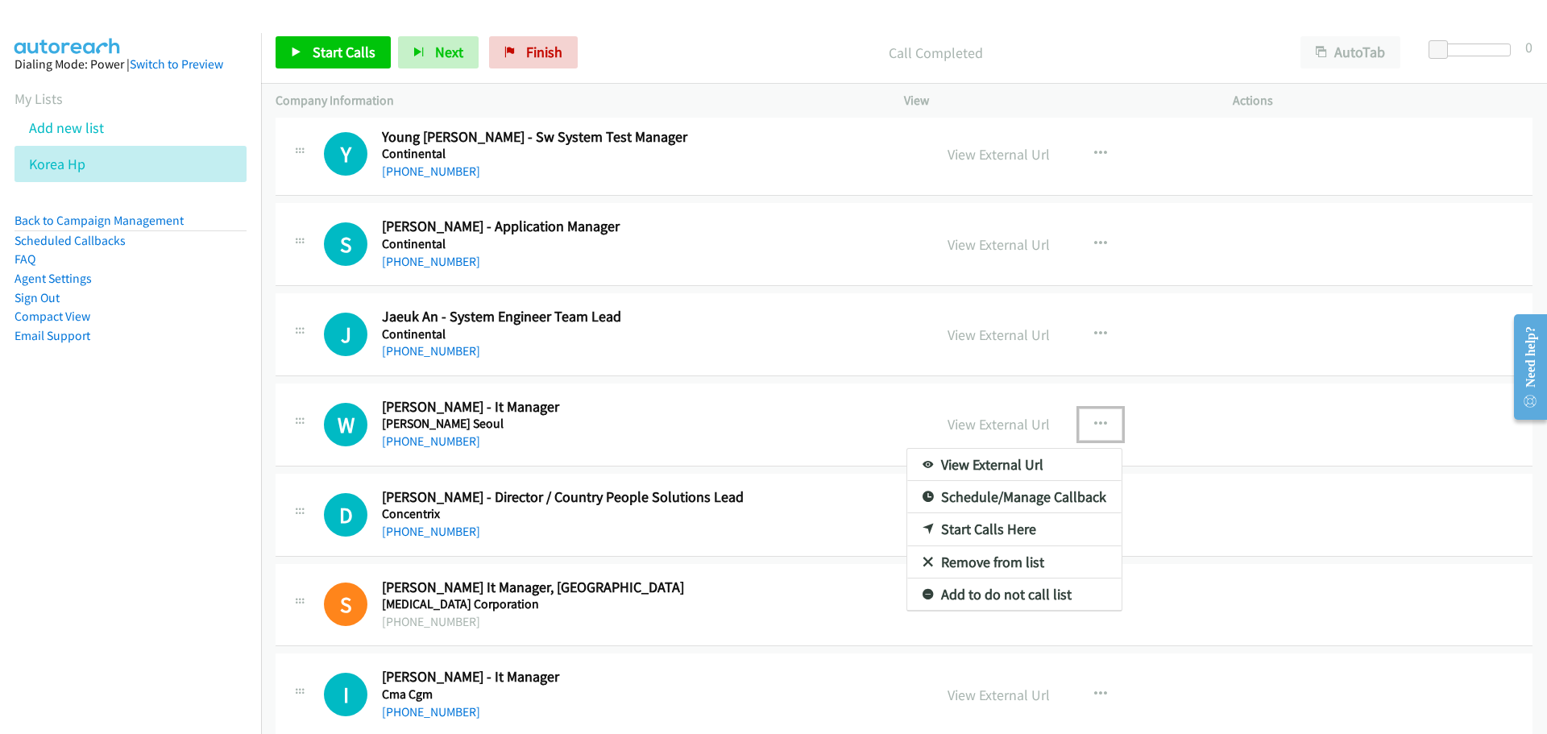
click at [963, 525] on link "Start Calls Here" at bounding box center [1014, 529] width 214 height 32
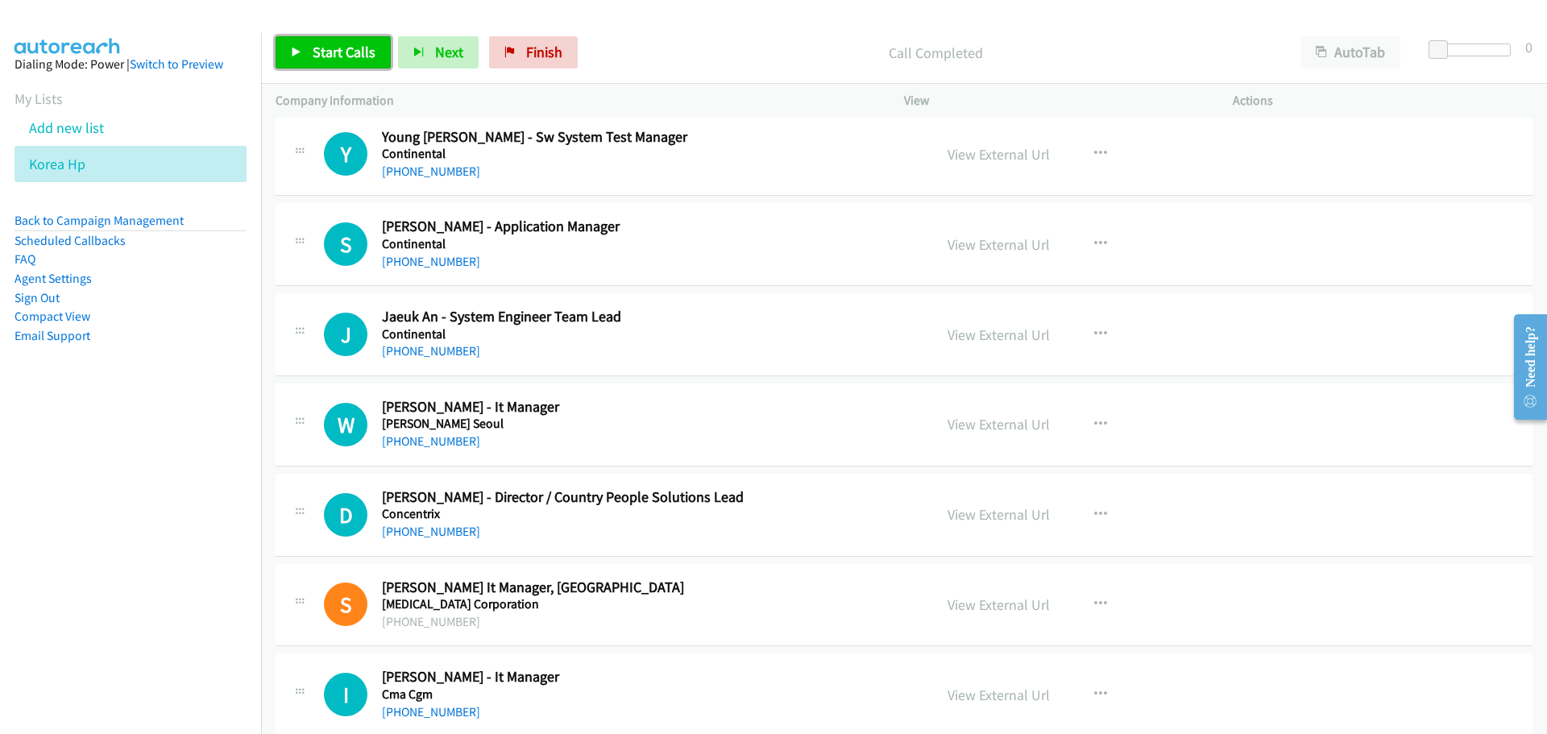
click at [309, 59] on link "Start Calls" at bounding box center [333, 52] width 115 height 32
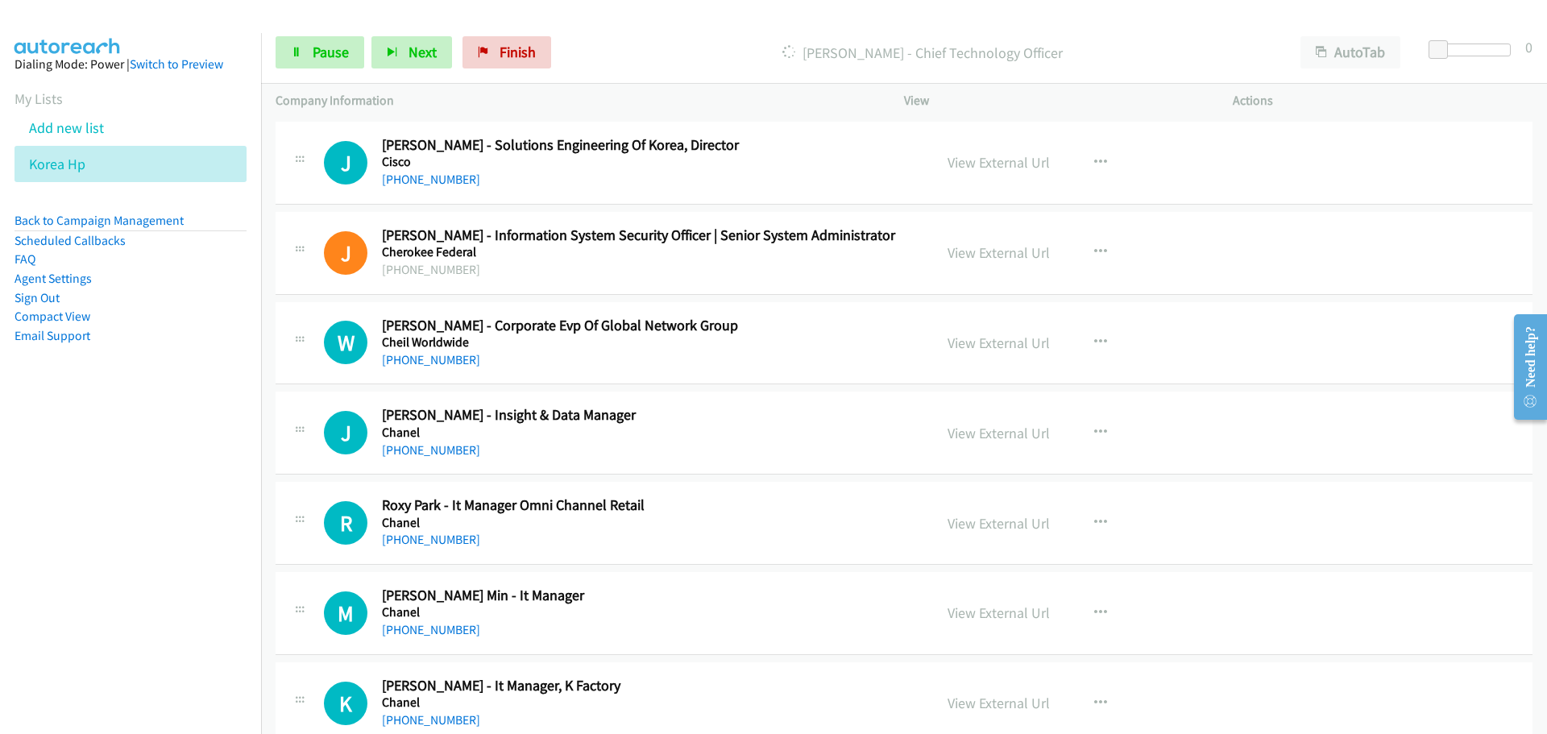
scroll to position [15709, 0]
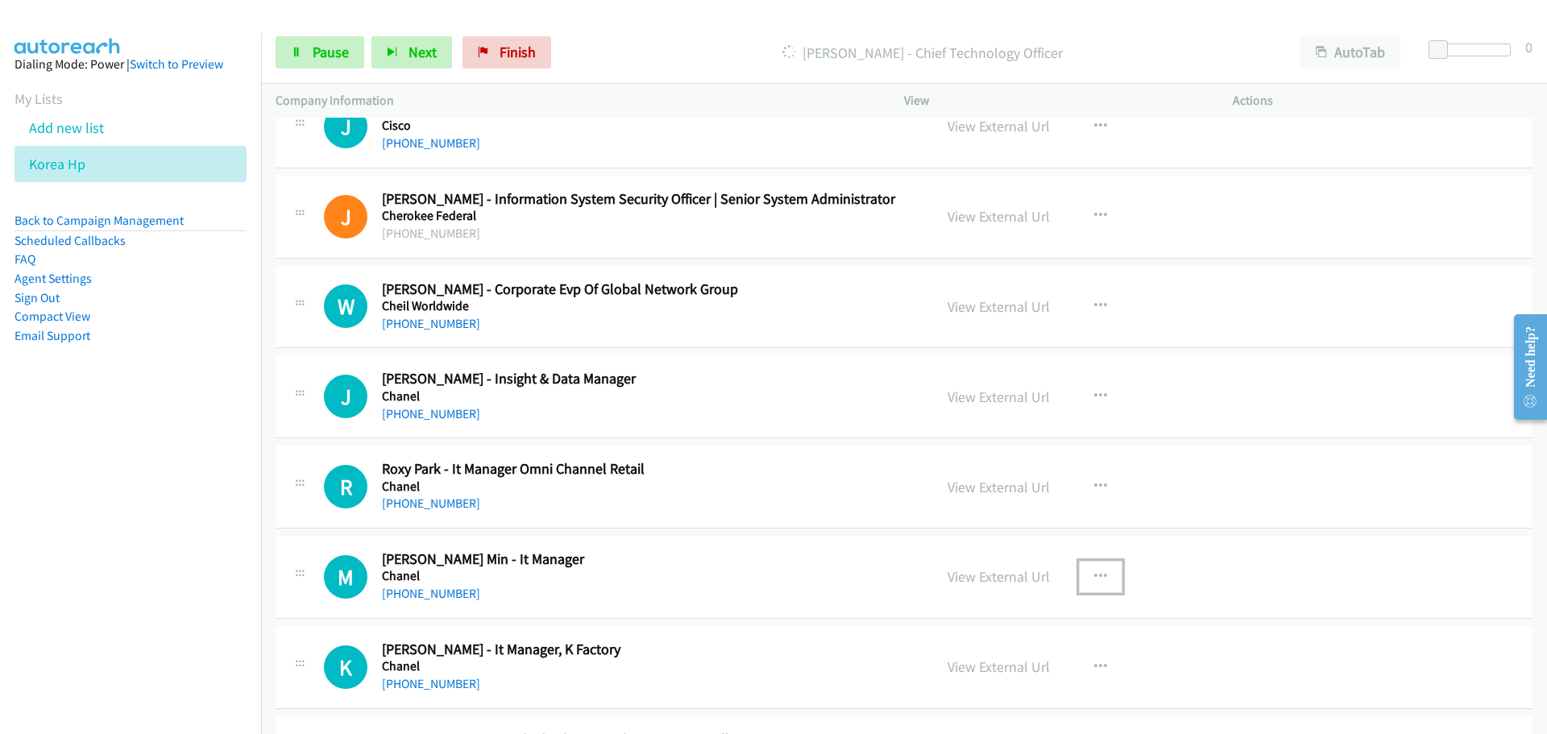
click at [1098, 575] on icon "button" at bounding box center [1100, 576] width 13 height 13
click at [980, 686] on link "Start Calls Here" at bounding box center [1014, 681] width 214 height 32
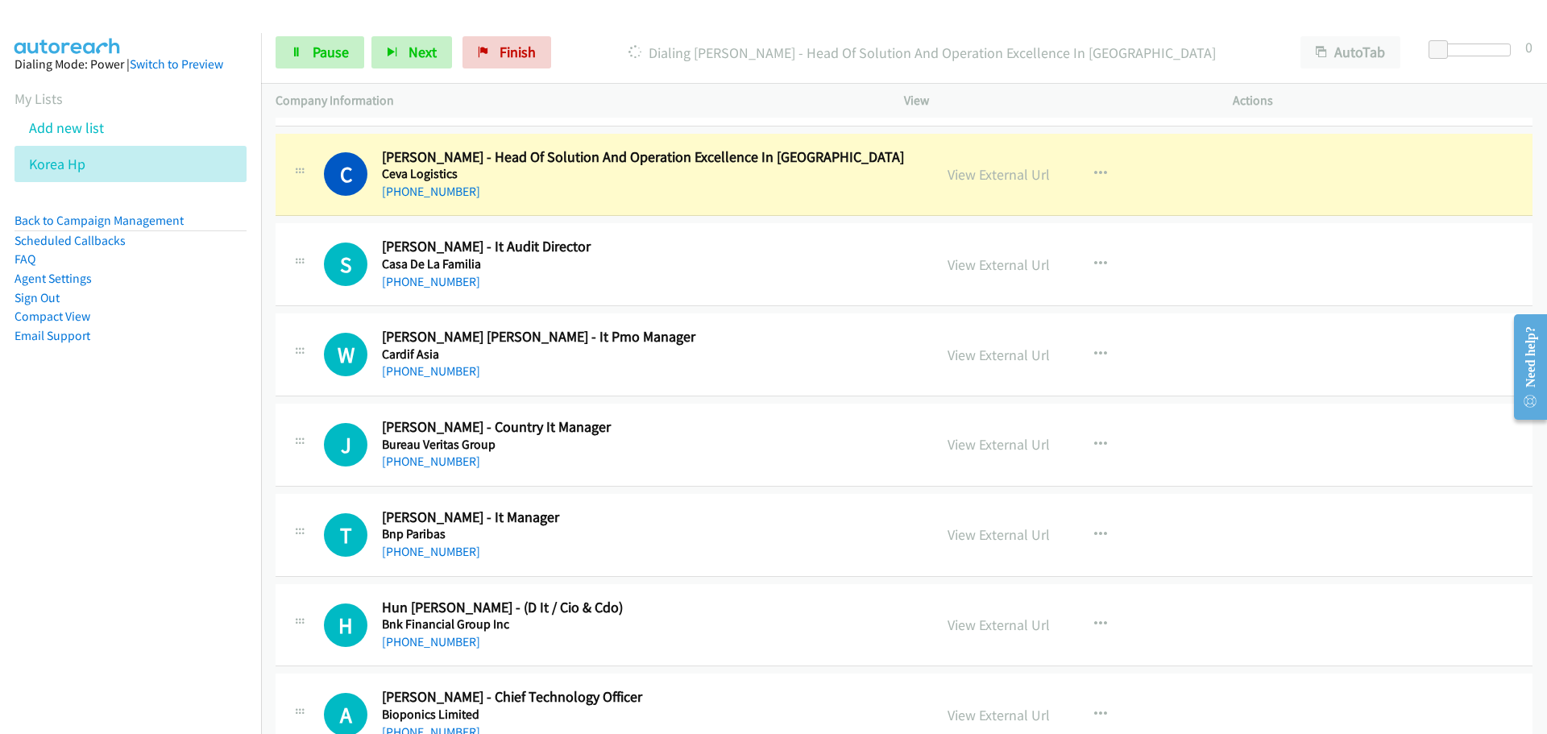
scroll to position [16273, 0]
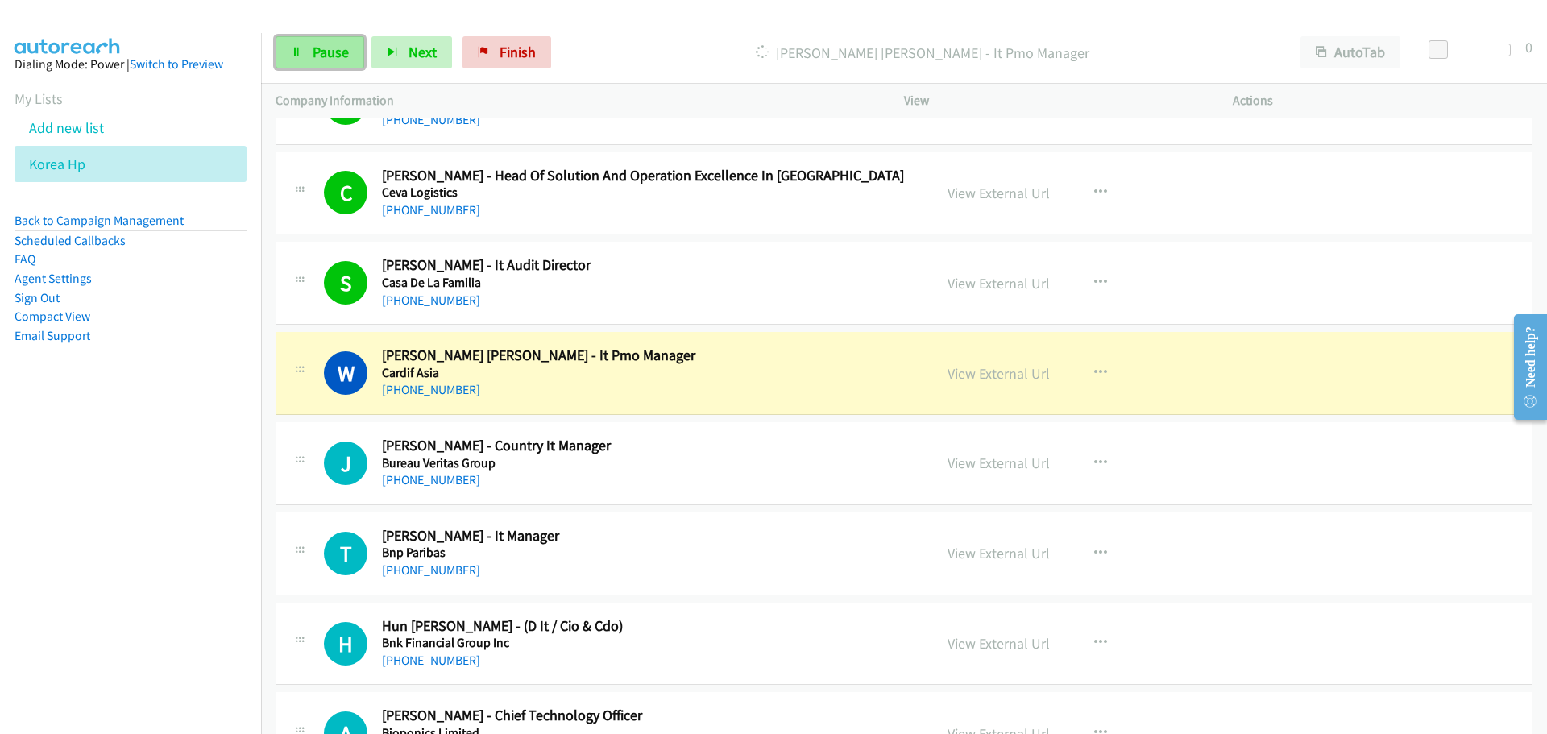
click at [311, 51] on link "Pause" at bounding box center [320, 52] width 89 height 32
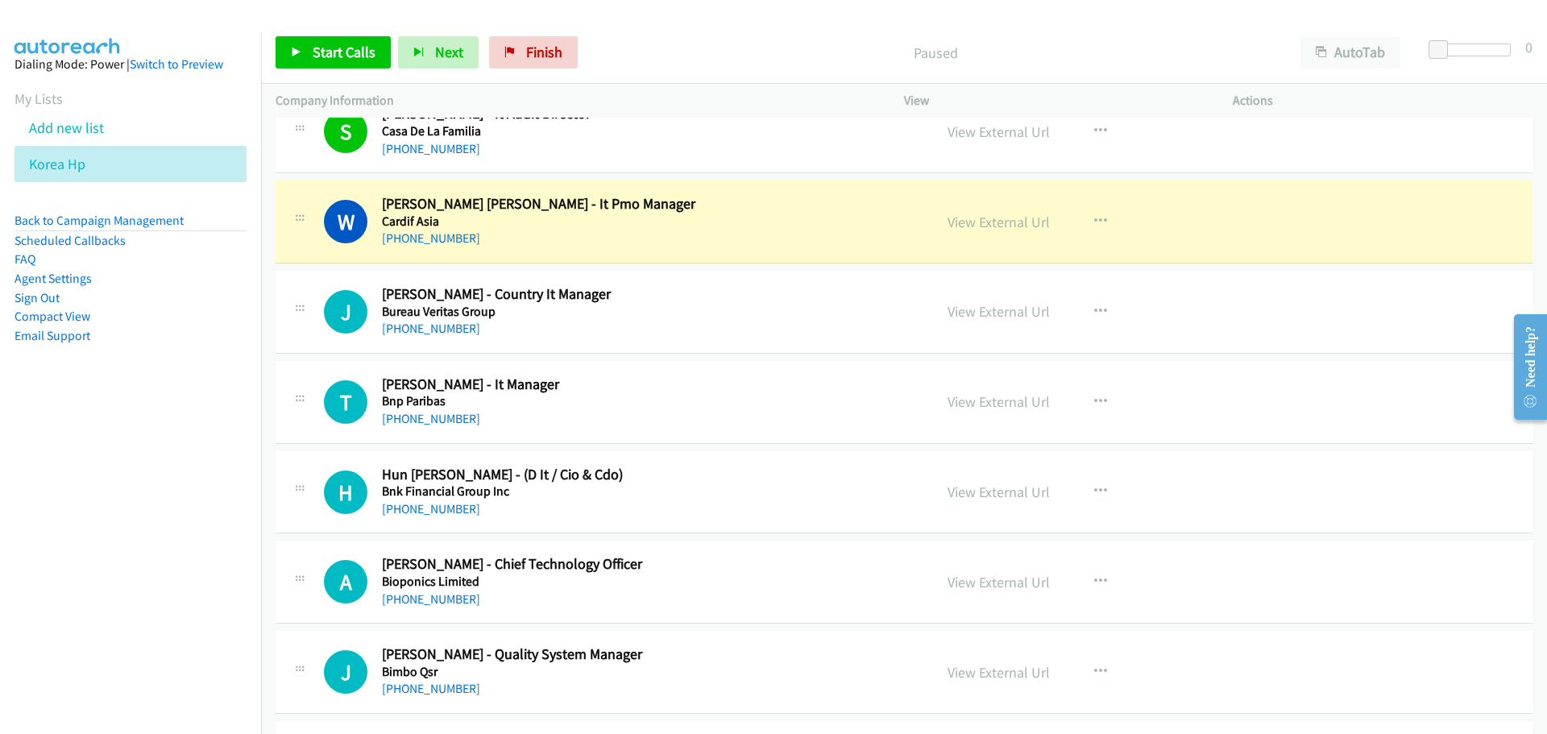
scroll to position [16434, 0]
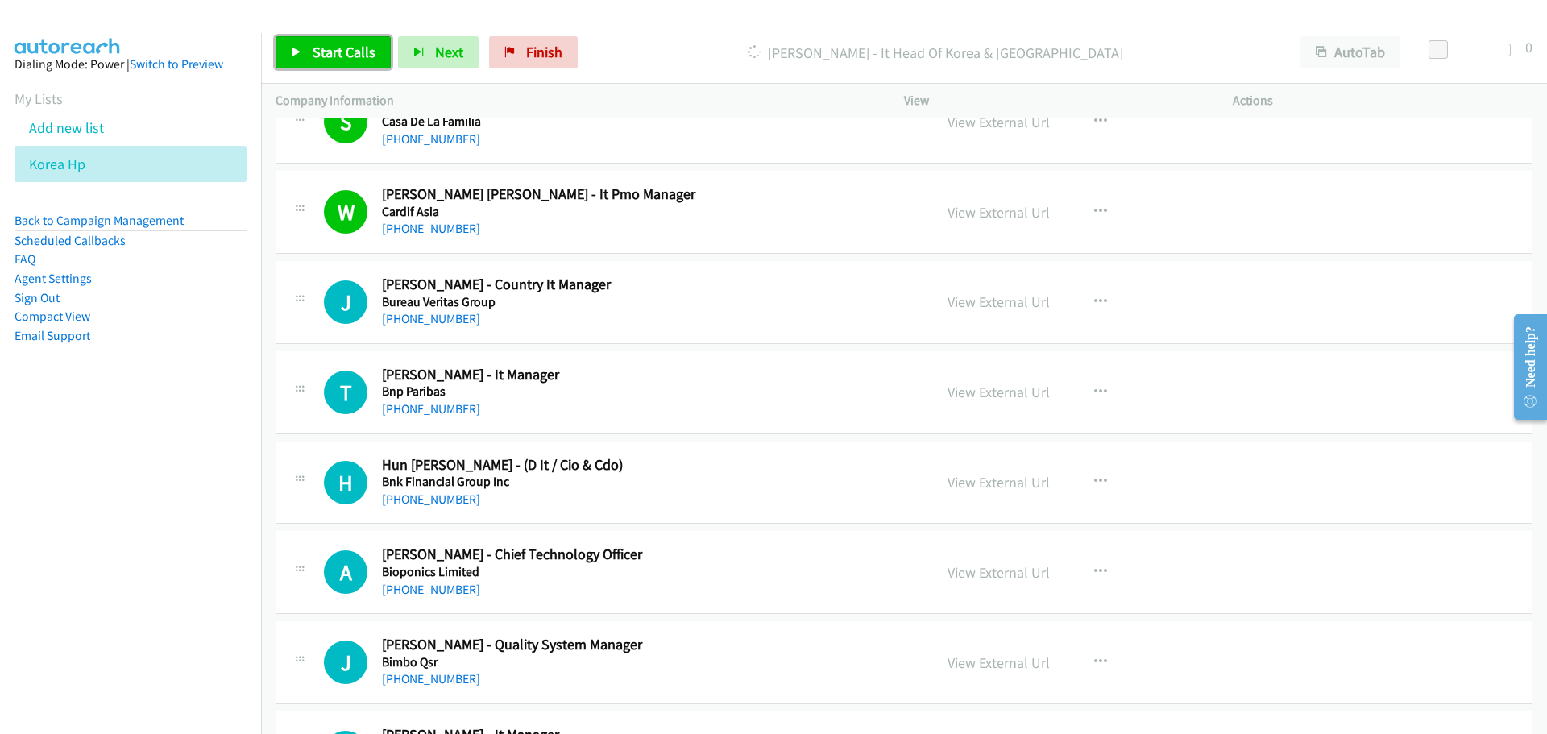
click at [350, 56] on span "Start Calls" at bounding box center [344, 52] width 63 height 19
click at [290, 54] on link "Pause" at bounding box center [320, 52] width 89 height 32
click at [1100, 304] on icon "button" at bounding box center [1100, 302] width 13 height 13
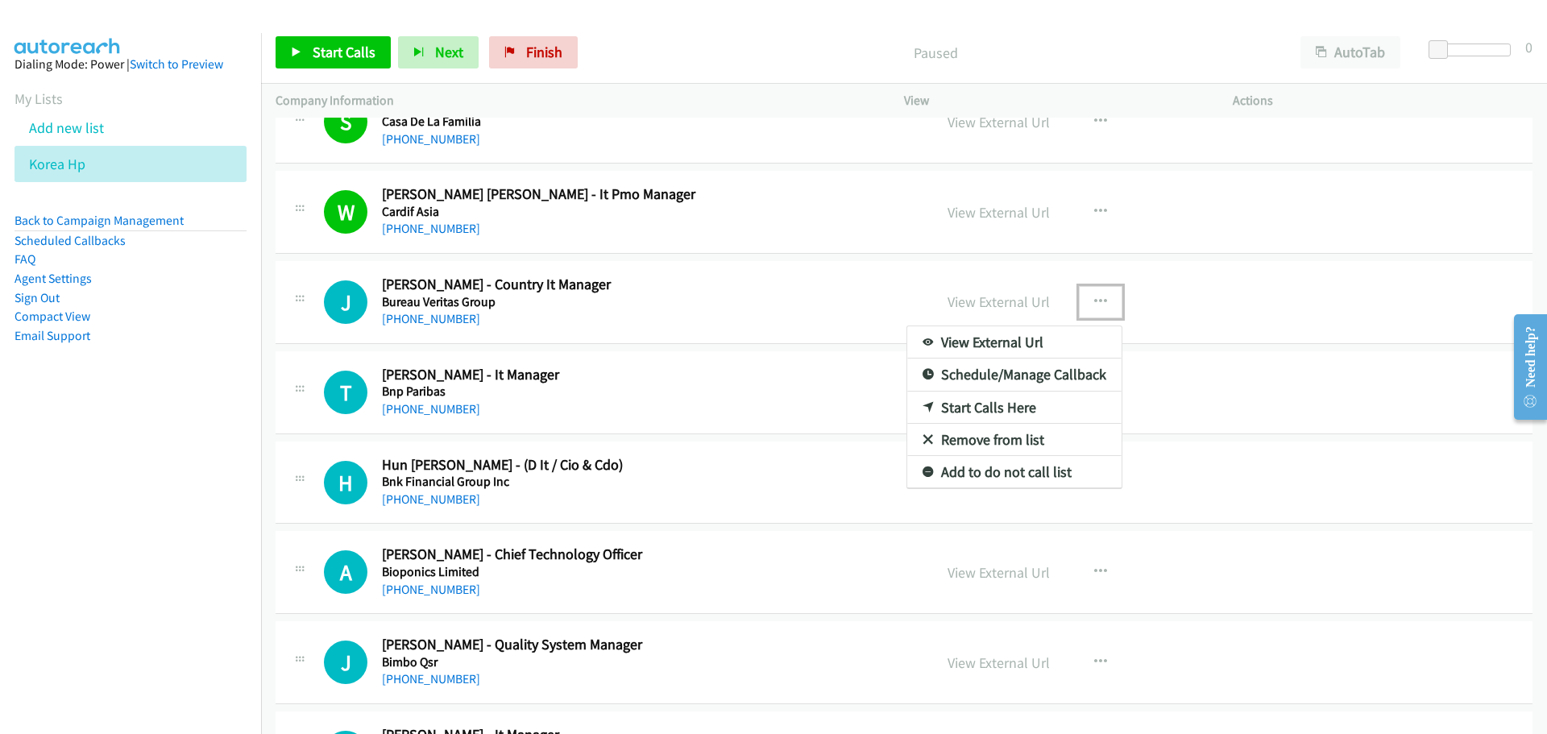
click at [982, 411] on link "Start Calls Here" at bounding box center [1014, 408] width 214 height 32
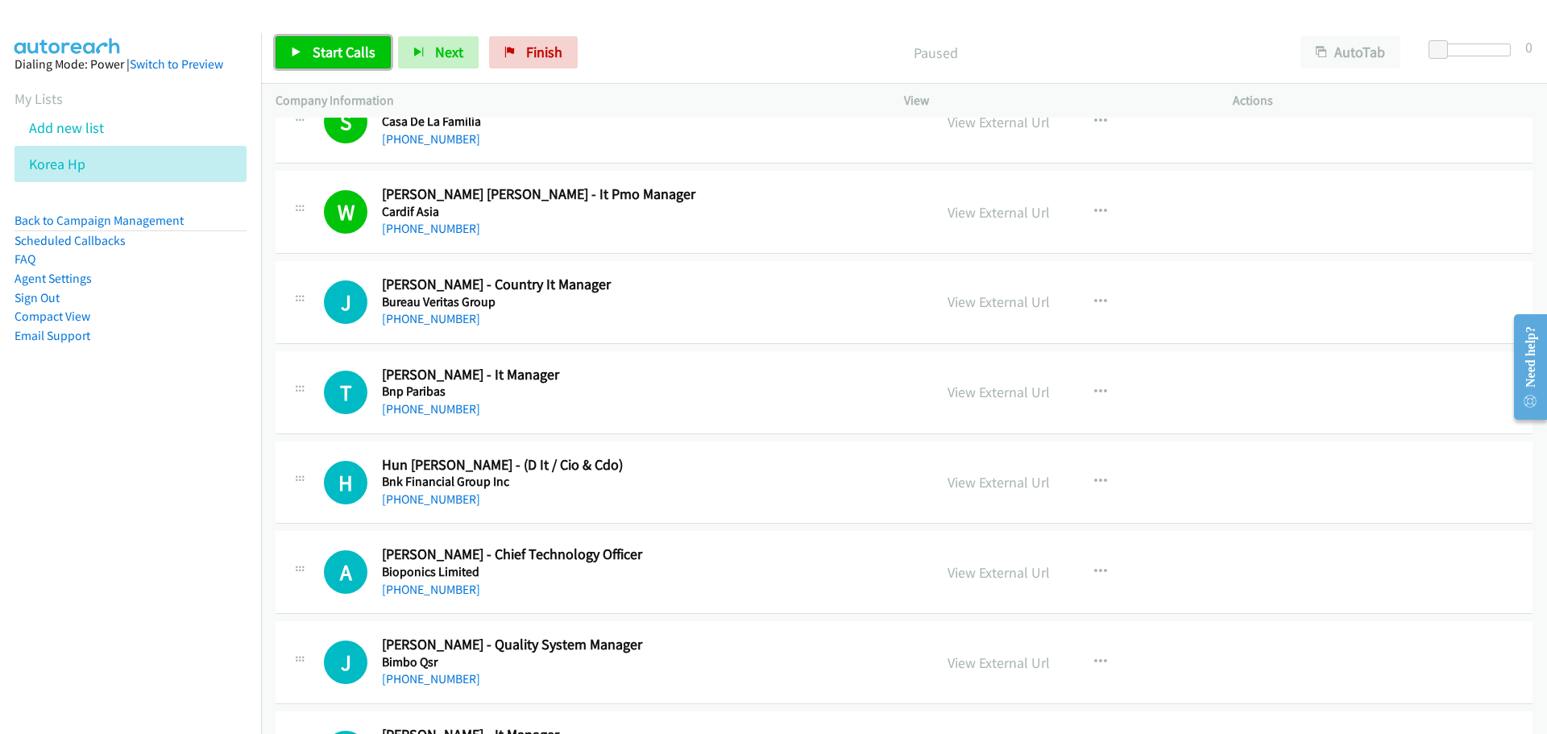
click at [319, 46] on span "Start Calls" at bounding box center [344, 52] width 63 height 19
click at [339, 54] on span "Pause" at bounding box center [331, 52] width 36 height 19
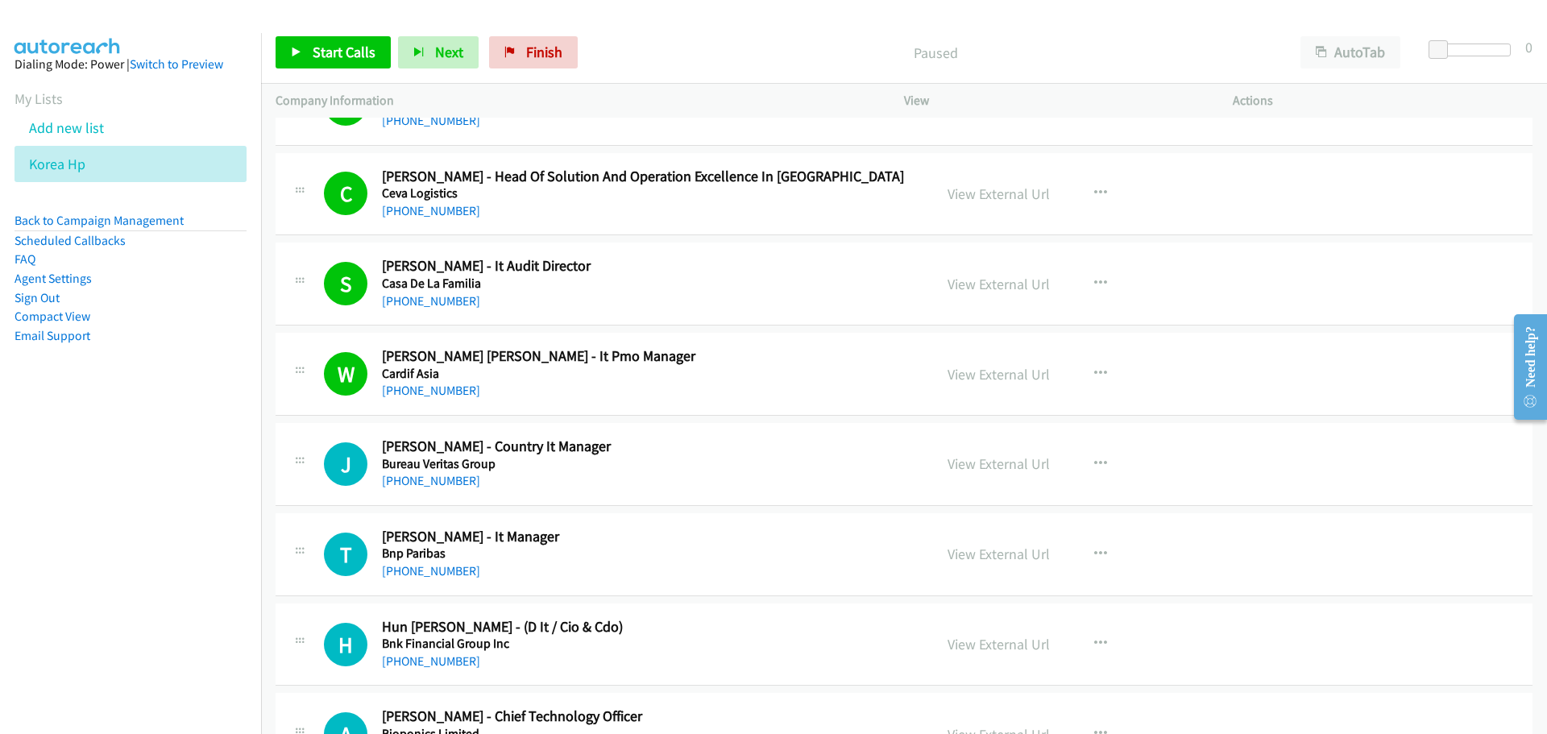
scroll to position [16273, 0]
click at [1096, 462] on icon "button" at bounding box center [1100, 463] width 13 height 13
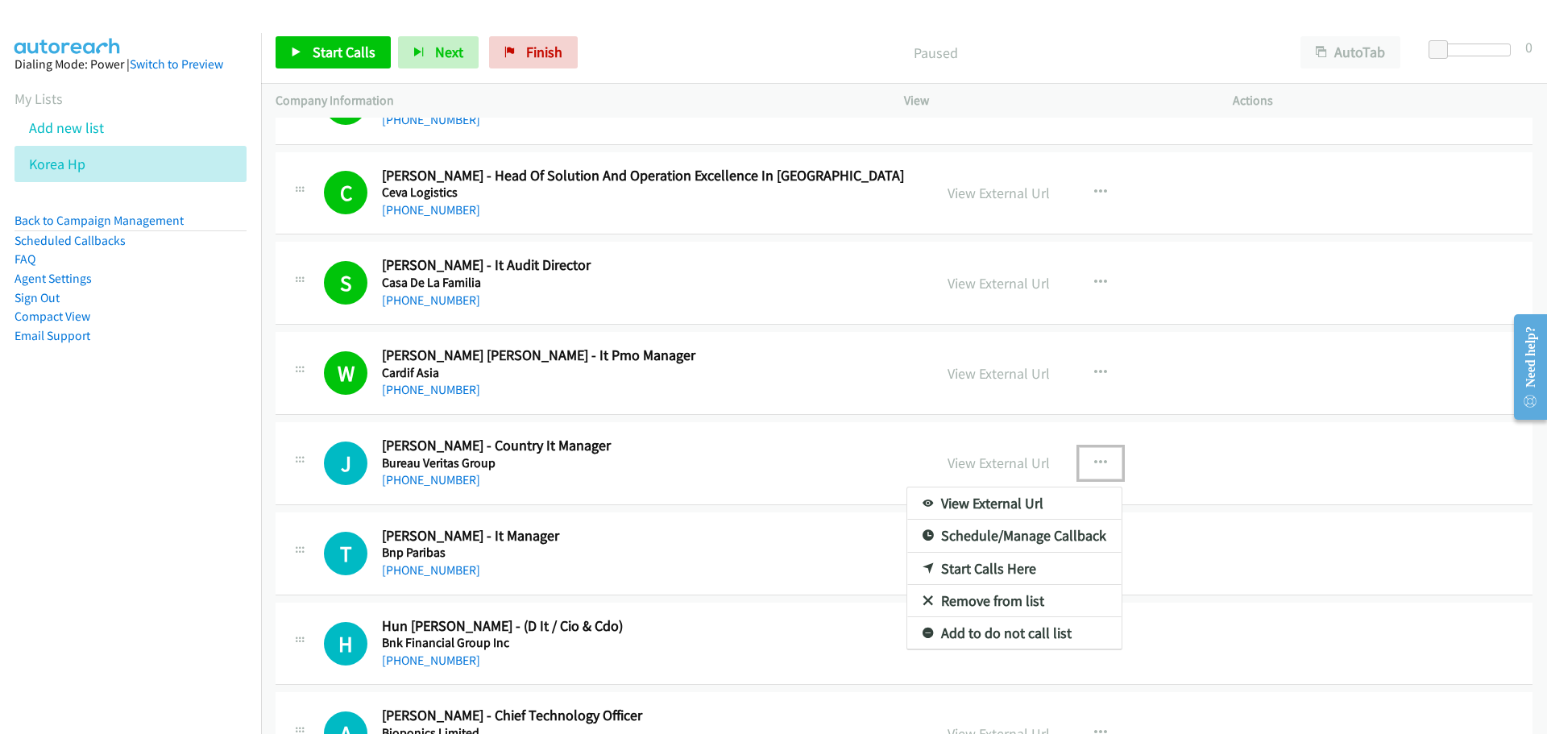
click at [961, 570] on link "Start Calls Here" at bounding box center [1014, 569] width 214 height 32
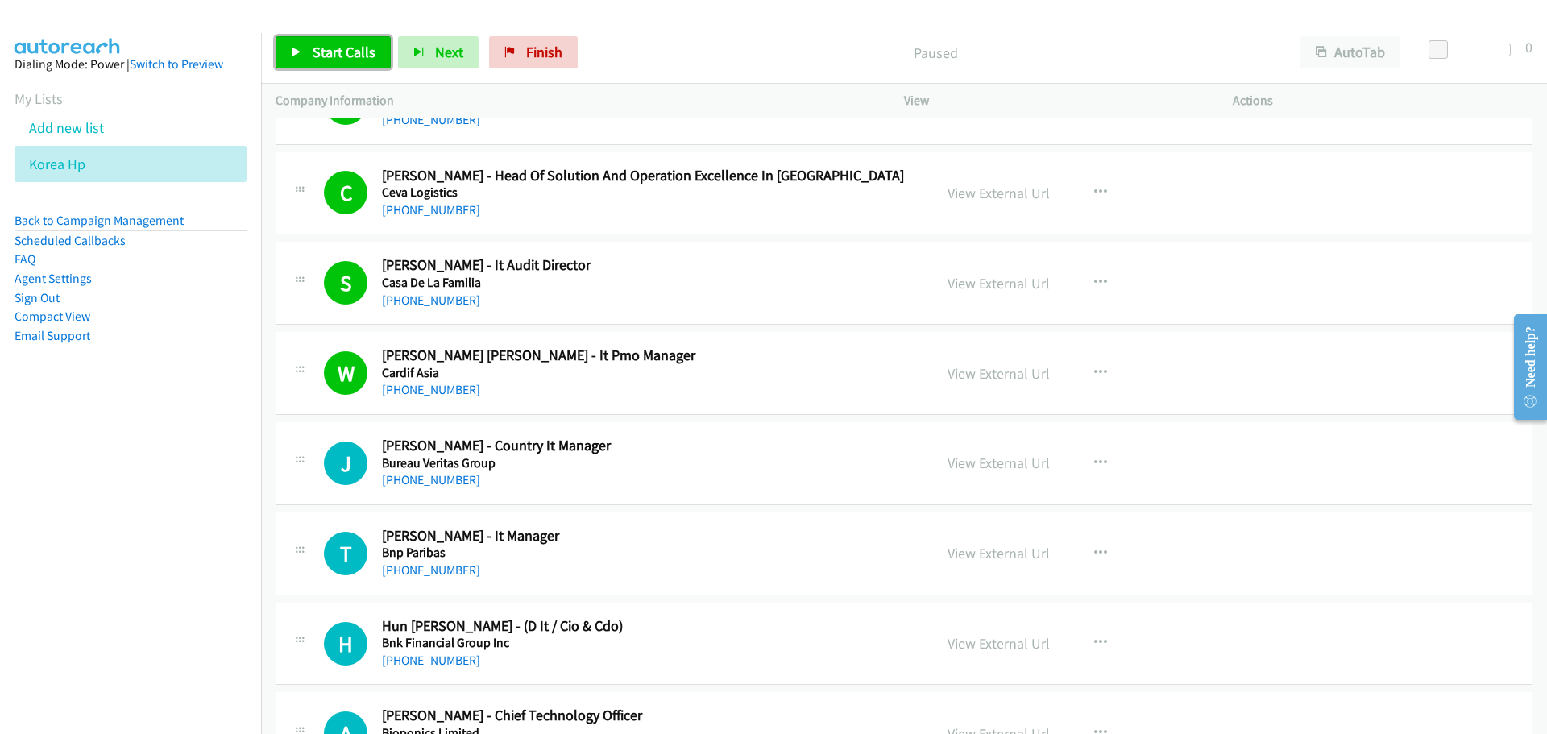
click at [341, 61] on link "Start Calls" at bounding box center [333, 52] width 115 height 32
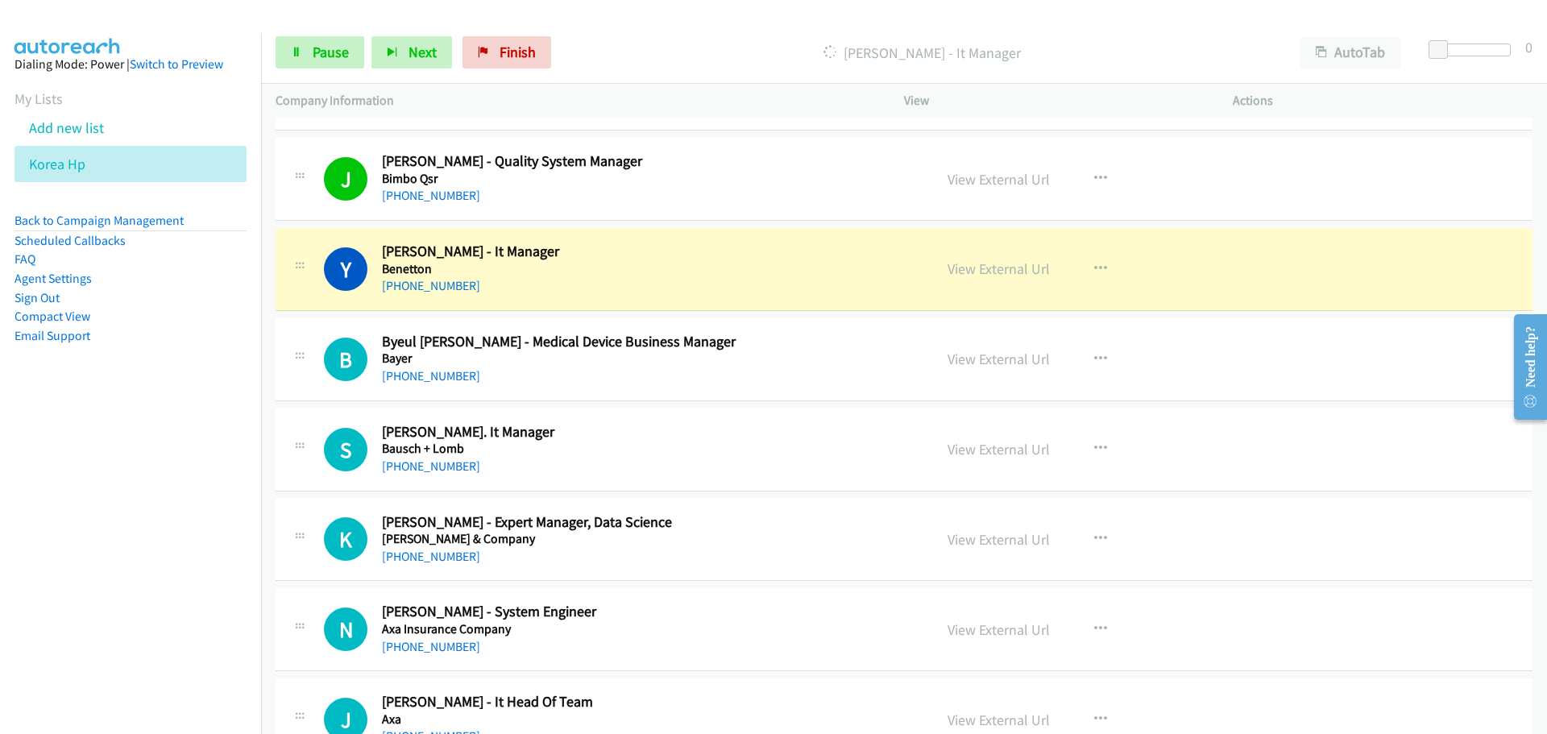
scroll to position [16998, 0]
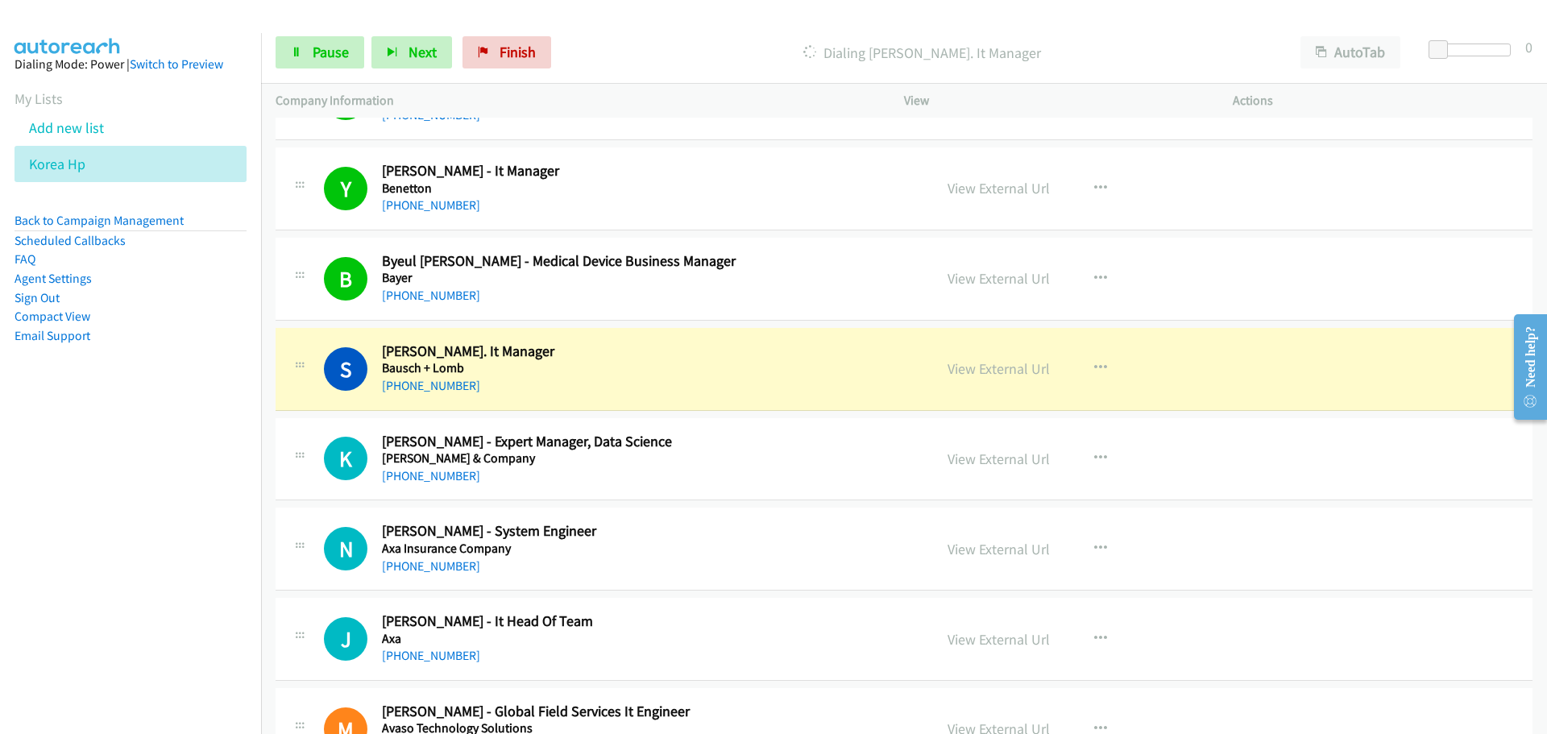
click at [325, 79] on div "Start Calls Pause Next Finish Dialing Su Jung Moon - Sr. It Manager AutoTab Aut…" at bounding box center [904, 53] width 1286 height 62
click at [316, 67] on link "Pause" at bounding box center [320, 52] width 89 height 32
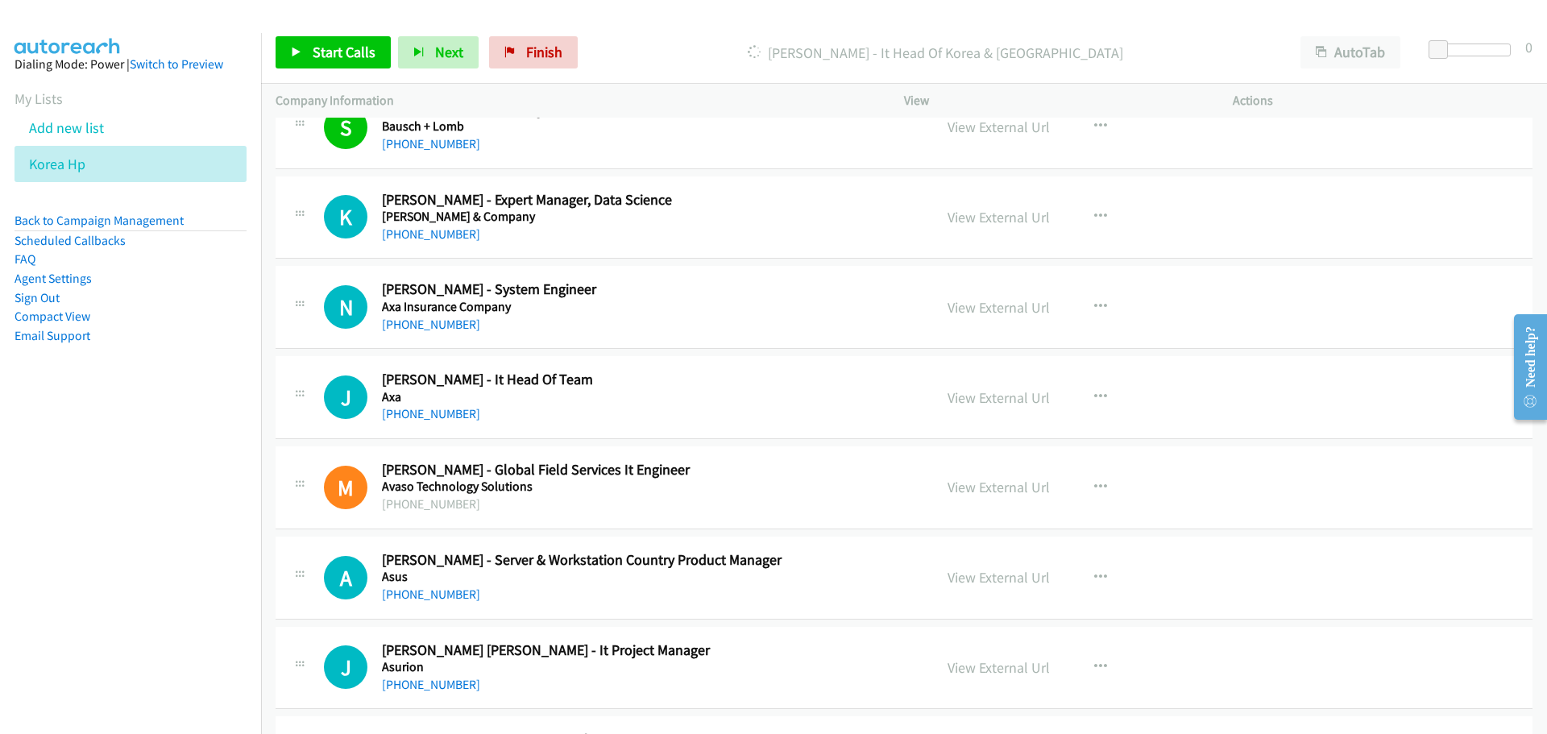
scroll to position [17320, 0]
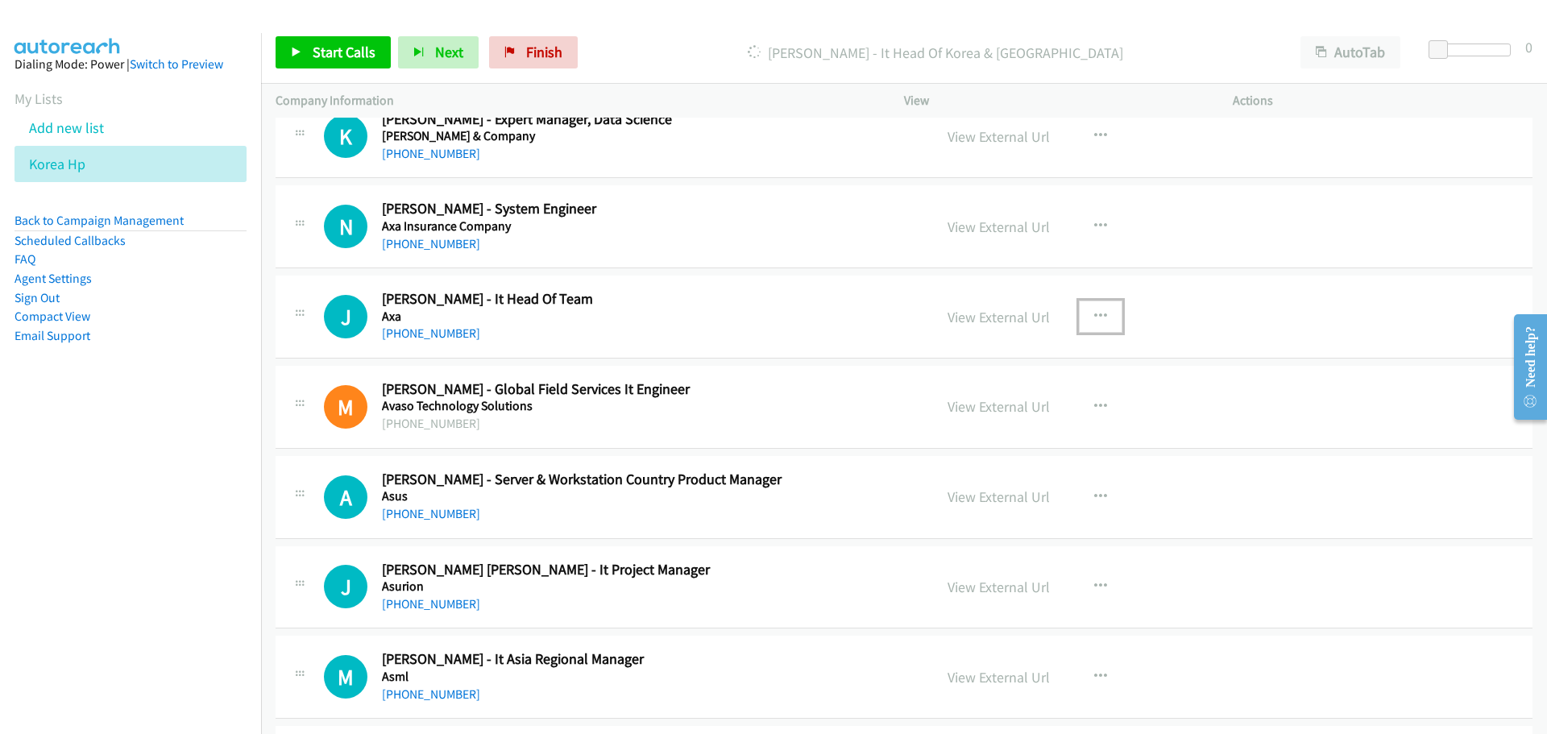
click at [1095, 318] on icon "button" at bounding box center [1100, 316] width 13 height 13
click at [963, 425] on link "Start Calls Here" at bounding box center [1014, 422] width 214 height 32
click at [298, 48] on icon at bounding box center [296, 53] width 11 height 11
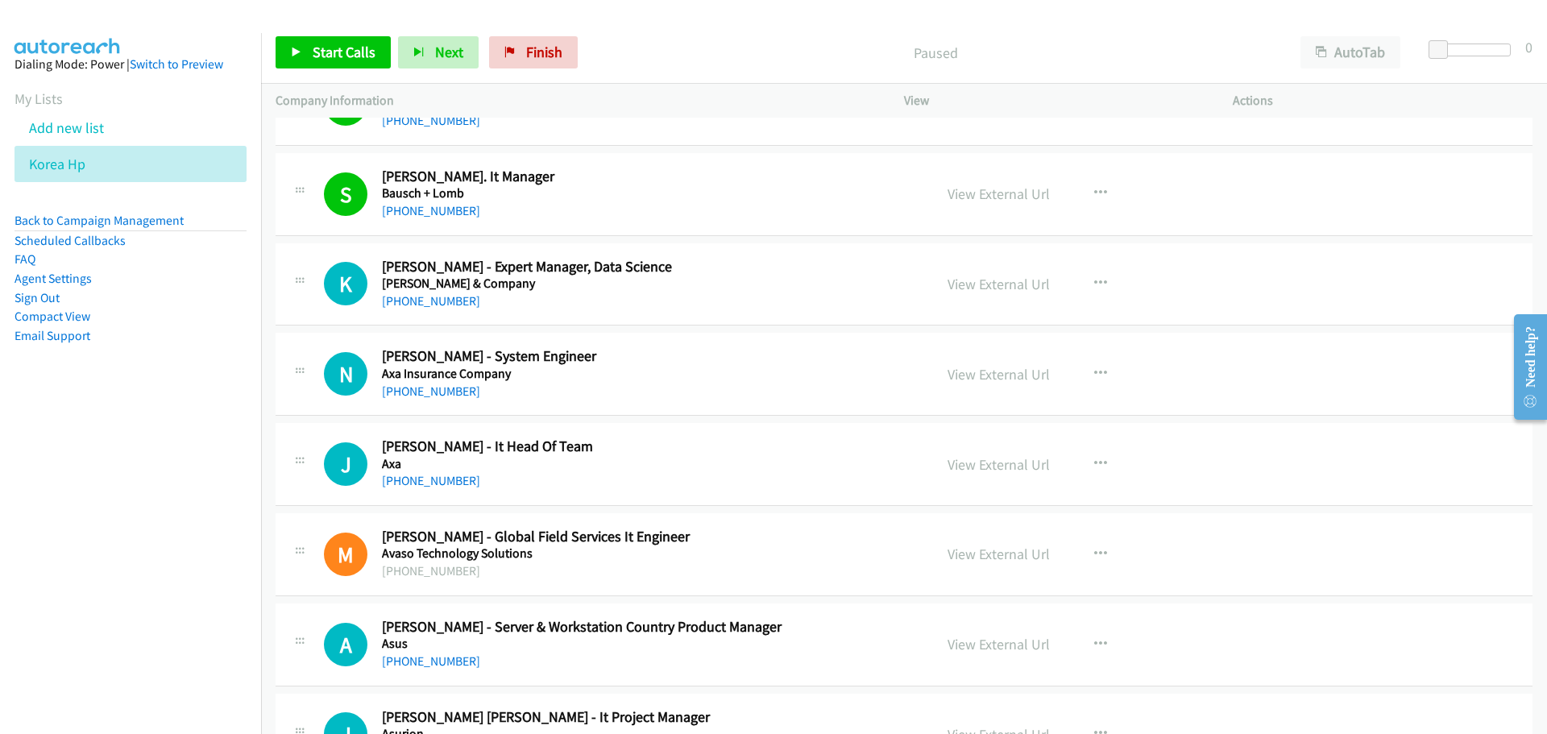
scroll to position [17159, 0]
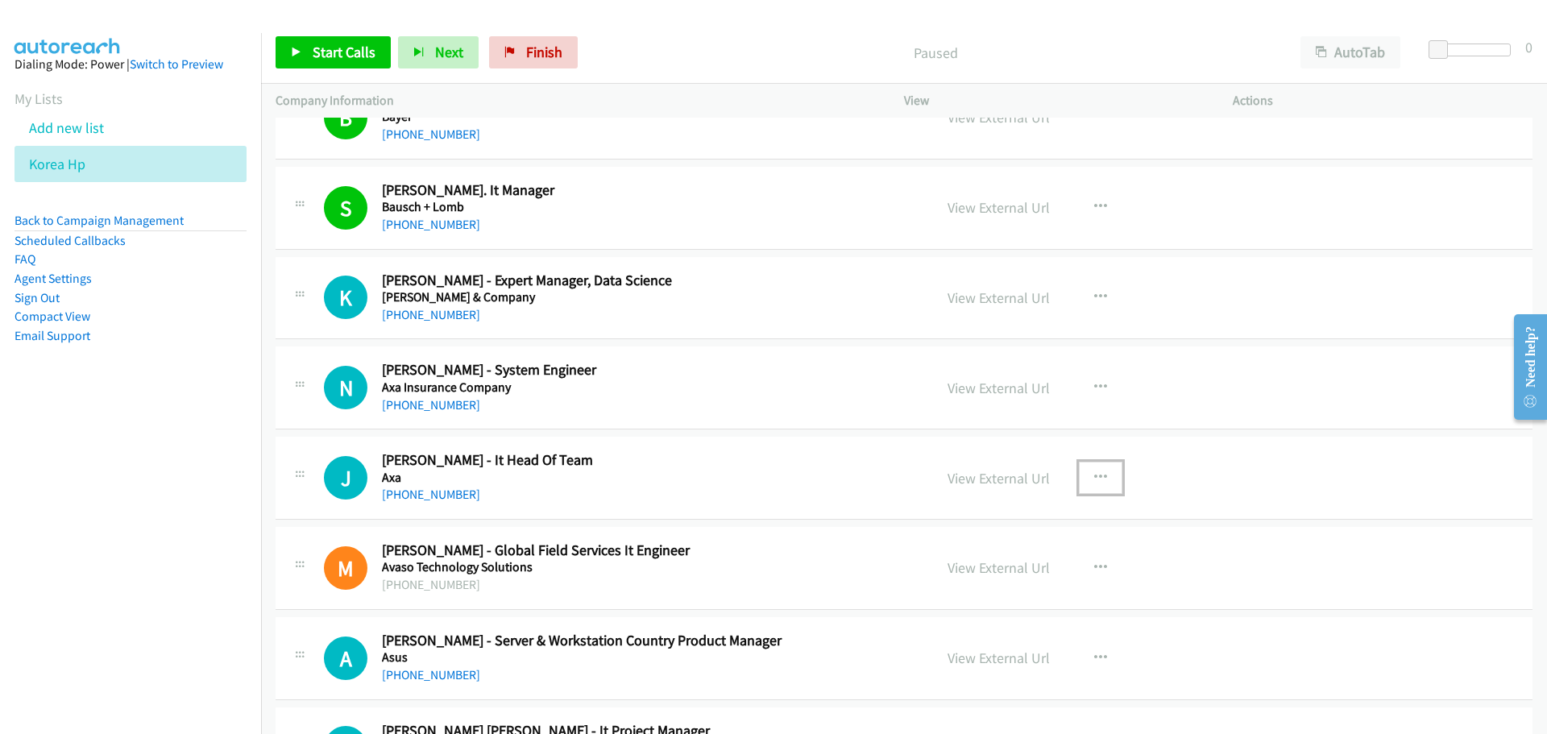
click at [1104, 481] on button "button" at bounding box center [1101, 478] width 44 height 32
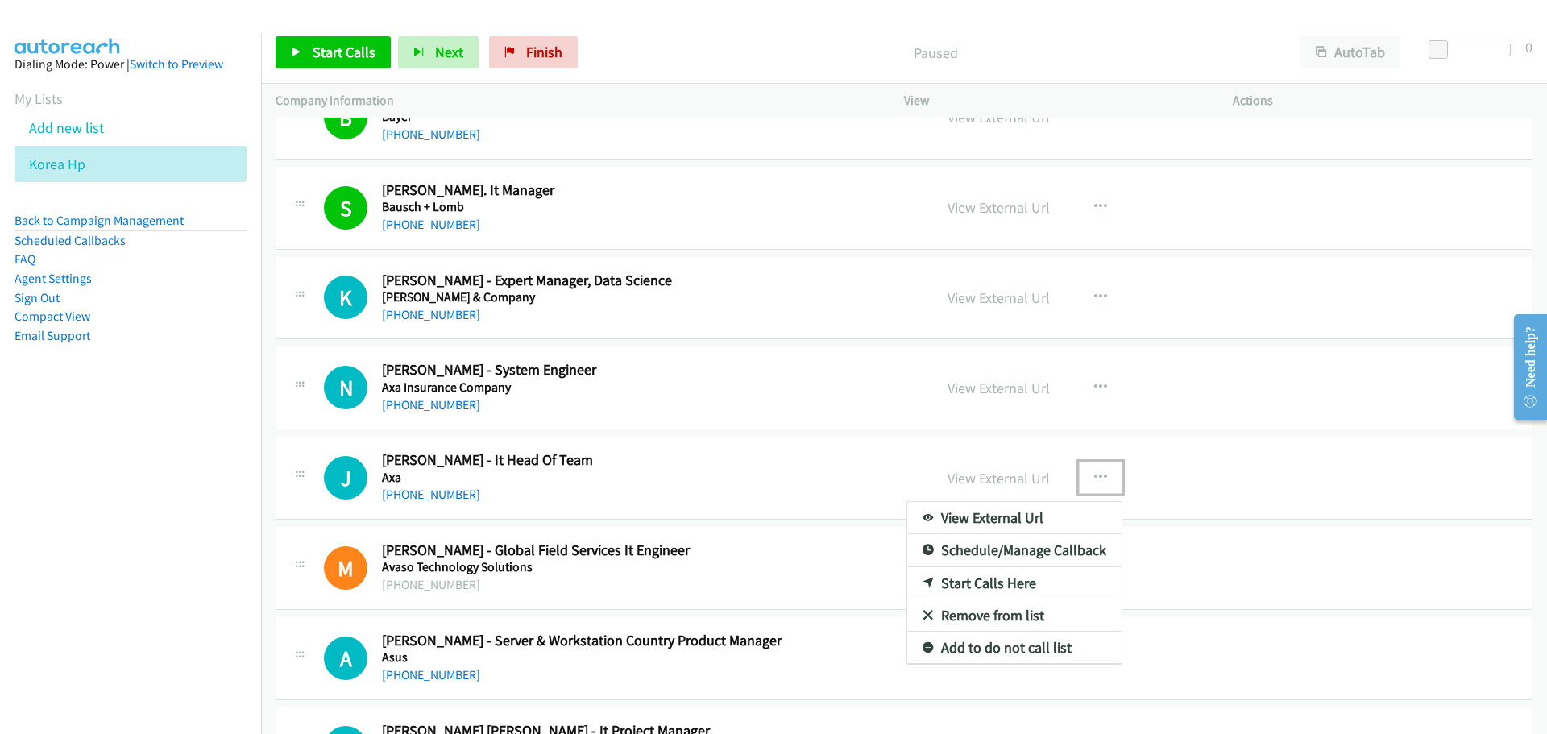
click at [1021, 582] on link "Start Calls Here" at bounding box center [1014, 583] width 214 height 32
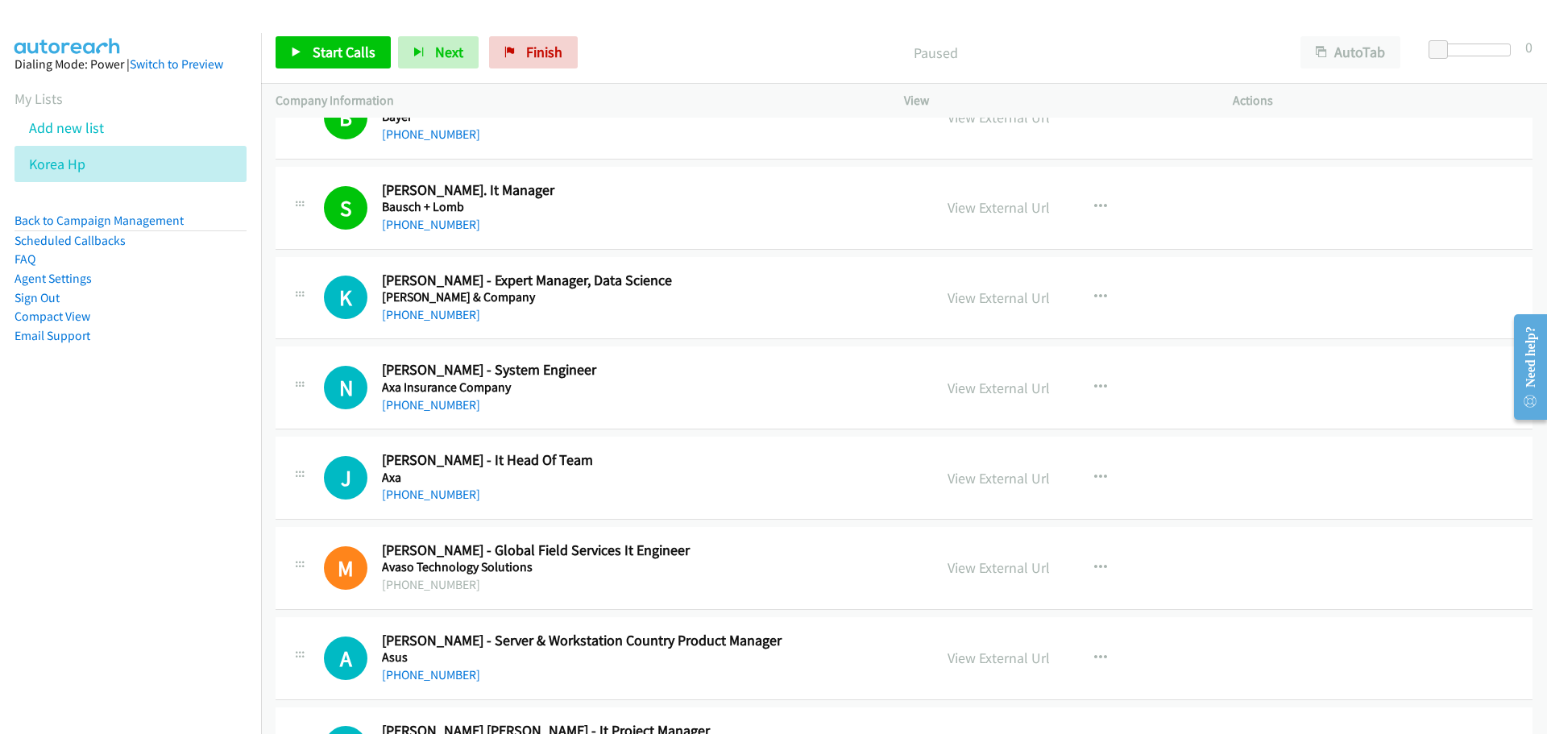
click at [340, 32] on div "Start Calls Pause Next Finish Paused AutoTab AutoTab 0" at bounding box center [904, 53] width 1286 height 62
click at [338, 63] on link "Start Calls" at bounding box center [333, 52] width 115 height 32
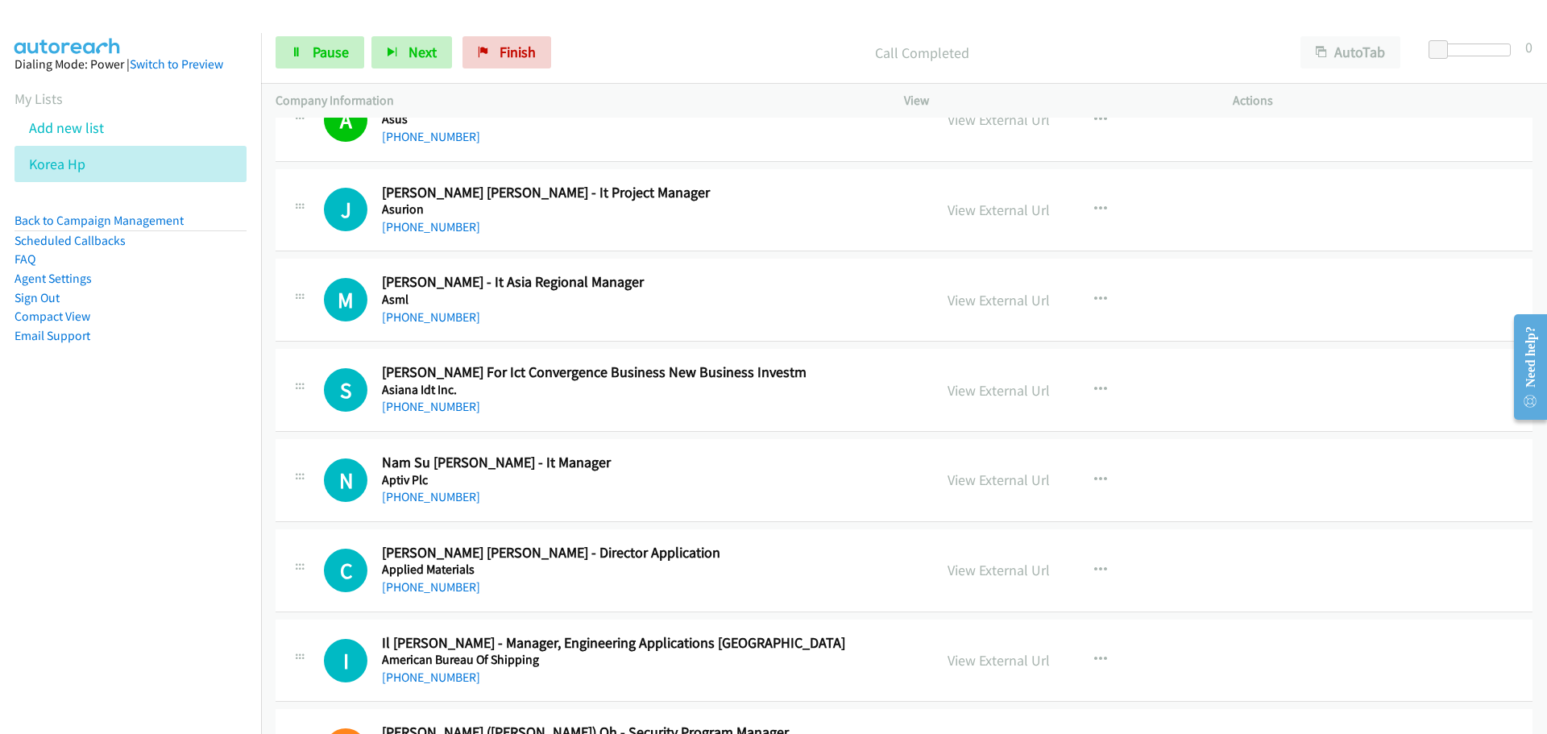
scroll to position [17723, 0]
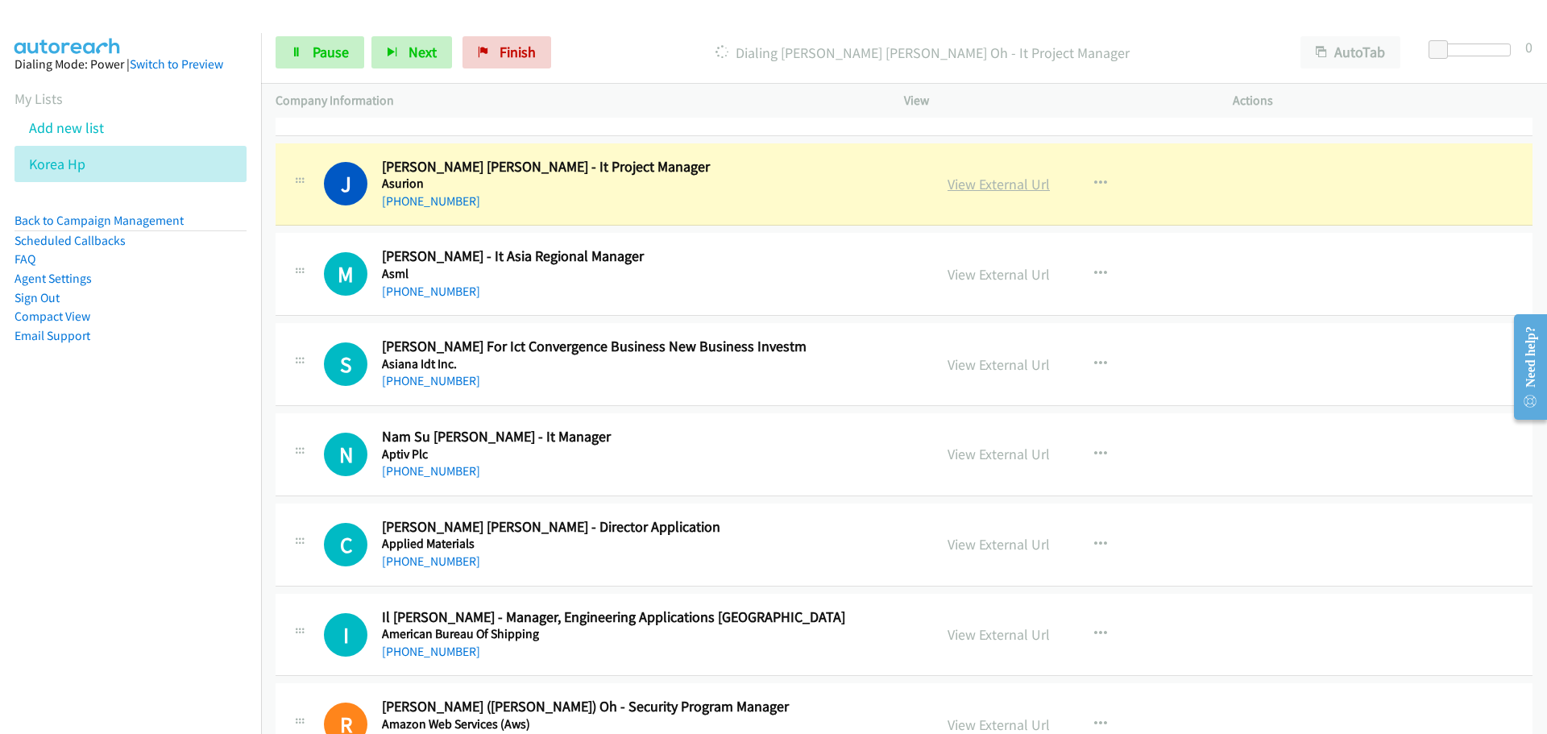
click at [1000, 189] on link "View External Url" at bounding box center [998, 184] width 102 height 19
click at [327, 51] on span "Pause" at bounding box center [331, 52] width 36 height 19
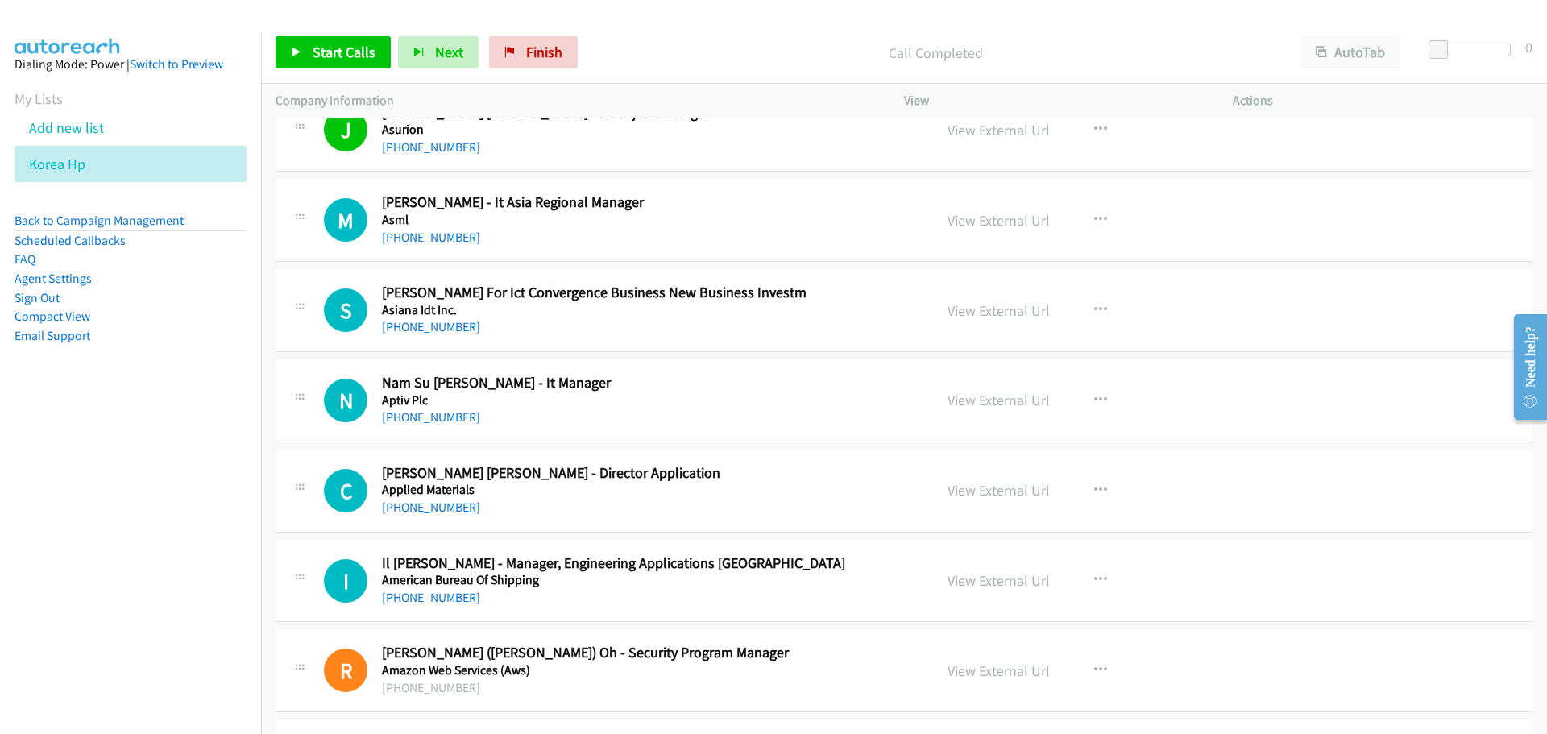
scroll to position [17803, 0]
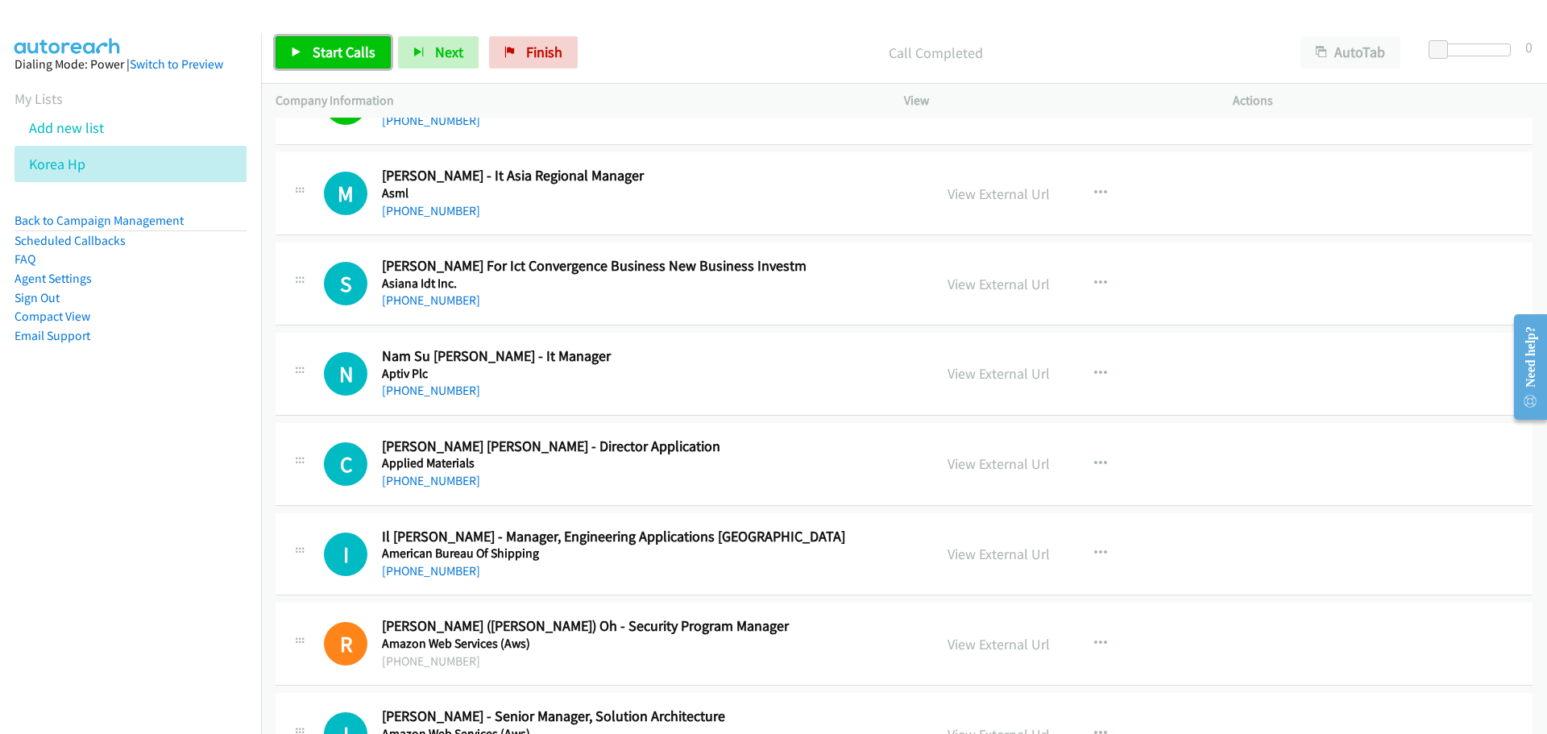
click at [314, 39] on link "Start Calls" at bounding box center [333, 52] width 115 height 32
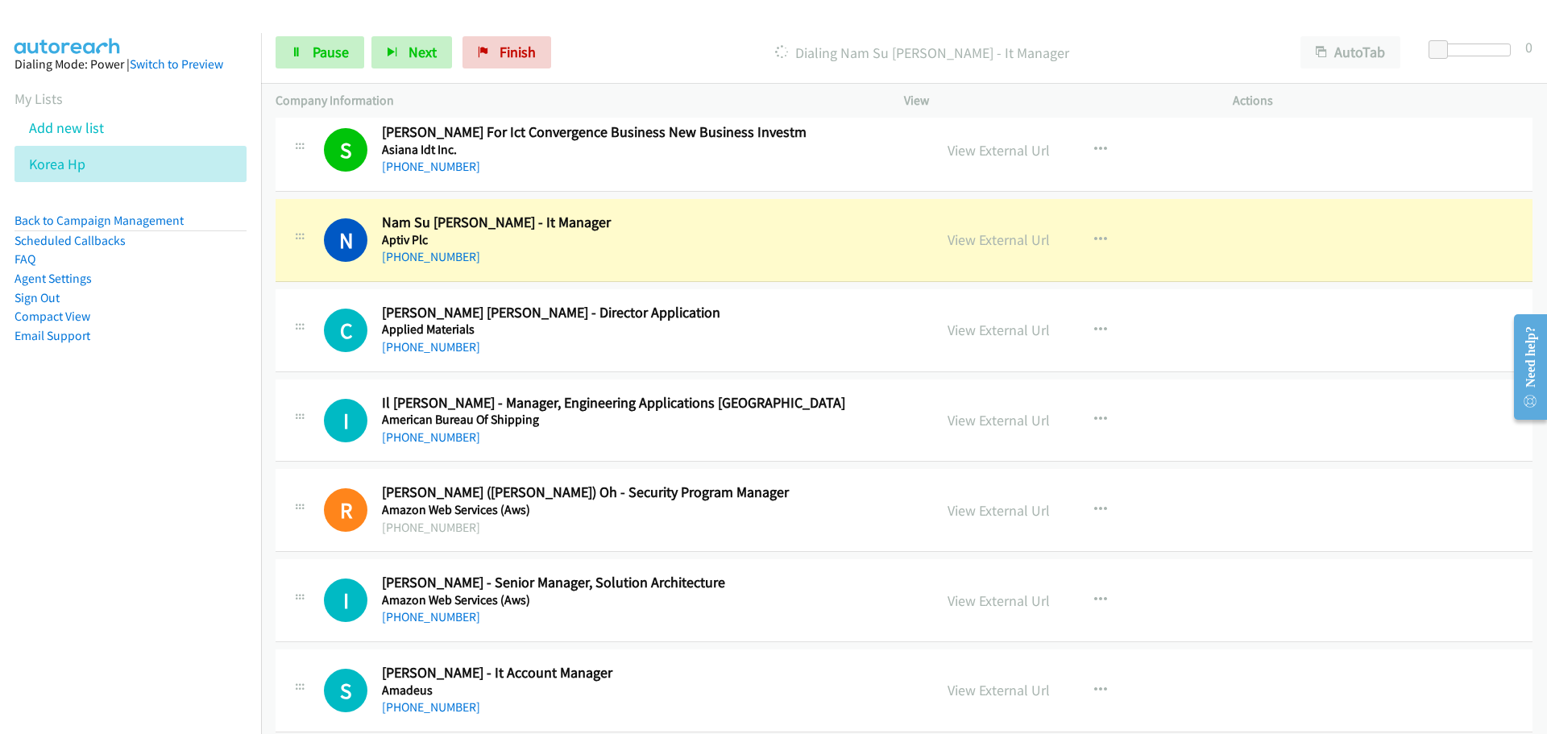
scroll to position [17964, 0]
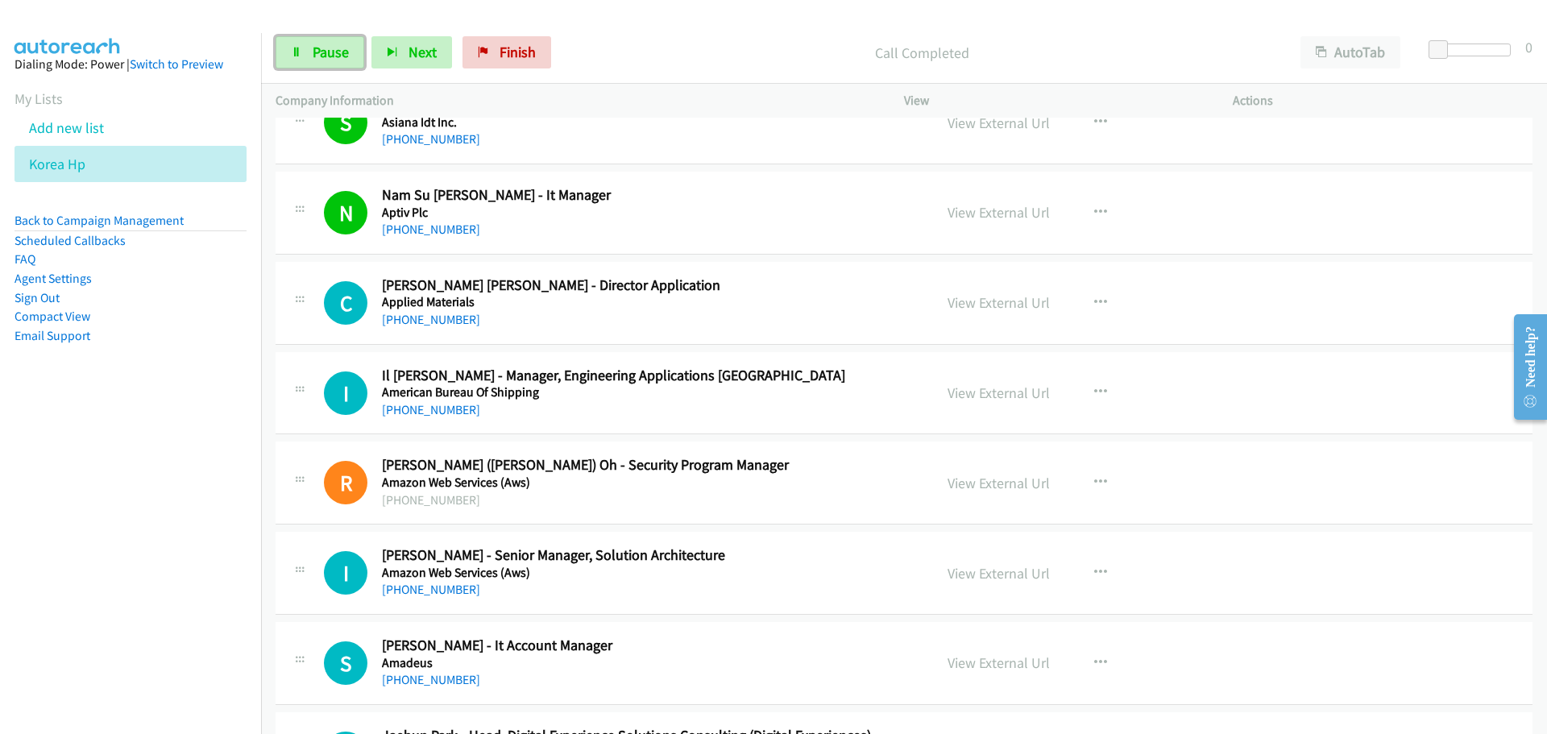
drag, startPoint x: 346, startPoint y: 57, endPoint x: 592, endPoint y: 336, distance: 371.6
click at [346, 57] on span "Pause" at bounding box center [331, 52] width 36 height 19
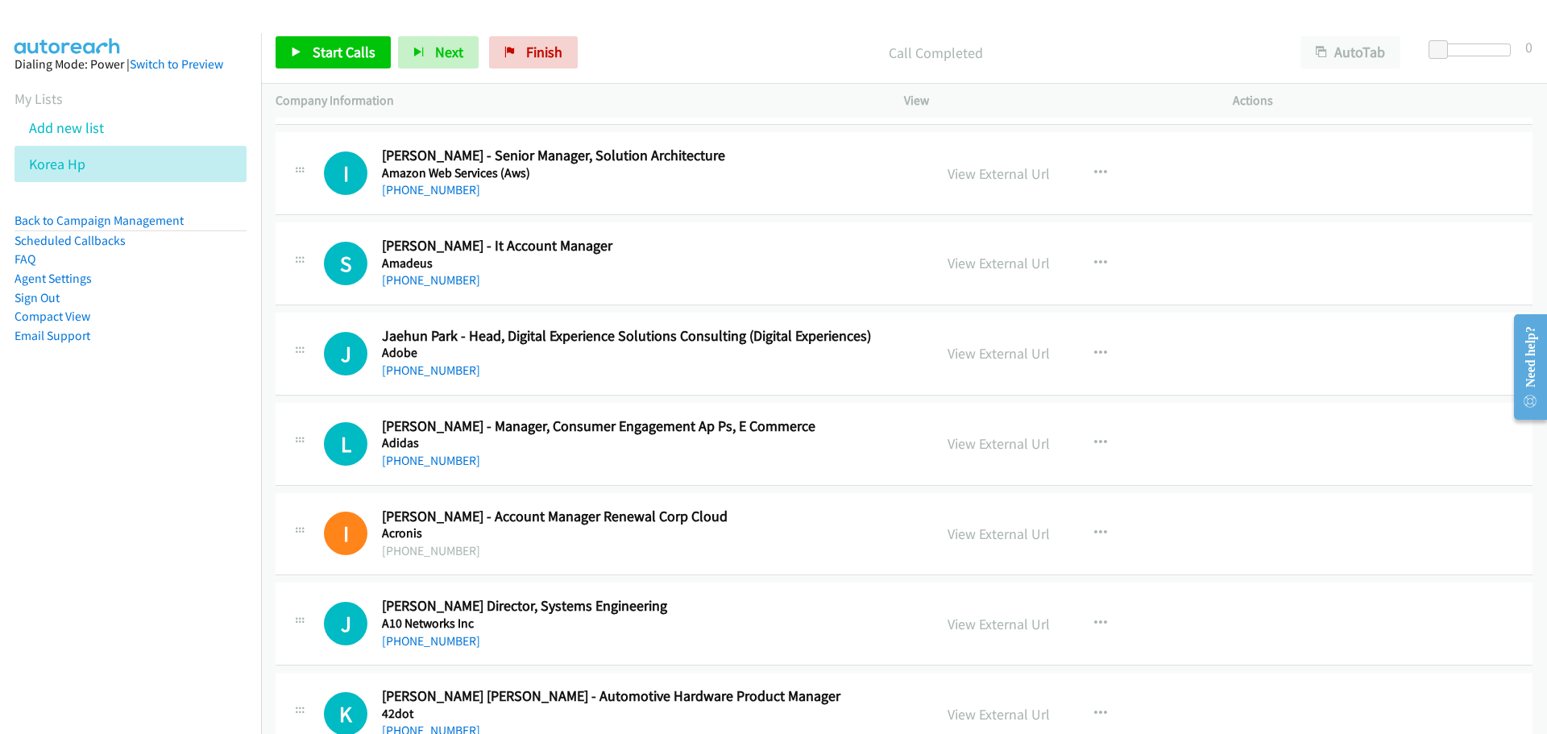
scroll to position [18367, 0]
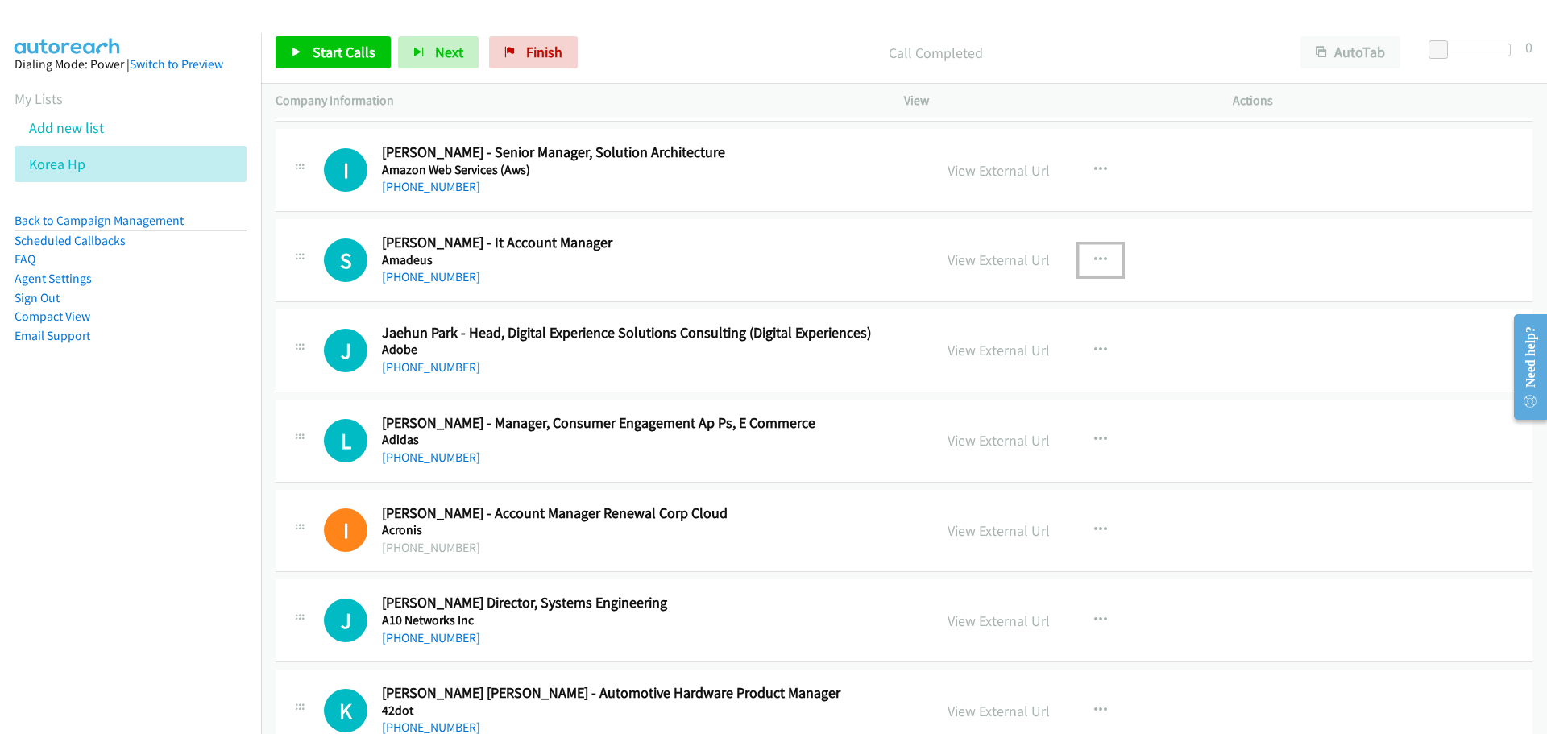
click at [1095, 259] on icon "button" at bounding box center [1100, 260] width 13 height 13
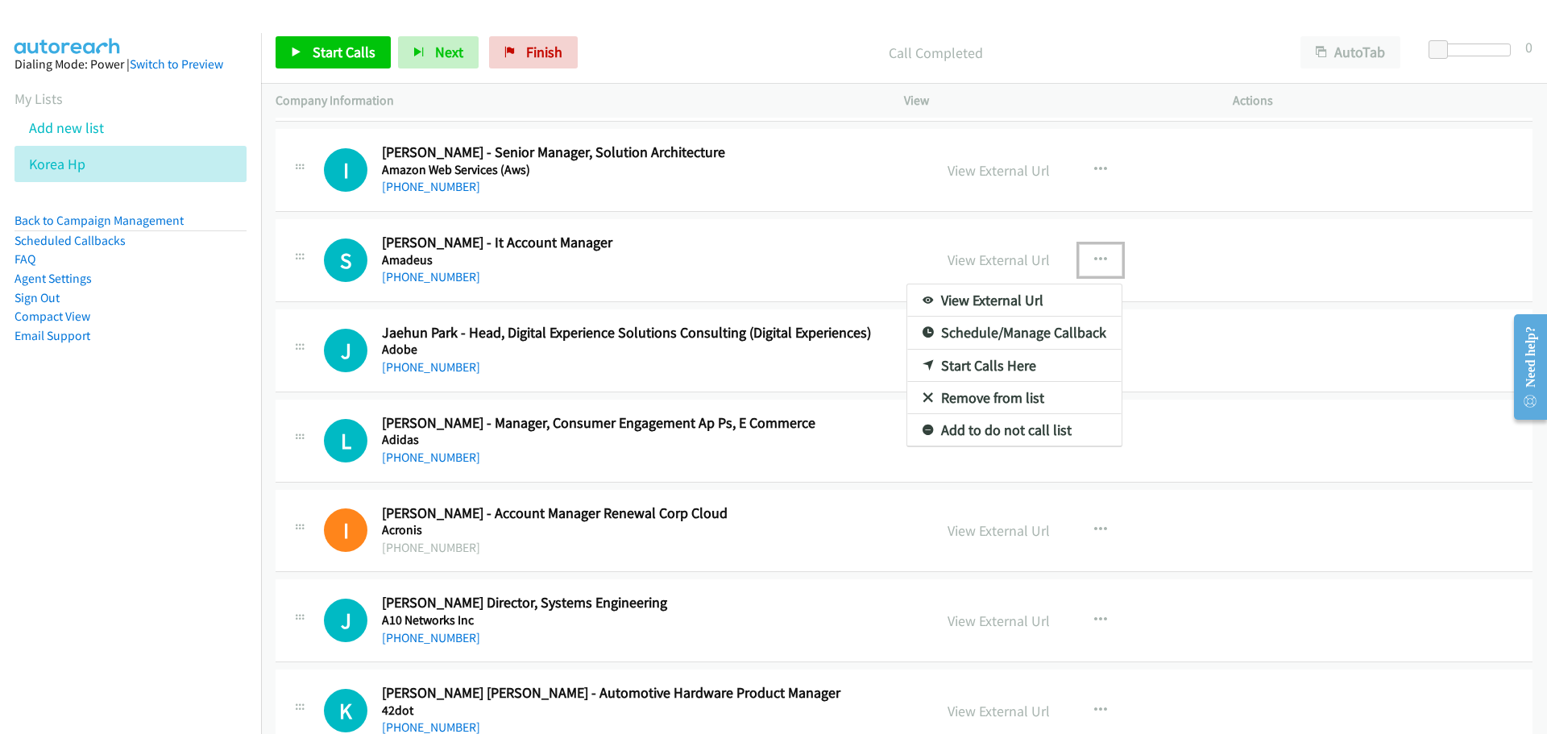
click at [968, 366] on link "Start Calls Here" at bounding box center [1014, 366] width 214 height 32
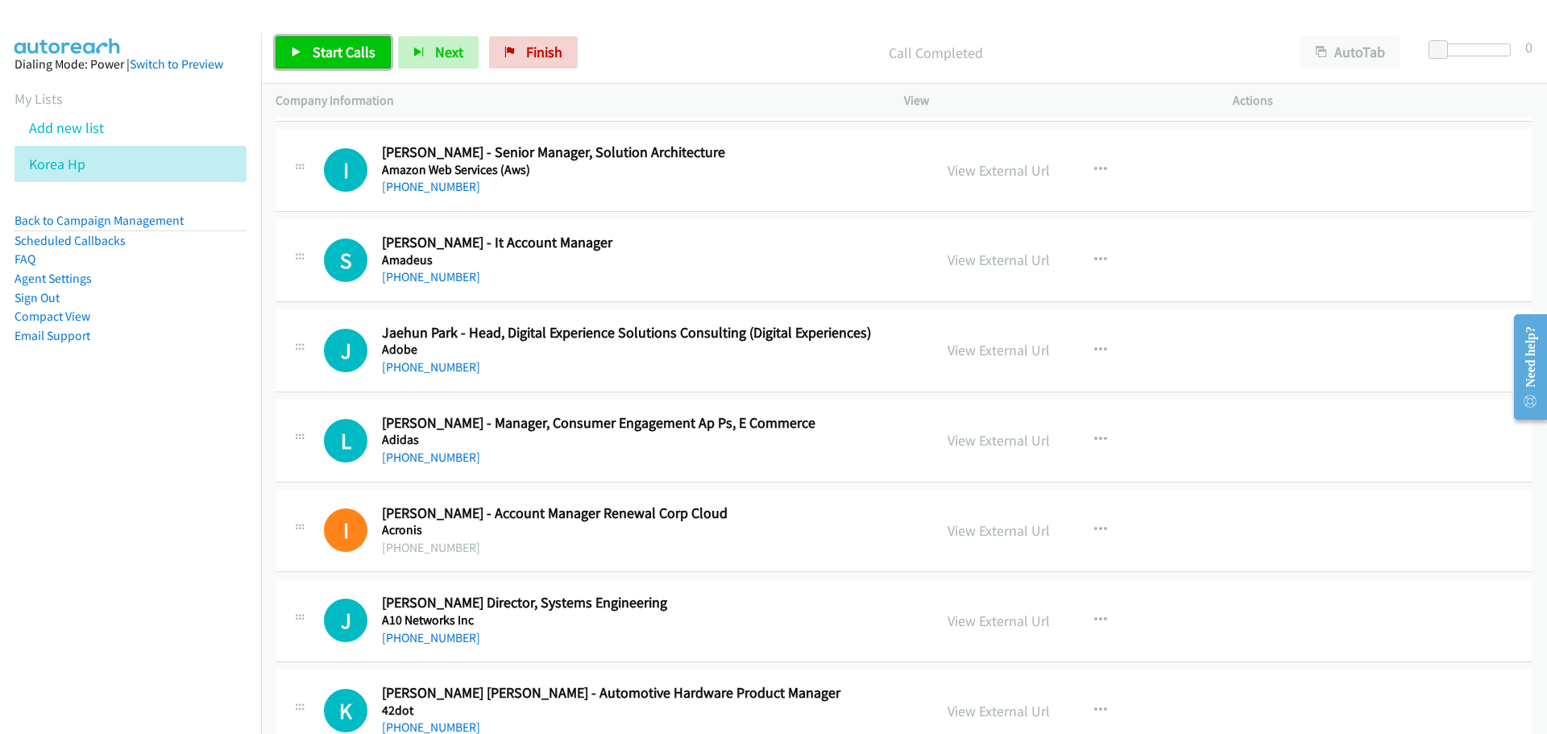
click at [306, 42] on link "Start Calls" at bounding box center [333, 52] width 115 height 32
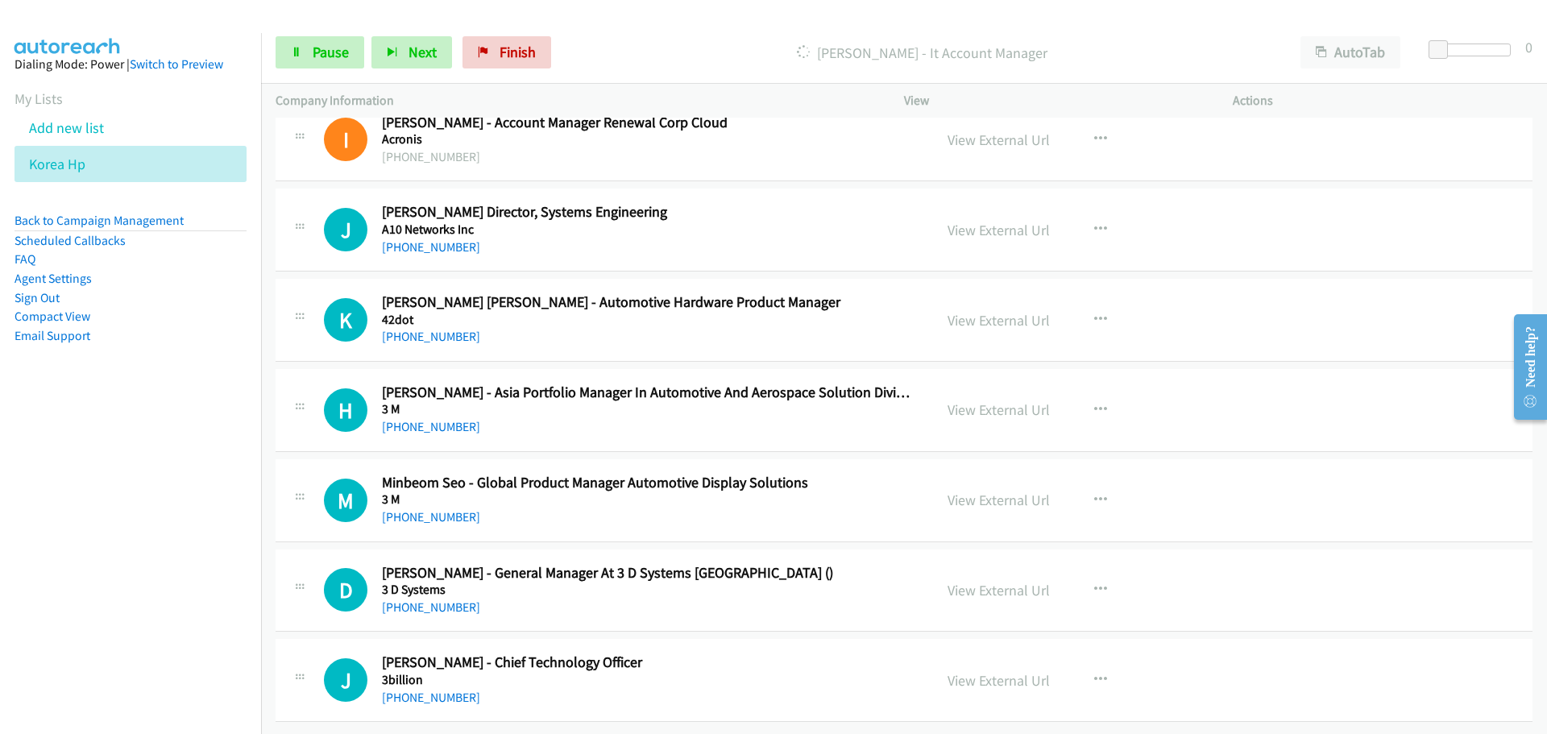
scroll to position [18770, 0]
click at [1094, 583] on icon "button" at bounding box center [1100, 589] width 13 height 13
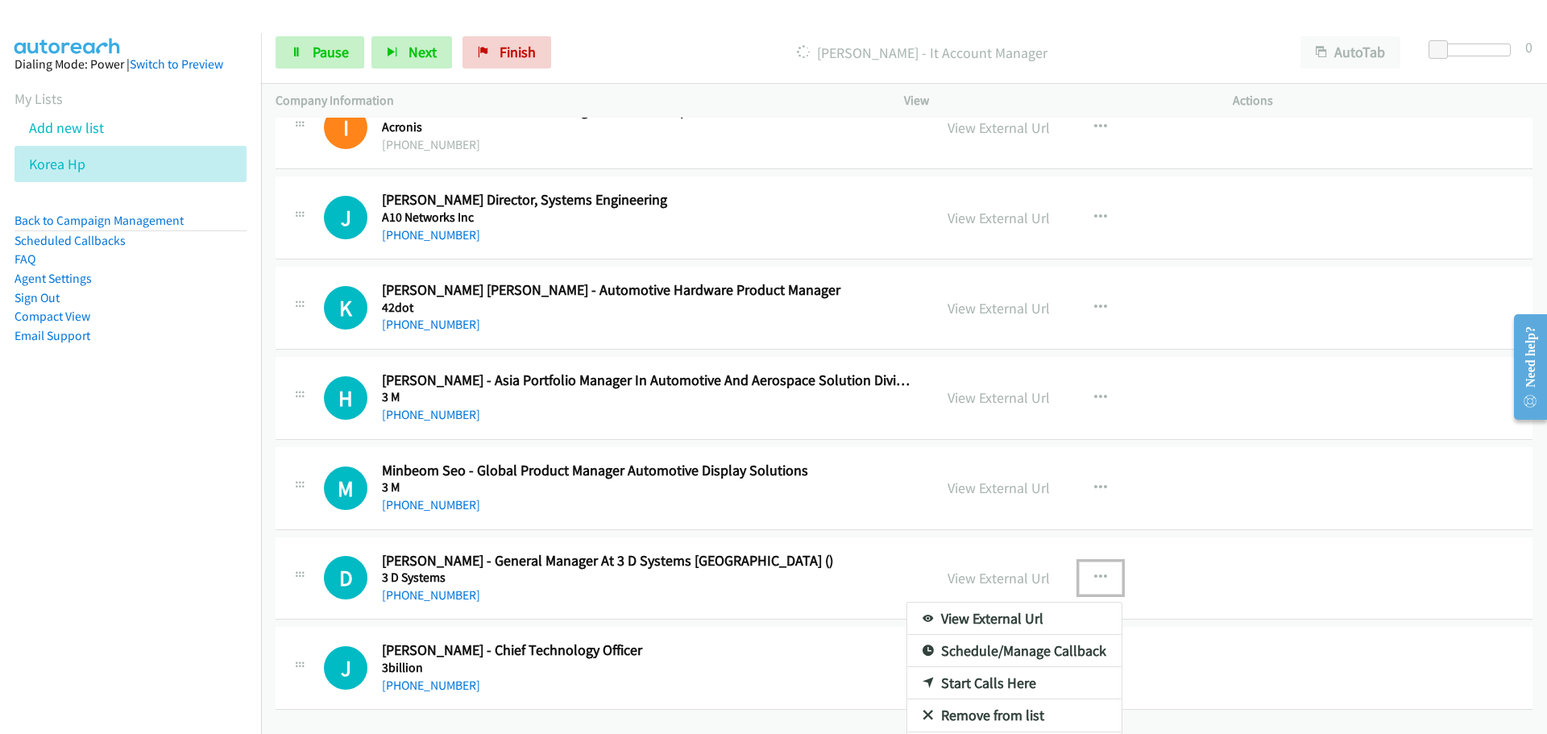
click at [982, 686] on link "Start Calls Here" at bounding box center [1014, 683] width 214 height 32
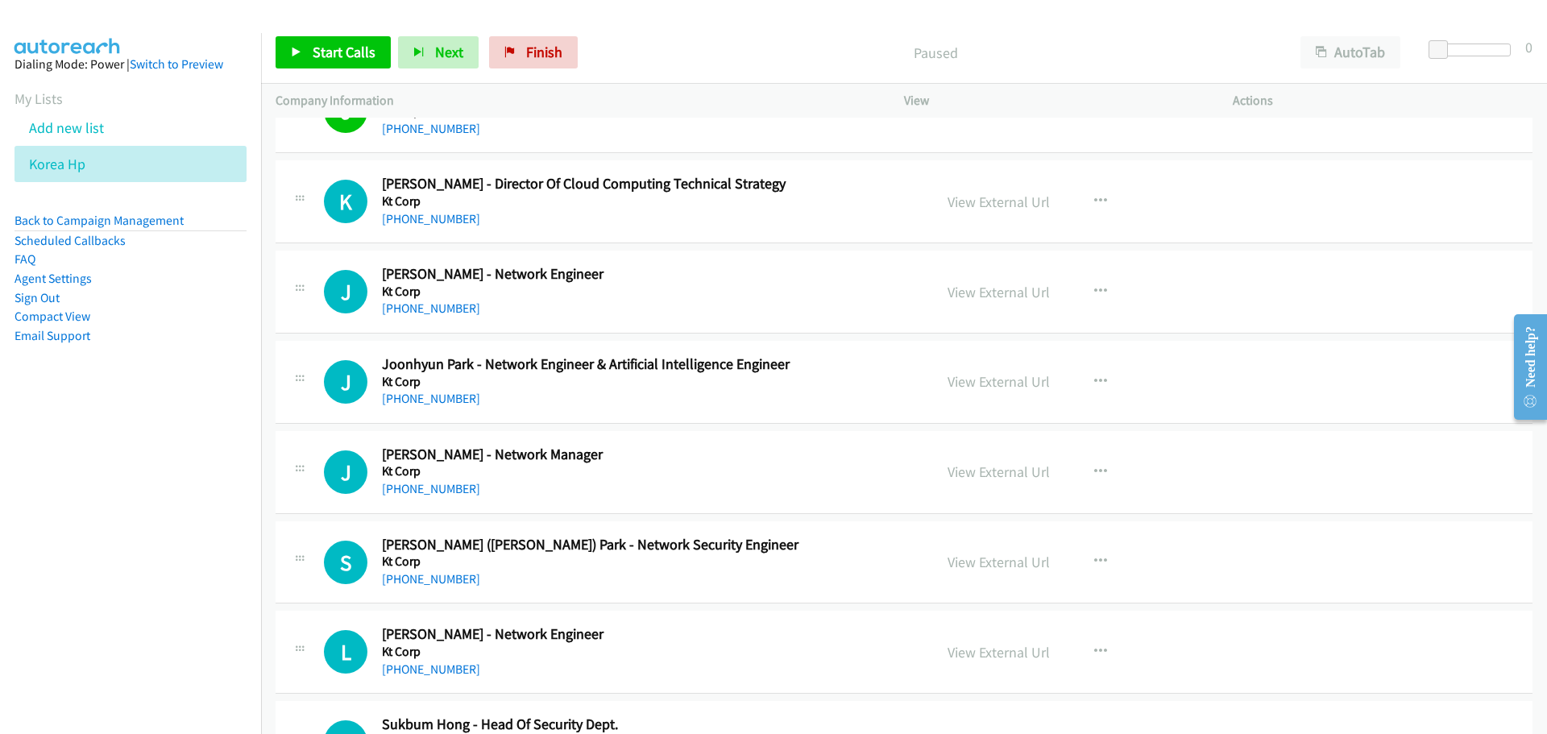
scroll to position [3303, 0]
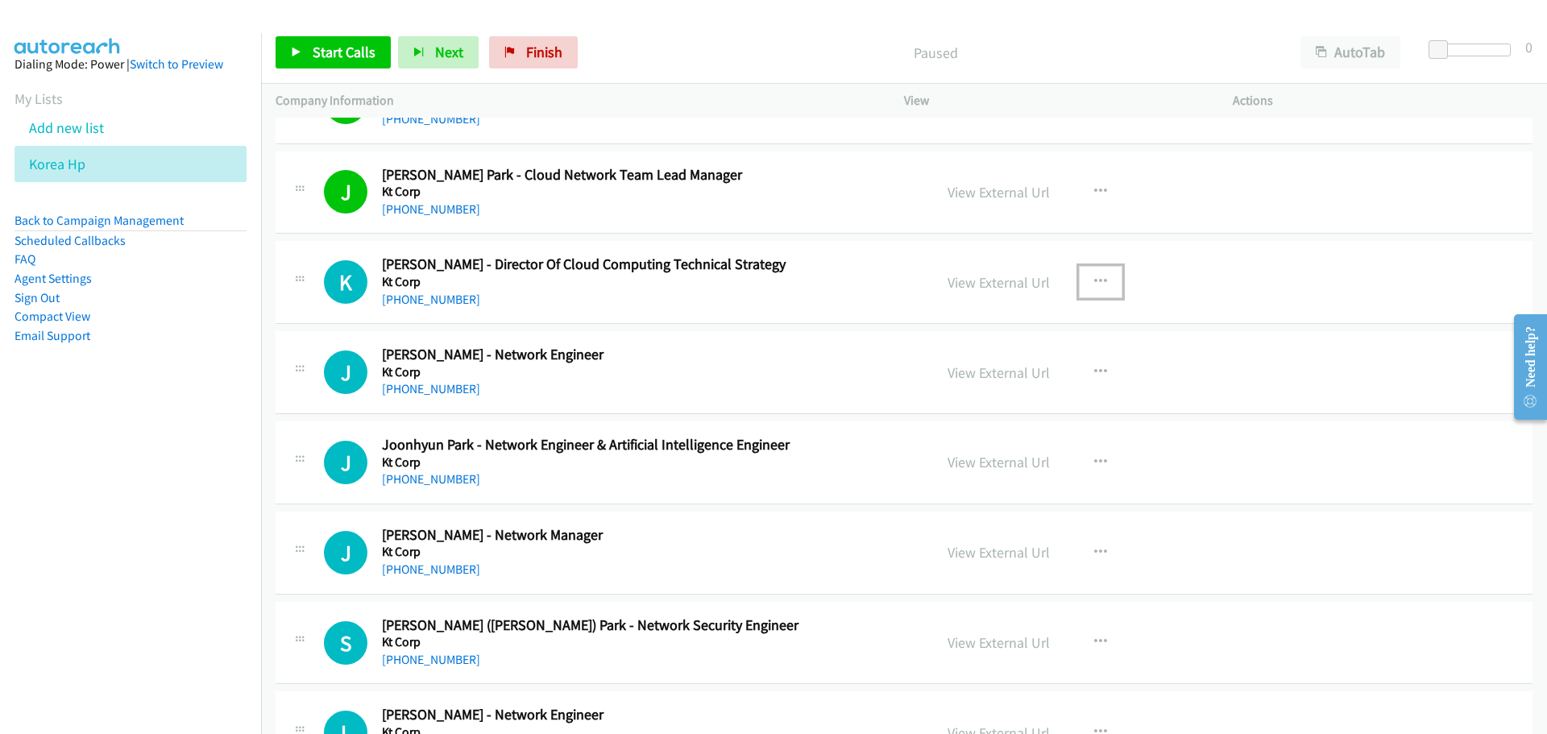
click at [1094, 284] on icon "button" at bounding box center [1100, 282] width 13 height 13
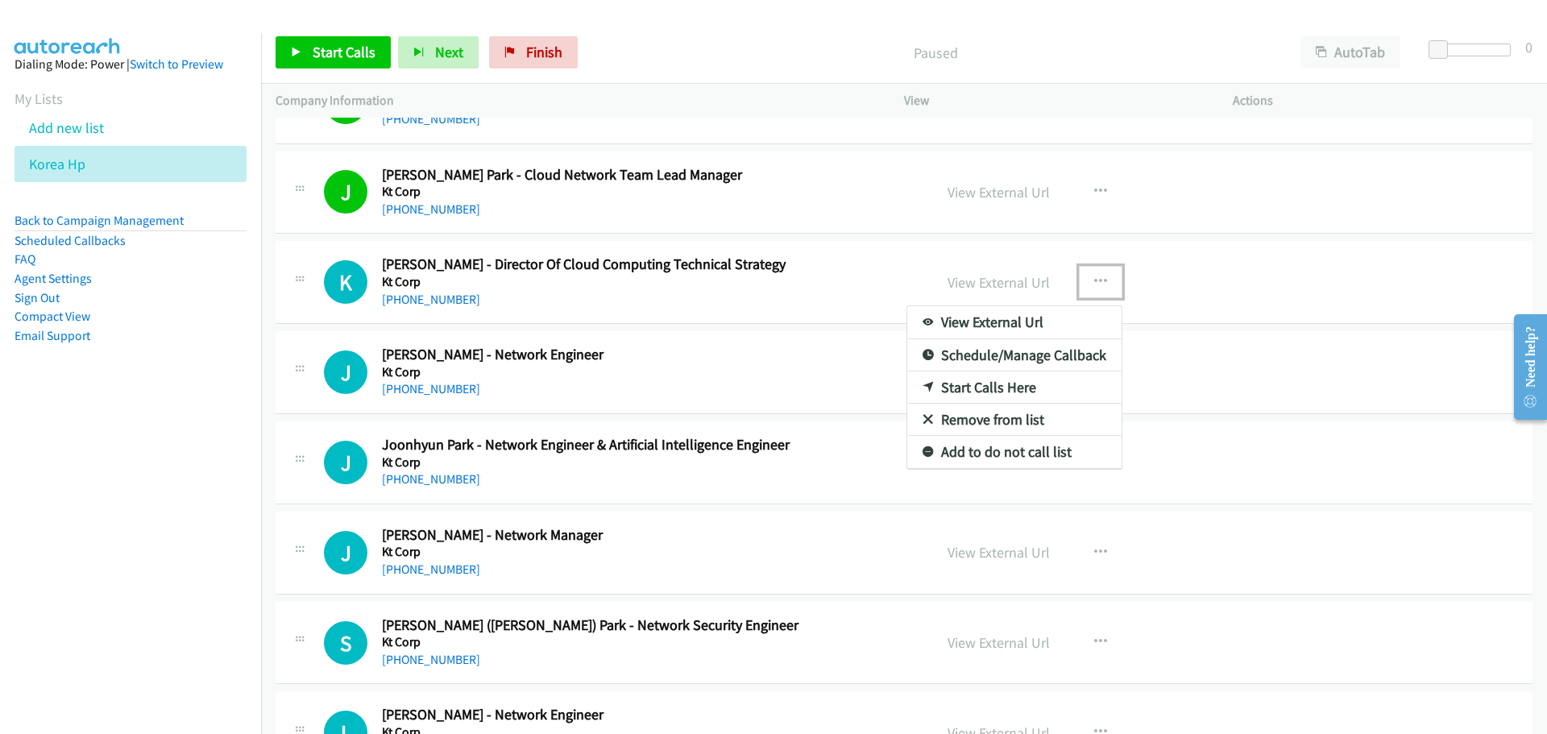
click at [956, 391] on link "Start Calls Here" at bounding box center [1014, 387] width 214 height 32
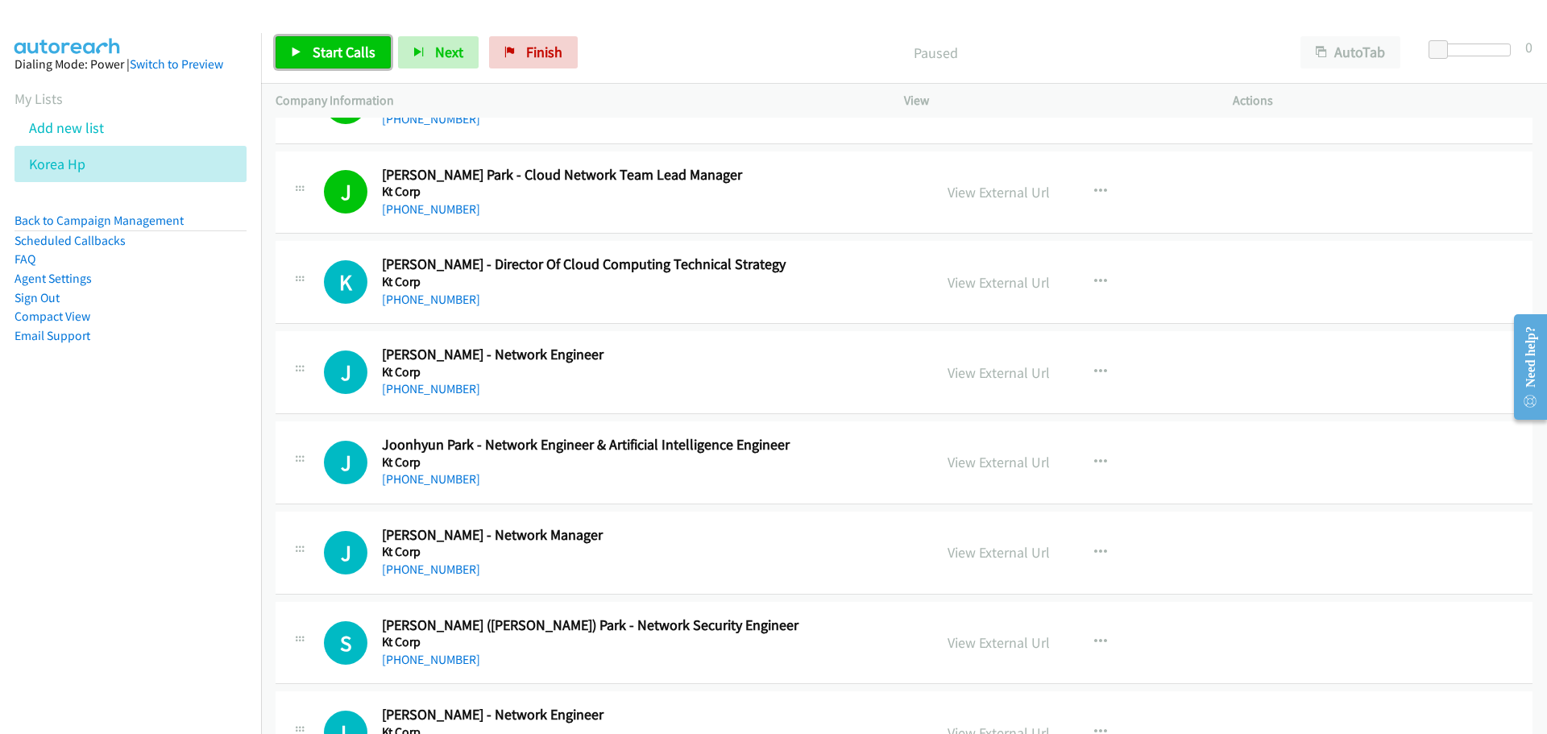
click at [369, 66] on link "Start Calls" at bounding box center [333, 52] width 115 height 32
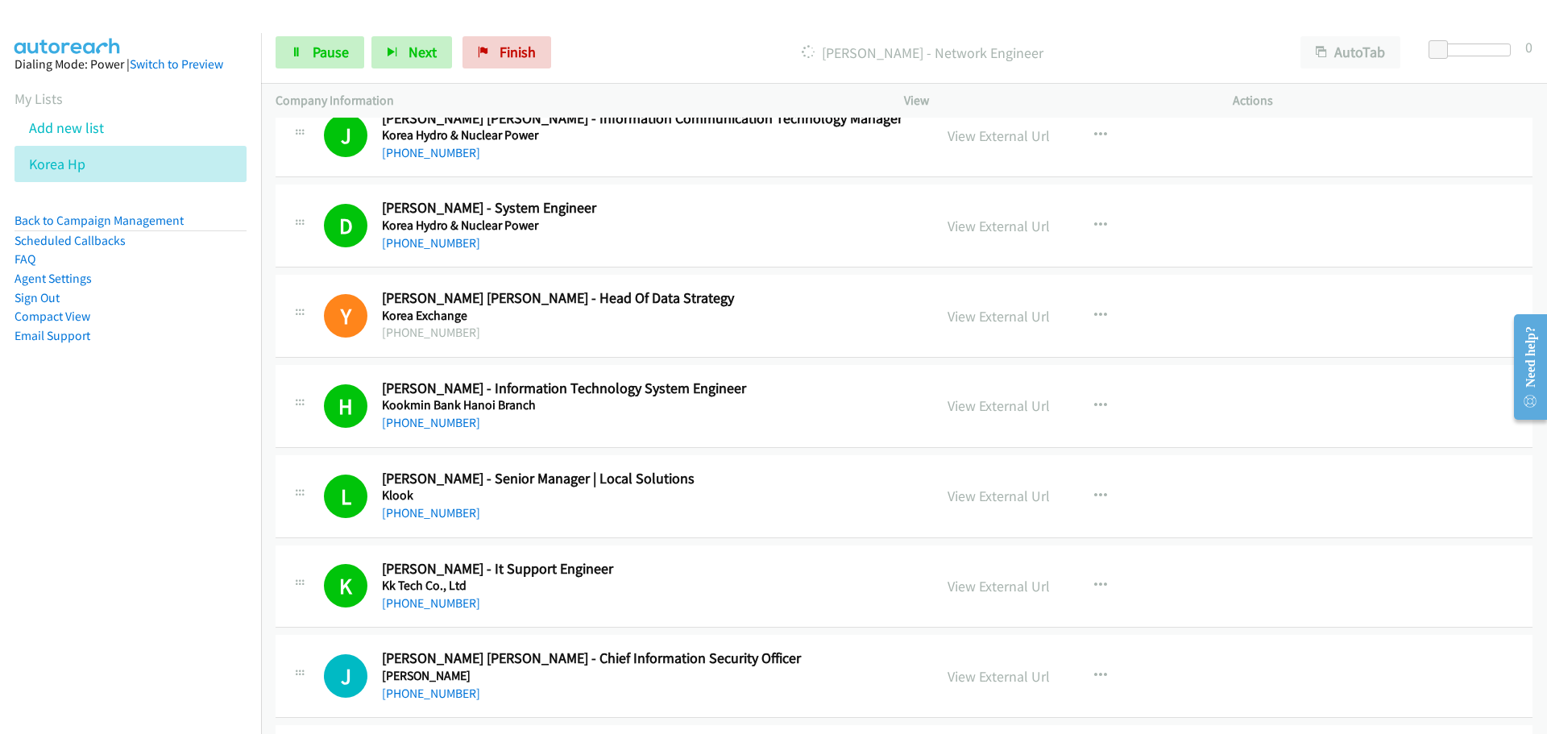
scroll to position [4672, 0]
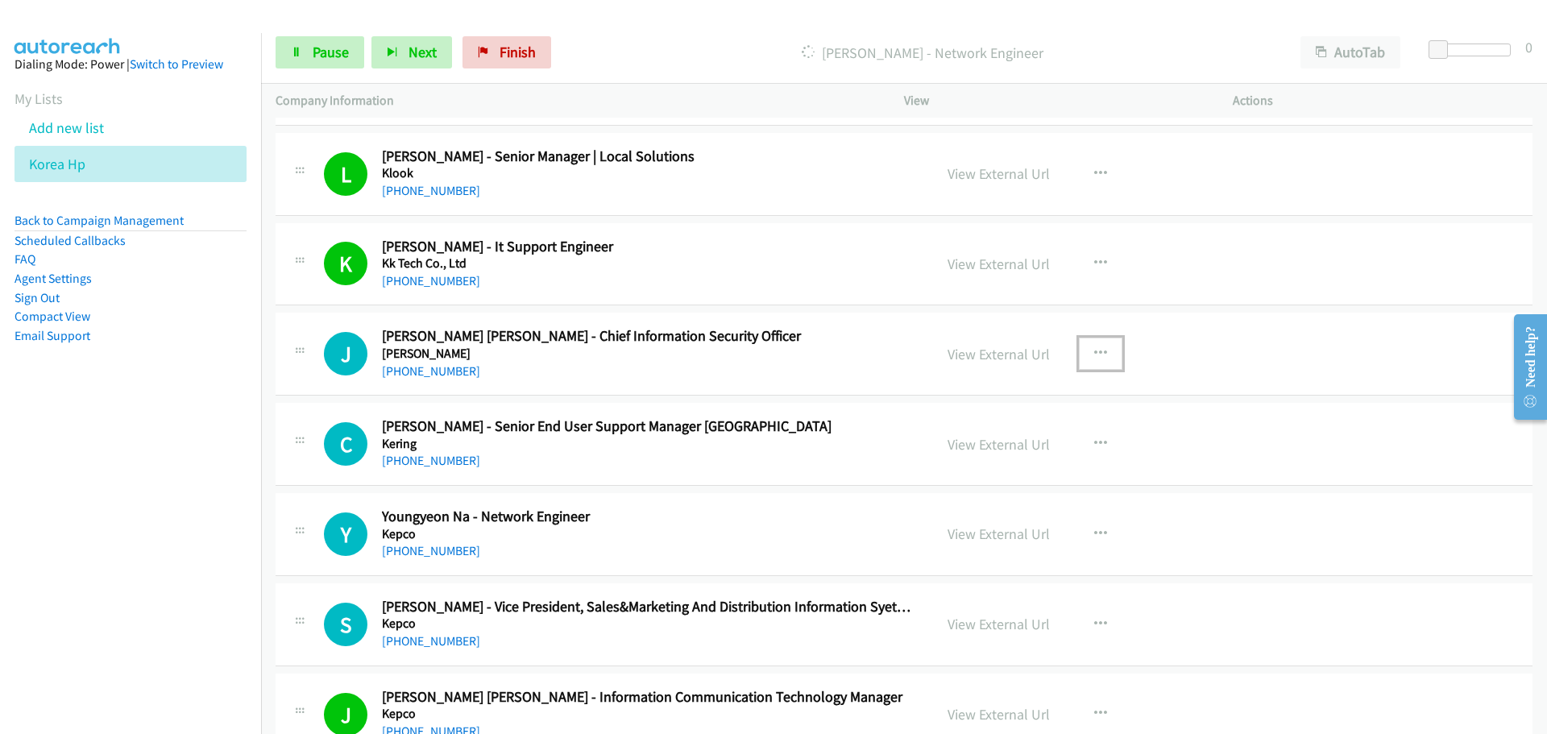
click at [1095, 349] on icon "button" at bounding box center [1100, 353] width 13 height 13
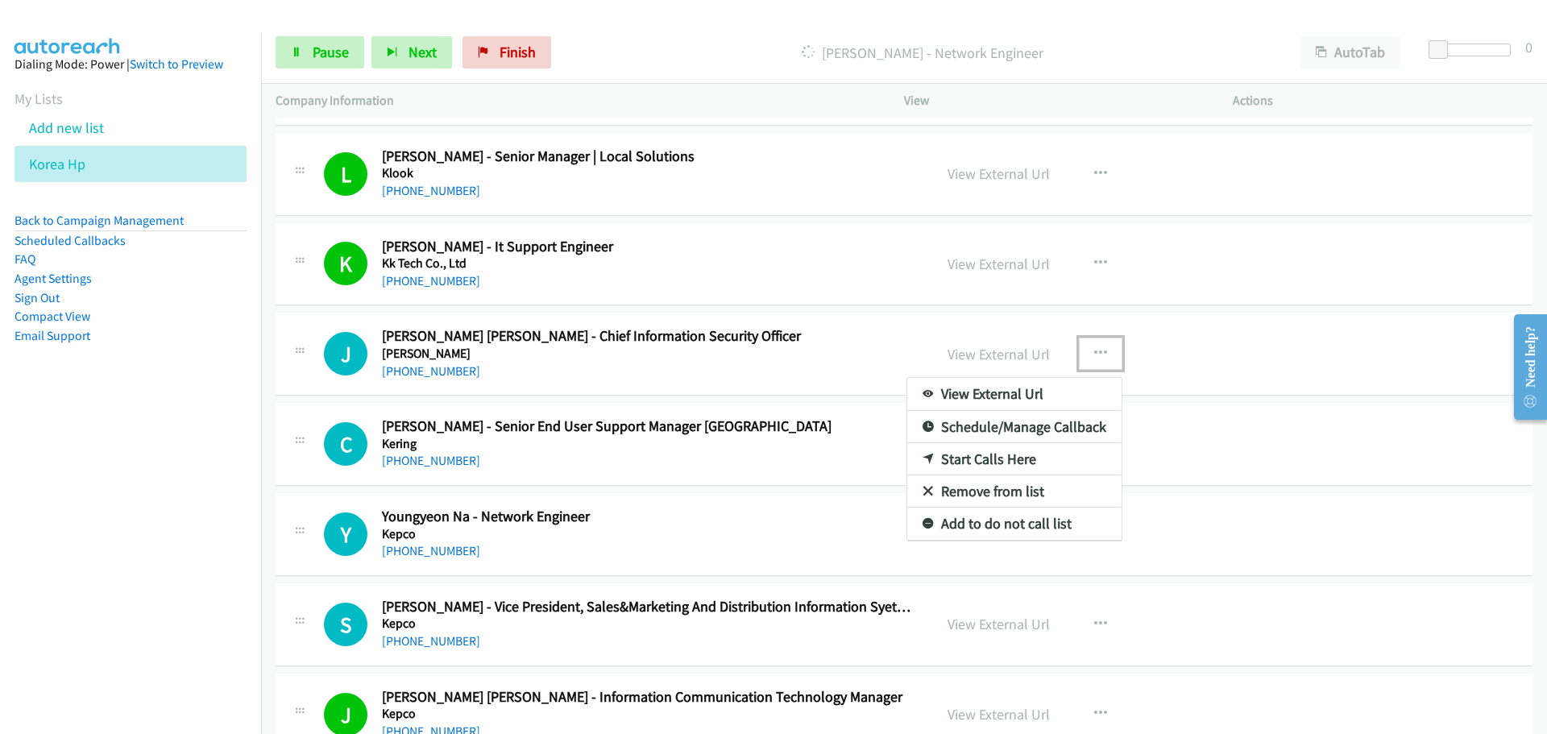
click at [764, 351] on div at bounding box center [773, 367] width 1547 height 734
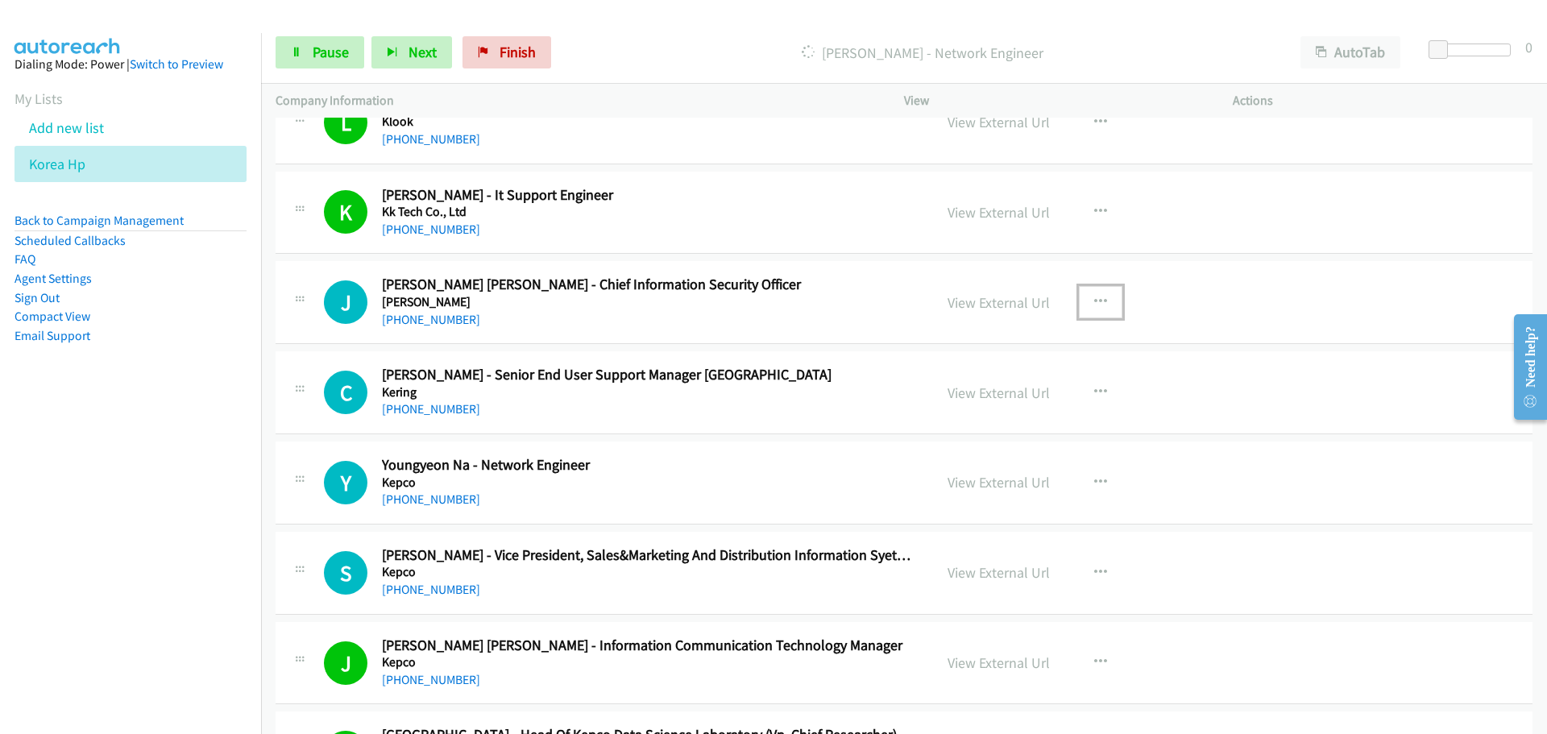
scroll to position [4753, 0]
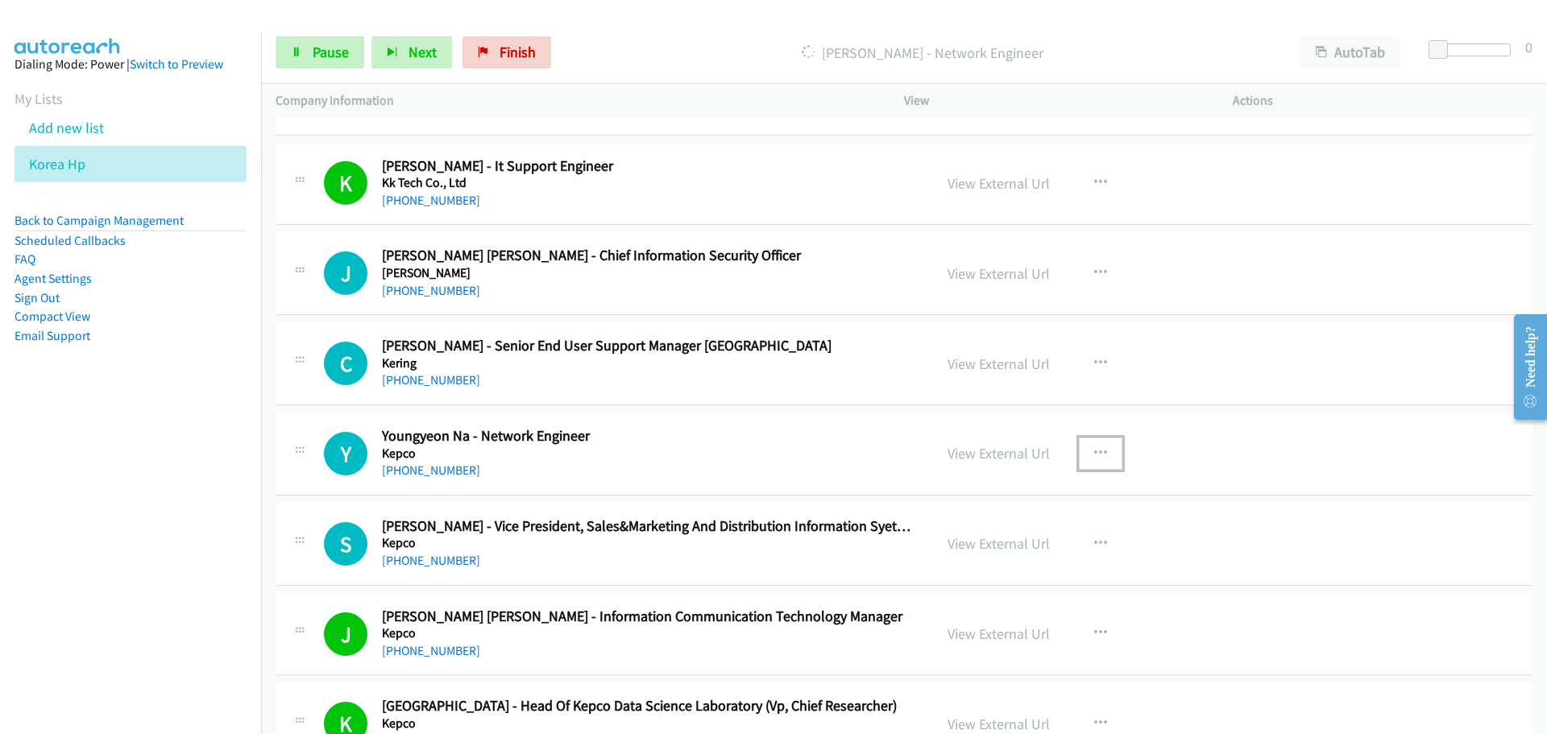
click at [1094, 457] on icon "button" at bounding box center [1100, 453] width 13 height 13
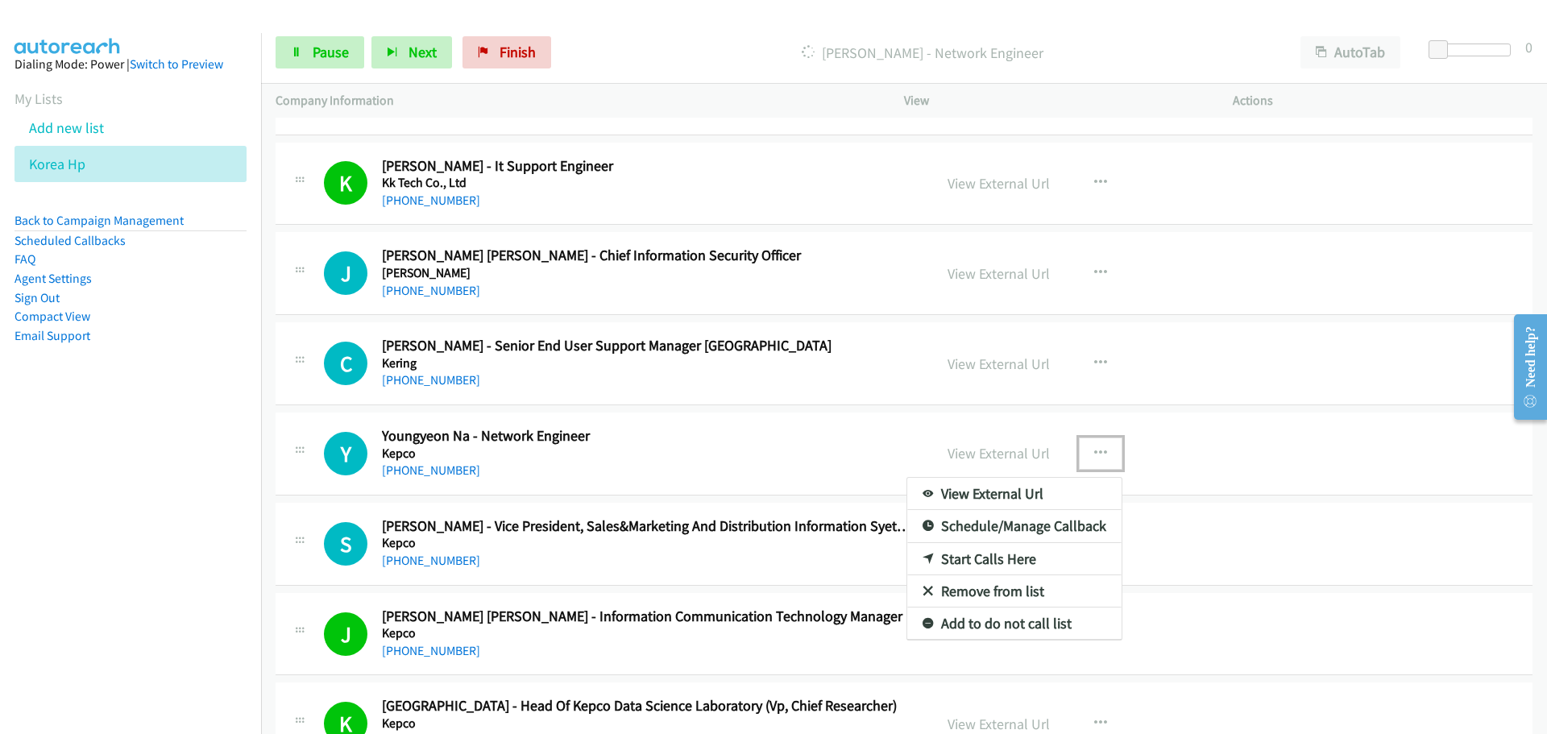
click at [1000, 559] on link "Start Calls Here" at bounding box center [1014, 559] width 214 height 32
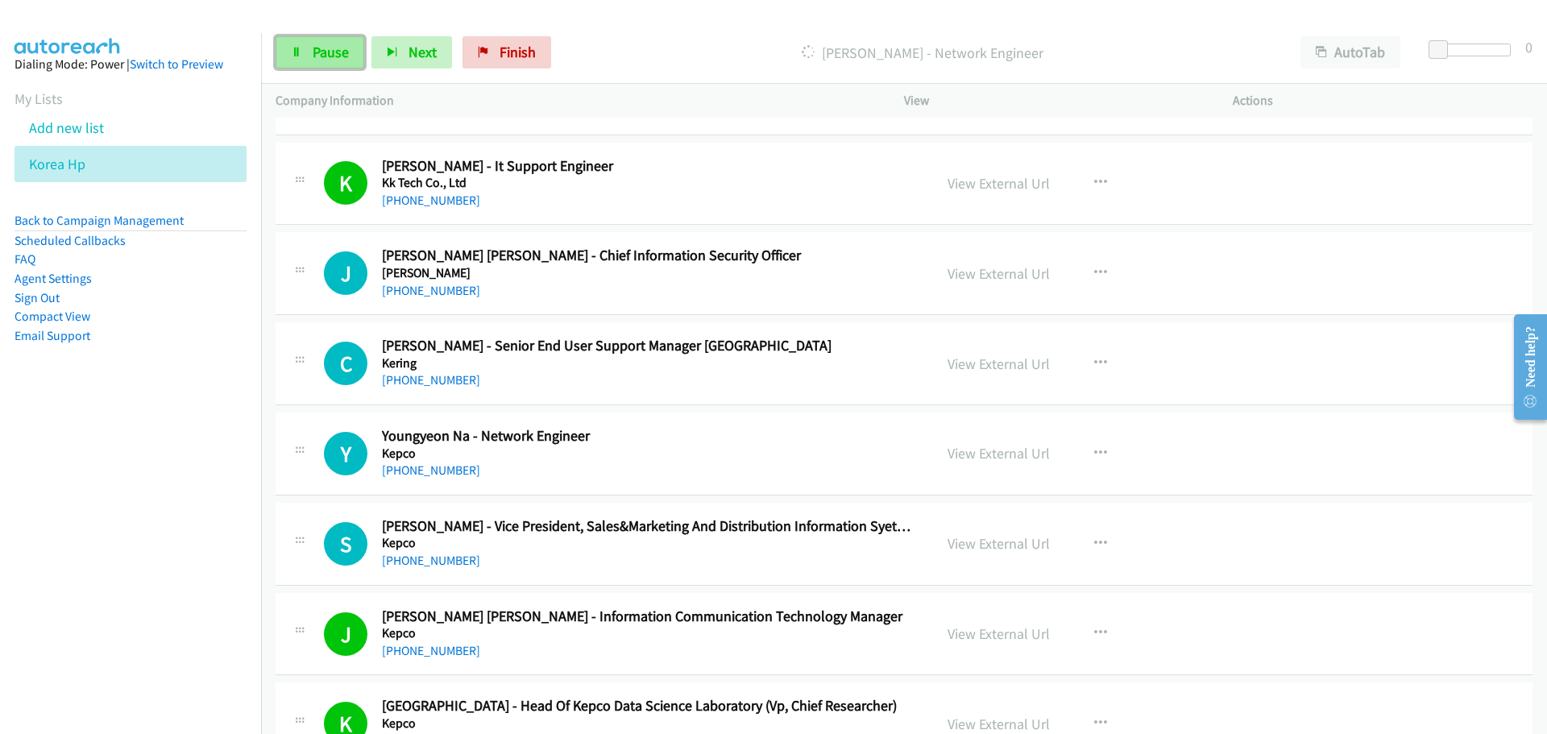
click at [302, 59] on link "Pause" at bounding box center [320, 52] width 89 height 32
click at [347, 50] on span "Start Calls" at bounding box center [344, 52] width 63 height 19
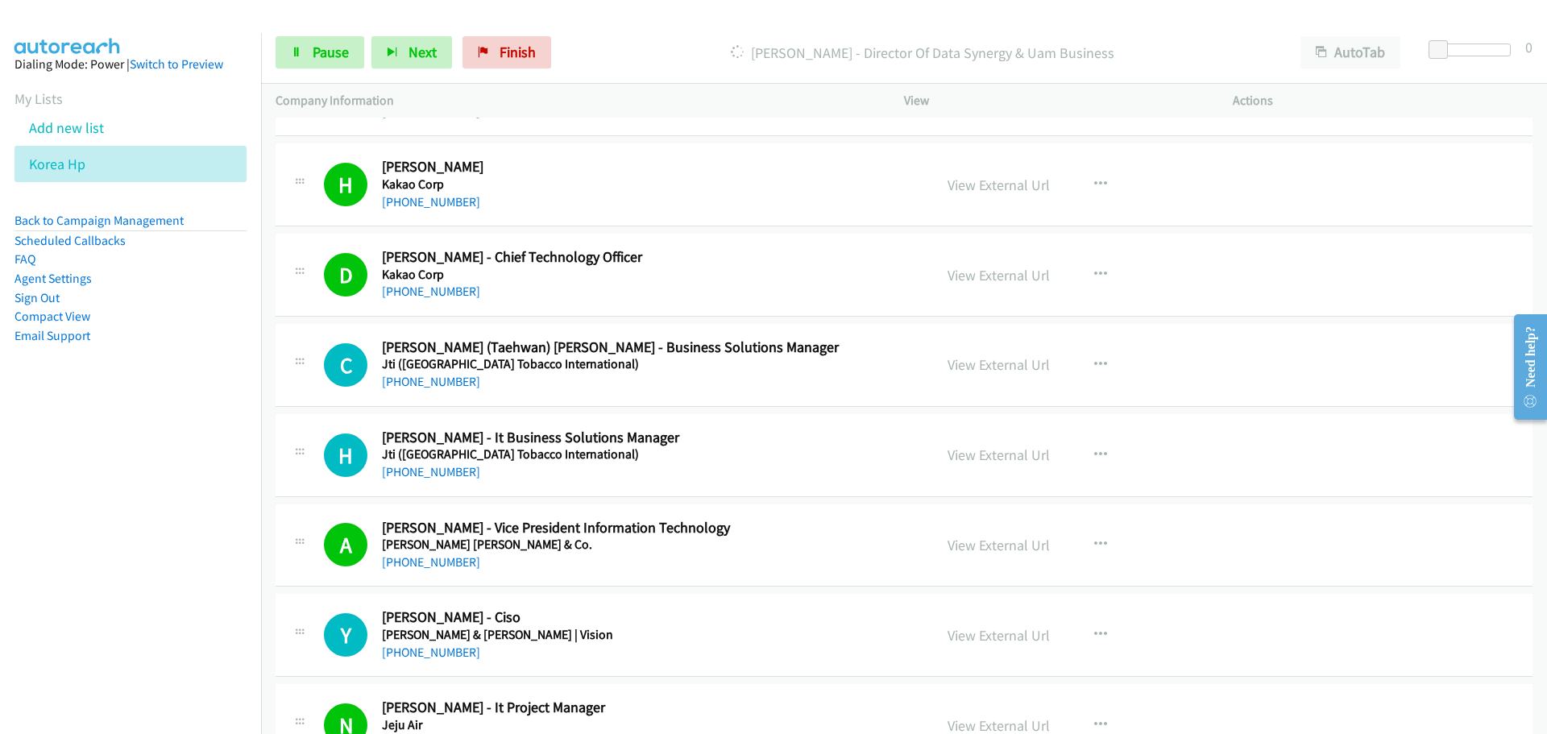
scroll to position [5881, 0]
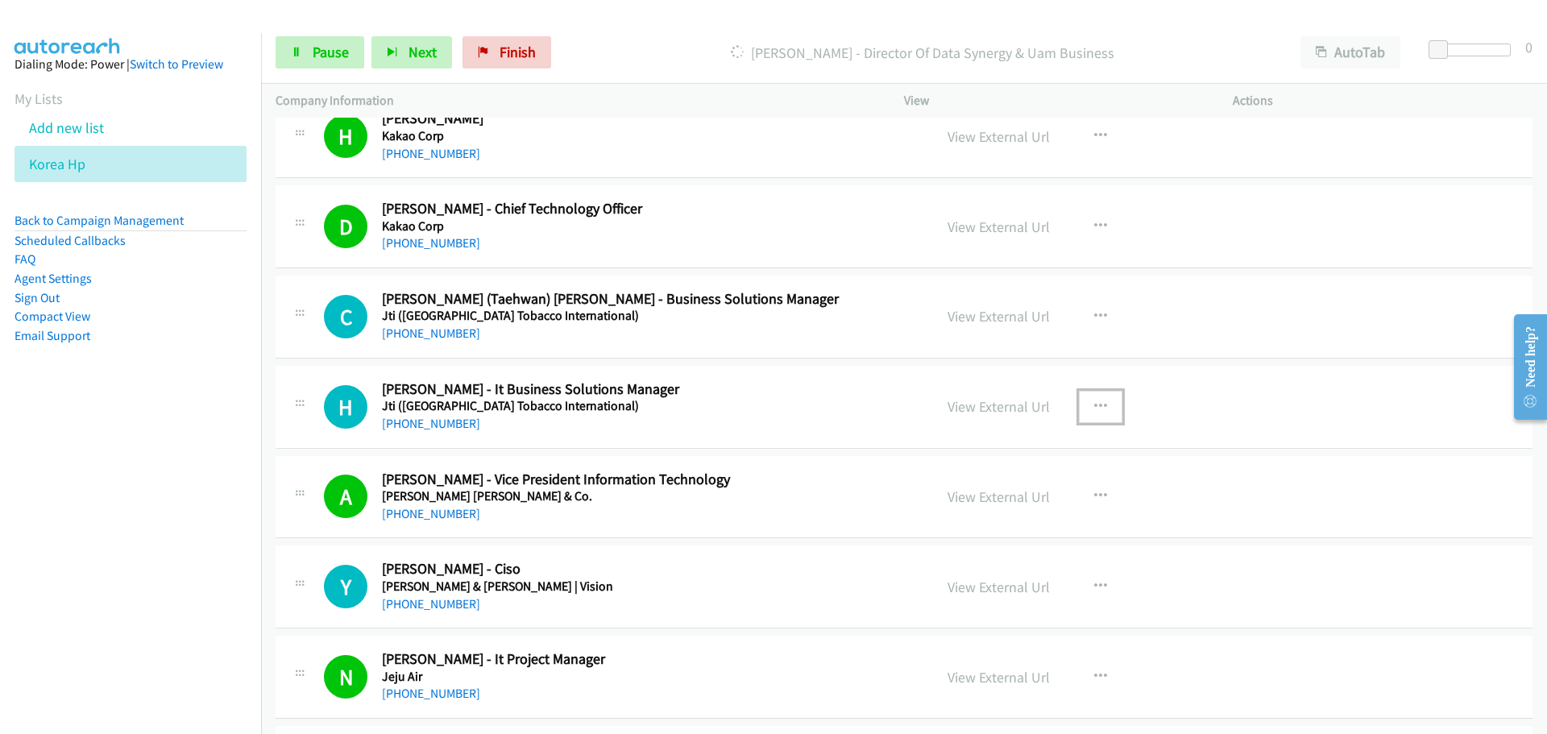
drag, startPoint x: 1090, startPoint y: 403, endPoint x: 1076, endPoint y: 439, distance: 38.8
click at [1094, 404] on icon "button" at bounding box center [1100, 406] width 13 height 13
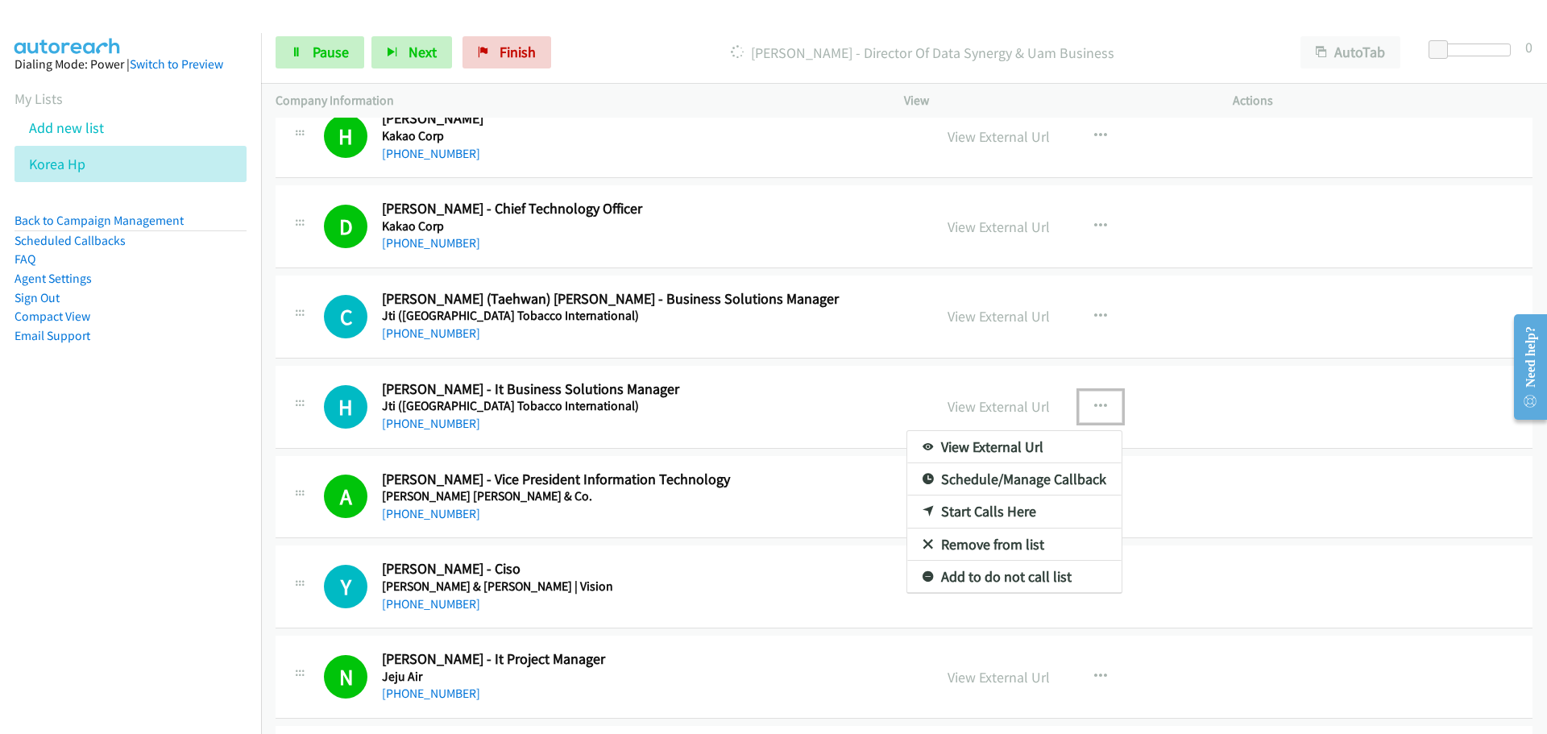
click at [1009, 514] on link "Start Calls Here" at bounding box center [1014, 511] width 214 height 32
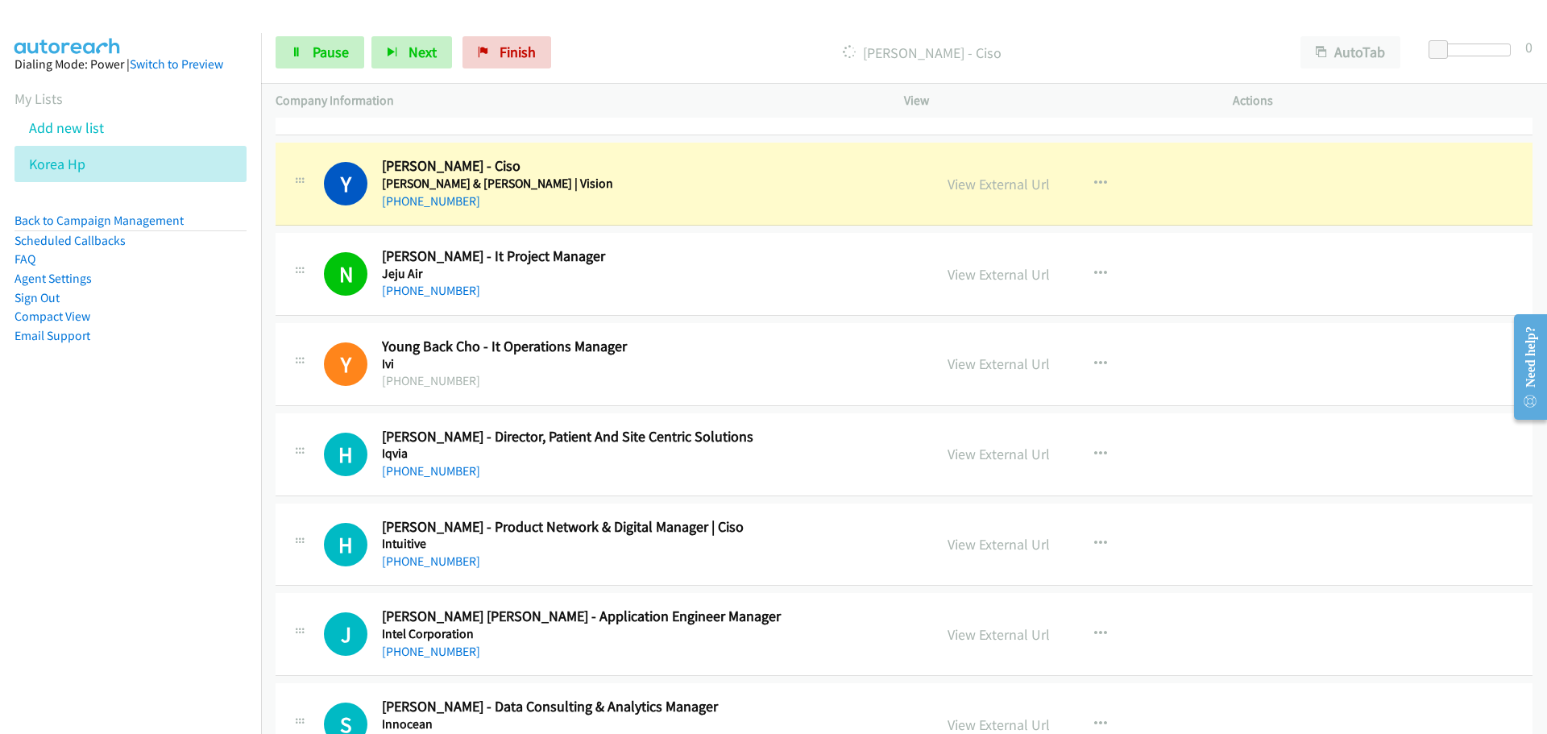
scroll to position [6203, 0]
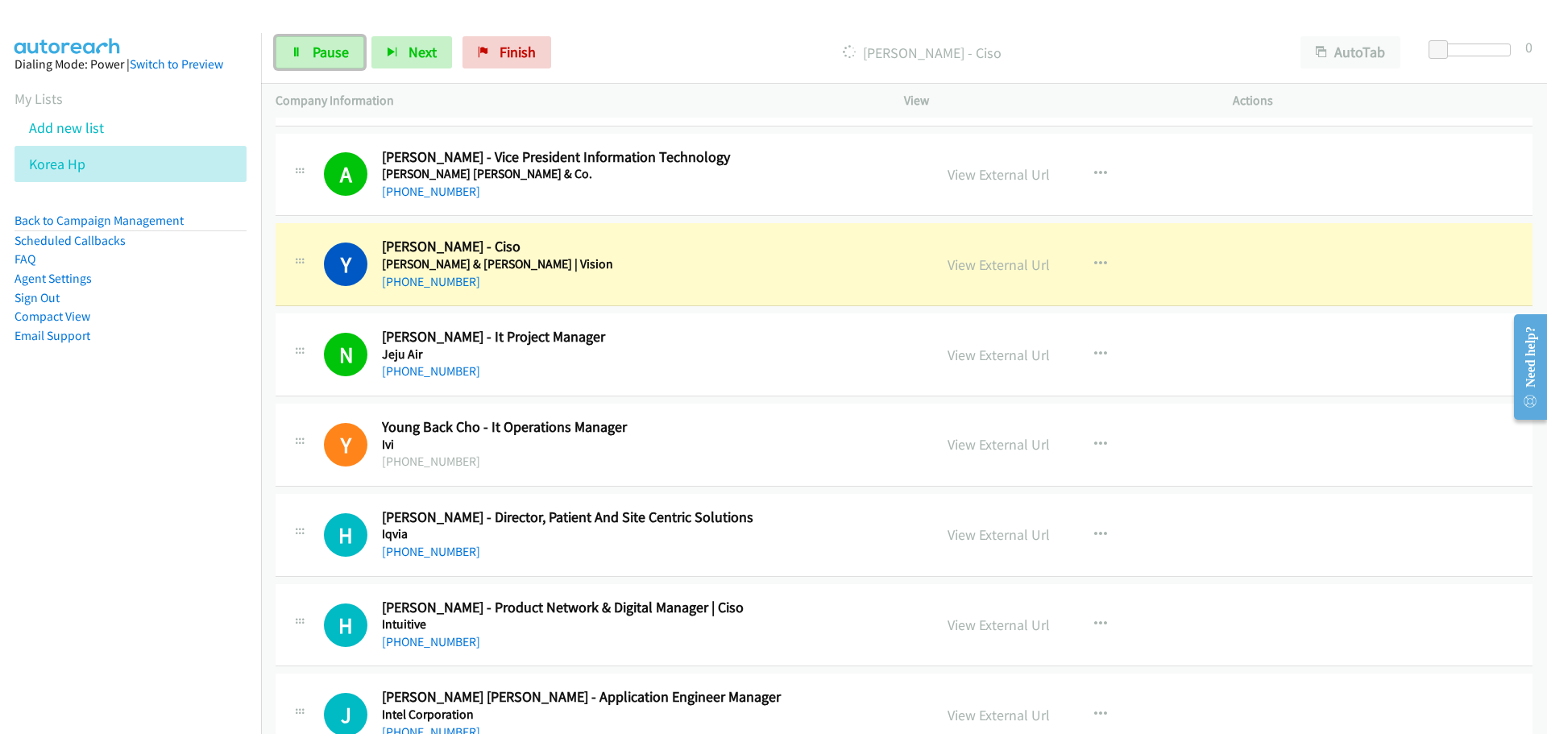
drag, startPoint x: 340, startPoint y: 52, endPoint x: 2, endPoint y: 204, distance: 370.7
click at [340, 52] on span "Pause" at bounding box center [331, 52] width 36 height 19
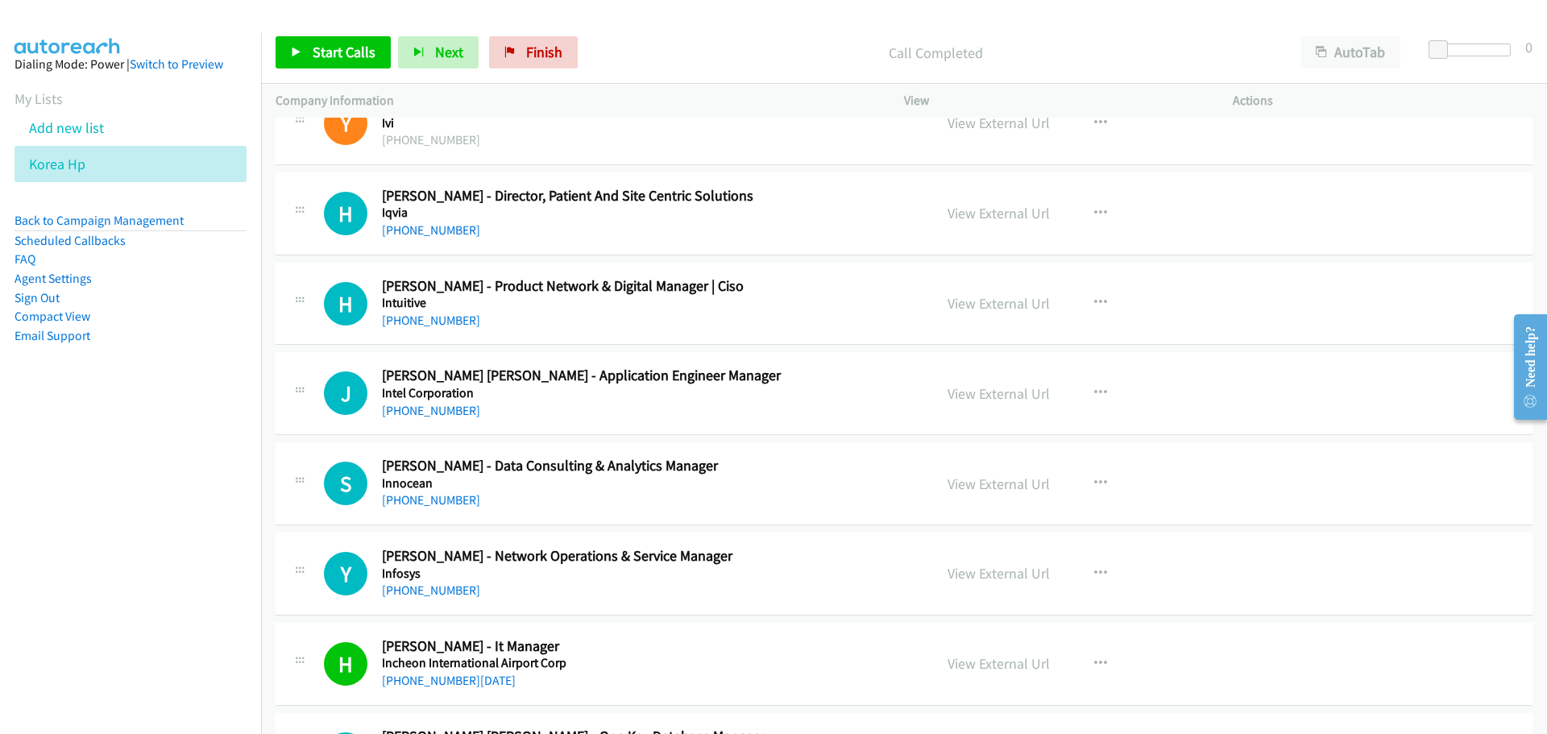
scroll to position [6525, 0]
click at [1101, 305] on button "button" at bounding box center [1101, 302] width 44 height 32
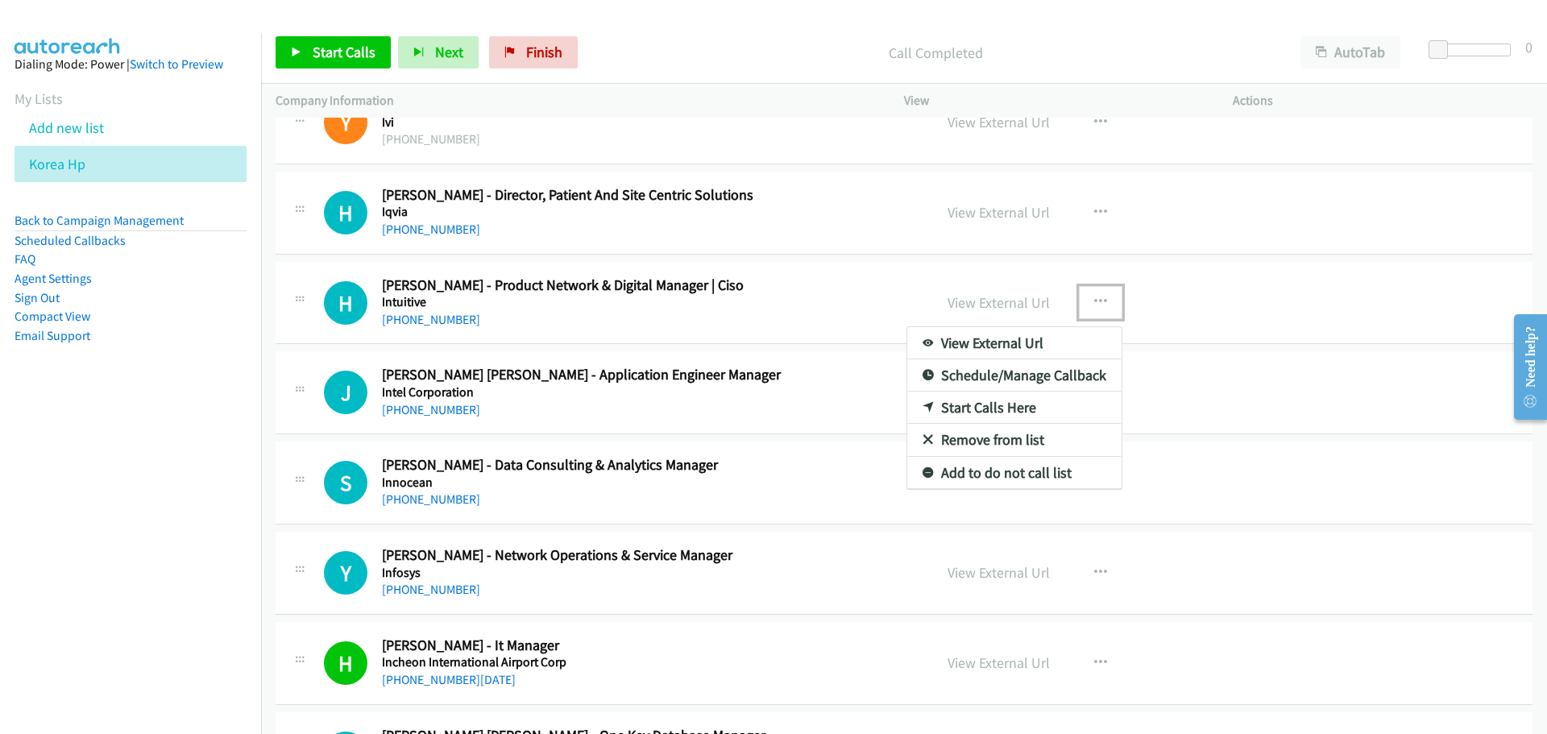
click at [975, 412] on link "Start Calls Here" at bounding box center [1014, 408] width 214 height 32
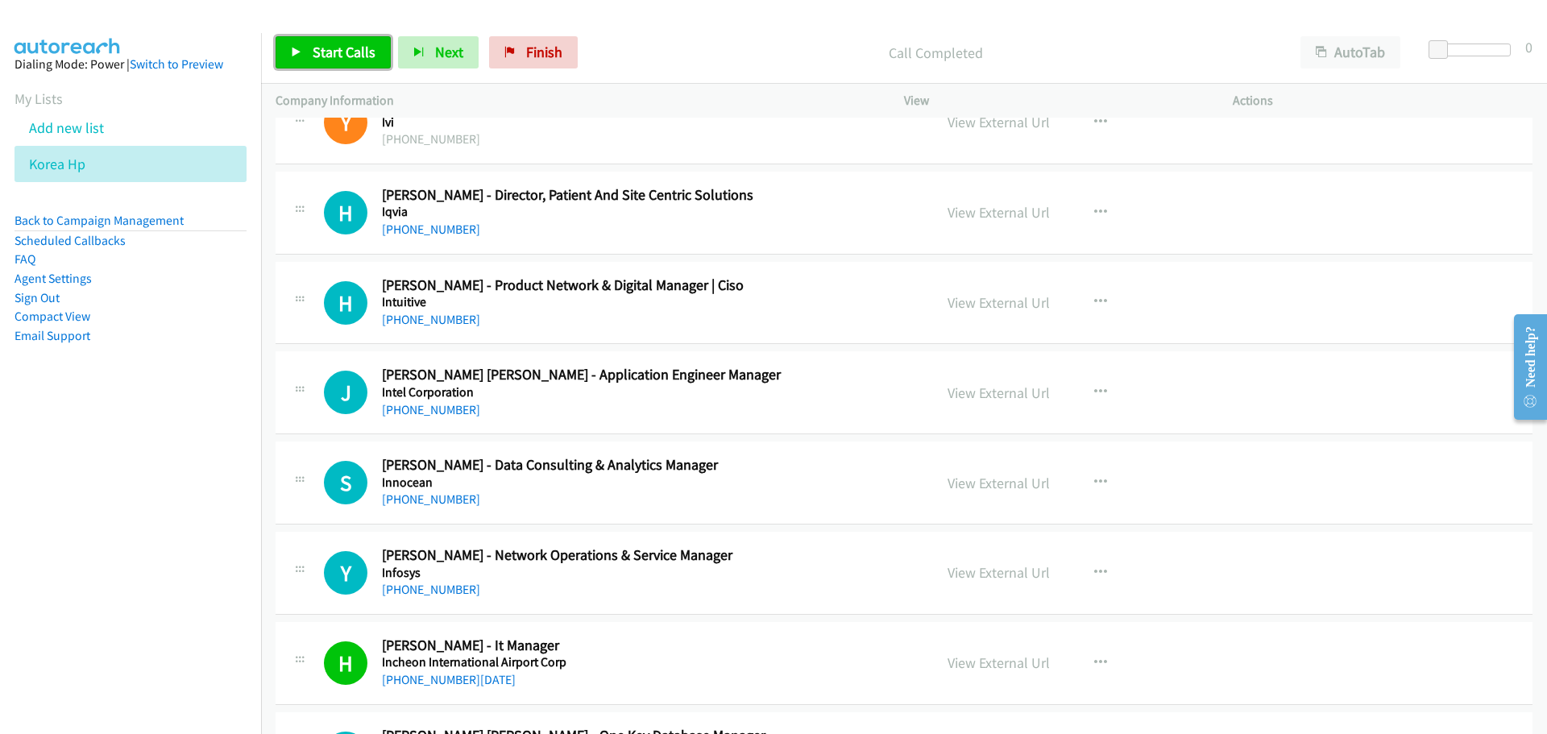
click at [311, 44] on link "Start Calls" at bounding box center [333, 52] width 115 height 32
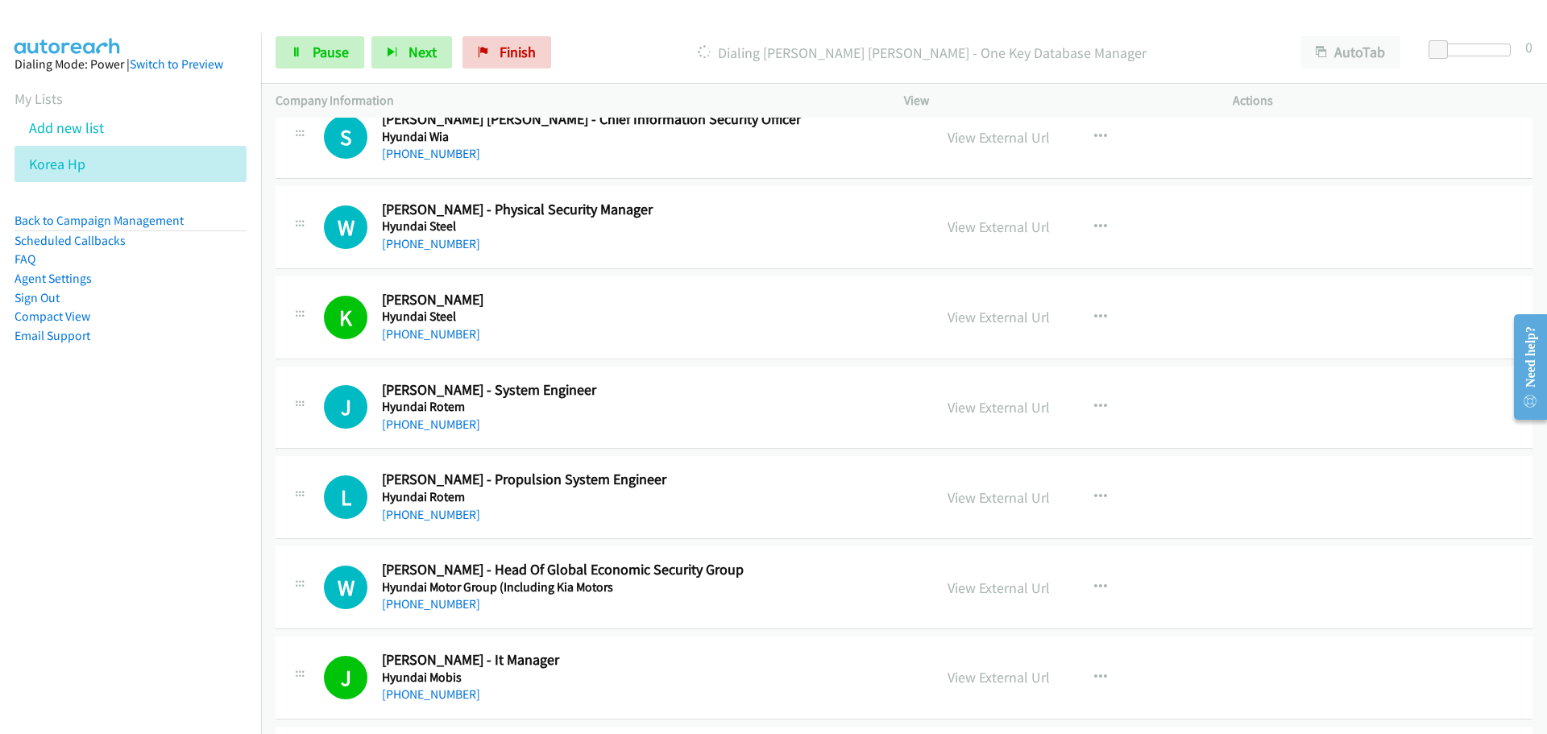
scroll to position [7492, 0]
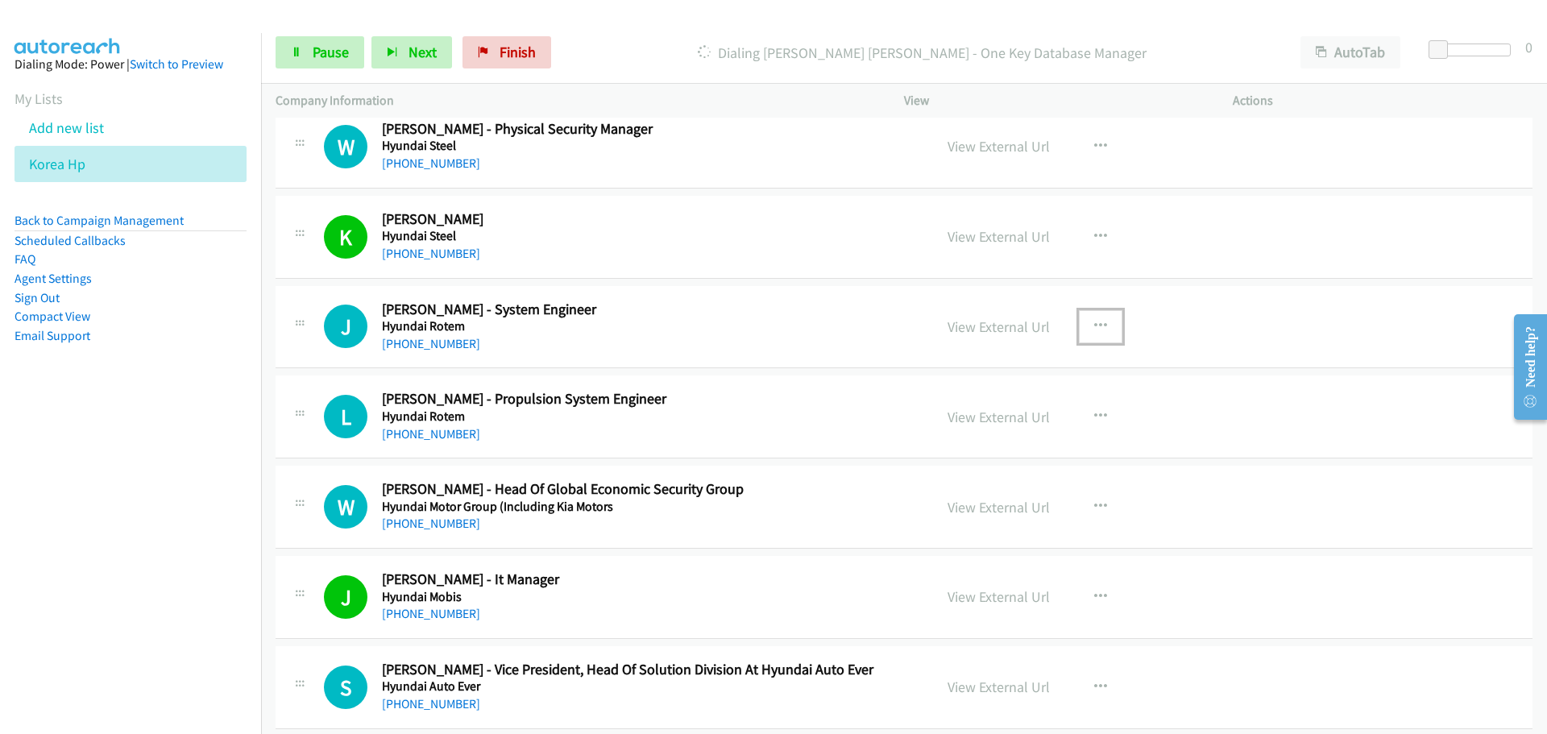
click at [1094, 329] on icon "button" at bounding box center [1100, 326] width 13 height 13
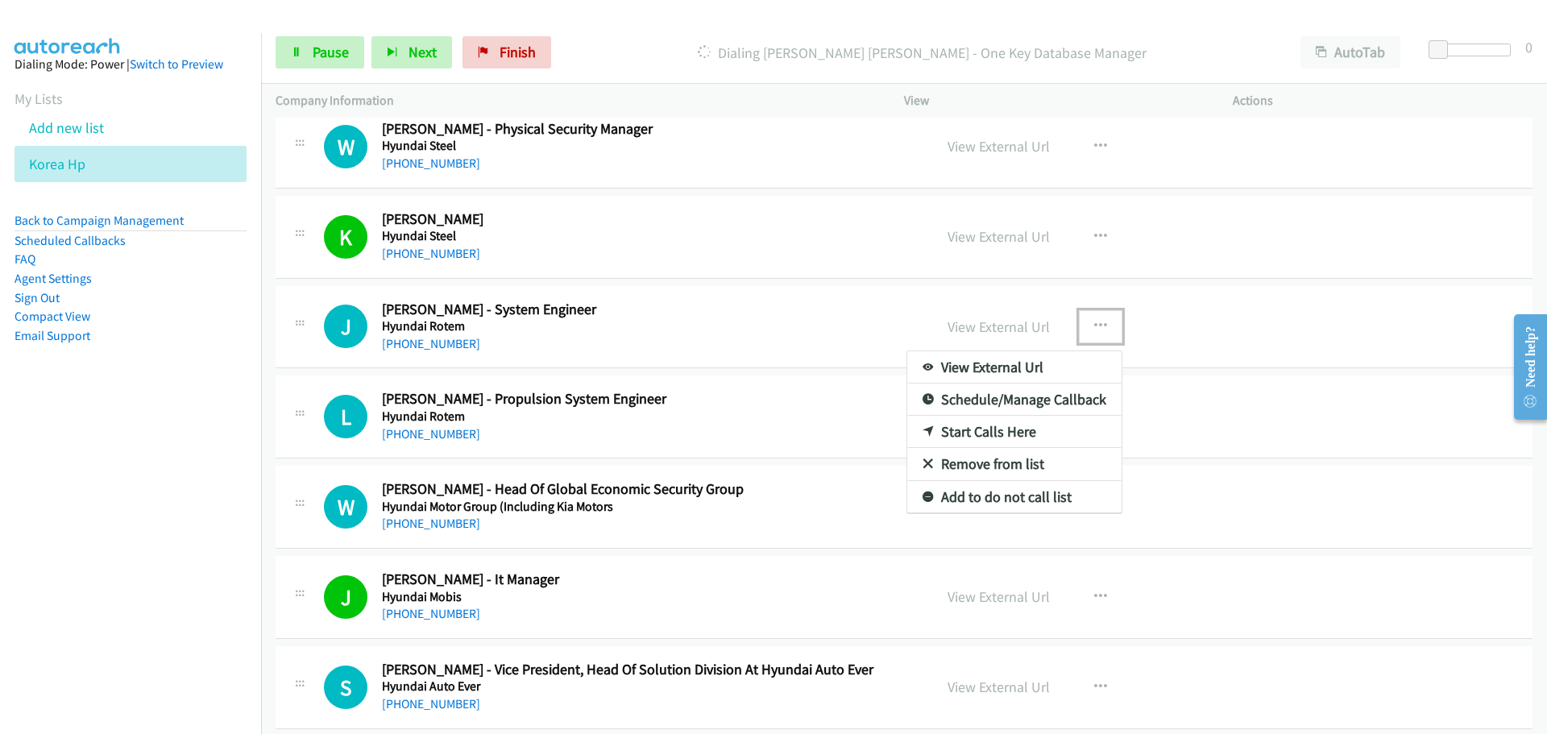
click at [963, 432] on link "Start Calls Here" at bounding box center [1014, 432] width 214 height 32
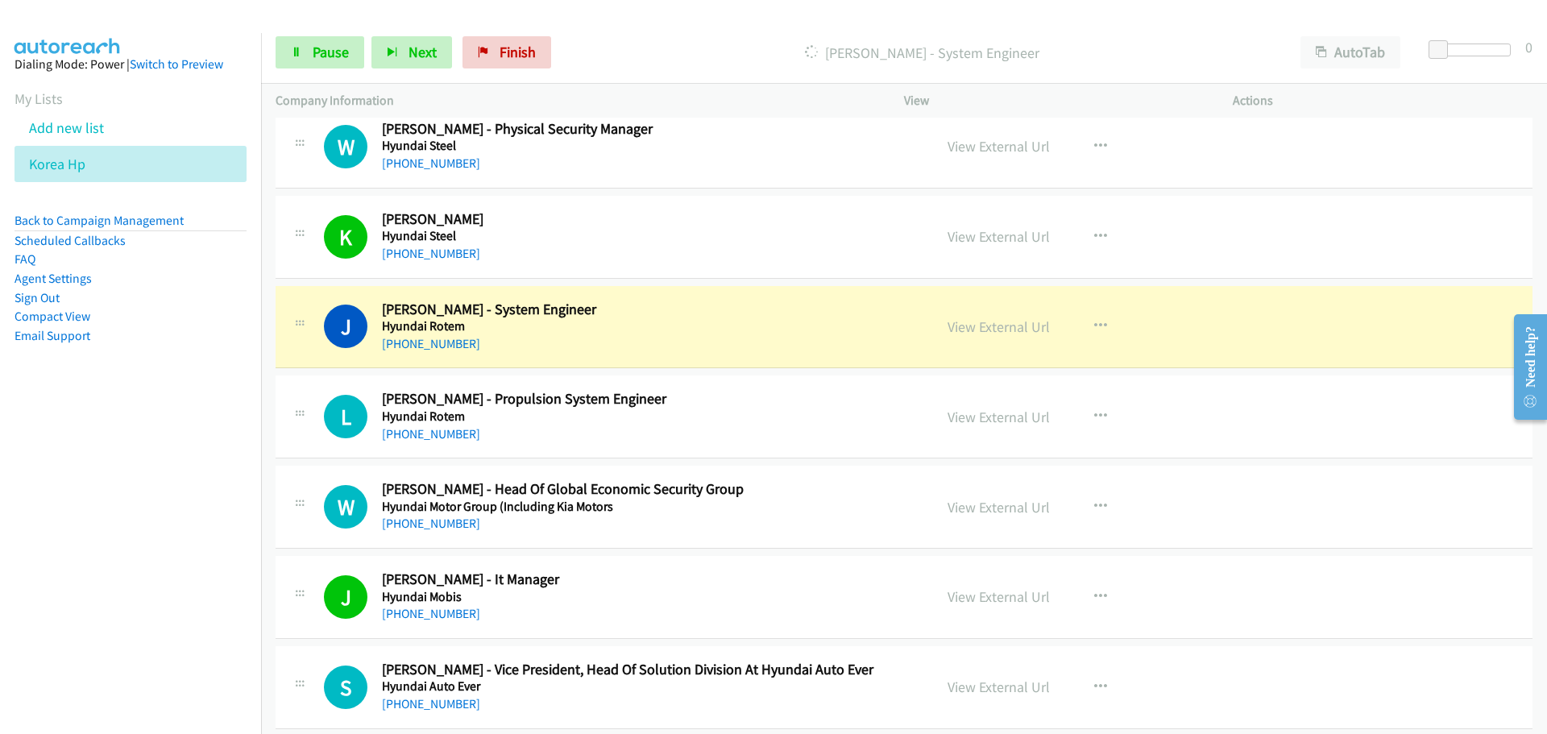
scroll to position [7572, 0]
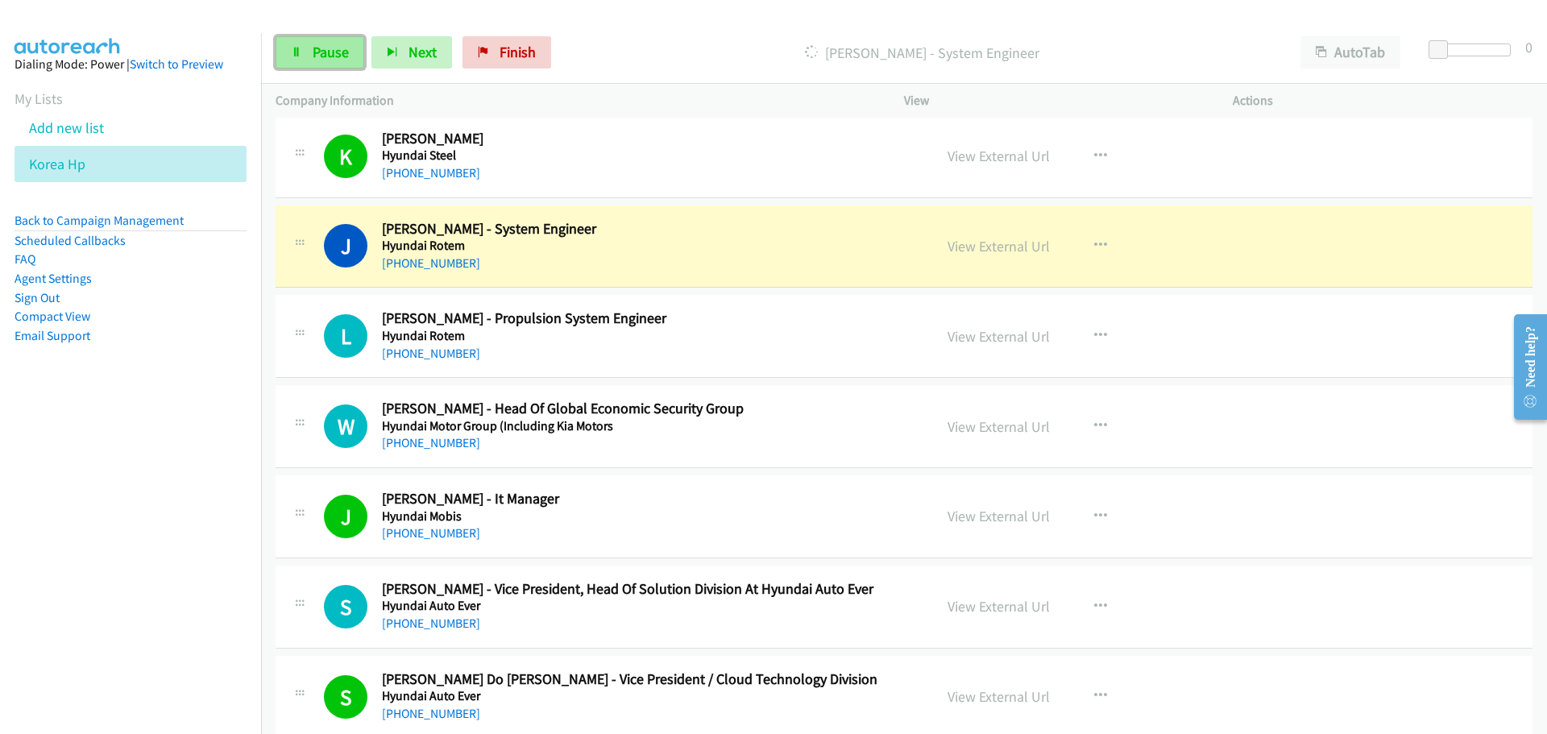
click at [310, 52] on link "Pause" at bounding box center [320, 52] width 89 height 32
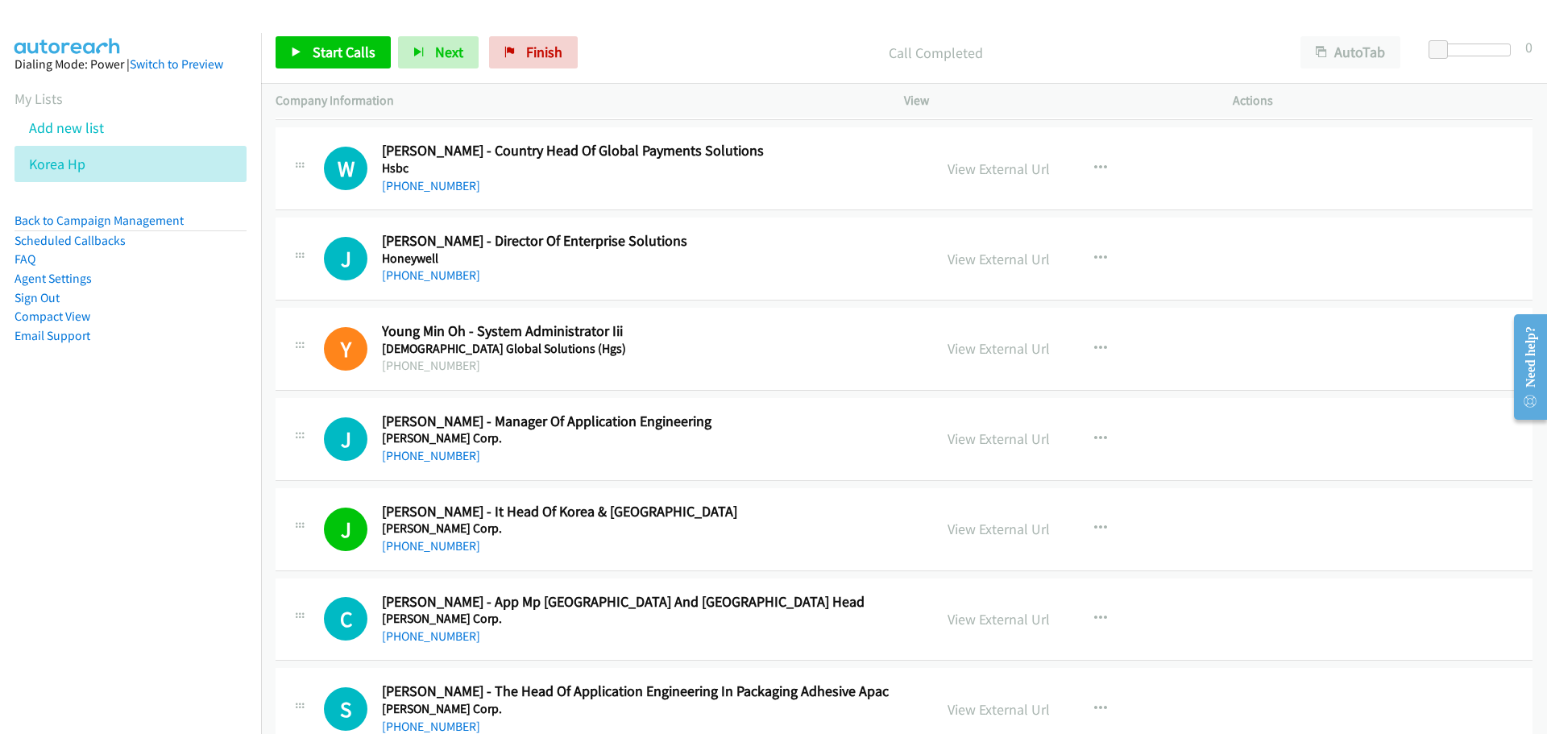
scroll to position [8217, 0]
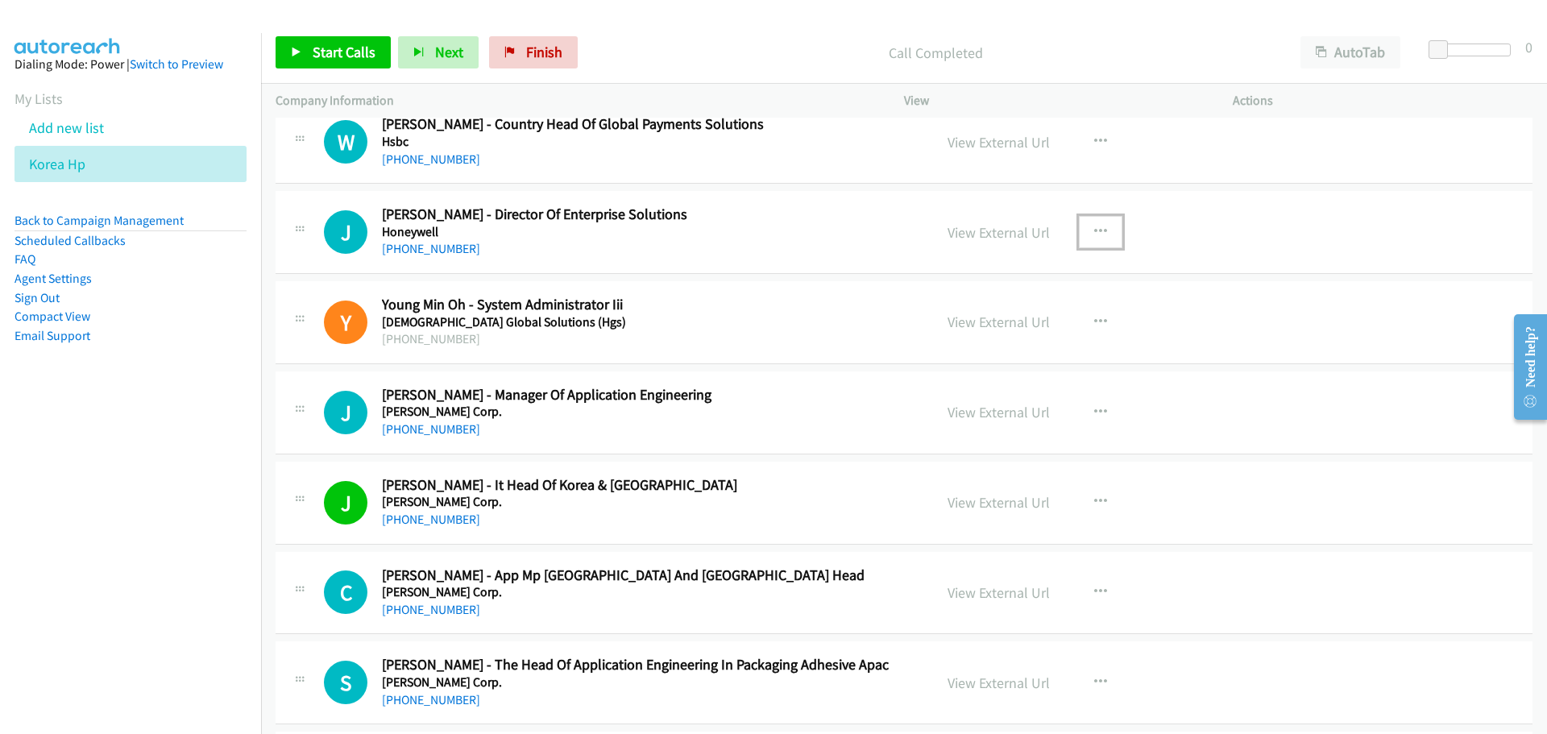
click at [1100, 233] on icon "button" at bounding box center [1100, 232] width 13 height 13
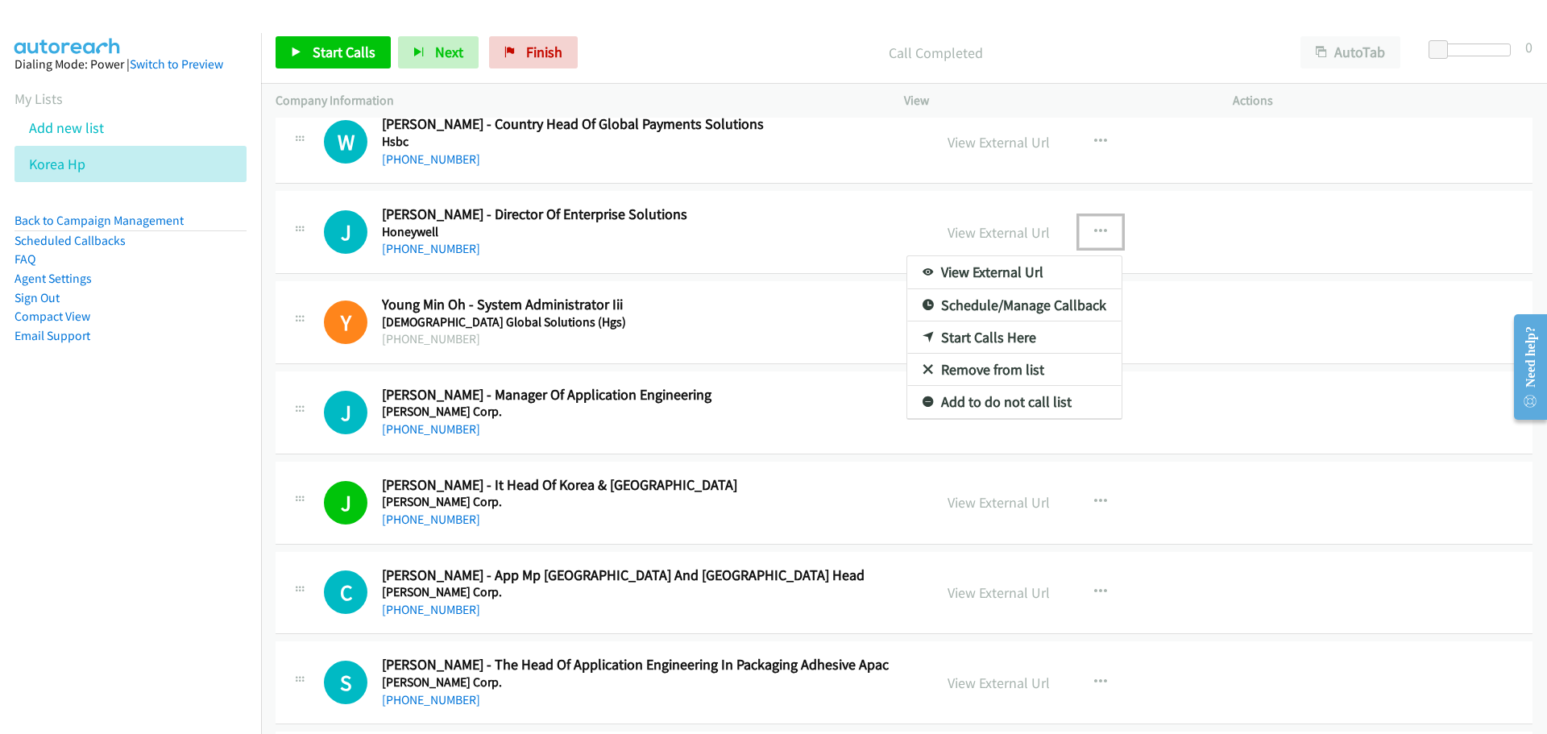
click at [974, 344] on link "Start Calls Here" at bounding box center [1014, 337] width 214 height 32
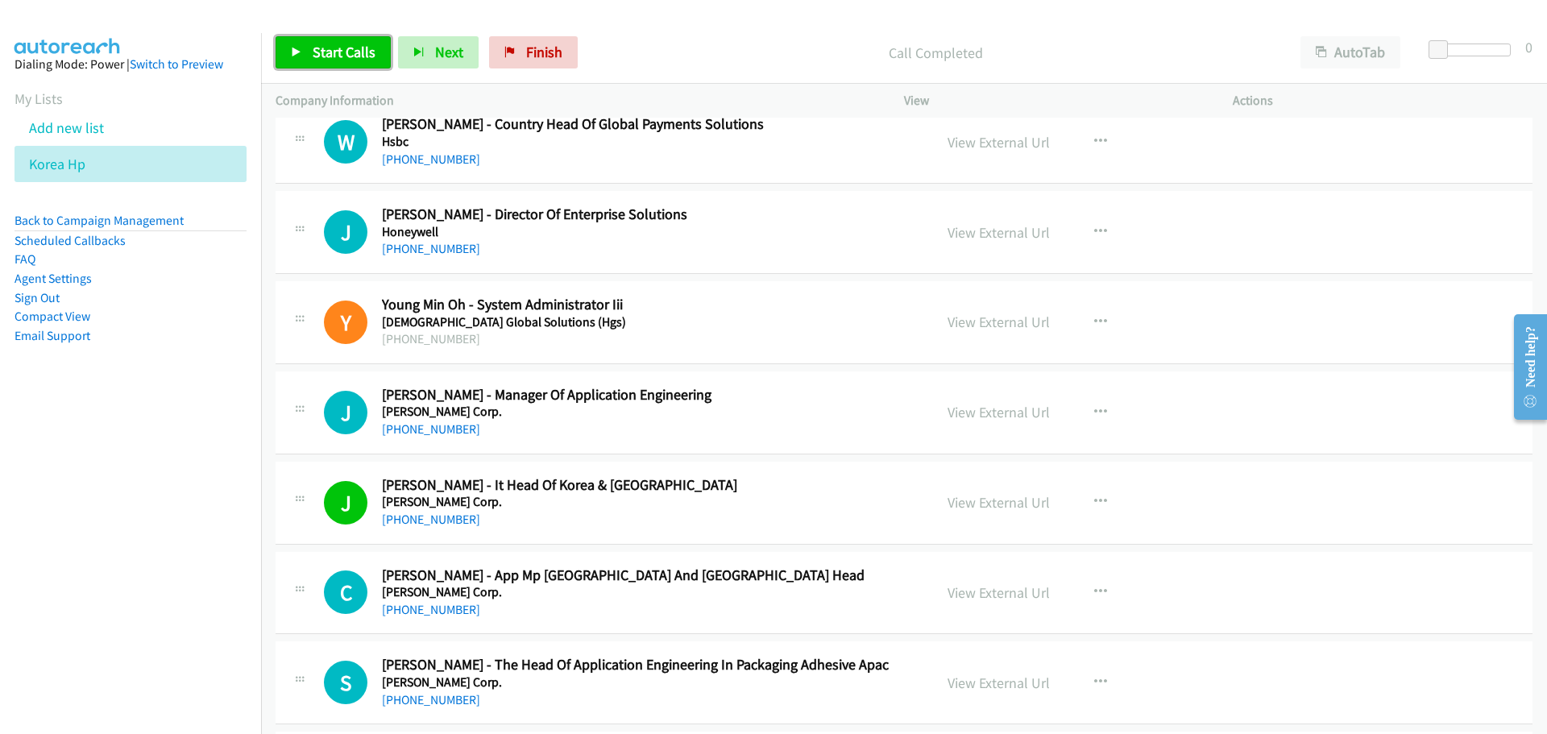
click at [328, 39] on link "Start Calls" at bounding box center [333, 52] width 115 height 32
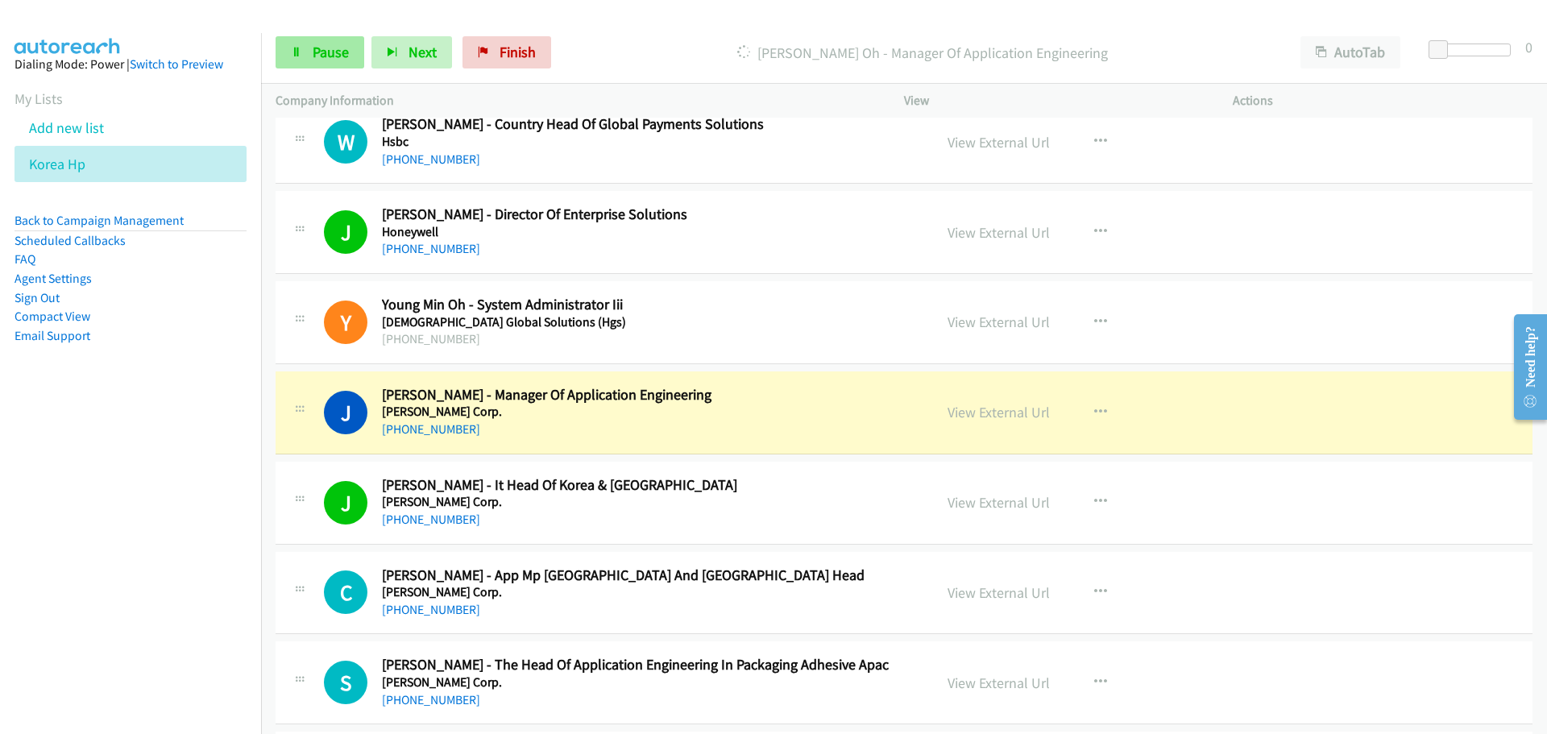
click at [294, 73] on div "Start Calls Pause Next Finish Dialing Jon Oh - Manager Of Application Engineeri…" at bounding box center [904, 53] width 1286 height 62
click at [302, 54] on link "Pause" at bounding box center [320, 52] width 89 height 32
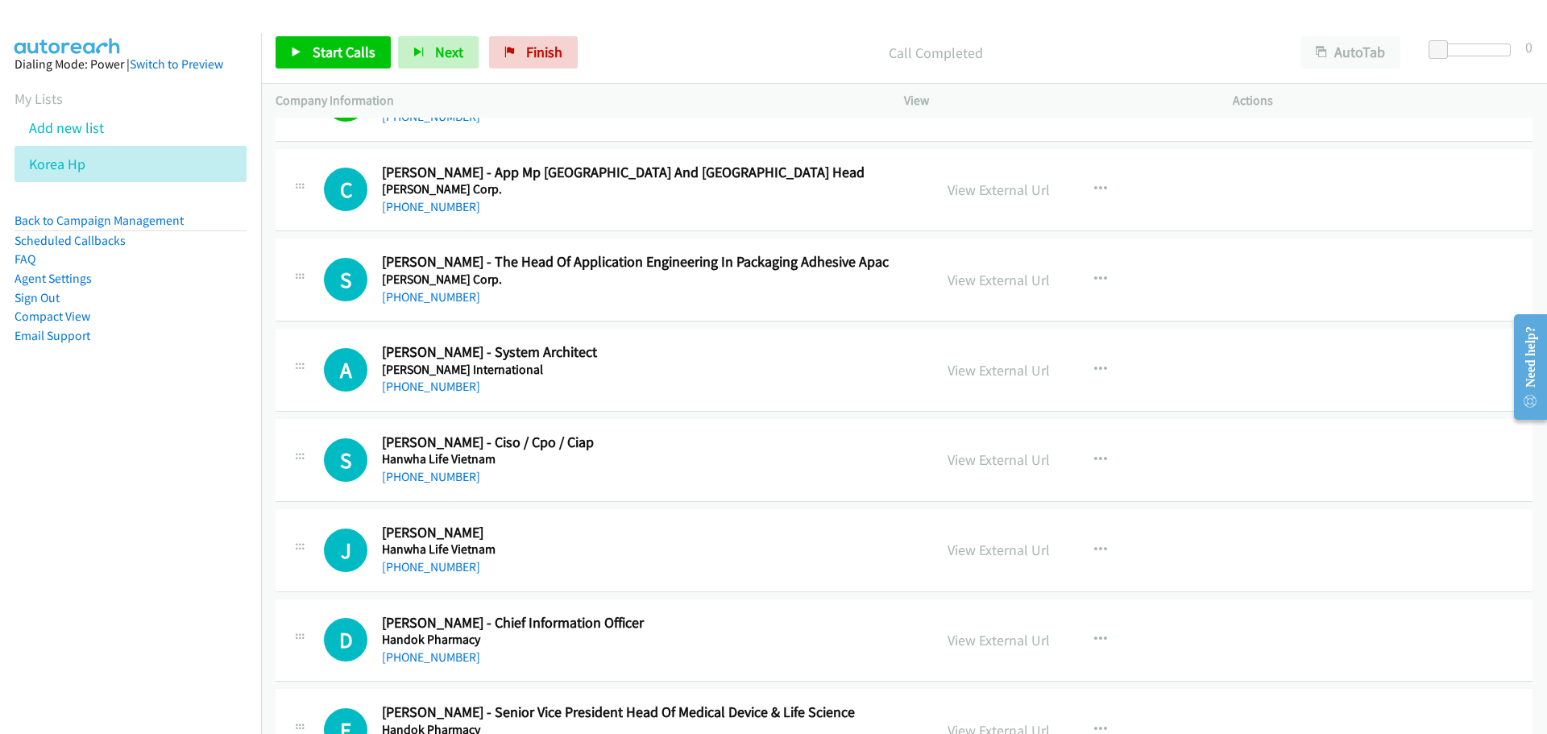
scroll to position [8539, 0]
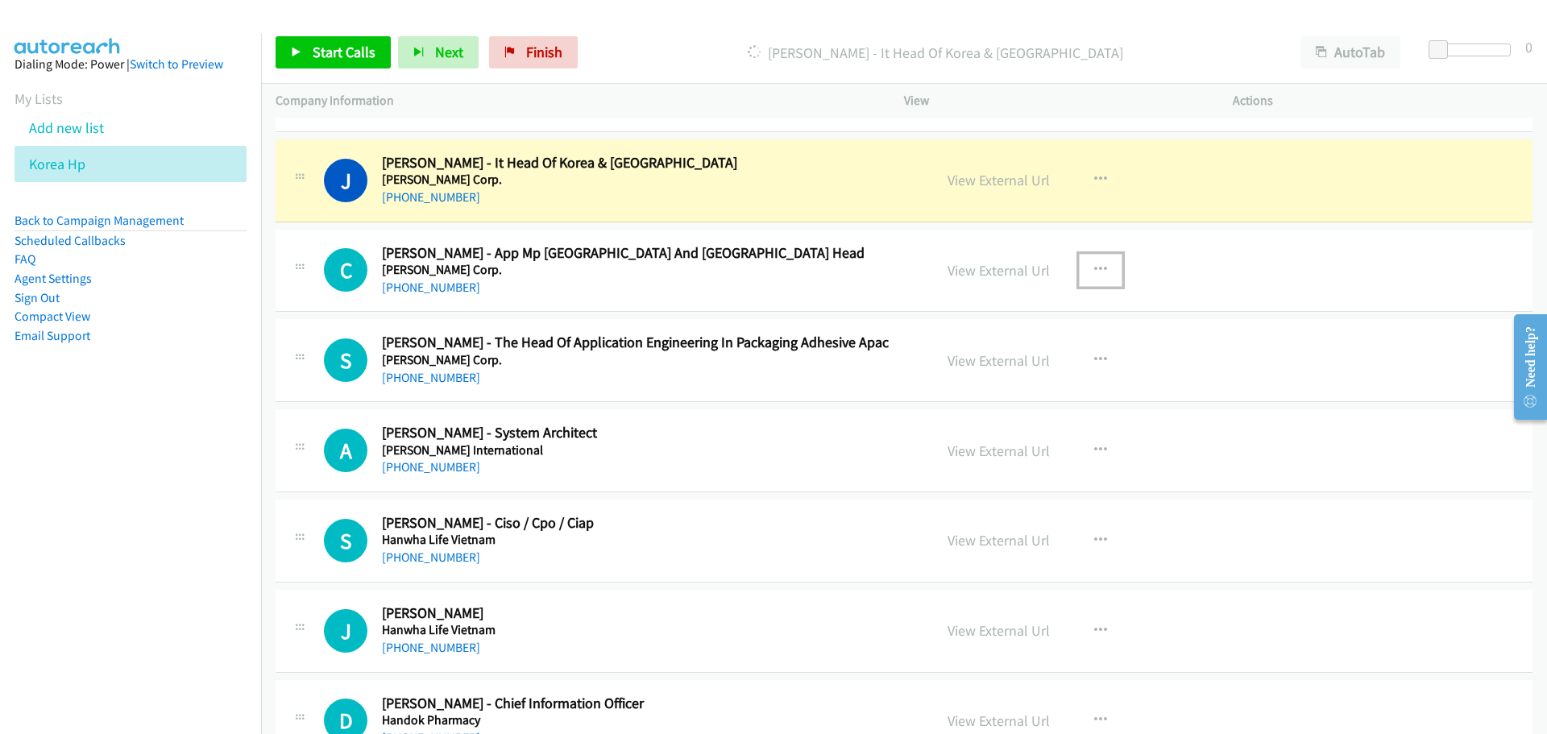
click at [1082, 271] on button "button" at bounding box center [1101, 270] width 44 height 32
click at [966, 369] on link "Start Calls Here" at bounding box center [1014, 375] width 214 height 32
click at [318, 51] on span "Start Calls" at bounding box center [344, 52] width 63 height 19
click at [1106, 267] on button "button" at bounding box center [1101, 270] width 44 height 32
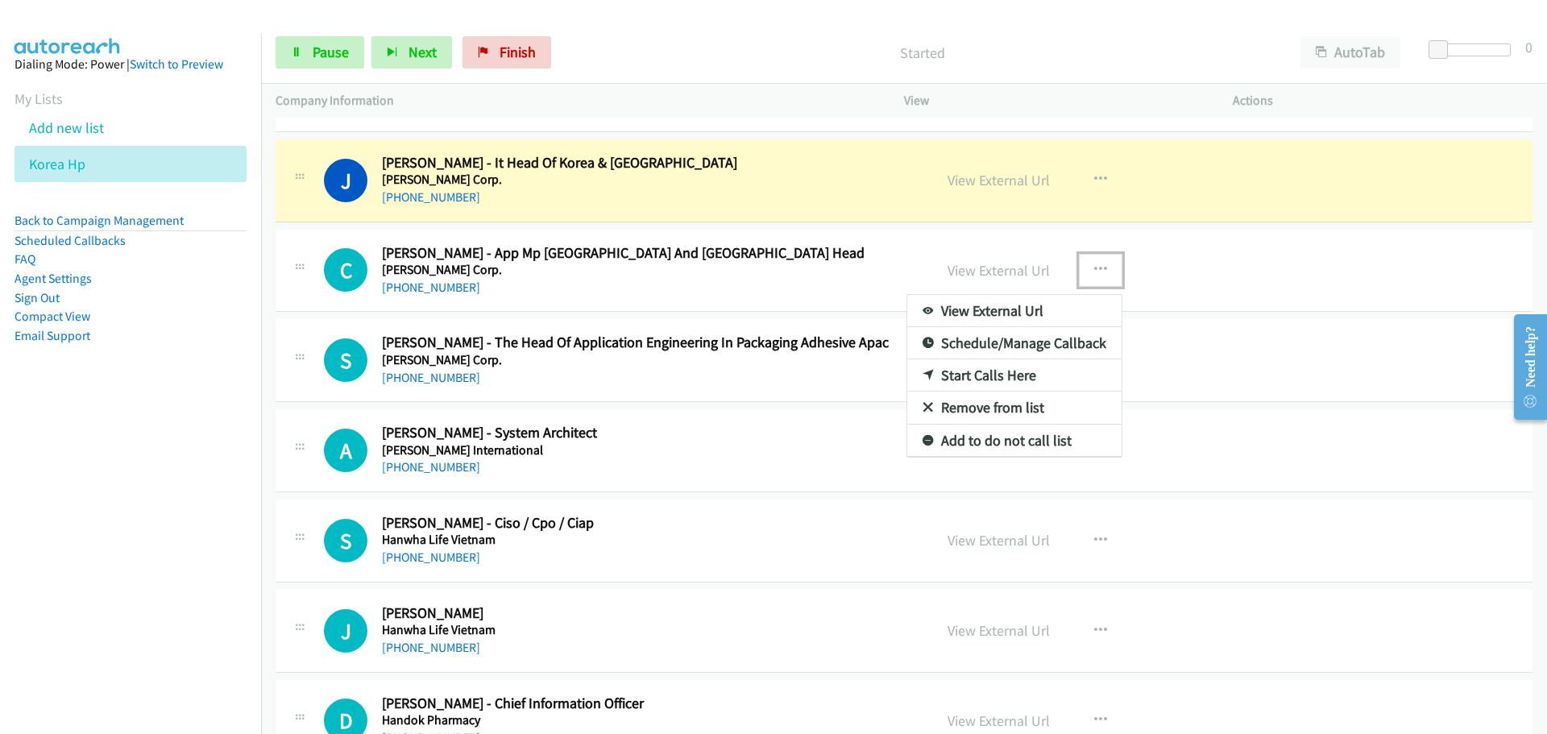
click at [1024, 376] on link "Start Calls Here" at bounding box center [1014, 375] width 214 height 32
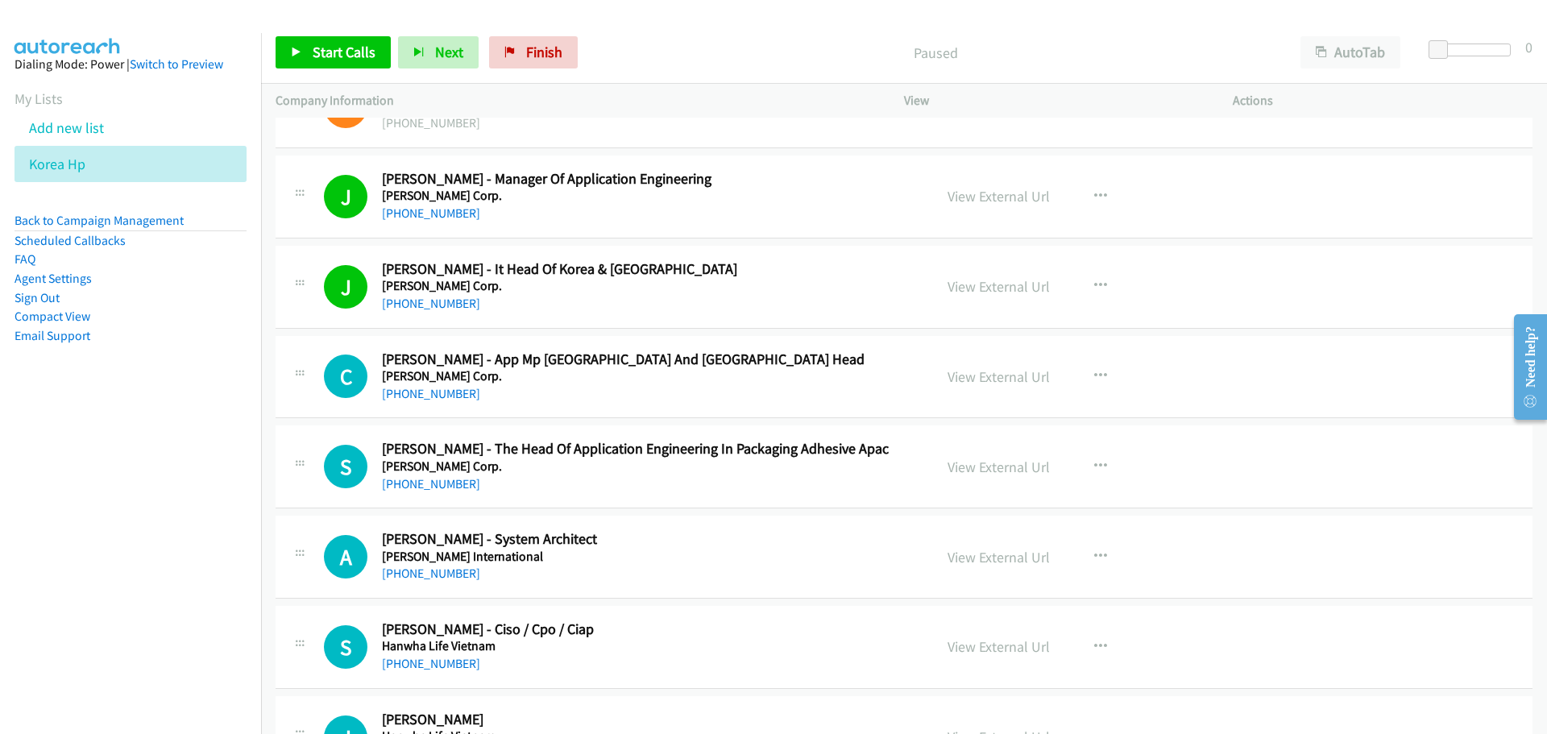
scroll to position [8459, 0]
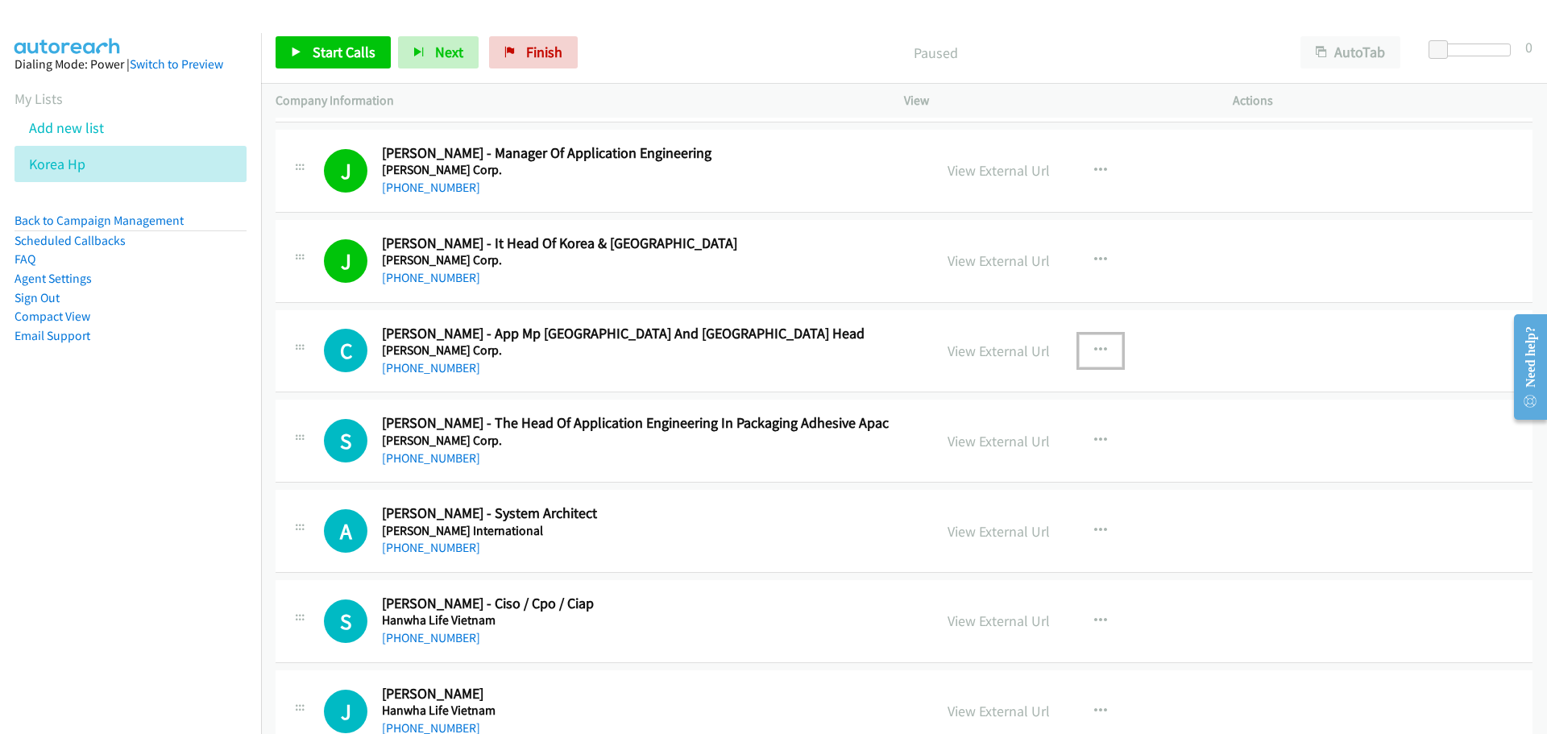
click at [1100, 353] on icon "button" at bounding box center [1100, 350] width 13 height 13
click at [976, 461] on link "Start Calls Here" at bounding box center [1014, 456] width 214 height 32
drag, startPoint x: 302, startPoint y: 52, endPoint x: 325, endPoint y: 77, distance: 34.2
click at [303, 53] on link "Start Calls" at bounding box center [333, 52] width 115 height 32
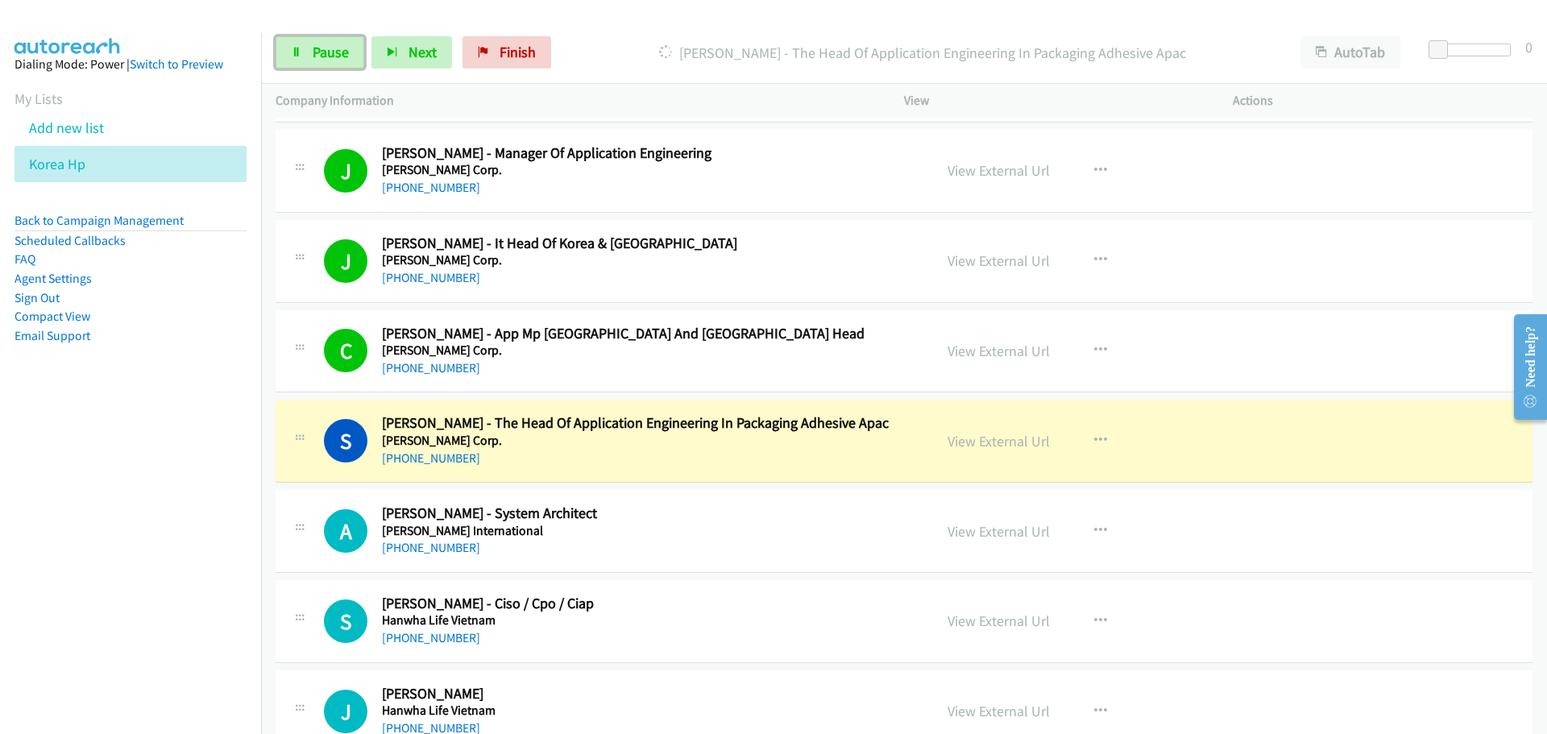
drag, startPoint x: 324, startPoint y: 50, endPoint x: 238, endPoint y: 98, distance: 98.8
click at [324, 50] on span "Pause" at bounding box center [331, 52] width 36 height 19
